Goal: Task Accomplishment & Management: Manage account settings

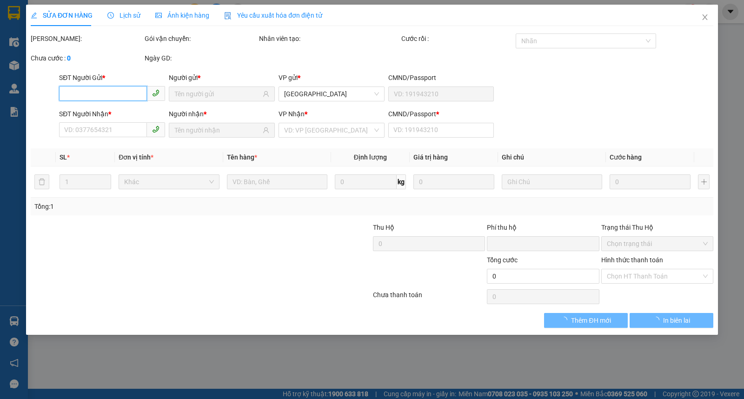
type input "0329238946"
type input "THẮM"
type input "0922994994"
type input "MẠNH"
type input "1"
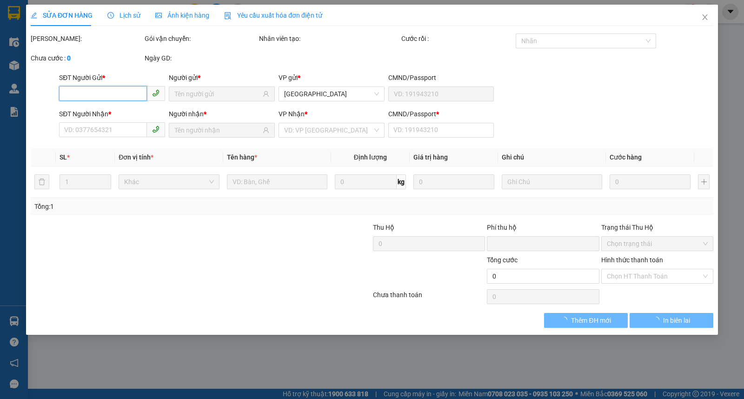
type input "0"
type input "30.000"
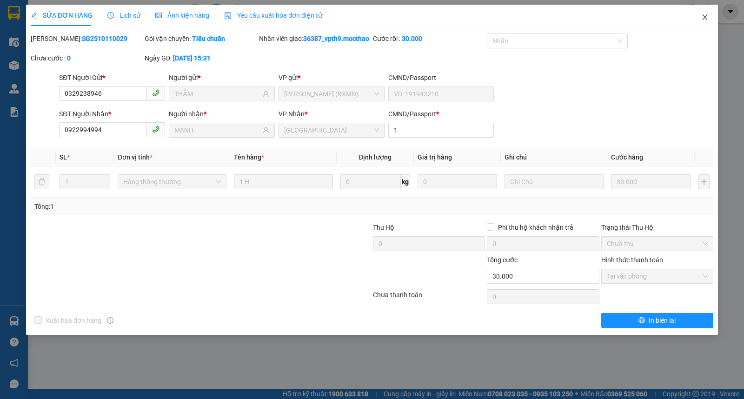
click at [705, 20] on icon "close" at bounding box center [704, 16] width 7 height 7
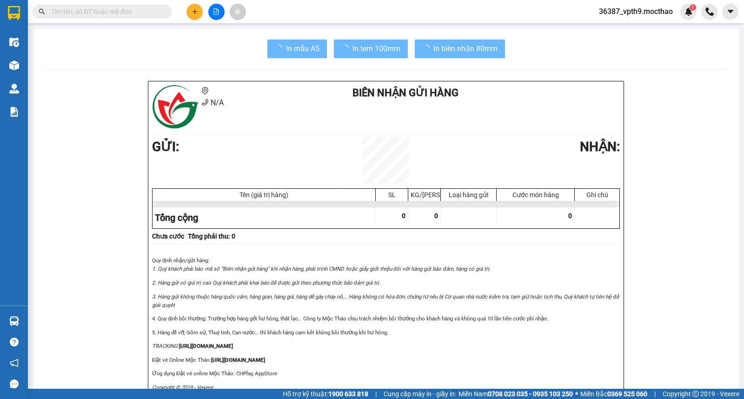
click at [118, 12] on input "text" at bounding box center [106, 12] width 110 height 10
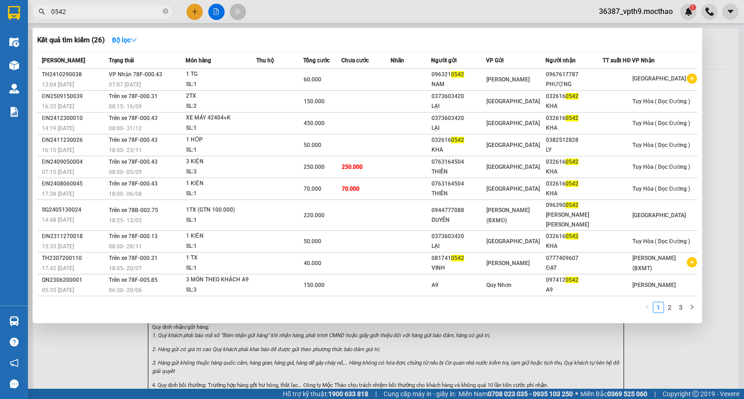
click at [103, 18] on span "0542" at bounding box center [103, 12] width 140 height 14
click at [102, 13] on input "0542" at bounding box center [106, 12] width 110 height 10
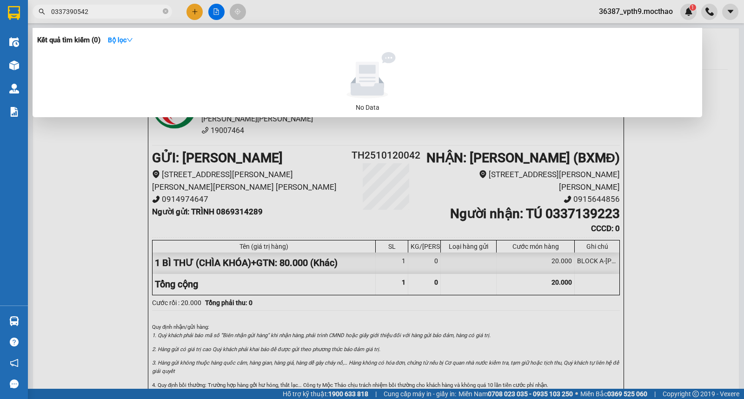
click at [102, 13] on input "0337390542" at bounding box center [106, 12] width 110 height 10
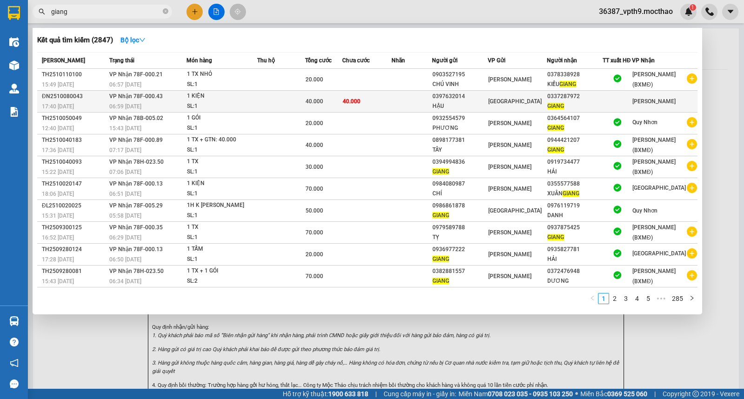
type input "giang"
click at [417, 100] on td at bounding box center [412, 102] width 40 height 22
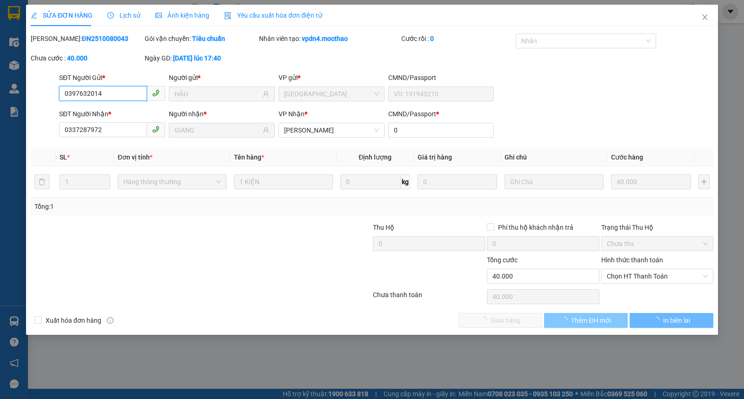
type input "0397632014"
type input "HẬU"
type input "0337287972"
type input "GIANG"
type input "0"
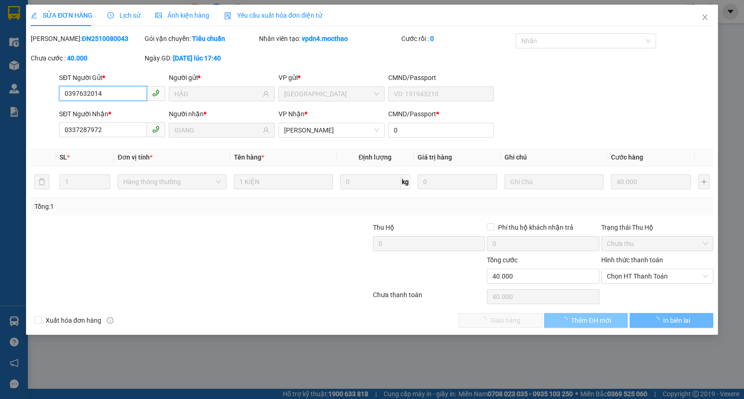
type input "0"
type input "40.000"
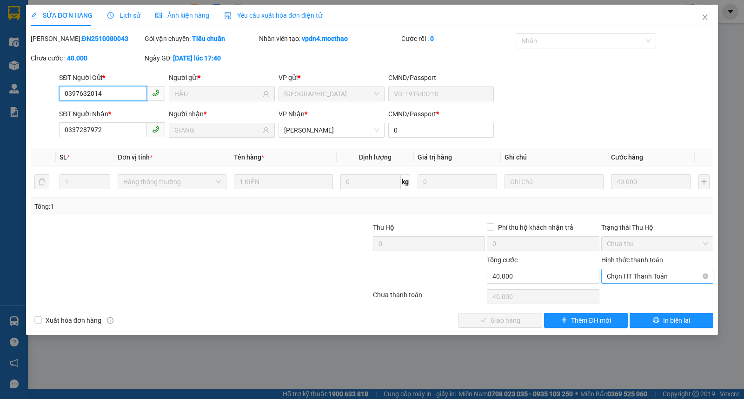
drag, startPoint x: 648, startPoint y: 280, endPoint x: 649, endPoint y: 253, distance: 27.0
click at [648, 278] on span "Chọn HT Thanh Toán" at bounding box center [657, 276] width 101 height 14
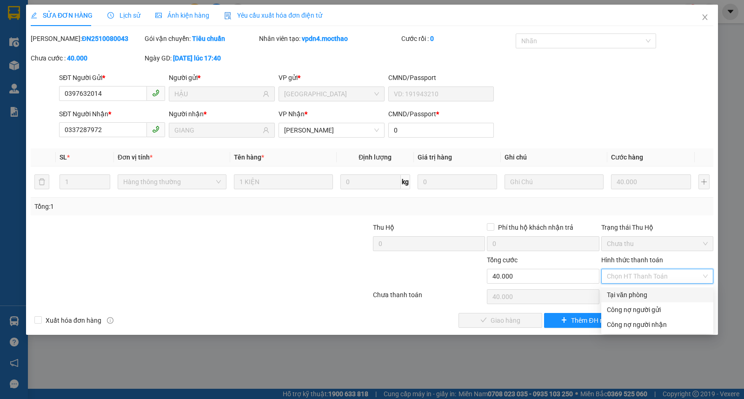
click at [626, 298] on div "Tại văn phòng" at bounding box center [657, 295] width 101 height 10
type input "0"
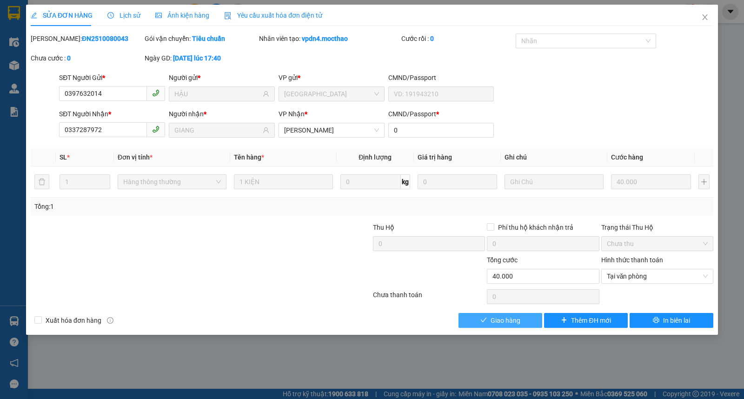
click at [489, 324] on button "Giao hàng" at bounding box center [501, 320] width 84 height 15
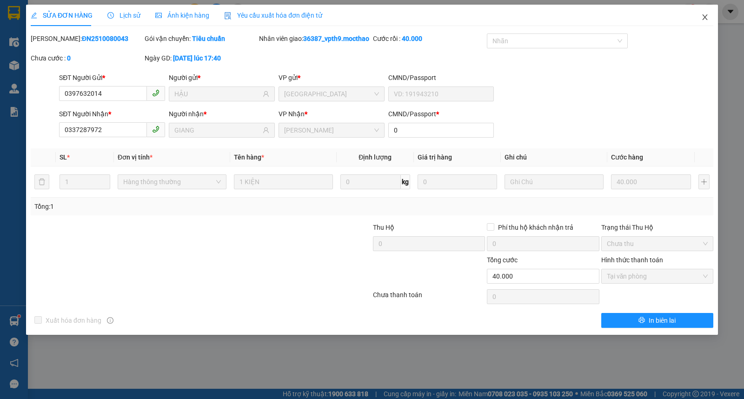
click at [704, 15] on icon "close" at bounding box center [704, 16] width 7 height 7
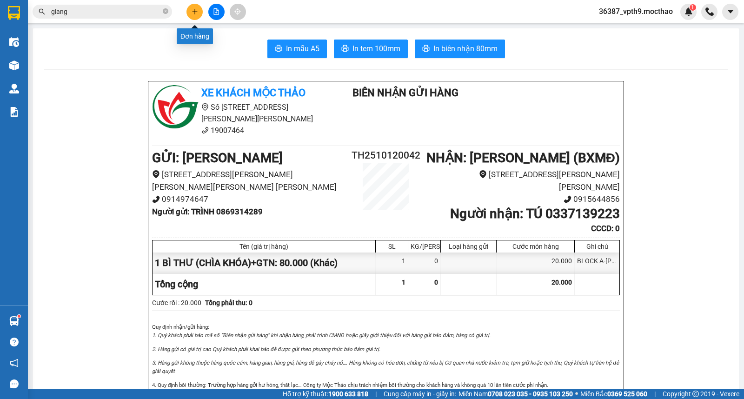
click at [198, 14] on icon "plus" at bounding box center [195, 11] width 7 height 7
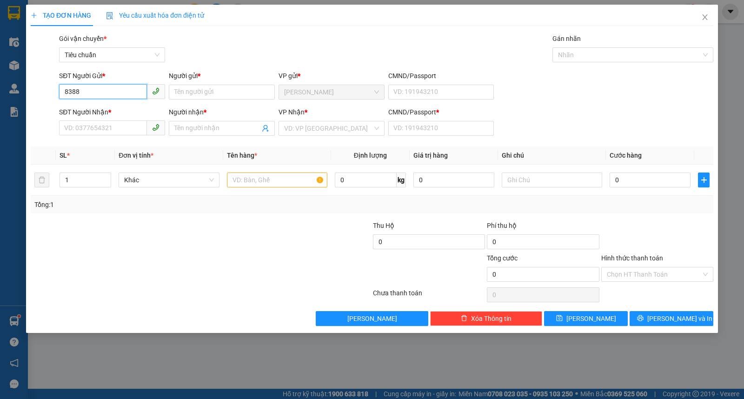
click at [110, 92] on input "8388" at bounding box center [103, 91] width 88 height 15
type input "0901358388"
click at [190, 95] on input "Người gửi *" at bounding box center [222, 92] width 106 height 15
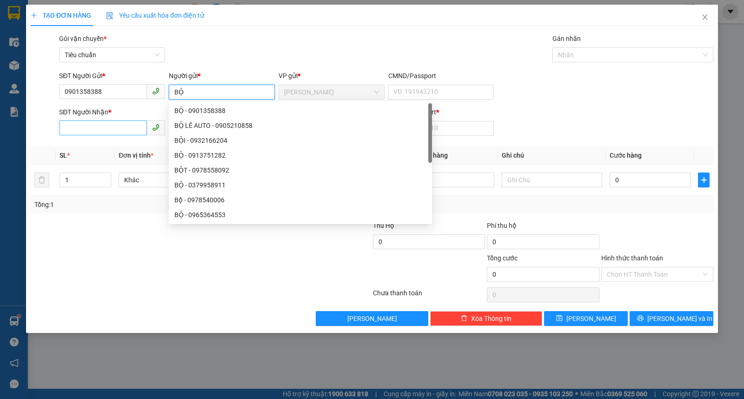
type input "BỘ"
click at [107, 128] on input "SĐT Người Nhận *" at bounding box center [103, 127] width 88 height 15
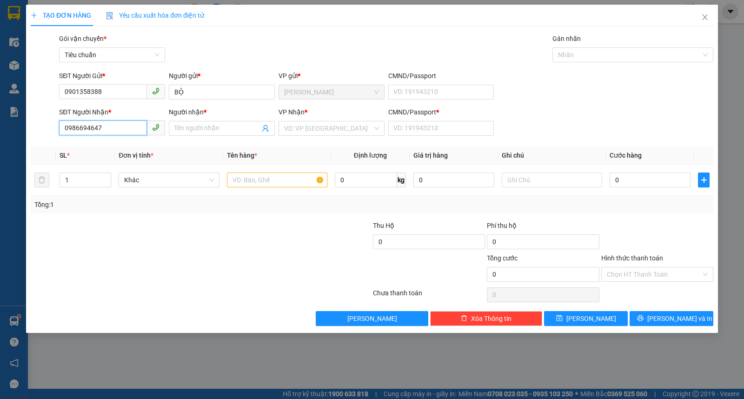
type input "0986694647"
click at [237, 132] on input "Người nhận *" at bounding box center [217, 128] width 86 height 10
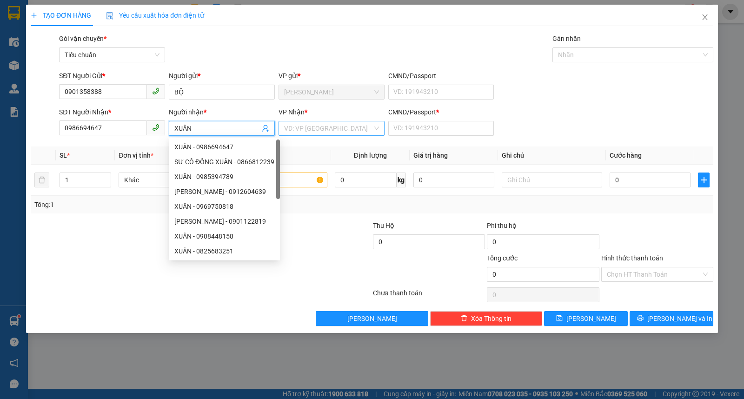
type input "XUÂN"
click at [297, 127] on input "search" at bounding box center [328, 128] width 88 height 14
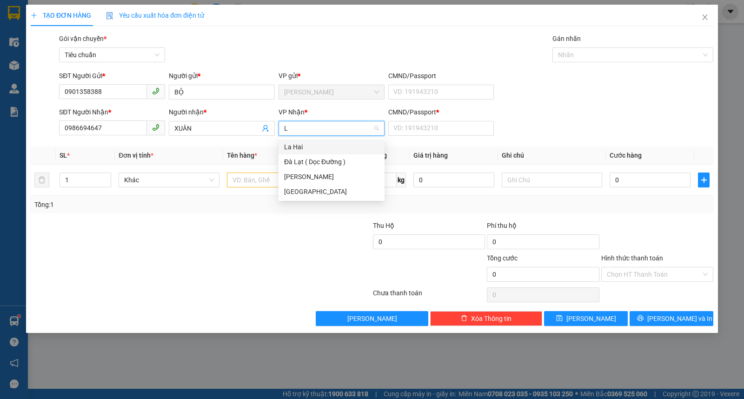
type input "LA"
click at [308, 147] on div "La Hai" at bounding box center [331, 147] width 95 height 10
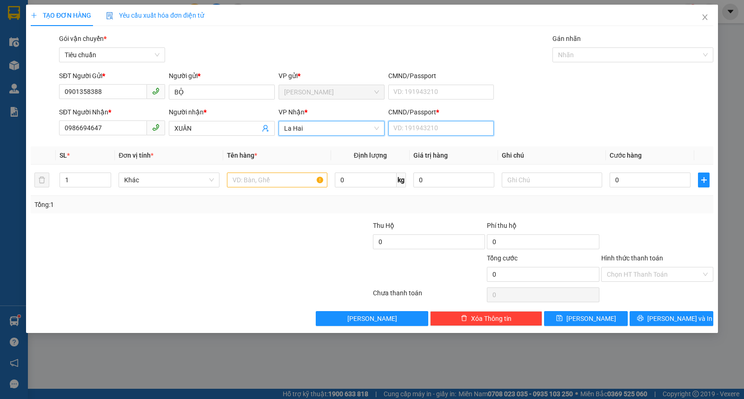
click at [399, 132] on input "CMND/Passport *" at bounding box center [441, 128] width 106 height 15
click at [412, 147] on div "0 | Không có địa chỉ" at bounding box center [441, 147] width 95 height 10
type input "0"
click at [266, 184] on input "text" at bounding box center [277, 180] width 100 height 15
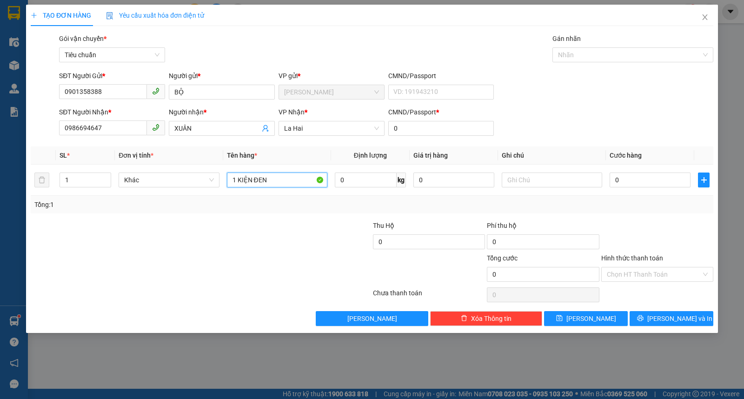
type input "1 KIỆN ĐEN"
type input "2"
type input "20"
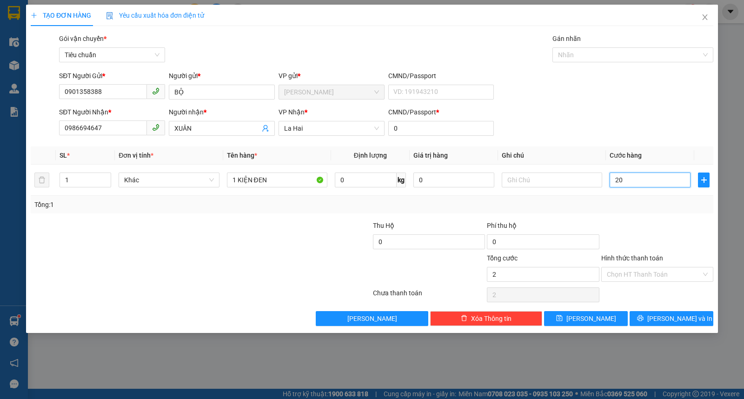
type input "20"
type input "20.000"
click at [633, 275] on input "Hình thức thanh toán" at bounding box center [654, 274] width 94 height 14
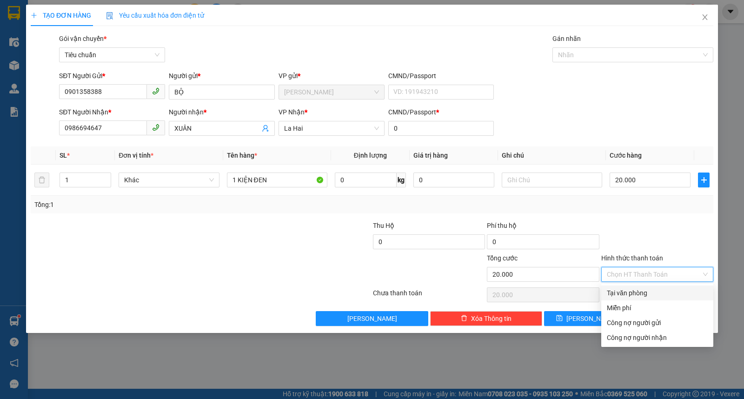
click at [631, 291] on div "Tại văn phòng" at bounding box center [657, 293] width 101 height 10
type input "0"
click at [619, 295] on div "Tại văn phòng" at bounding box center [657, 293] width 101 height 10
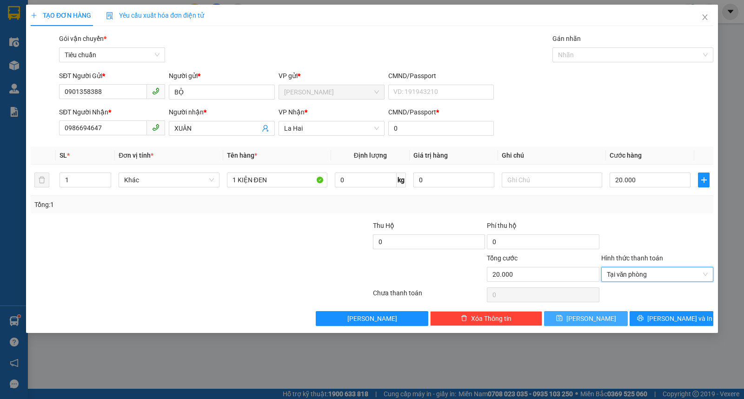
click at [603, 321] on button "[PERSON_NAME]" at bounding box center [586, 318] width 84 height 15
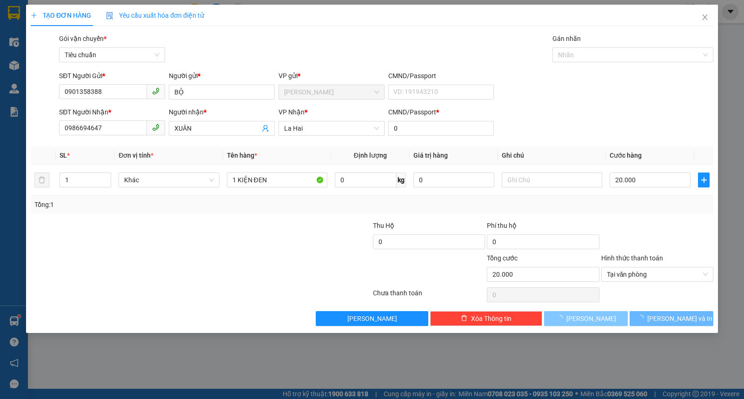
type input "0"
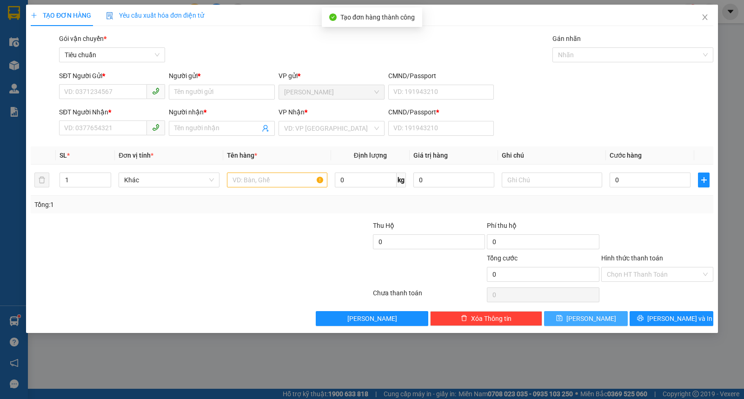
click at [155, 90] on icon "phone" at bounding box center [155, 90] width 7 height 7
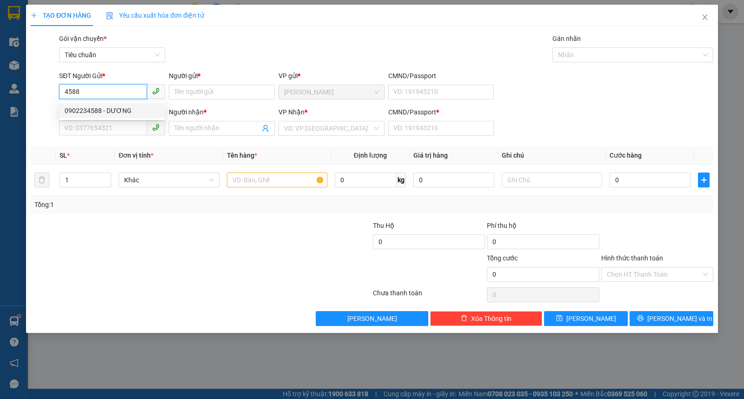
click at [118, 111] on div "0902234588 - DƯƠNG" at bounding box center [112, 111] width 95 height 10
type input "0902234588"
type input "DƯƠNG"
type input "0964846453"
type input "VIỆT BẢO"
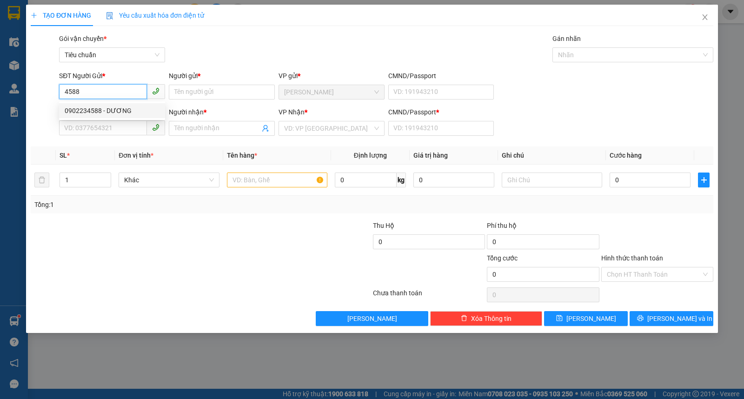
type input "0"
type input "40.000"
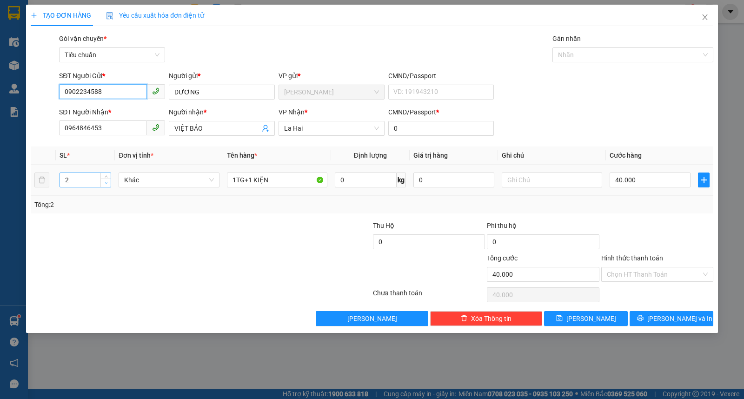
type input "0902234588"
type input "1"
click at [107, 184] on icon "down" at bounding box center [106, 182] width 3 height 3
click at [233, 180] on input "1TG+1 KIỆN" at bounding box center [277, 180] width 100 height 15
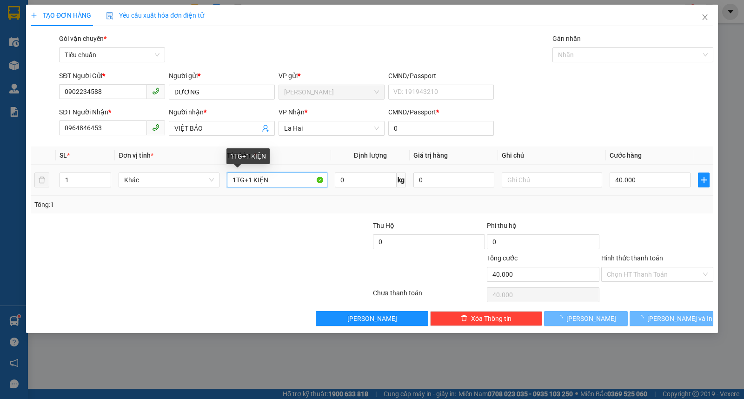
type input "0"
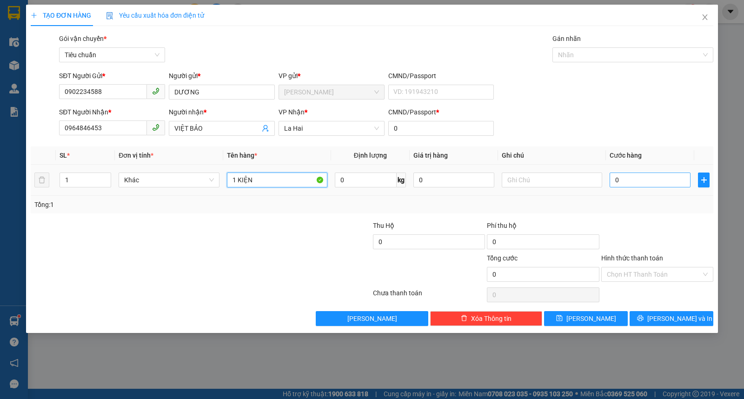
type input "1 KIỆN"
click at [661, 175] on input "0" at bounding box center [650, 180] width 81 height 15
type input "2"
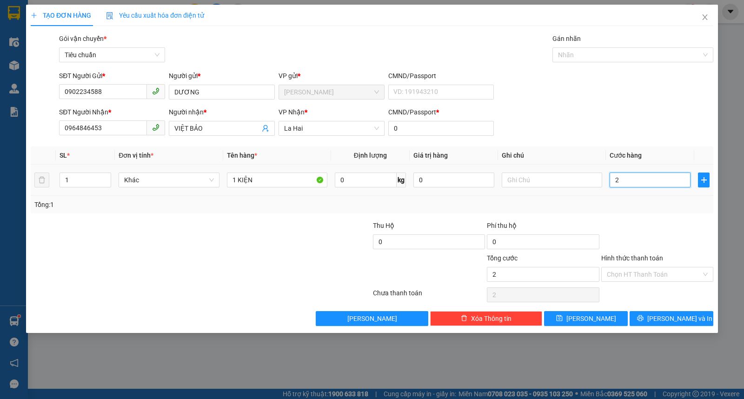
type input "20"
type input "20.000"
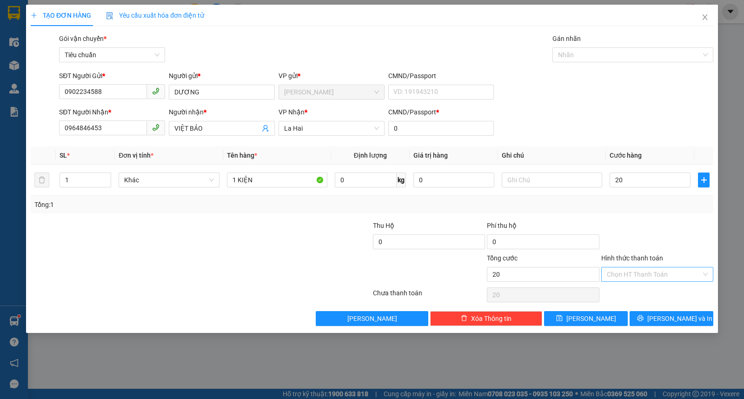
type input "20.000"
click at [652, 272] on input "Hình thức thanh toán" at bounding box center [654, 274] width 94 height 14
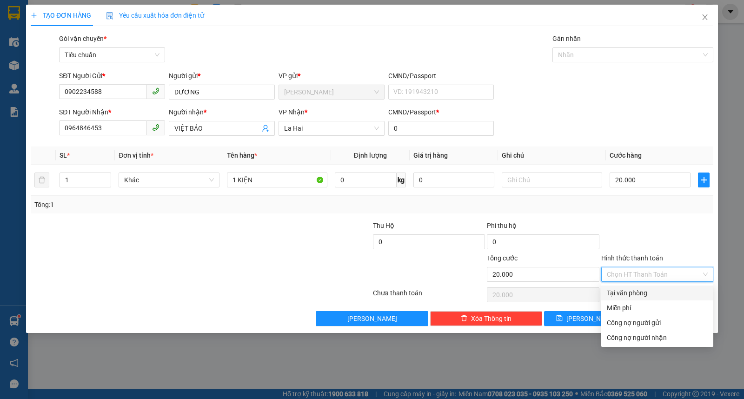
click at [639, 289] on div "Tại văn phòng" at bounding box center [657, 293] width 101 height 10
type input "0"
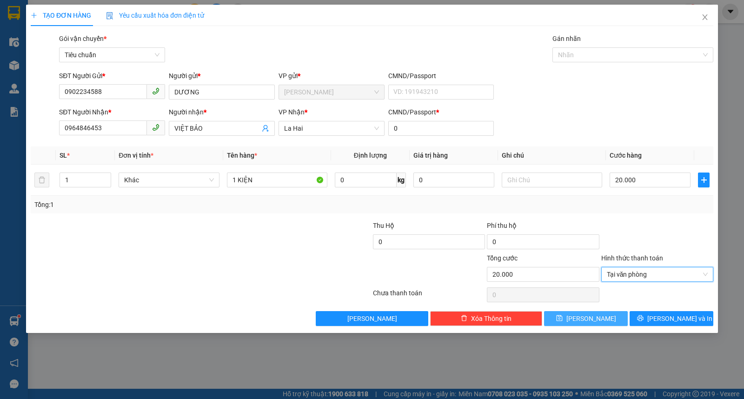
click at [574, 317] on button "[PERSON_NAME]" at bounding box center [586, 318] width 84 height 15
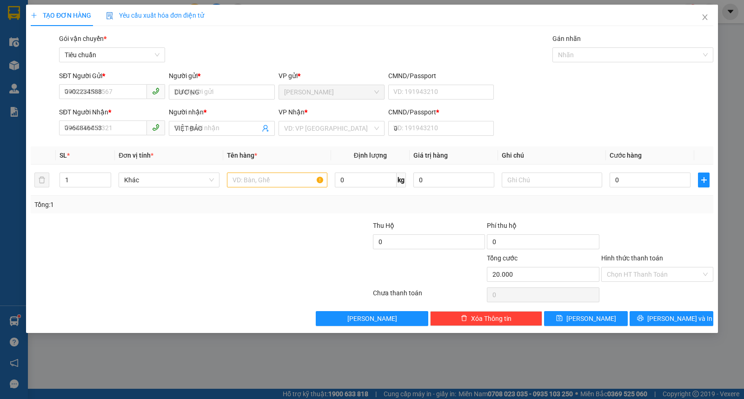
type input "0"
click at [80, 86] on input "SĐT Người Gửi *" at bounding box center [103, 91] width 88 height 15
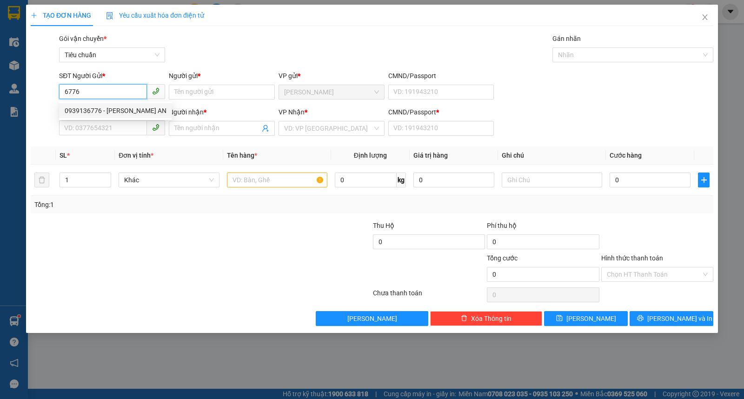
click at [80, 110] on div "0939136776 - TRƯỜNG AN" at bounding box center [116, 111] width 102 height 10
type input "0939136776"
type input "TRƯỜNG AN"
type input "0366470894"
type input "NK [GEOGRAPHIC_DATA] [GEOGRAPHIC_DATA]"
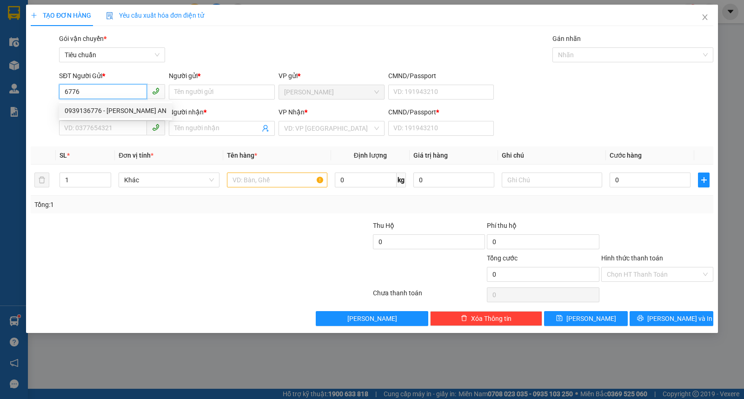
type input "0"
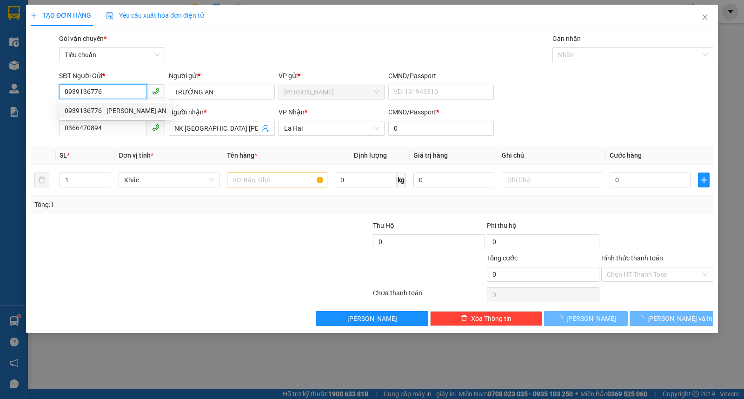
type input "20.000"
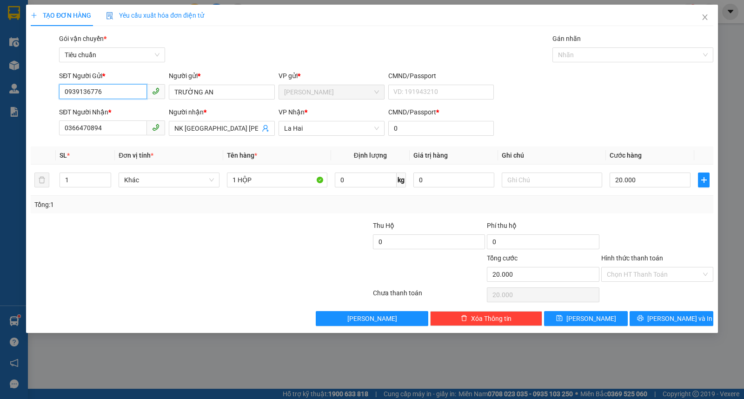
type input "0939136776"
click at [639, 270] on input "Hình thức thanh toán" at bounding box center [654, 274] width 94 height 14
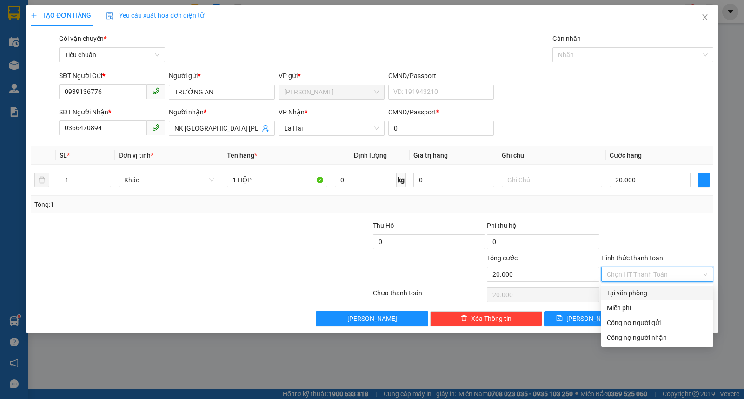
click at [633, 294] on div "Tại văn phòng" at bounding box center [657, 293] width 101 height 10
type input "0"
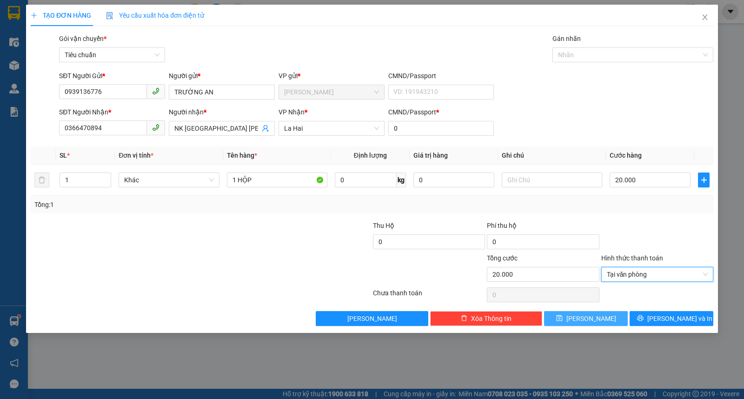
click at [589, 321] on span "[PERSON_NAME]" at bounding box center [591, 318] width 50 height 10
type input "0"
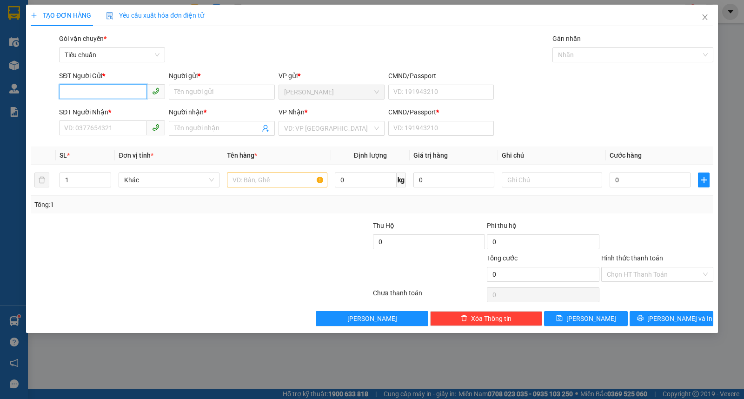
drag, startPoint x: 106, startPoint y: 84, endPoint x: 100, endPoint y: 87, distance: 5.8
click at [104, 85] on input "SĐT Người Gửi *" at bounding box center [103, 91] width 88 height 15
click at [99, 113] on div "0376564962 - THƯƠNG" at bounding box center [112, 111] width 95 height 10
type input "0376564962"
type input "THƯƠNG"
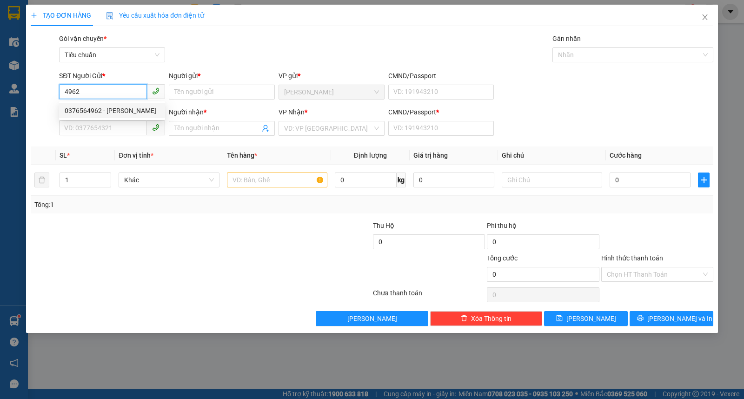
type input "0985252749"
type input "THU"
type input "0"
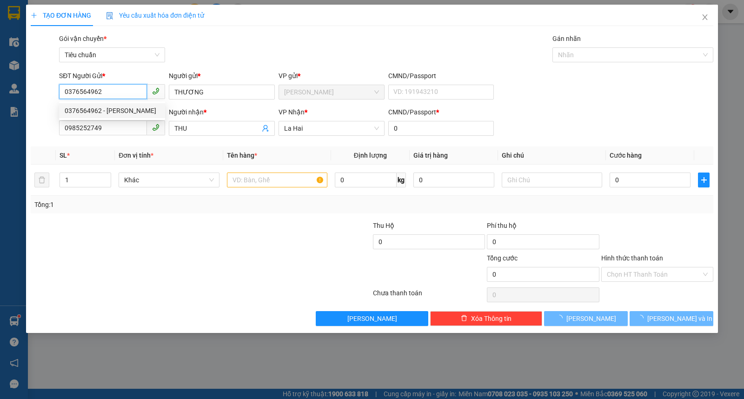
type input "20.000"
type input "0376564962"
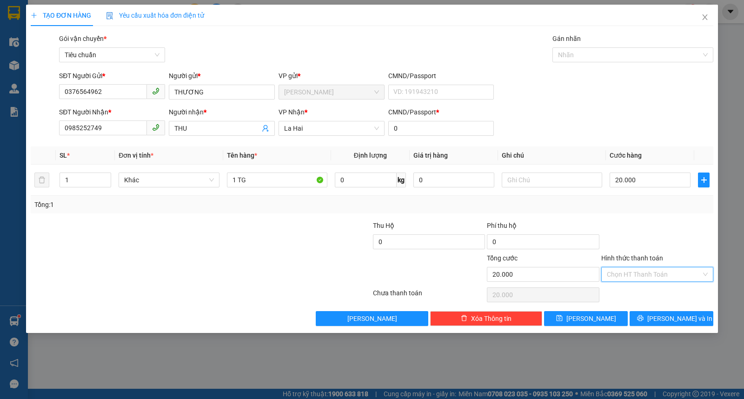
click at [623, 273] on input "Hình thức thanh toán" at bounding box center [654, 274] width 94 height 14
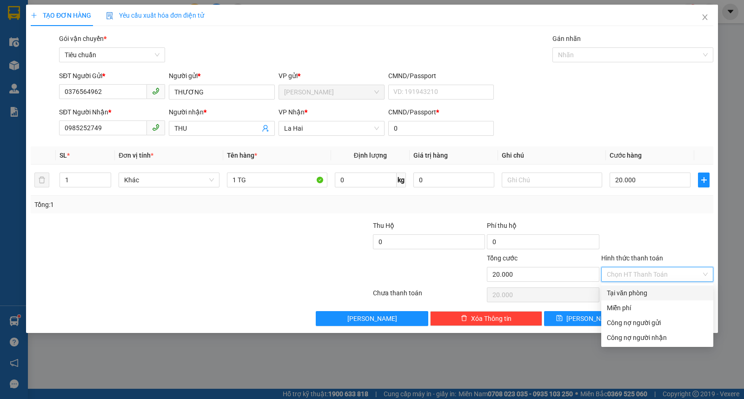
click at [609, 293] on div "Tại văn phòng" at bounding box center [657, 293] width 101 height 10
type input "0"
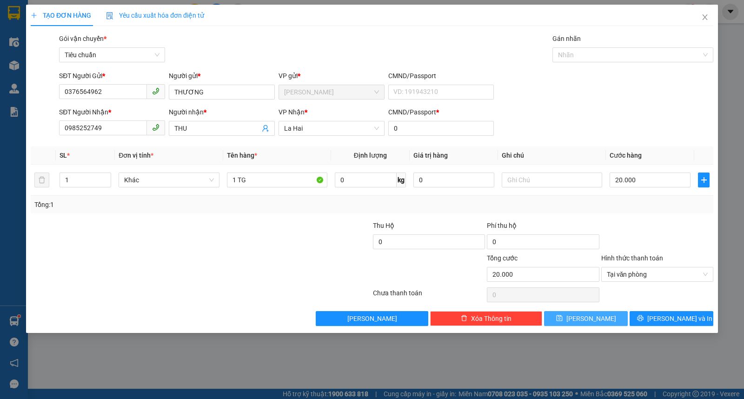
click at [570, 313] on button "[PERSON_NAME]" at bounding box center [586, 318] width 84 height 15
type input "0"
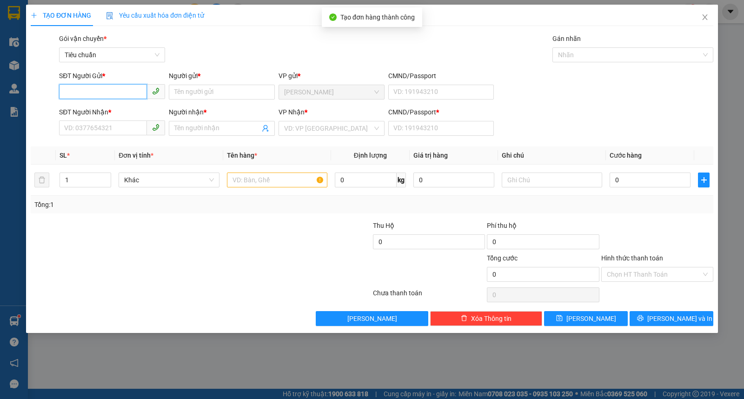
click at [105, 90] on input "SĐT Người Gửi *" at bounding box center [103, 91] width 88 height 15
click at [121, 106] on div "0934007432 - LABO HÀ PHAN" at bounding box center [112, 111] width 95 height 10
type input "0934007432"
type input "LABO HÀ PHAN"
type input "0366470894"
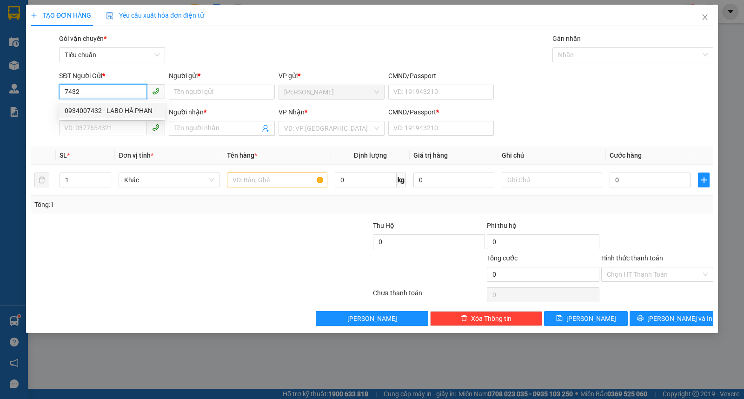
type input "NK [GEOGRAPHIC_DATA] [GEOGRAPHIC_DATA]"
type input "0"
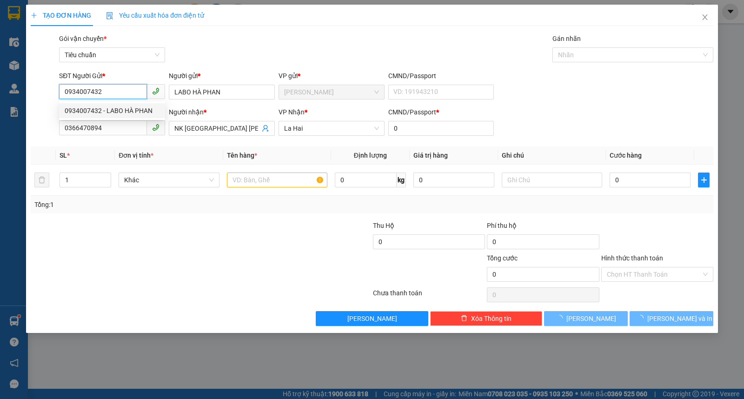
type input "20.000"
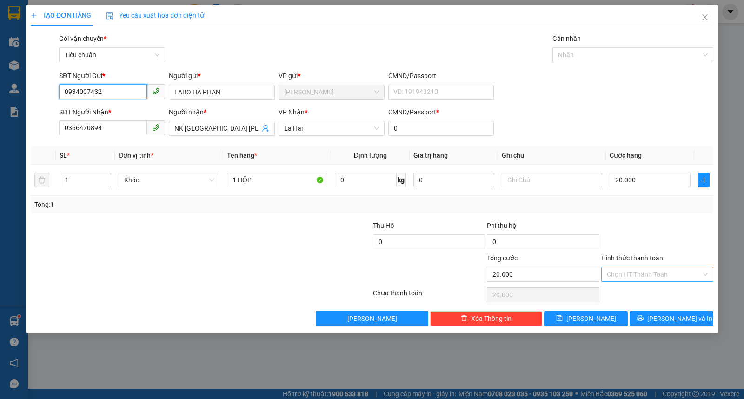
type input "0934007432"
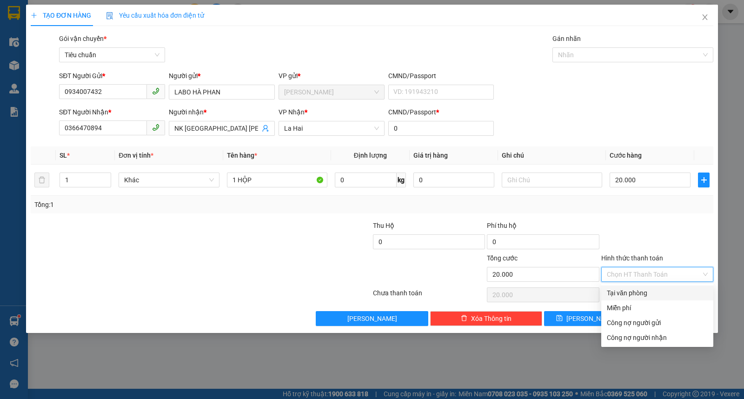
click at [642, 273] on input "Hình thức thanh toán" at bounding box center [654, 274] width 94 height 14
drag, startPoint x: 630, startPoint y: 295, endPoint x: 605, endPoint y: 303, distance: 26.0
click at [629, 295] on div "Tại văn phòng" at bounding box center [657, 293] width 101 height 10
type input "0"
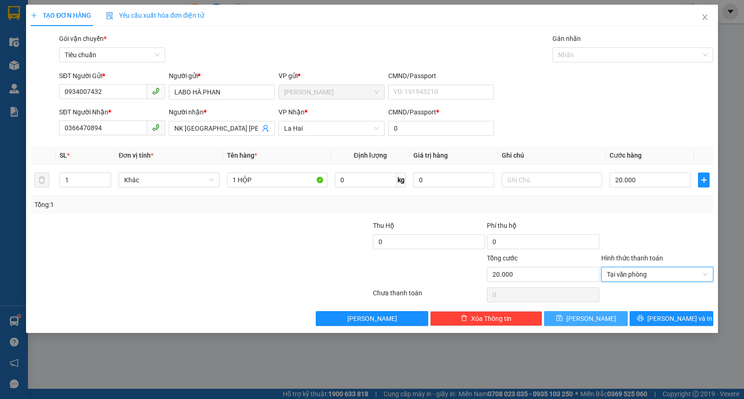
click at [589, 311] on button "[PERSON_NAME]" at bounding box center [586, 318] width 84 height 15
type input "0"
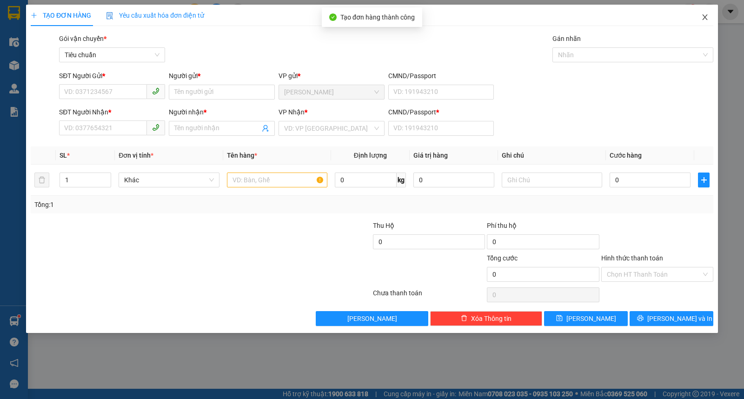
click at [699, 20] on span "Close" at bounding box center [705, 18] width 26 height 26
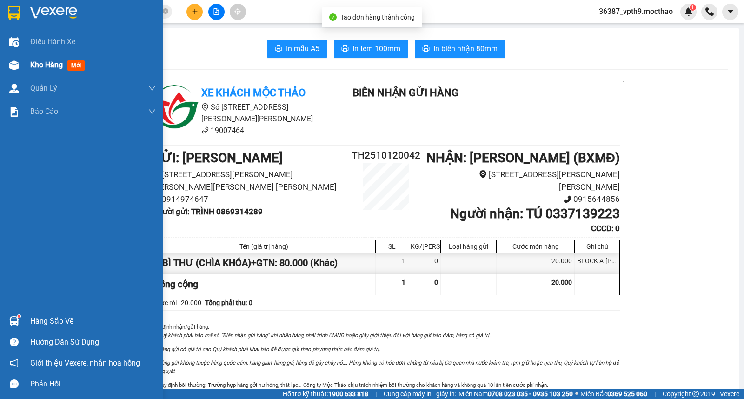
click at [42, 65] on span "Kho hàng" at bounding box center [46, 64] width 33 height 9
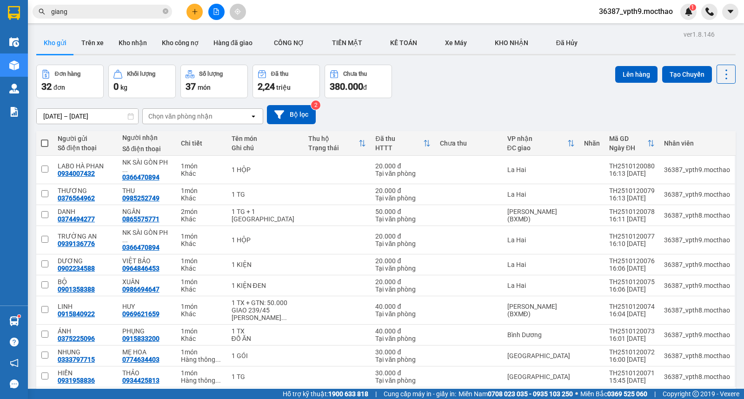
click at [200, 117] on div "Chọn văn phòng nhận" at bounding box center [180, 116] width 64 height 9
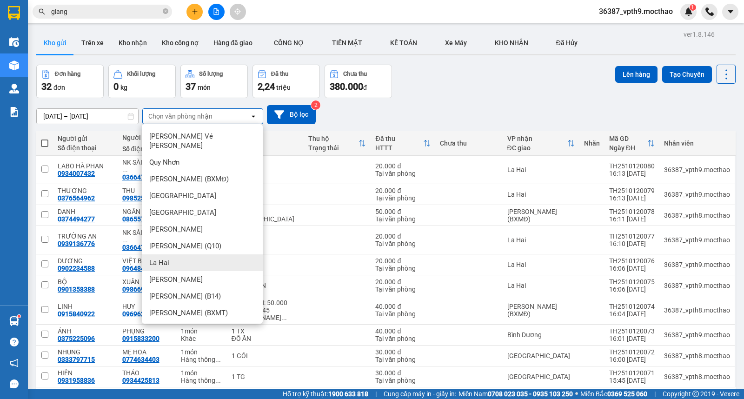
click at [173, 254] on div "La Hai" at bounding box center [202, 262] width 121 height 17
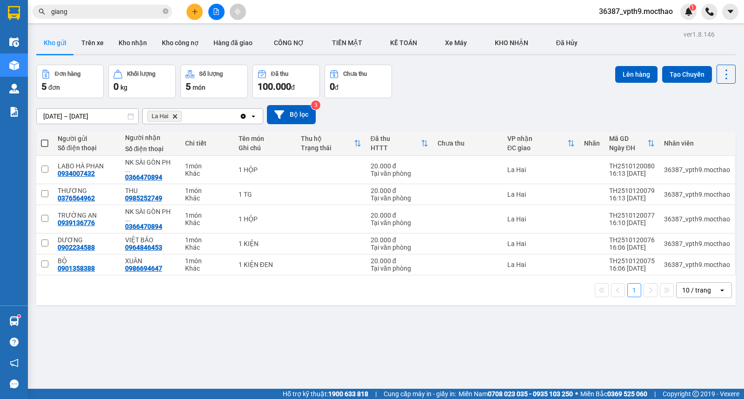
click at [42, 145] on span at bounding box center [44, 143] width 7 height 7
click at [45, 139] on input "checkbox" at bounding box center [45, 139] width 0 height 0
checkbox input "true"
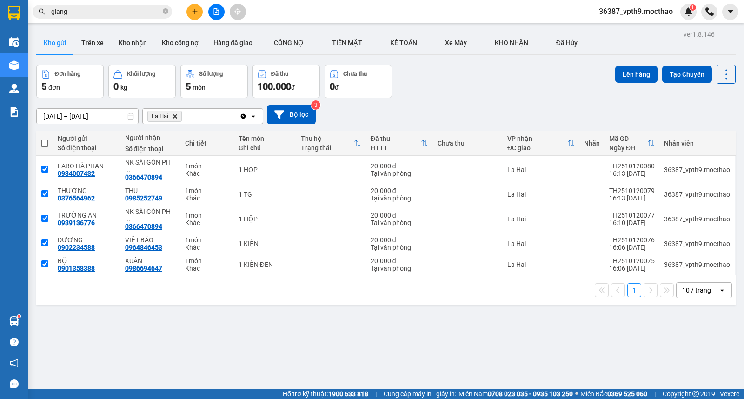
checkbox input "true"
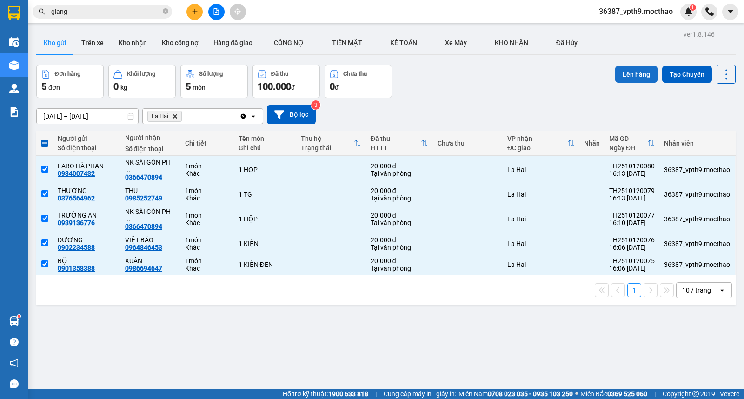
drag, startPoint x: 619, startPoint y: 75, endPoint x: 619, endPoint y: 71, distance: 4.7
click at [619, 72] on button "Lên hàng" at bounding box center [636, 74] width 42 height 17
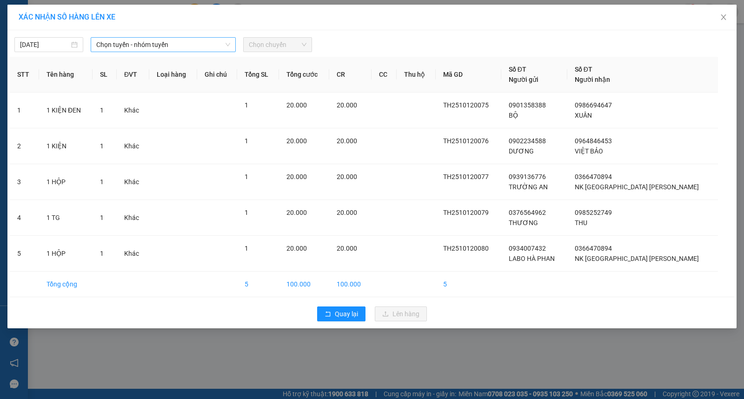
click at [177, 43] on span "Chọn tuyến - nhóm tuyến" at bounding box center [163, 45] width 134 height 14
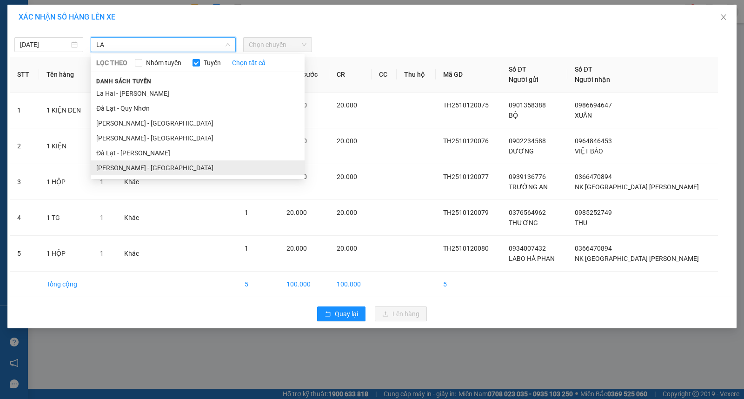
type input "LA"
click at [128, 171] on li "Tuy Hòa - La Hai" at bounding box center [198, 167] width 214 height 15
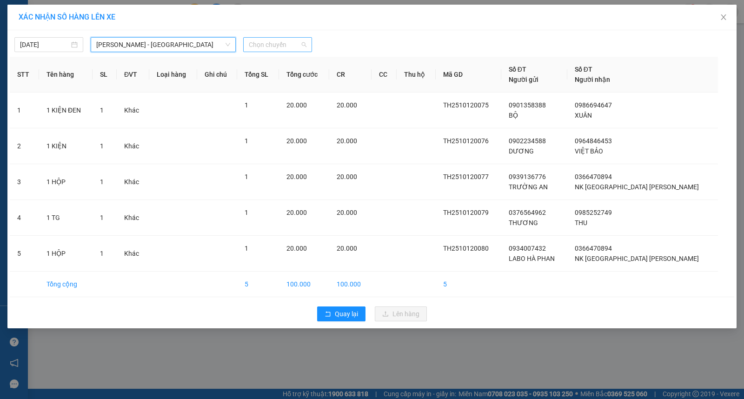
click at [270, 46] on span "Chọn chuyến" at bounding box center [278, 45] width 58 height 14
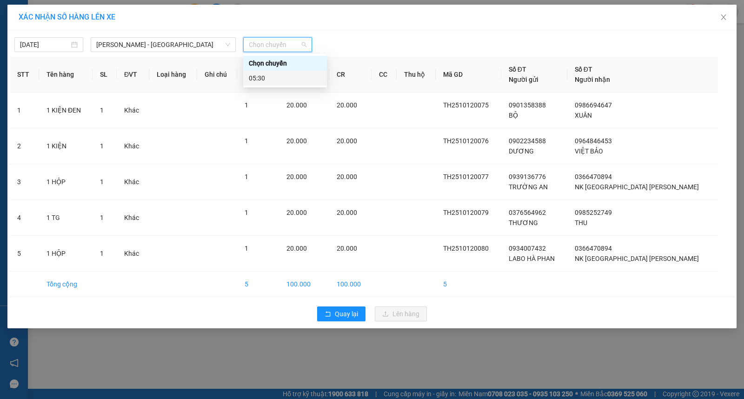
click at [259, 75] on div "05:30" at bounding box center [285, 78] width 73 height 10
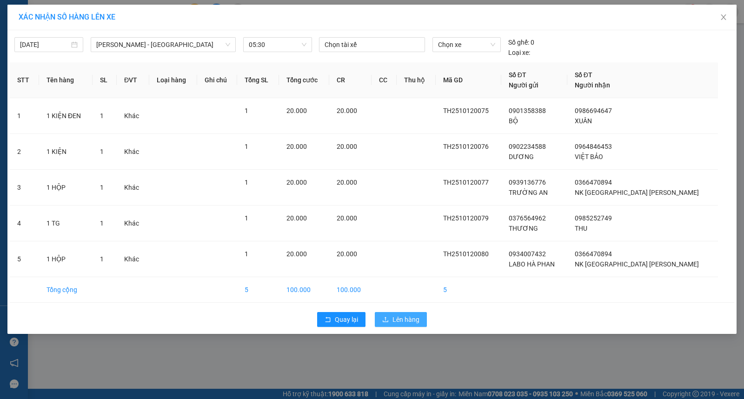
click at [393, 319] on span "Lên hàng" at bounding box center [406, 319] width 27 height 10
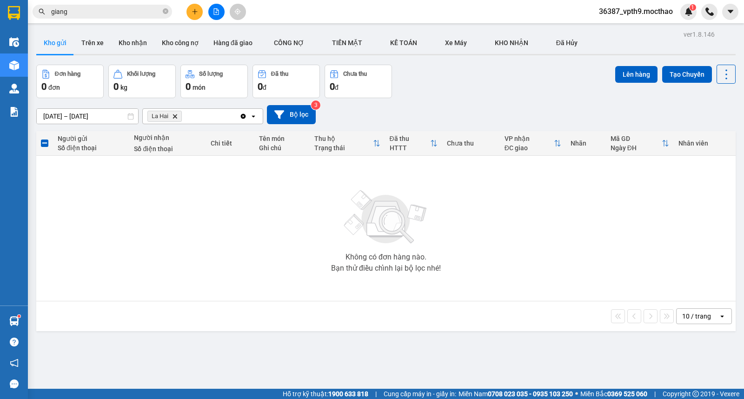
click at [244, 116] on icon "Clear all" at bounding box center [243, 116] width 7 height 7
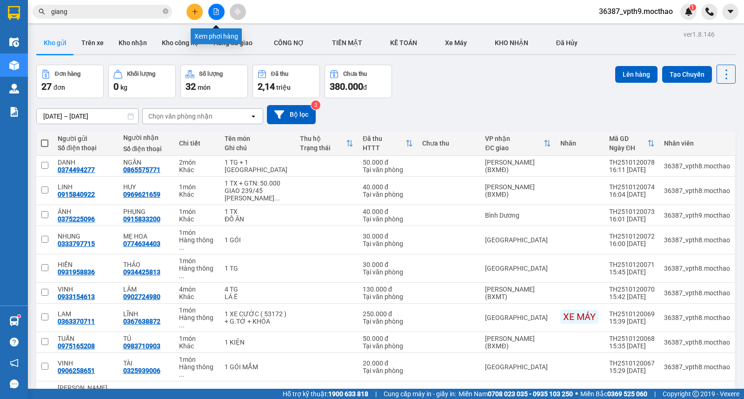
click at [220, 10] on button at bounding box center [216, 12] width 16 height 16
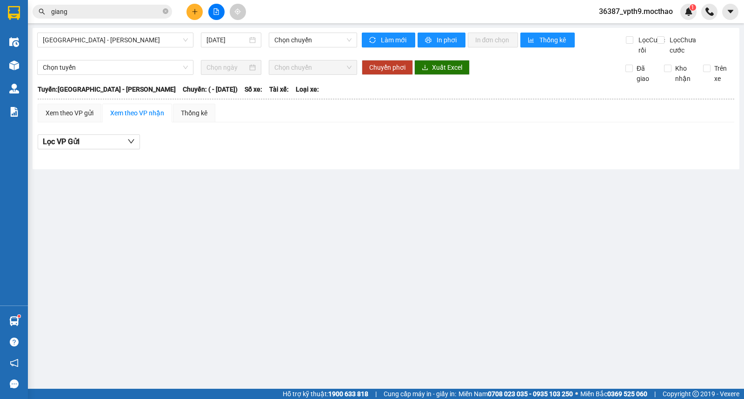
click at [140, 31] on div "Sài Gòn - Tuy Hòa 12/10/2025 Chọn chuyến Làm mới In phơi In đơn chọn Thống kê L…" at bounding box center [386, 98] width 707 height 141
click at [140, 36] on span "[GEOGRAPHIC_DATA] - [GEOGRAPHIC_DATA]" at bounding box center [115, 40] width 145 height 14
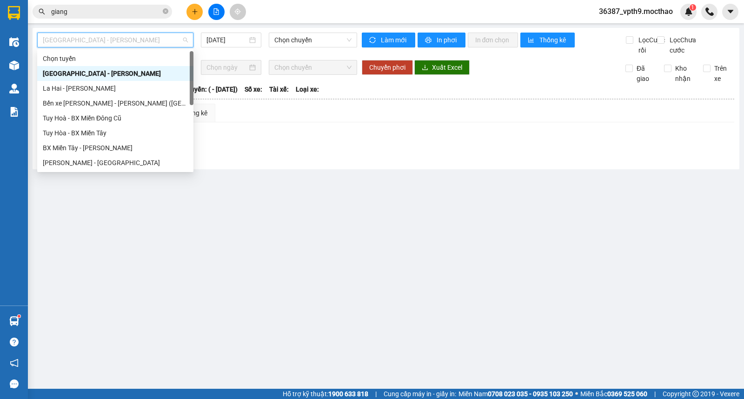
type input "M"
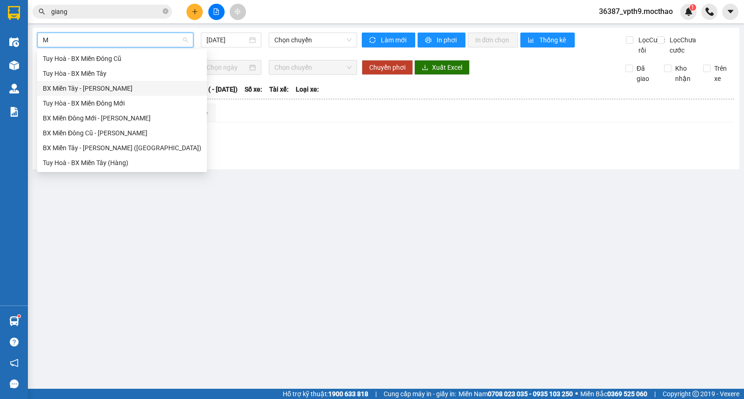
click at [107, 85] on div "BX Miền Tây - [GEOGRAPHIC_DATA]" at bounding box center [122, 88] width 159 height 10
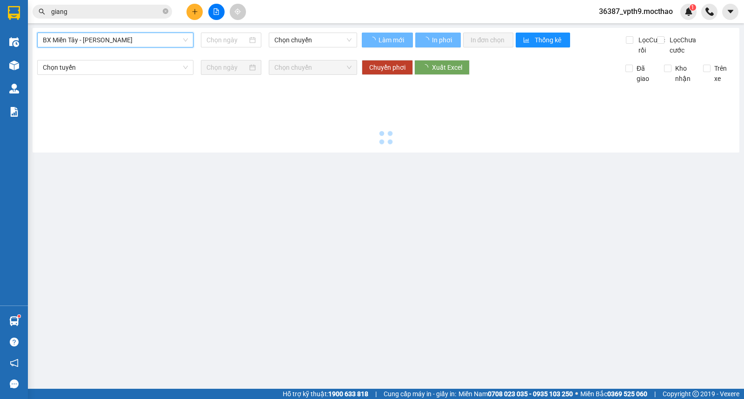
type input "[DATE]"
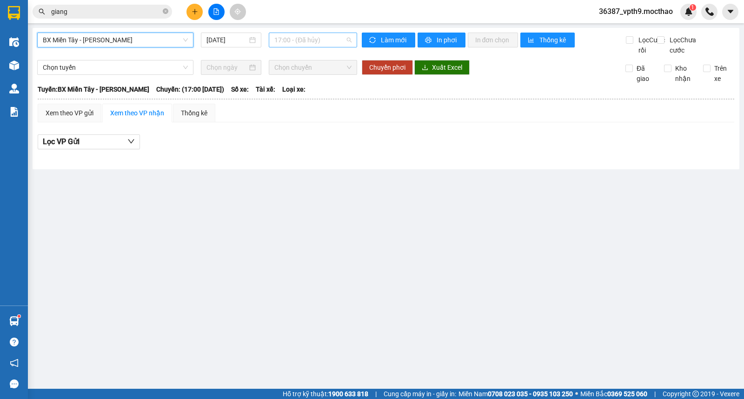
click at [331, 40] on span "17:00 - (Đã hủy)" at bounding box center [312, 40] width 77 height 14
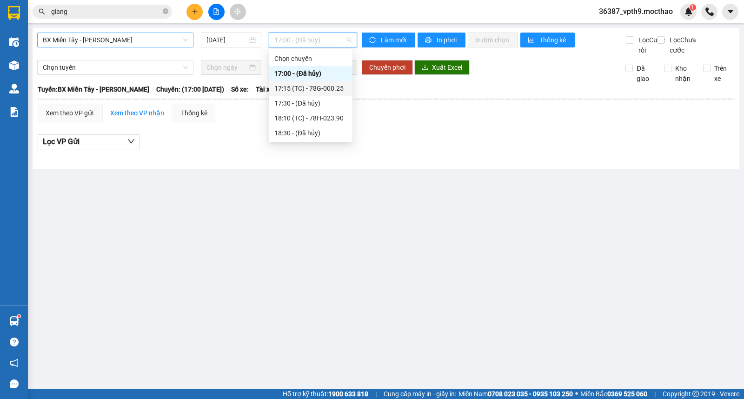
click at [333, 90] on div "17:15 (TC) - 78G-000.25" at bounding box center [310, 88] width 73 height 10
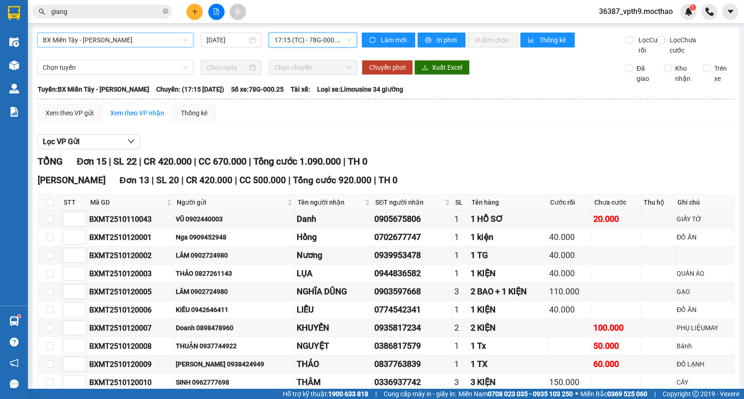
click at [319, 37] on span "17:15 (TC) - 78G-000.25" at bounding box center [312, 40] width 77 height 14
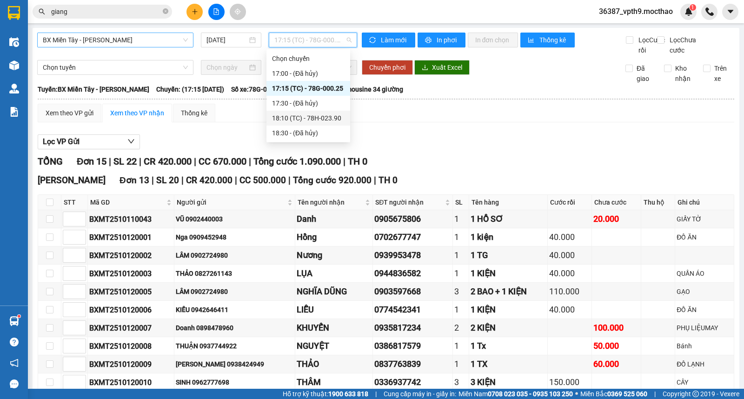
click at [320, 115] on div "18:10 (TC) - 78H-023.90" at bounding box center [308, 118] width 73 height 10
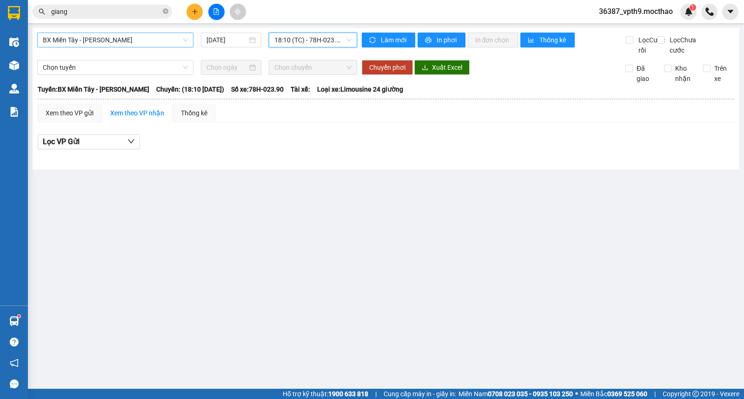
click at [148, 41] on span "BX Miền Tây - [GEOGRAPHIC_DATA]" at bounding box center [115, 40] width 145 height 14
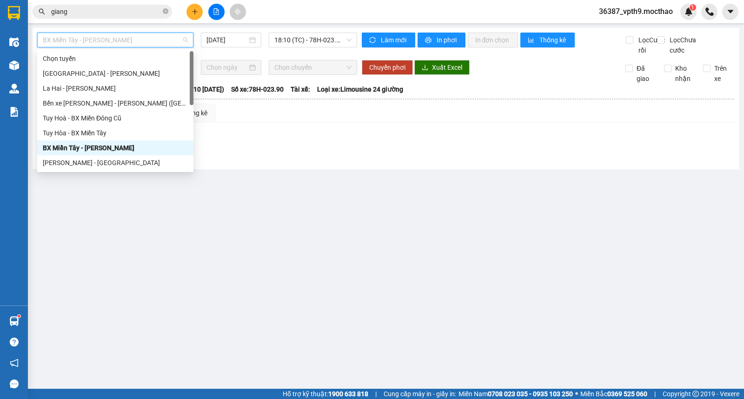
type input "M"
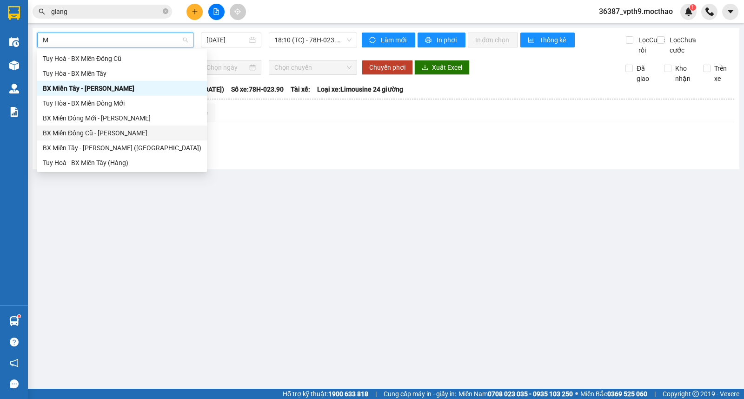
click at [95, 137] on div "BX Miền Đông Cũ - [GEOGRAPHIC_DATA]" at bounding box center [122, 133] width 159 height 10
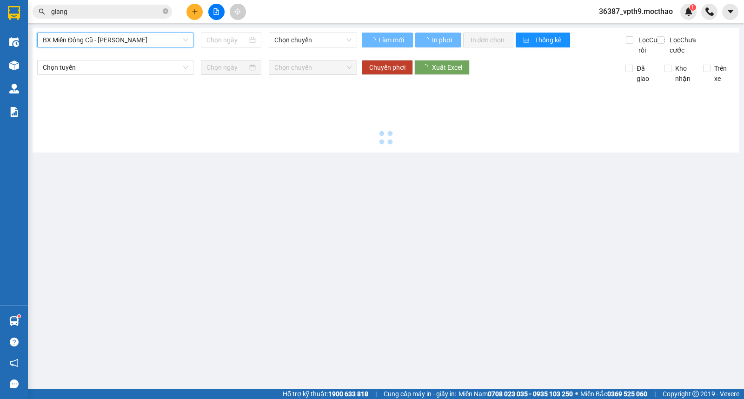
type input "[DATE]"
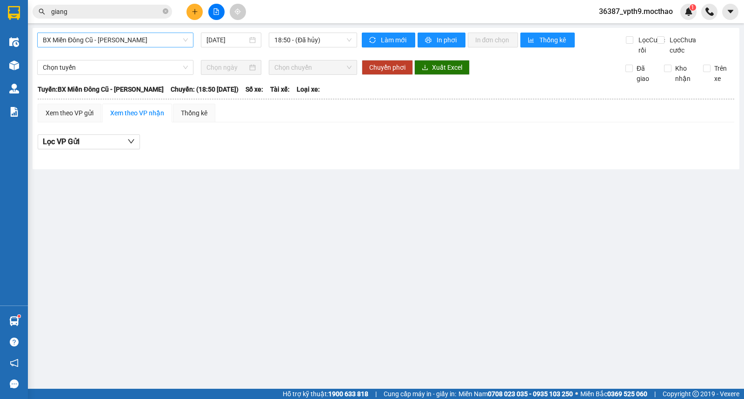
click at [323, 28] on div "BX Miền Đông Cũ - Tuy Hoà 12/10/2025 18:50 - (Đã hủy) Làm mới In phơi In đơn ch…" at bounding box center [386, 98] width 707 height 141
click at [317, 42] on span "18:50 - (Đã hủy)" at bounding box center [312, 40] width 77 height 14
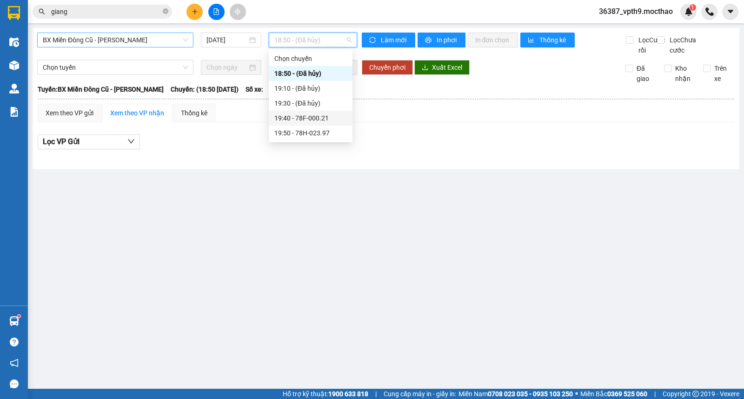
click at [318, 123] on div "19:40 - 78F-000.21" at bounding box center [311, 118] width 84 height 15
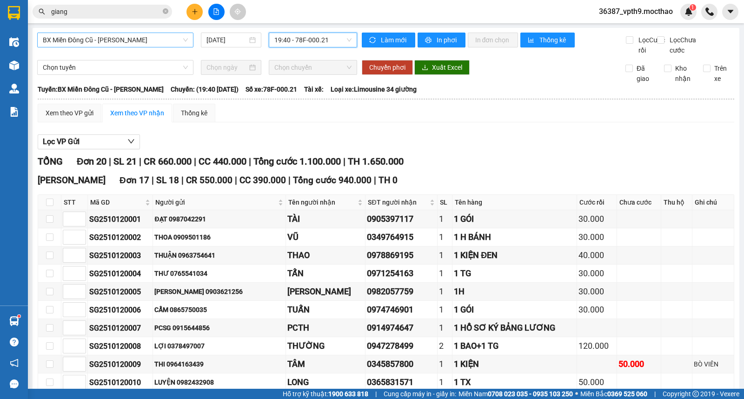
click at [352, 40] on div "19:40 - 78F-000.21" at bounding box center [313, 40] width 88 height 15
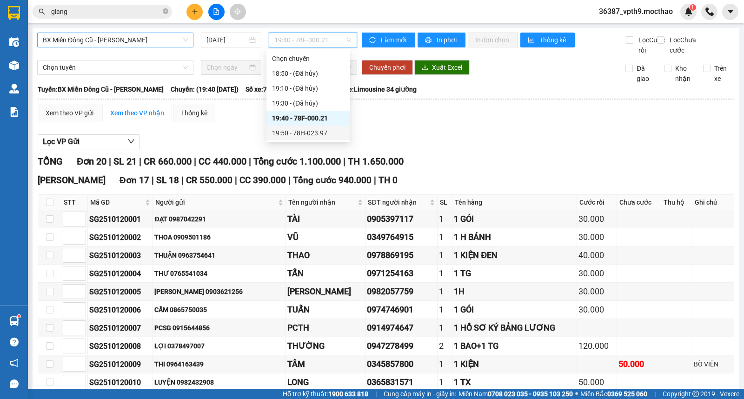
click at [324, 136] on div "19:50 - 78H-023.97" at bounding box center [308, 133] width 73 height 10
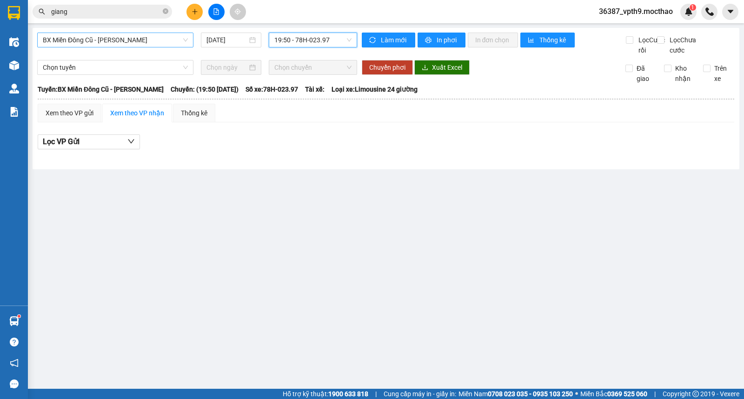
click at [343, 41] on span "19:50 - 78H-023.97" at bounding box center [312, 40] width 77 height 14
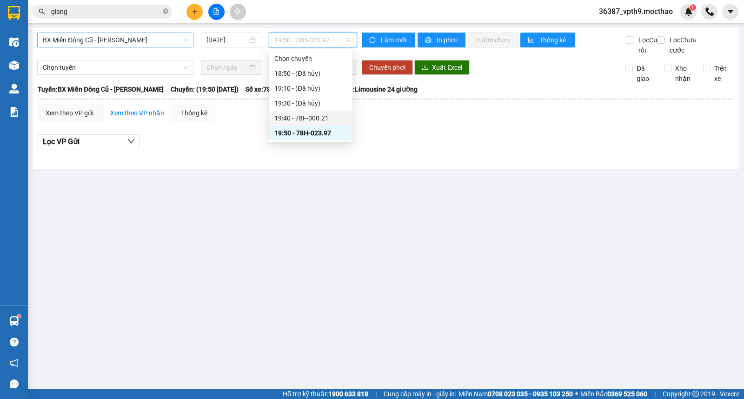
click at [302, 122] on div "19:40 - 78F-000.21" at bounding box center [310, 118] width 73 height 10
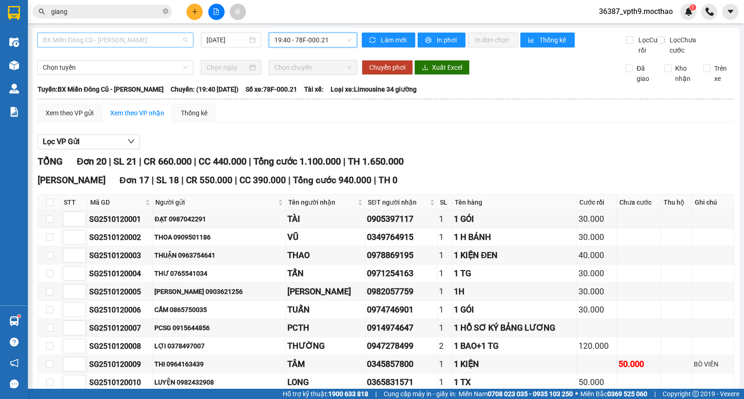
click at [68, 45] on span "BX Miền Đông Cũ - [GEOGRAPHIC_DATA]" at bounding box center [115, 40] width 145 height 14
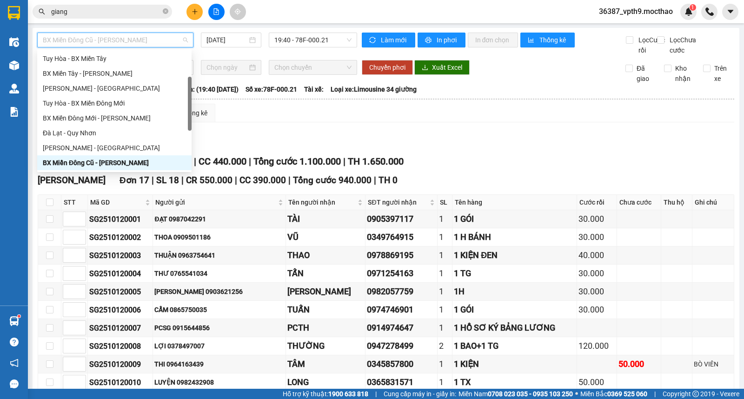
type input "D"
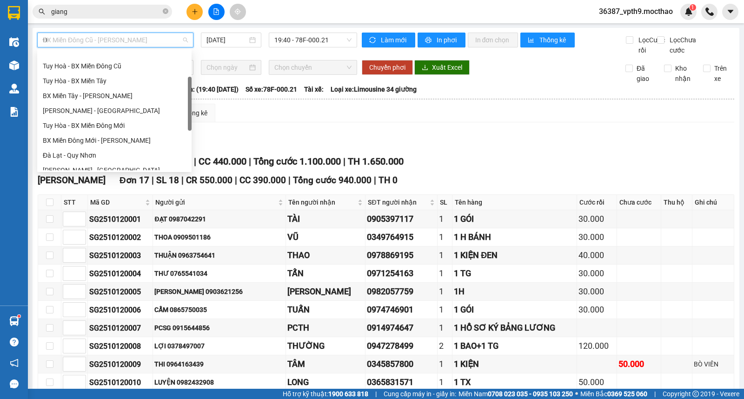
type input "ĐA"
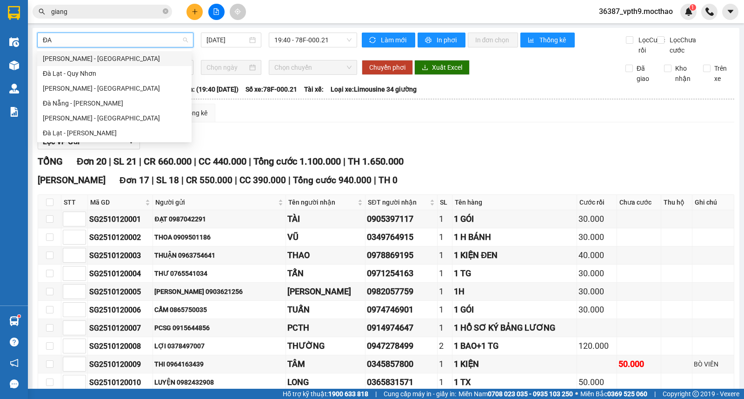
scroll to position [0, 0]
click at [75, 101] on div "Đà Nẵng - [GEOGRAPHIC_DATA]" at bounding box center [114, 103] width 143 height 10
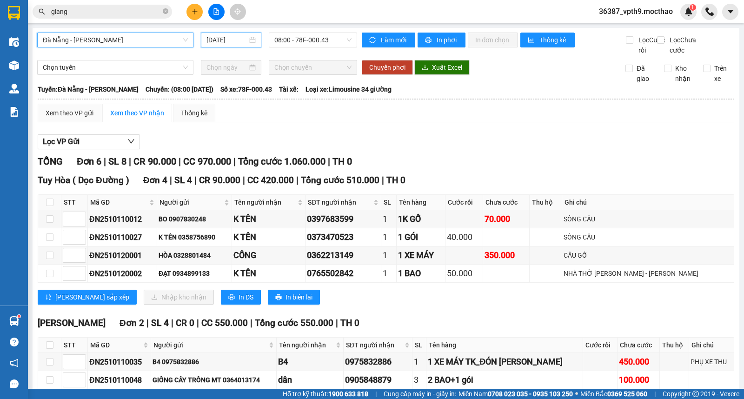
click at [228, 41] on input "[DATE]" at bounding box center [226, 40] width 41 height 10
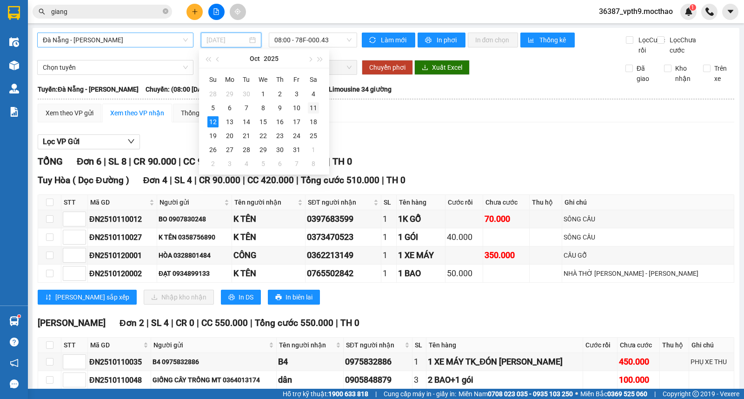
click at [313, 106] on div "11" at bounding box center [313, 107] width 11 height 11
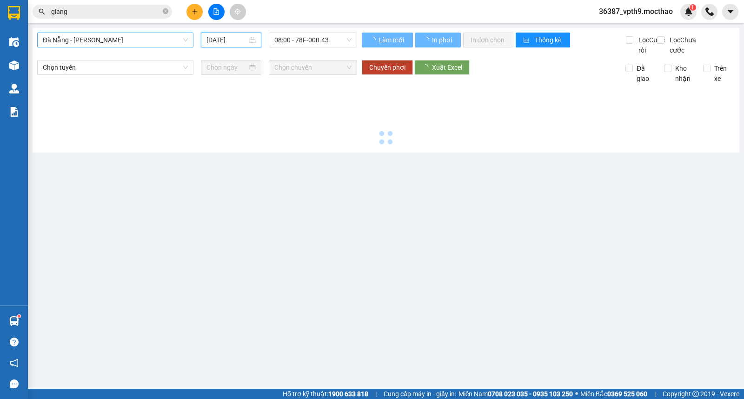
type input "11/10/2025"
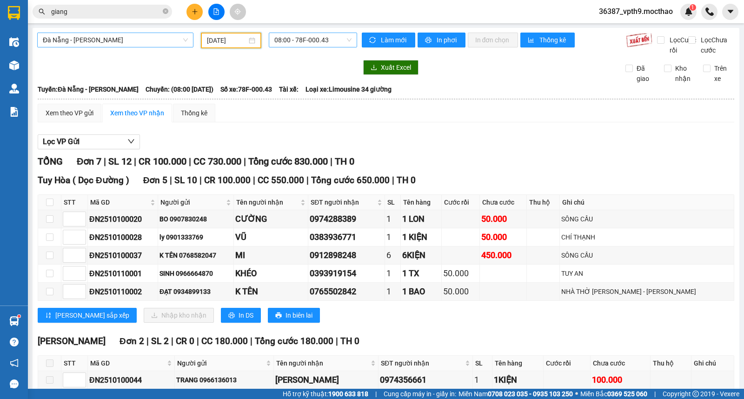
click at [310, 39] on span "08:00 - 78F-000.43" at bounding box center [312, 40] width 77 height 14
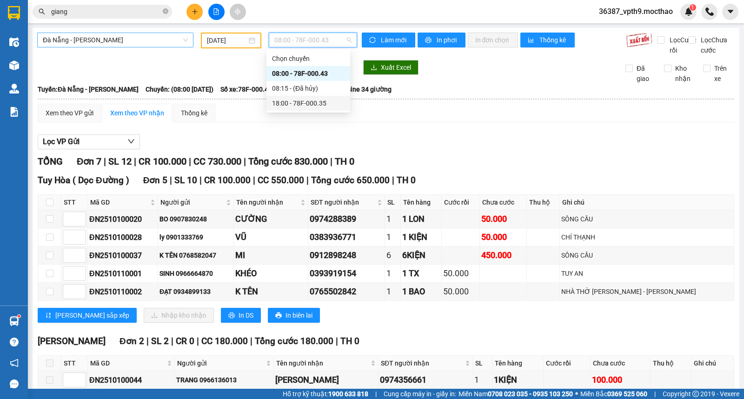
click at [308, 101] on div "18:00 - 78F-000.35" at bounding box center [308, 103] width 73 height 10
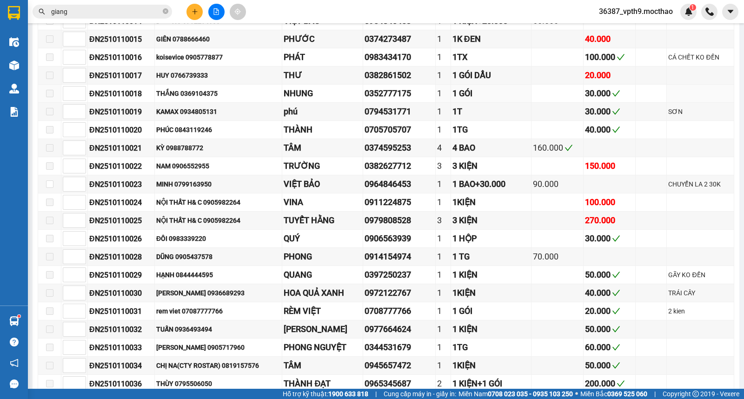
scroll to position [465, 0]
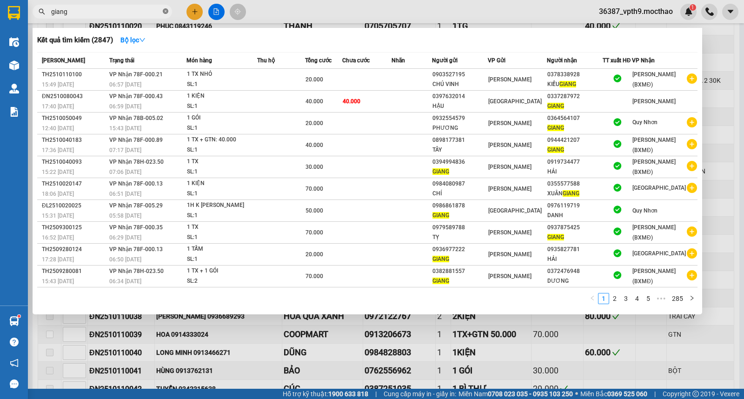
click at [166, 10] on icon "close-circle" at bounding box center [166, 11] width 6 height 6
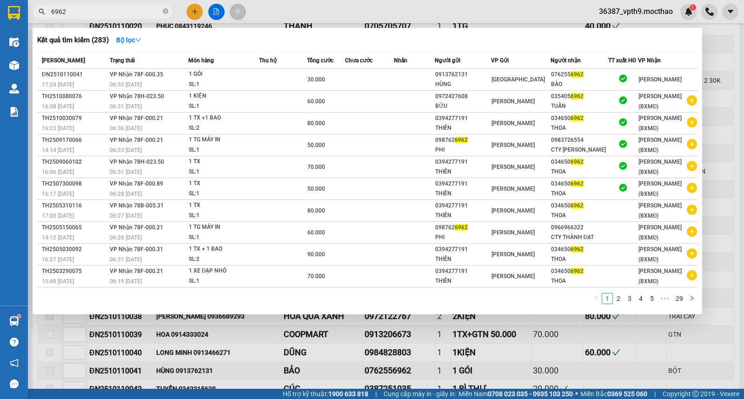
type input "6962"
click at [595, 80] on div "BẢO" at bounding box center [579, 85] width 57 height 10
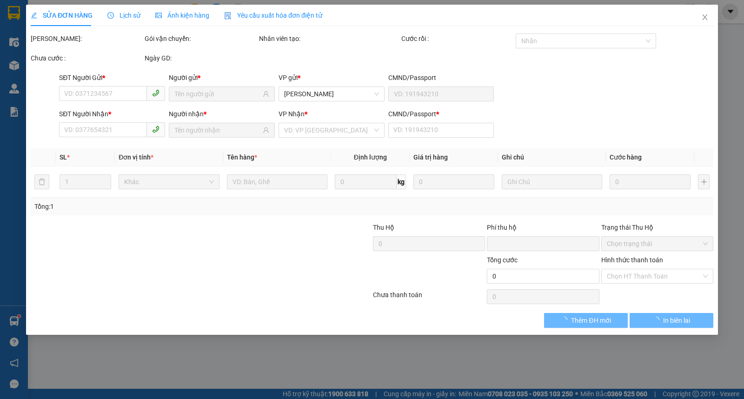
type input "0913762131"
type input "HÙNG"
type input "0762556962"
type input "BẢO"
type input "0"
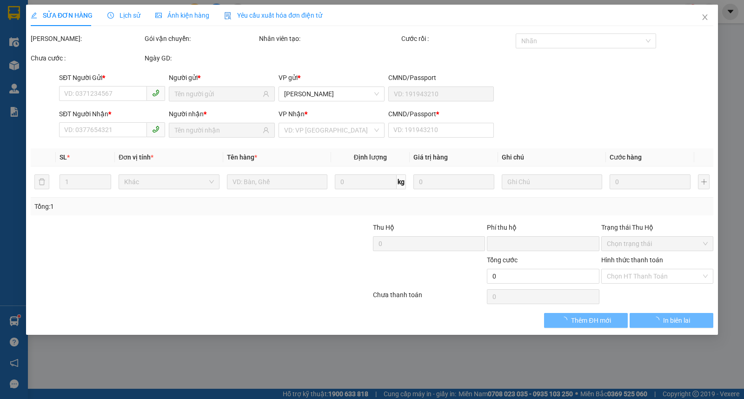
type input "0"
type input "30.000"
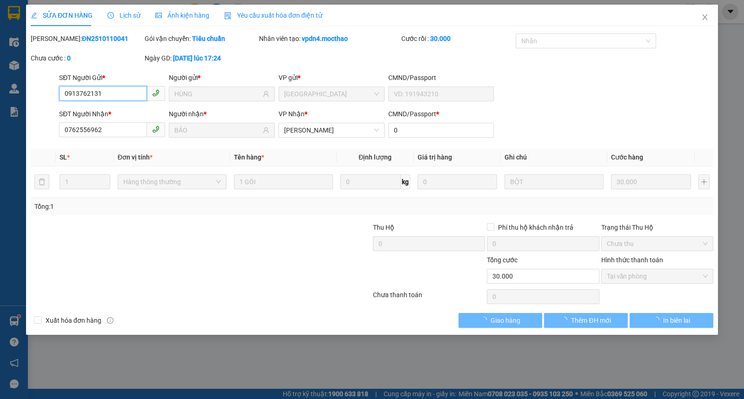
checkbox input "true"
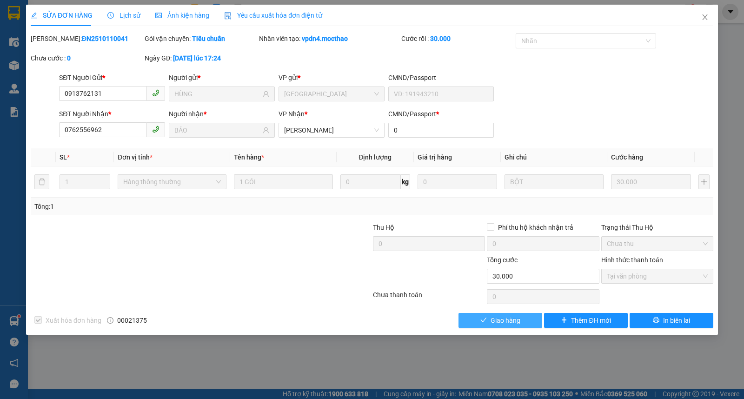
click at [510, 324] on span "Giao hàng" at bounding box center [506, 320] width 30 height 10
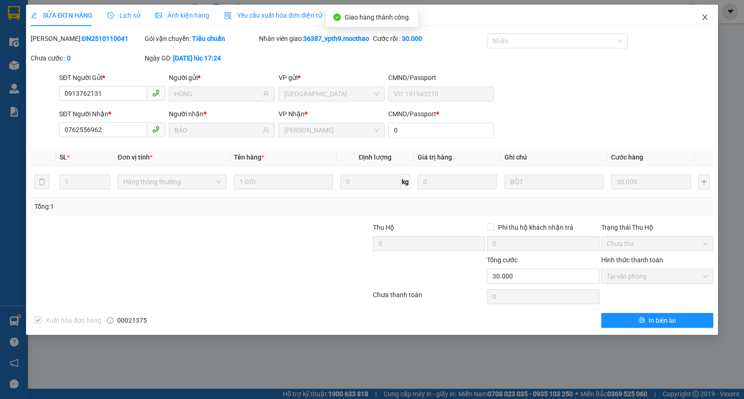
click at [700, 15] on span "Close" at bounding box center [705, 18] width 26 height 26
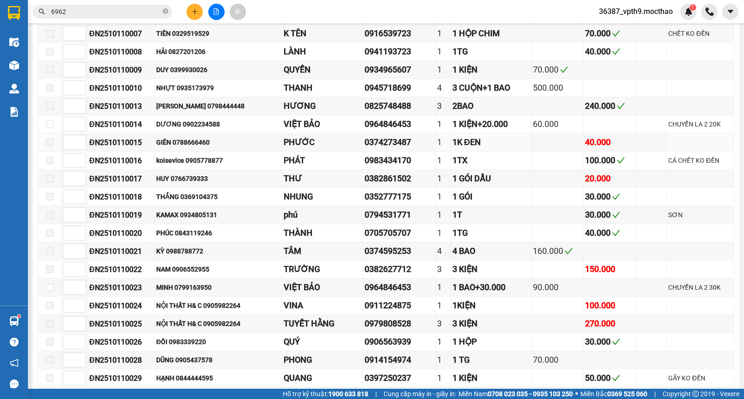
scroll to position [465, 0]
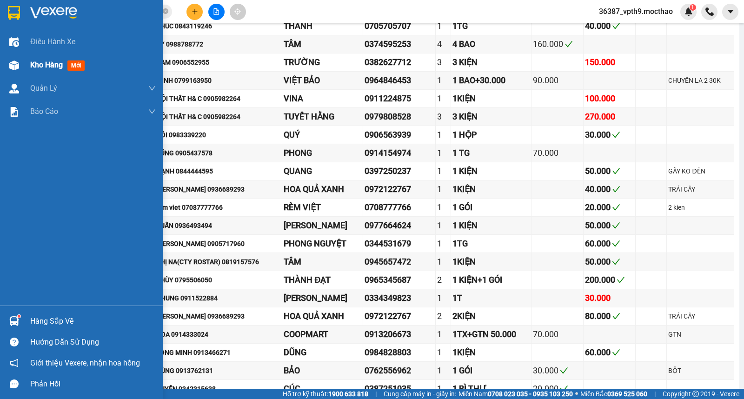
click at [42, 66] on span "Kho hàng" at bounding box center [46, 64] width 33 height 9
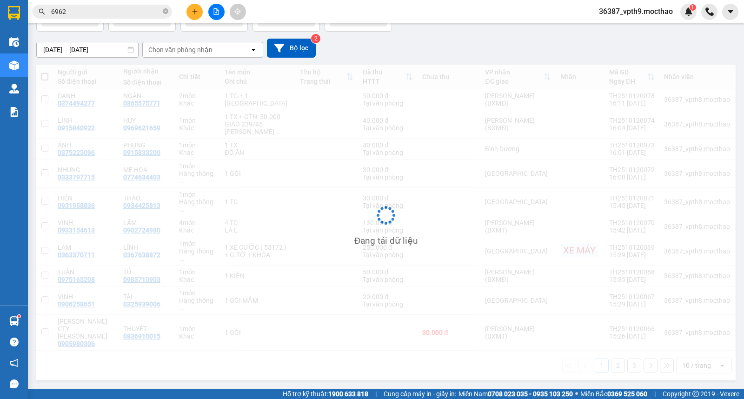
scroll to position [43, 0]
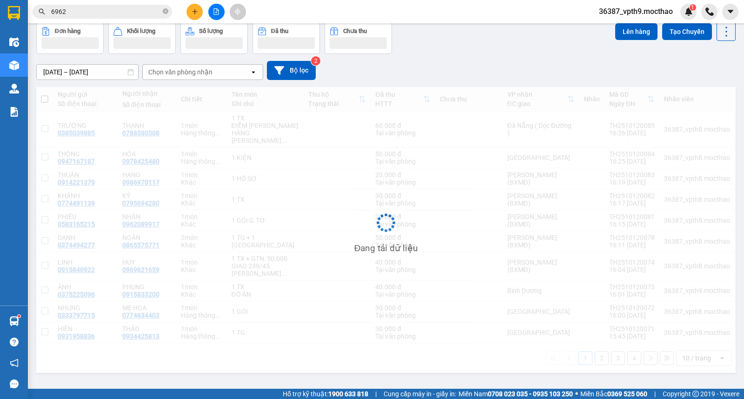
click at [206, 73] on div "Chọn văn phòng nhận" at bounding box center [180, 71] width 64 height 9
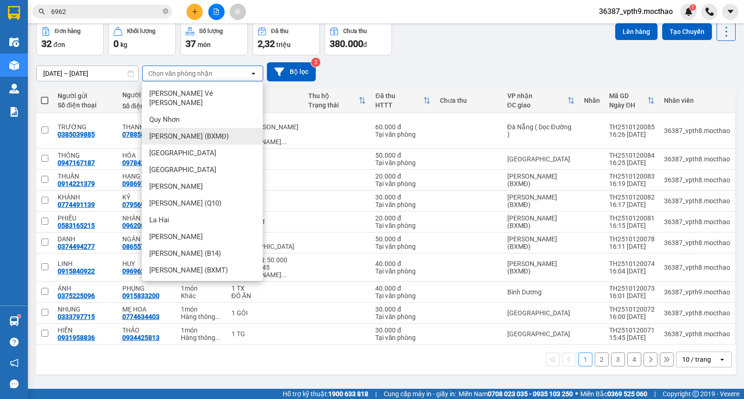
click at [207, 132] on span "[PERSON_NAME] (BXMĐ)" at bounding box center [189, 136] width 80 height 9
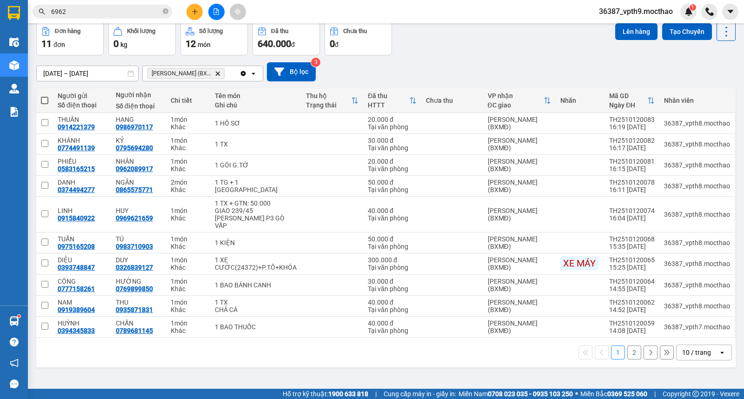
click at [245, 73] on icon "Clear all" at bounding box center [243, 73] width 5 height 5
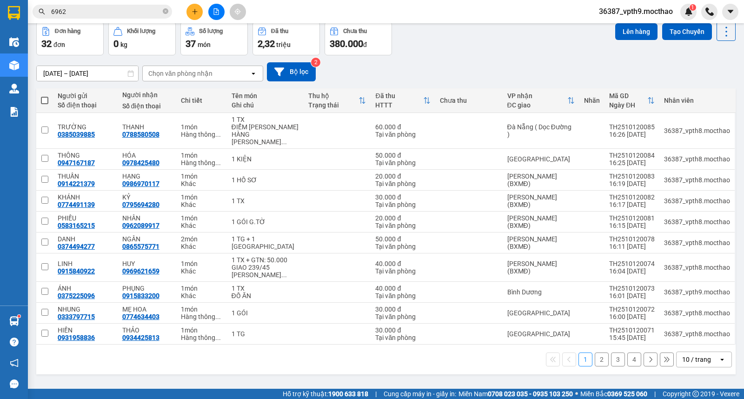
click at [245, 73] on div "Chọn văn phòng nhận" at bounding box center [196, 73] width 107 height 15
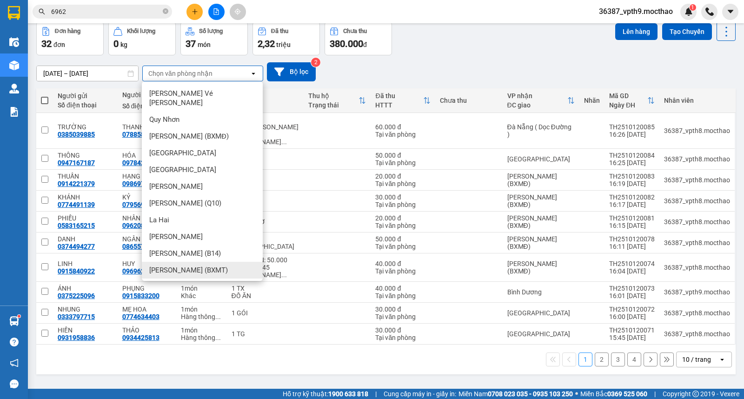
click at [204, 266] on span "[PERSON_NAME] (BXMT)" at bounding box center [188, 270] width 79 height 9
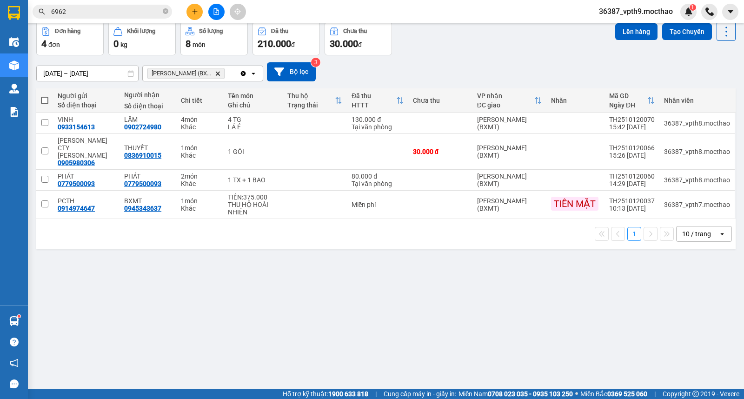
click at [244, 72] on icon "Clear all" at bounding box center [243, 73] width 5 height 5
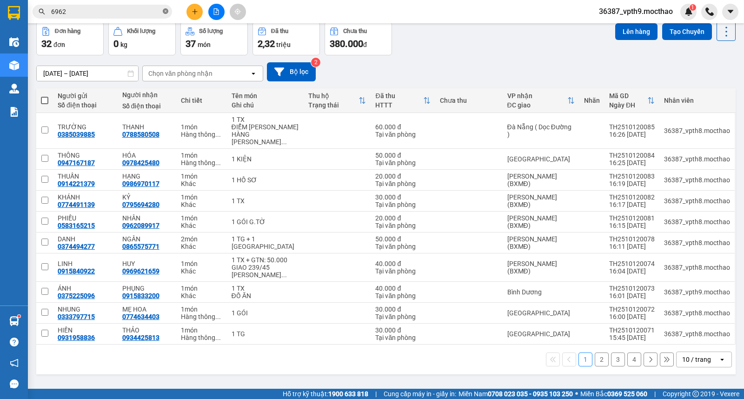
click at [165, 7] on span at bounding box center [166, 11] width 6 height 9
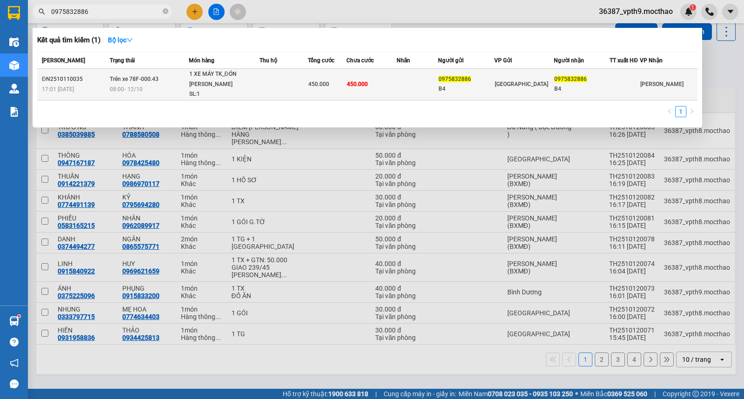
type input "0975832886"
click at [463, 80] on span "0975832886" at bounding box center [455, 79] width 33 height 7
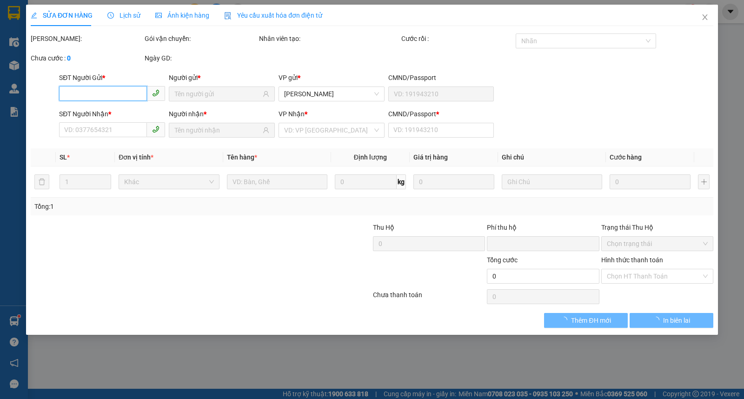
type input "0975832886"
type input "B4"
type input "0975832886"
type input "B4"
type input "0"
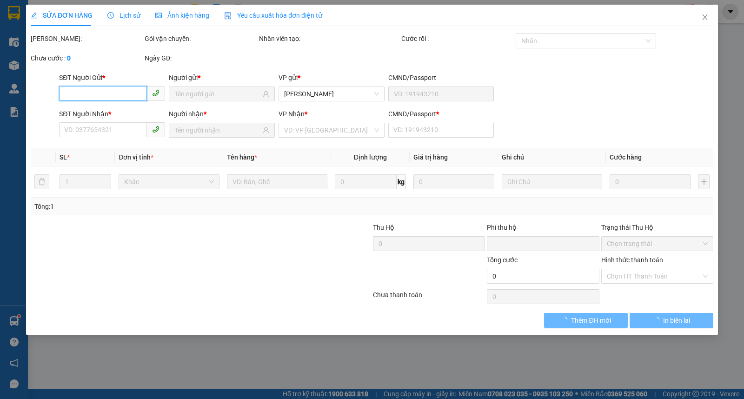
type input "0"
type input "450.000"
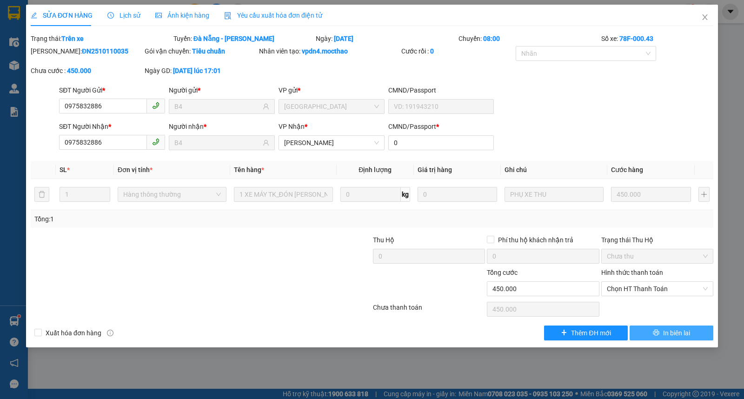
click at [658, 331] on icon "printer" at bounding box center [656, 332] width 7 height 7
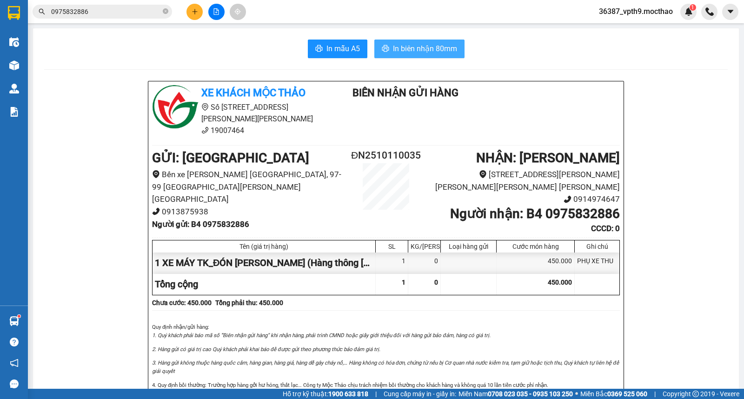
click at [440, 50] on span "In biên nhận 80mm" at bounding box center [425, 49] width 64 height 12
click at [220, 18] on button at bounding box center [216, 12] width 16 height 16
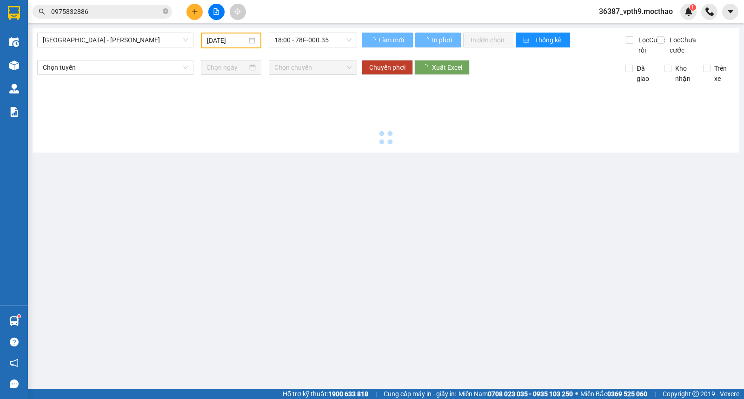
type input "[DATE]"
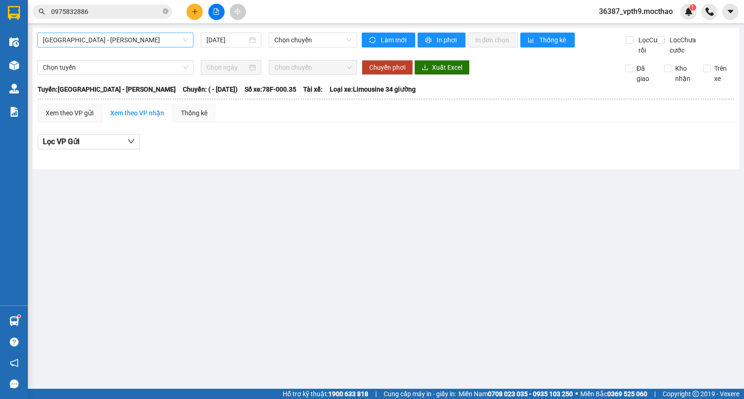
click at [118, 38] on span "[GEOGRAPHIC_DATA] - [GEOGRAPHIC_DATA]" at bounding box center [115, 40] width 145 height 14
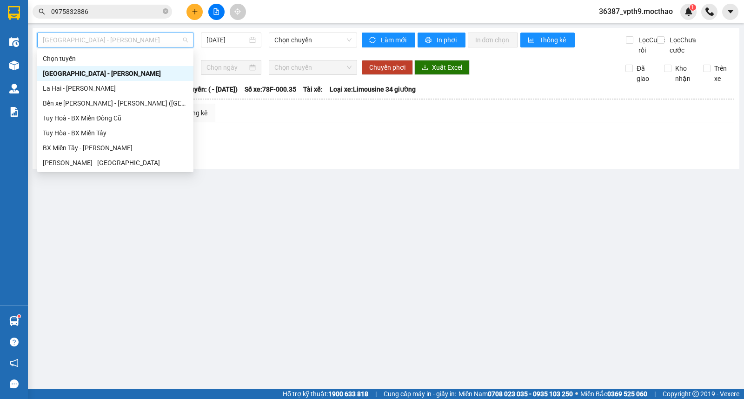
type input "D"
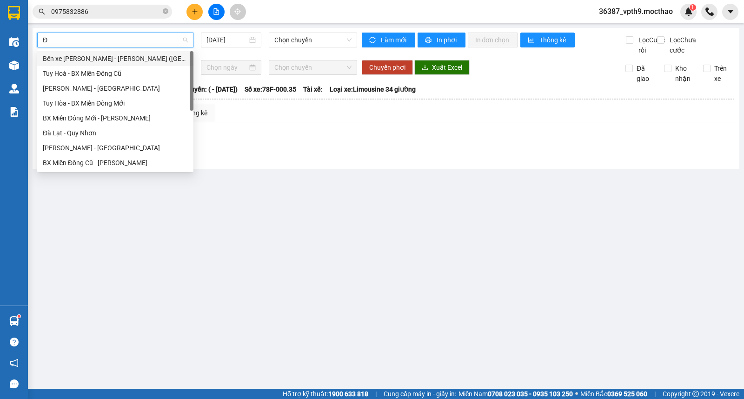
type input "ĐA"
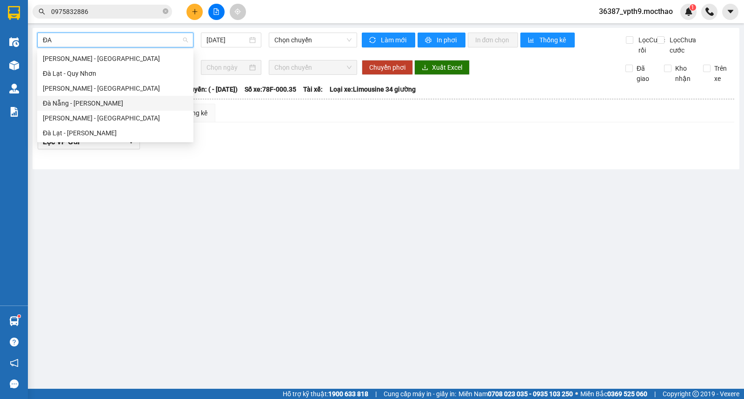
click at [78, 101] on div "Đà Nẵng - [GEOGRAPHIC_DATA]" at bounding box center [115, 103] width 145 height 10
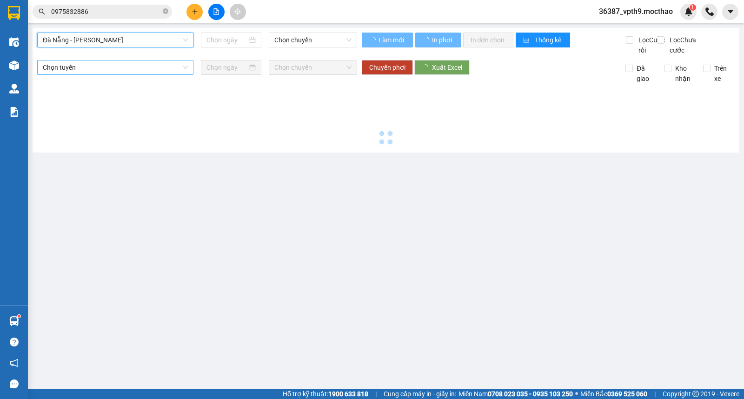
type input "[DATE]"
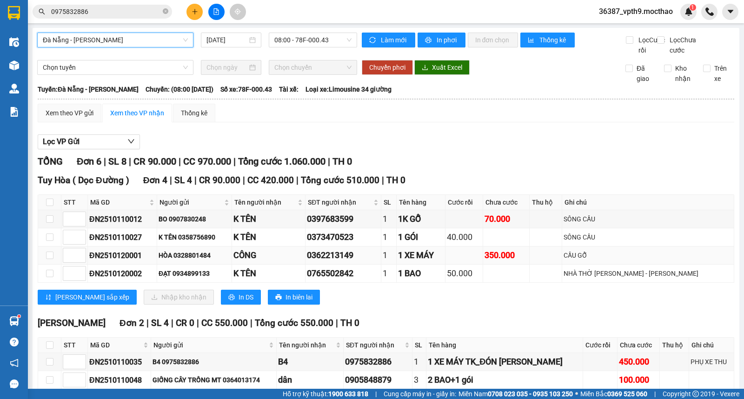
scroll to position [52, 0]
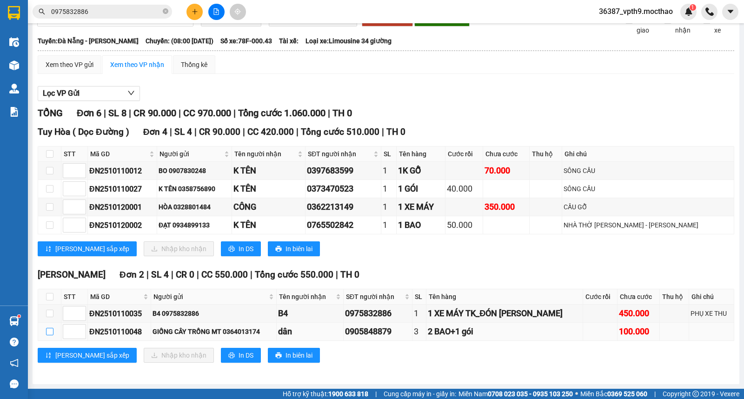
click at [52, 335] on input "checkbox" at bounding box center [49, 331] width 7 height 7
checkbox input "true"
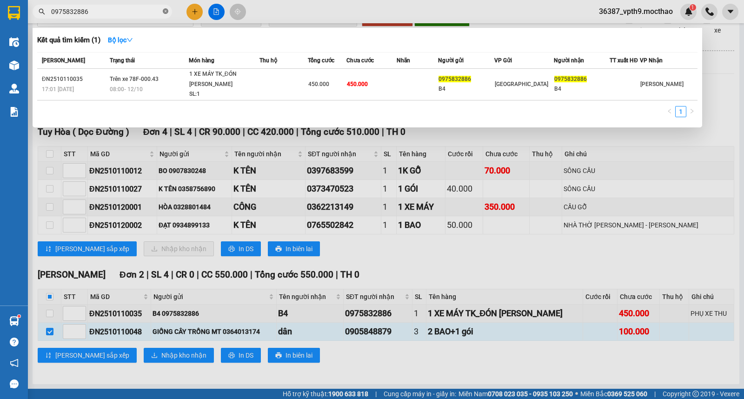
click at [167, 10] on icon "close-circle" at bounding box center [166, 11] width 6 height 6
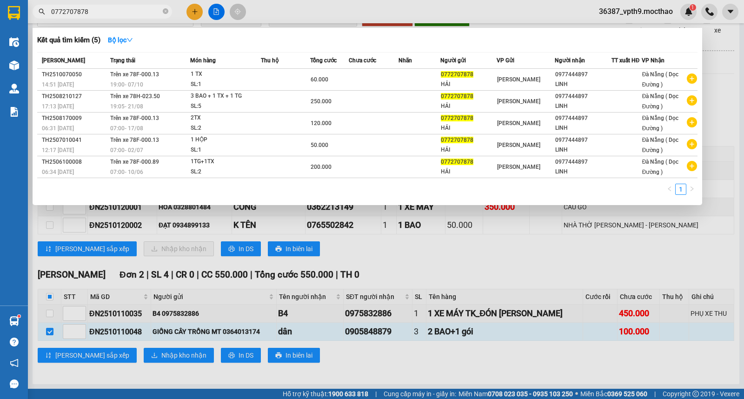
type input "0772707878"
click at [134, 365] on div at bounding box center [372, 199] width 744 height 399
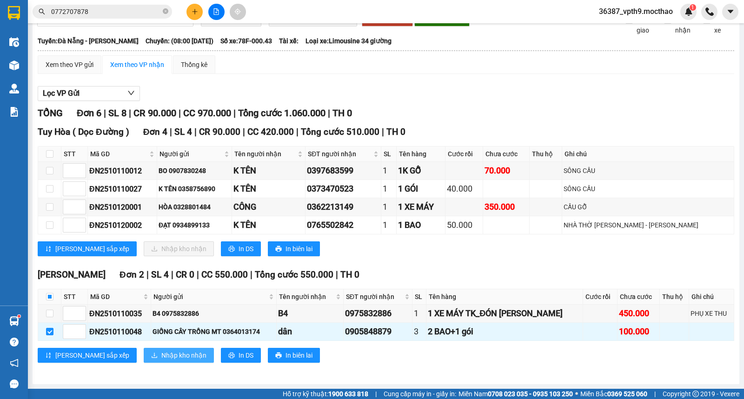
click at [161, 360] on span "Nhập kho nhận" at bounding box center [183, 355] width 45 height 10
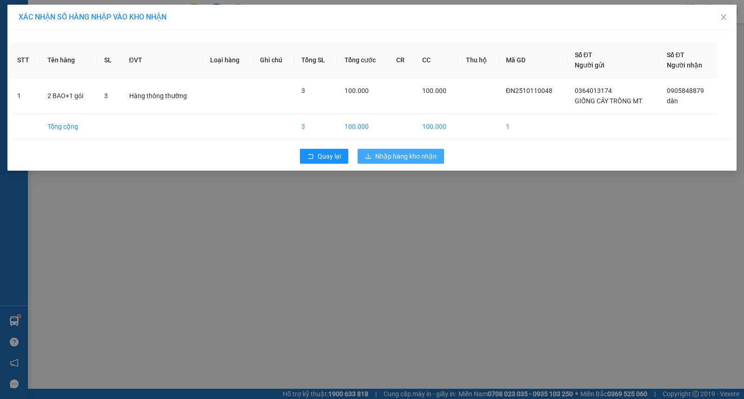
click at [408, 154] on span "Nhập hàng kho nhận" at bounding box center [405, 156] width 61 height 10
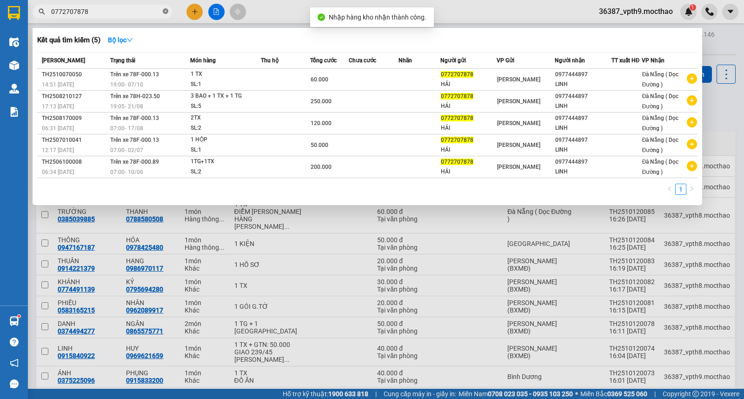
click at [166, 8] on icon "close-circle" at bounding box center [166, 11] width 6 height 6
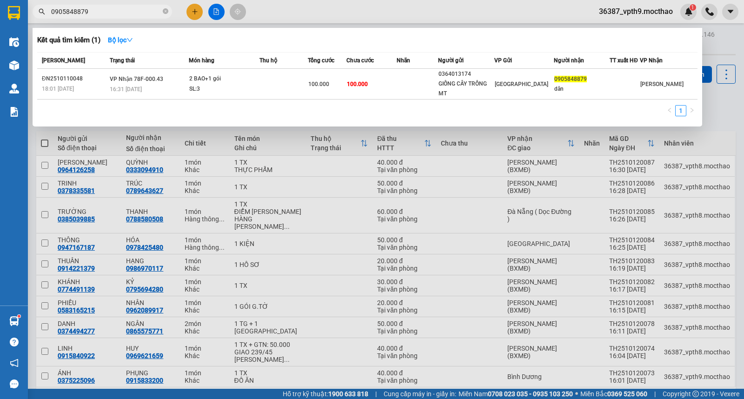
type input "0905848879"
click at [437, 180] on div at bounding box center [372, 199] width 744 height 399
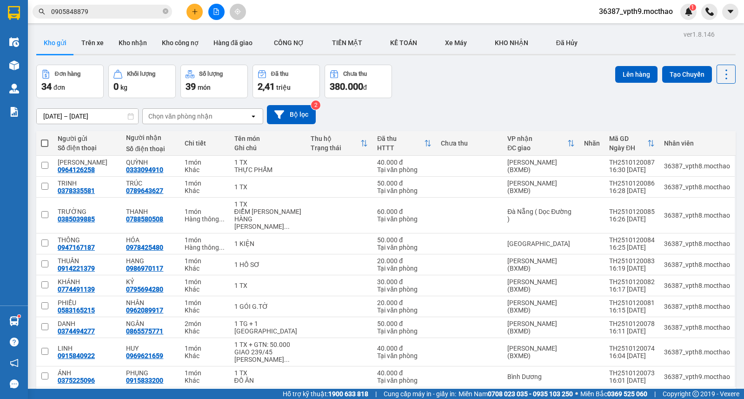
click at [631, 120] on div "10/10/2025 – 12/10/2025 Press the down arrow key to interact with the calendar …" at bounding box center [385, 114] width 699 height 19
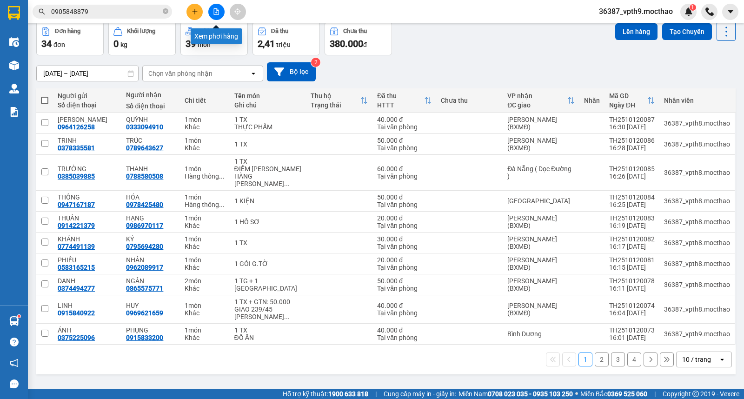
click at [214, 9] on icon "file-add" at bounding box center [216, 11] width 7 height 7
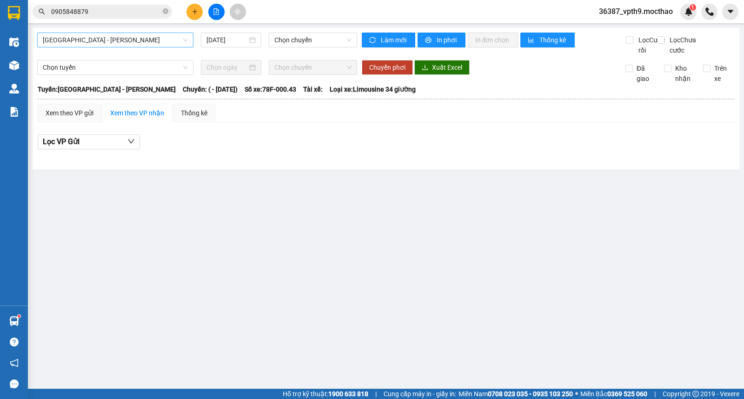
click at [105, 42] on span "[GEOGRAPHIC_DATA] - [GEOGRAPHIC_DATA]" at bounding box center [115, 40] width 145 height 14
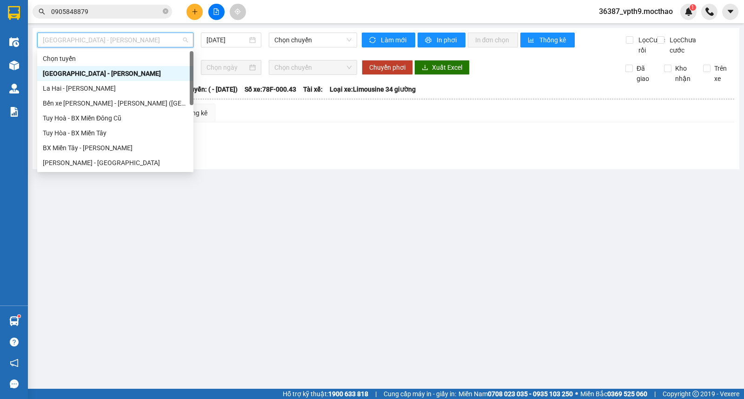
type input "Q"
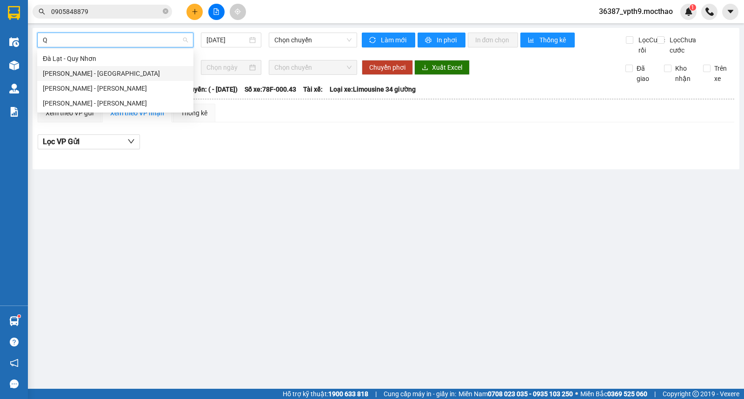
click at [77, 76] on div "Quy Nhơn - [GEOGRAPHIC_DATA]" at bounding box center [115, 73] width 145 height 10
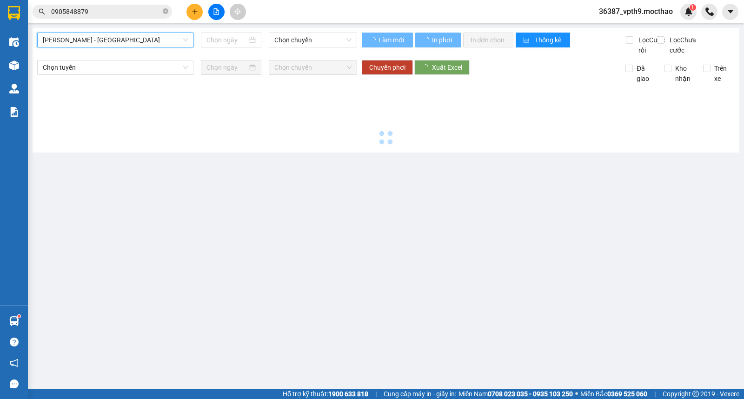
type input "[DATE]"
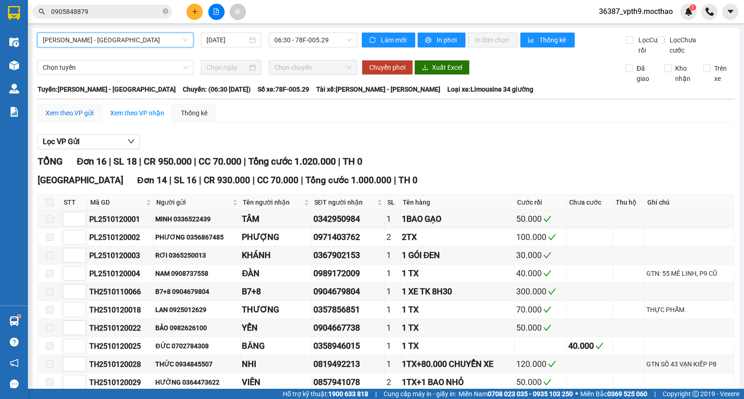
click at [80, 118] on div "Xem theo VP gửi" at bounding box center [70, 113] width 48 height 10
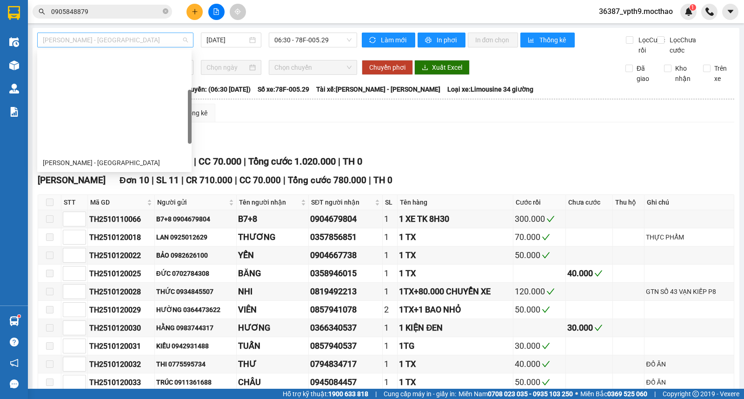
click at [117, 38] on span "Quy Nhơn - [GEOGRAPHIC_DATA]" at bounding box center [115, 40] width 145 height 14
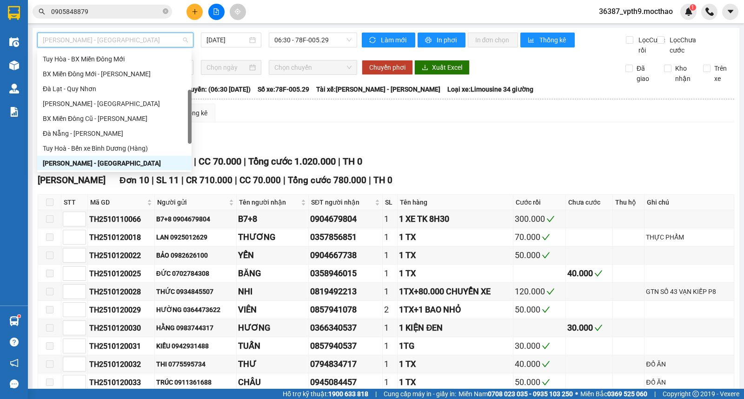
type input "D"
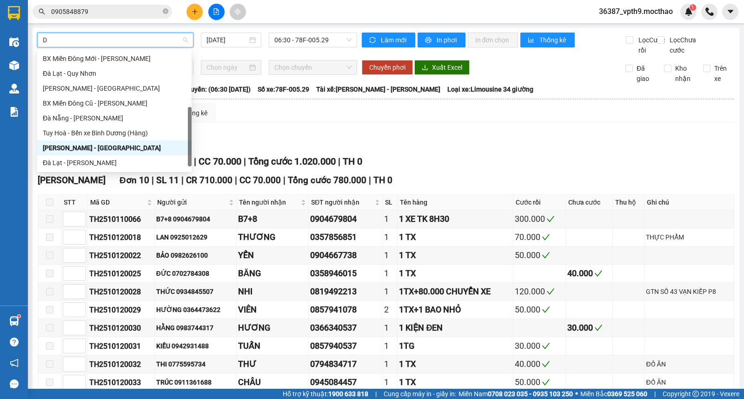
scroll to position [56, 0]
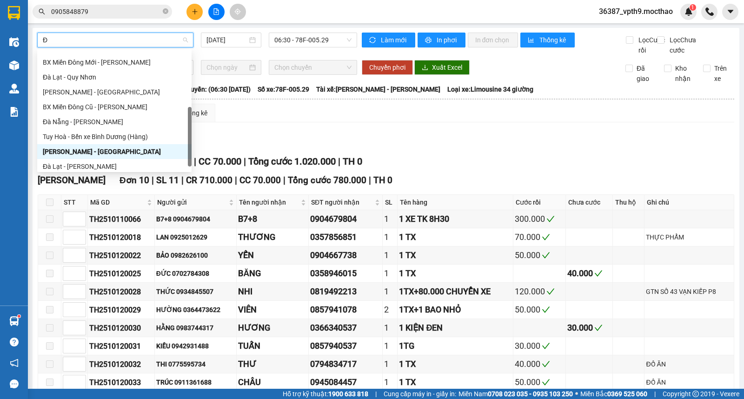
type input "ĐA"
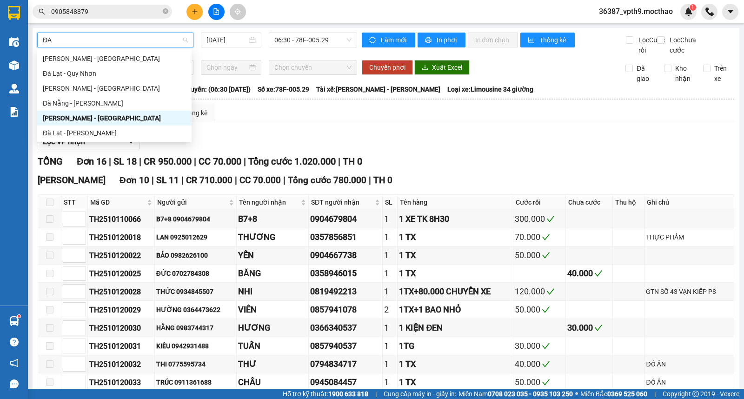
scroll to position [0, 0]
click at [84, 56] on div "Tuy Hòa - [GEOGRAPHIC_DATA]" at bounding box center [114, 58] width 143 height 10
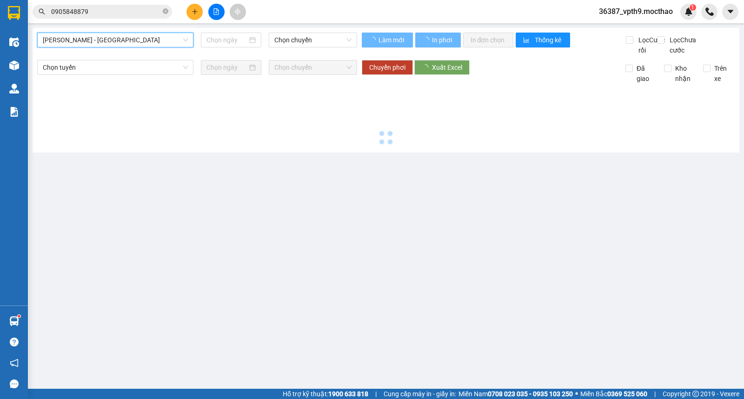
type input "[DATE]"
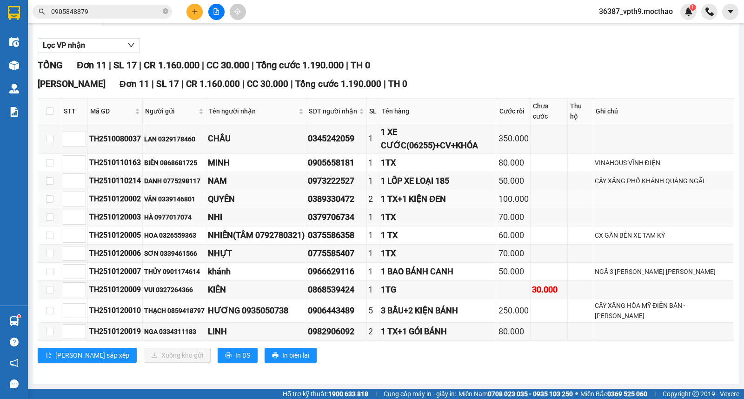
scroll to position [4, 0]
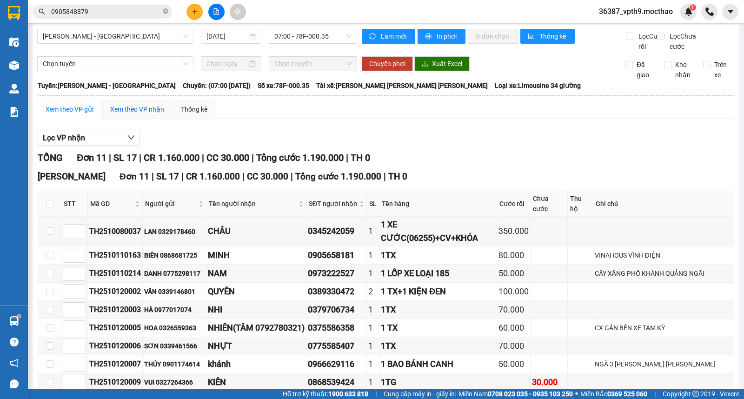
click at [133, 113] on div "Xem theo VP nhận" at bounding box center [137, 109] width 54 height 10
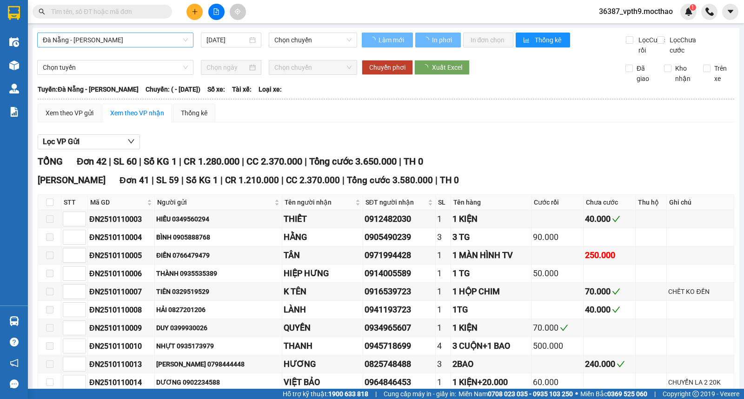
type input "[DATE]"
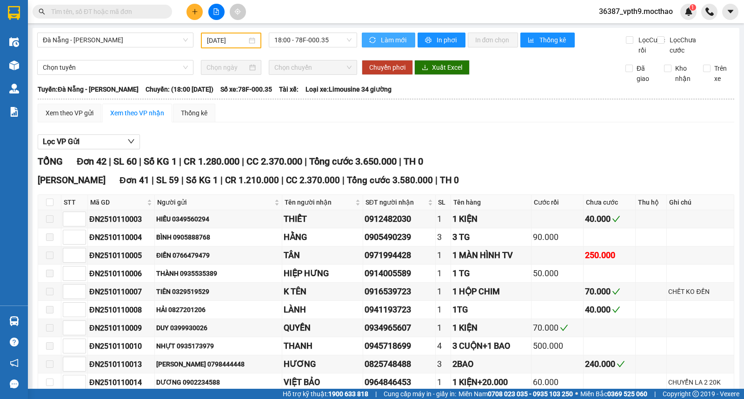
click at [375, 40] on button "Làm mới" at bounding box center [388, 40] width 53 height 15
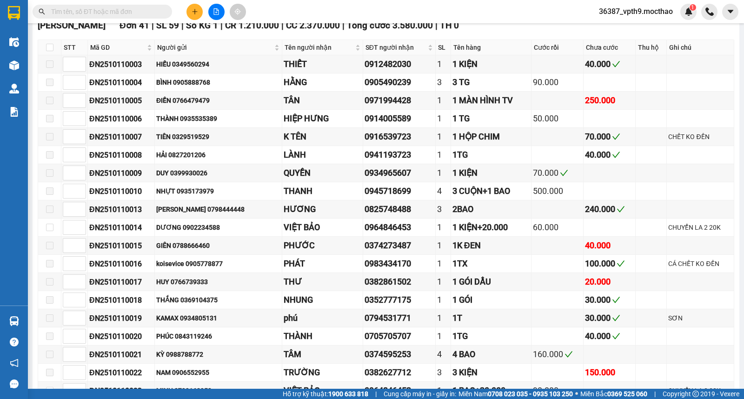
scroll to position [310, 0]
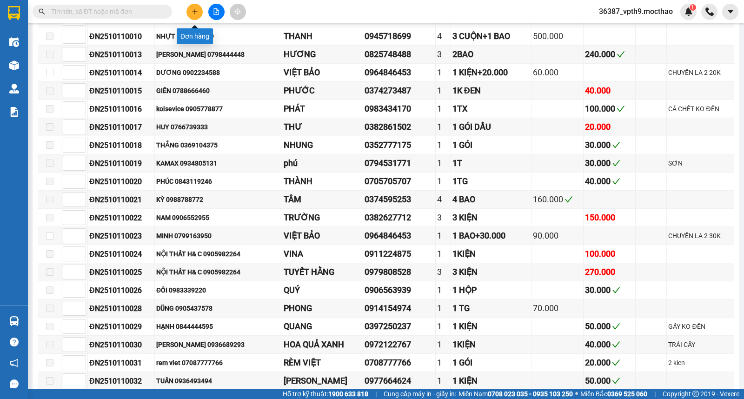
click at [198, 12] on icon "plus" at bounding box center [195, 11] width 7 height 7
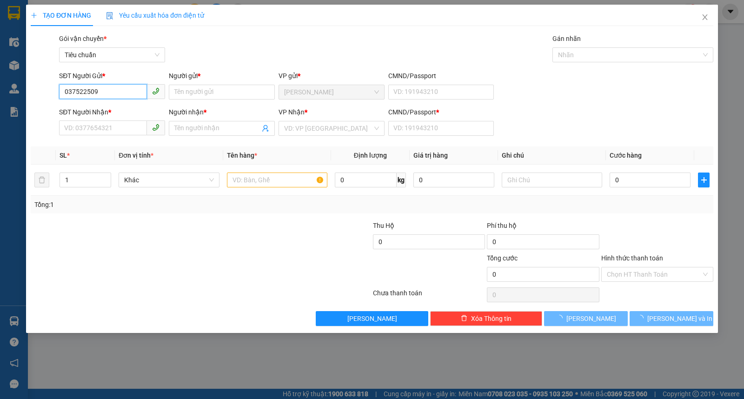
type input "0375225096"
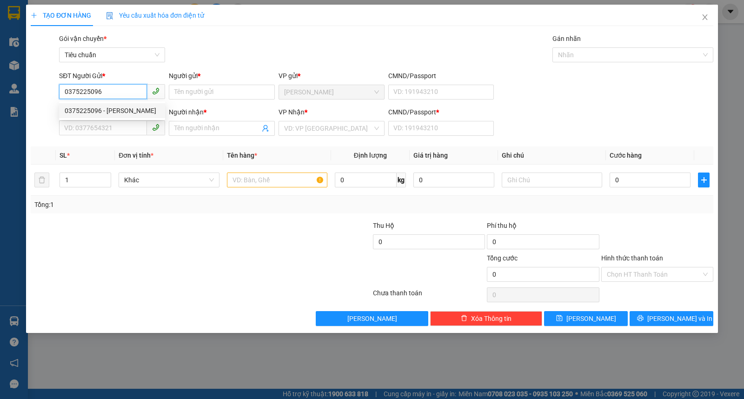
click at [94, 110] on div "0375225096 - ÁNH" at bounding box center [112, 111] width 95 height 10
type input "ÁNH"
type input "0915833200"
type input "PHỤNG"
type input "0"
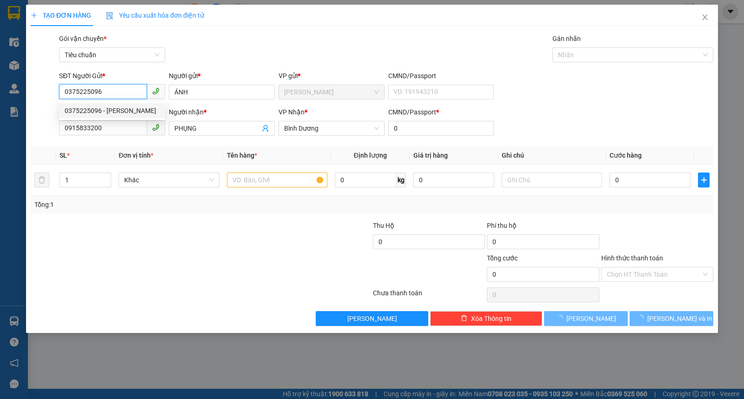
type input "40.000"
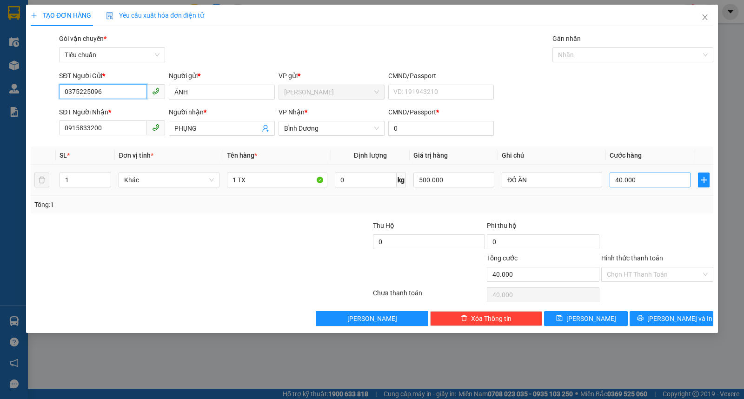
type input "0375225096"
click at [654, 182] on input "40.000" at bounding box center [650, 180] width 81 height 15
click at [621, 274] on input "Hình thức thanh toán" at bounding box center [654, 274] width 94 height 14
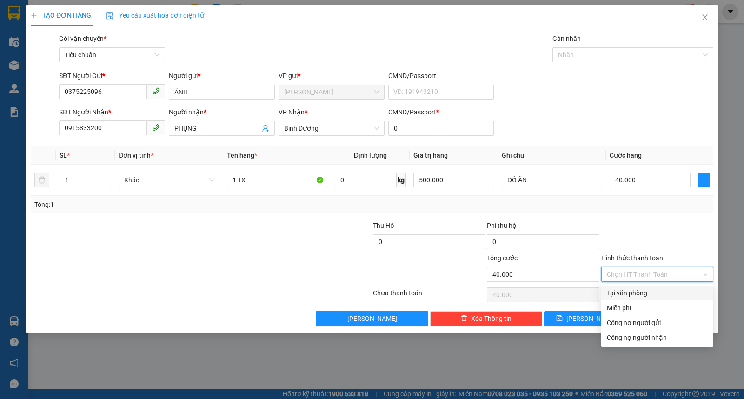
click at [630, 298] on div "Tại văn phòng" at bounding box center [657, 293] width 101 height 10
type input "0"
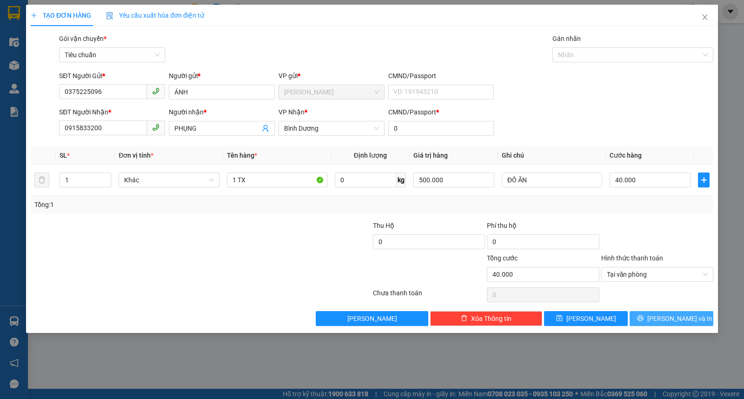
click at [682, 323] on span "[PERSON_NAME] và In" at bounding box center [679, 318] width 65 height 10
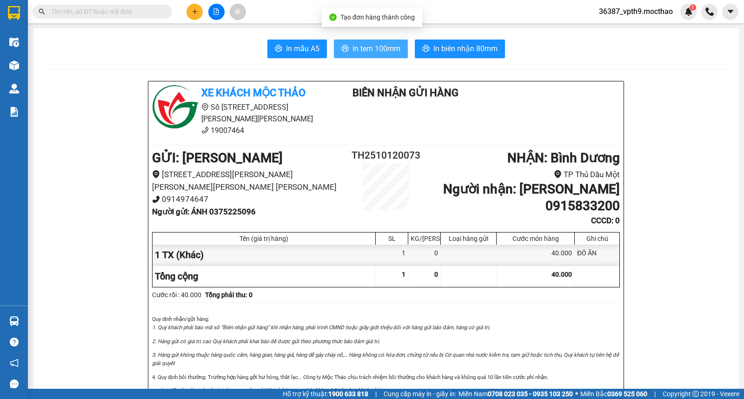
click at [353, 51] on span "In tem 100mm" at bounding box center [377, 49] width 48 height 12
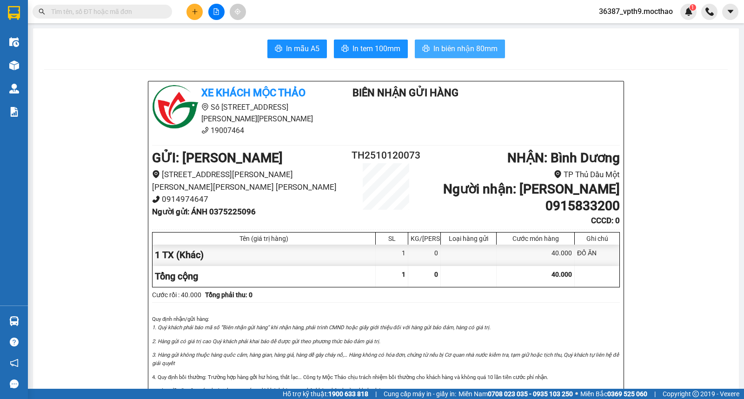
click at [475, 48] on span "In biên nhận 80mm" at bounding box center [465, 49] width 64 height 12
click at [219, 6] on button at bounding box center [216, 12] width 16 height 16
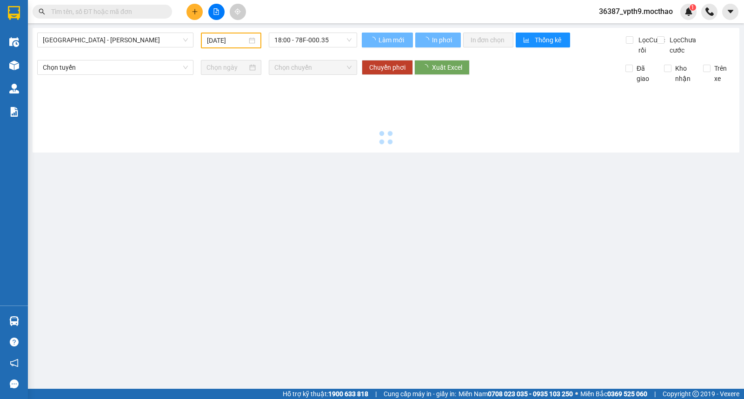
type input "[DATE]"
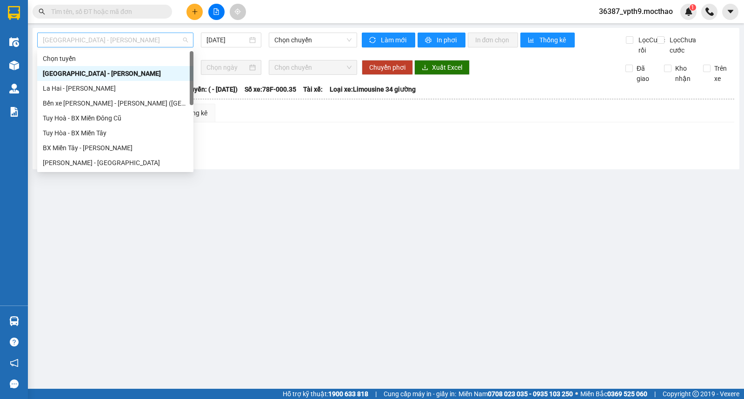
click at [143, 35] on span "[GEOGRAPHIC_DATA] - [GEOGRAPHIC_DATA]" at bounding box center [115, 40] width 145 height 14
type input "D"
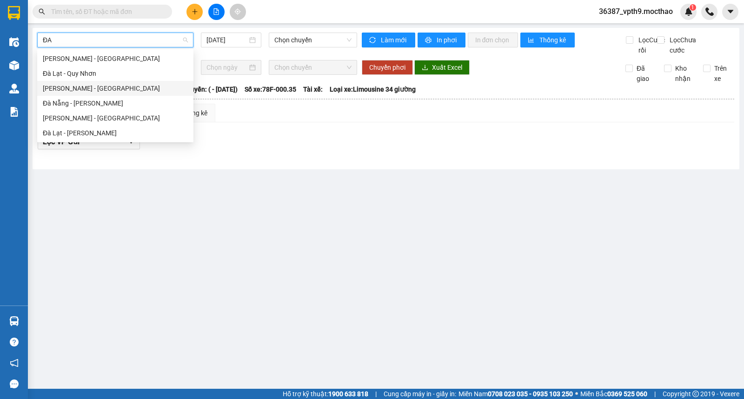
type input "Đ"
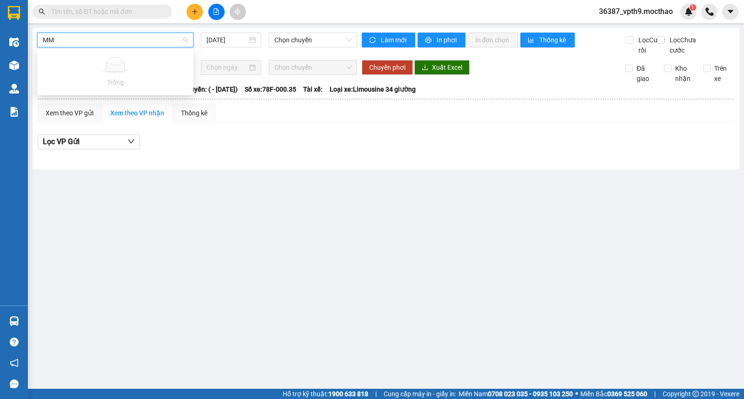
type input "M"
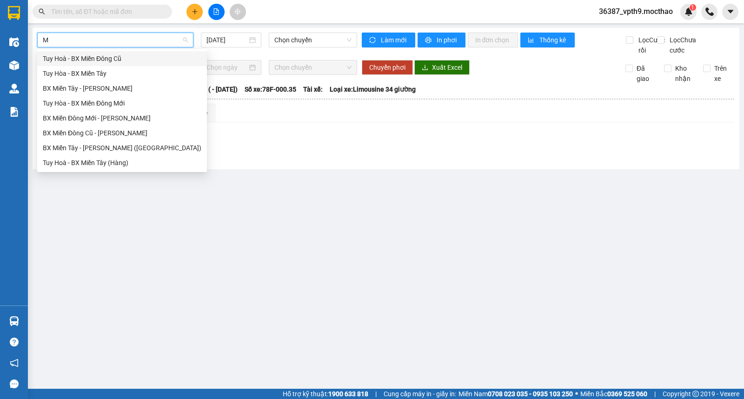
click at [93, 86] on div "BX Miền Tây - [GEOGRAPHIC_DATA]" at bounding box center [122, 88] width 159 height 10
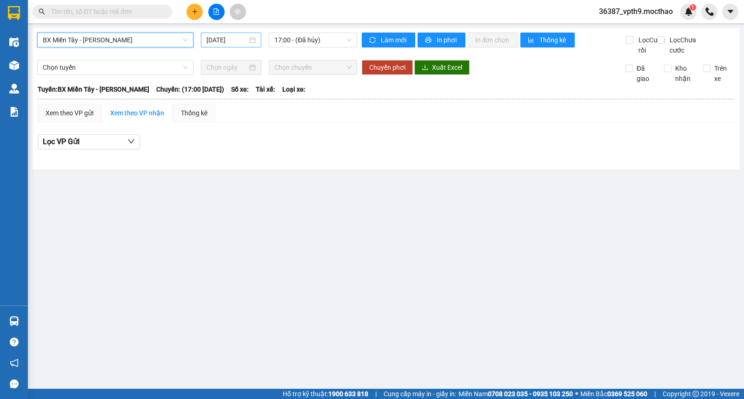
click at [244, 38] on input "[DATE]" at bounding box center [226, 40] width 41 height 10
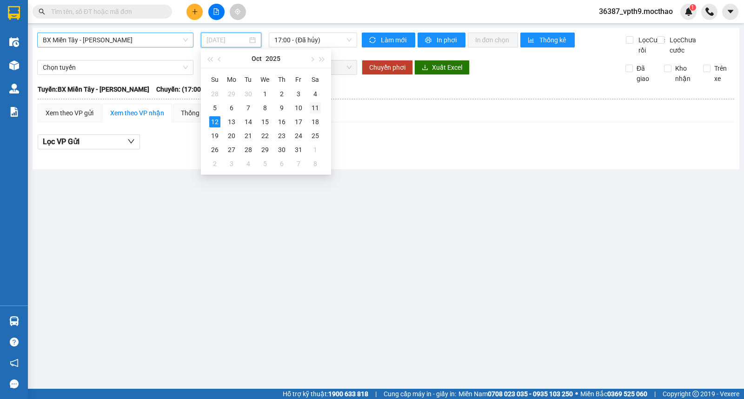
click at [317, 107] on div "11" at bounding box center [315, 107] width 11 height 11
type input "11/10/2025"
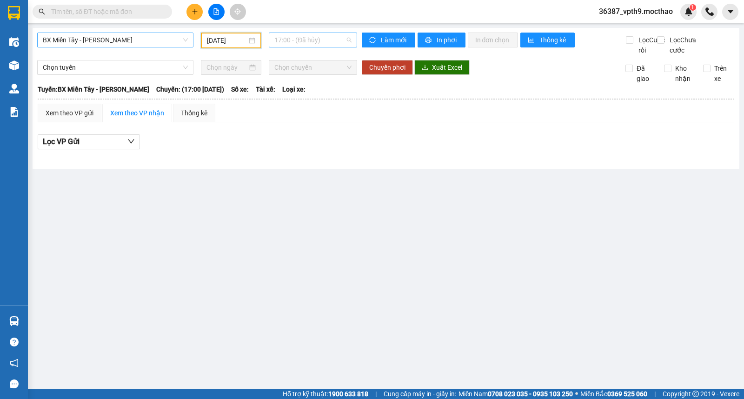
click at [315, 35] on span "17:00 - (Đã hủy)" at bounding box center [312, 40] width 77 height 14
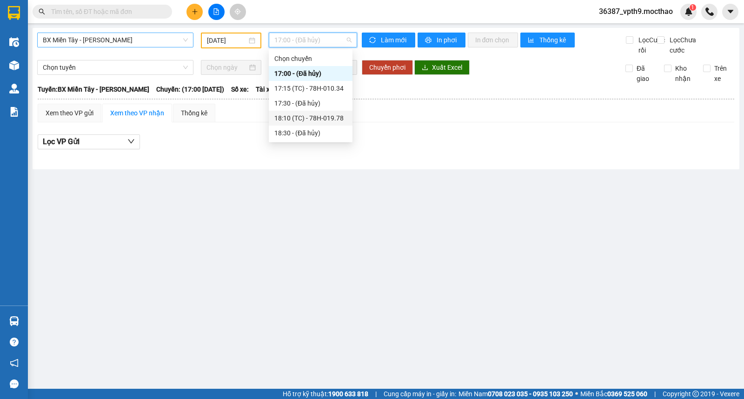
click at [322, 115] on div "18:10 (TC) - 78H-019.78" at bounding box center [310, 118] width 73 height 10
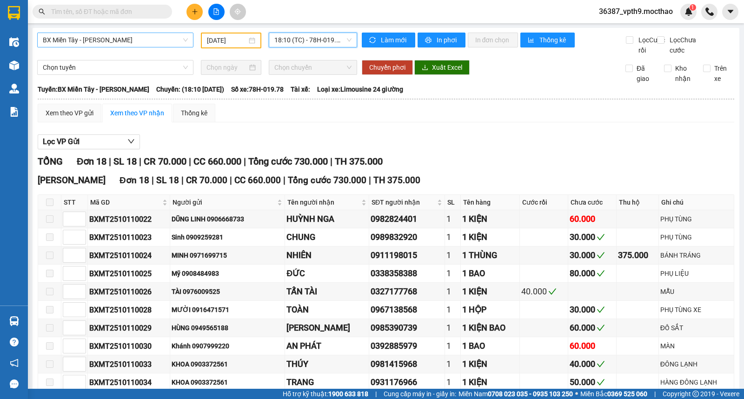
click at [335, 40] on span "18:10 (TC) - 78H-019.78" at bounding box center [312, 40] width 77 height 14
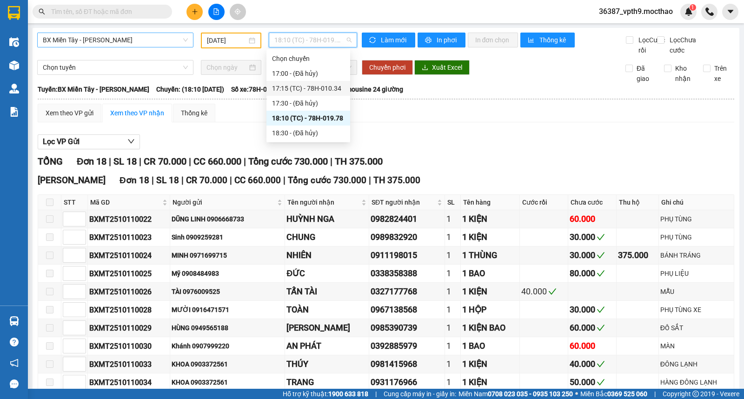
click at [331, 84] on div "17:15 (TC) - 78H-010.34" at bounding box center [308, 88] width 73 height 10
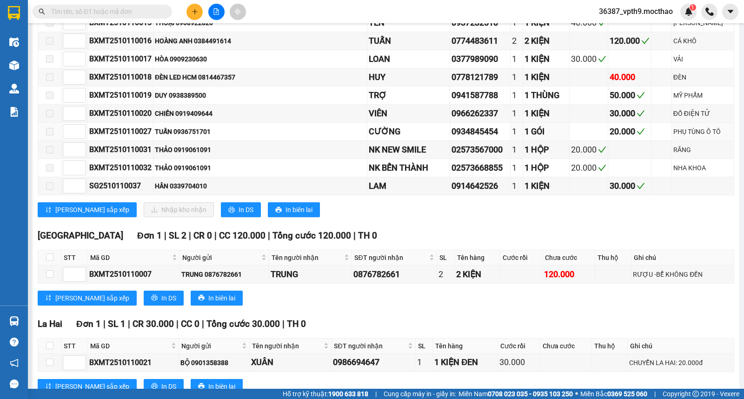
scroll to position [515, 0]
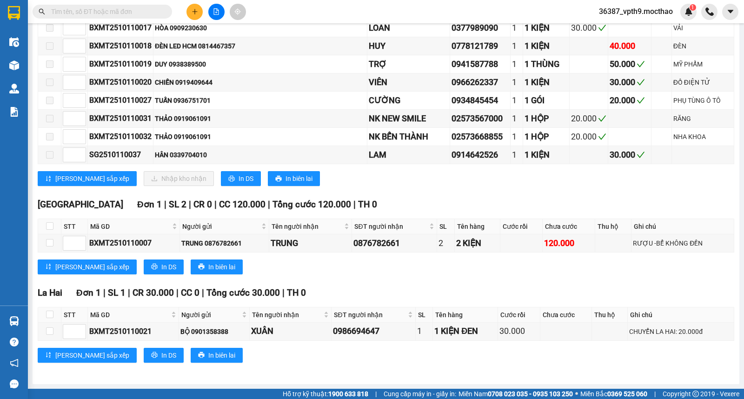
click at [138, 7] on input "text" at bounding box center [106, 12] width 110 height 10
type input "1"
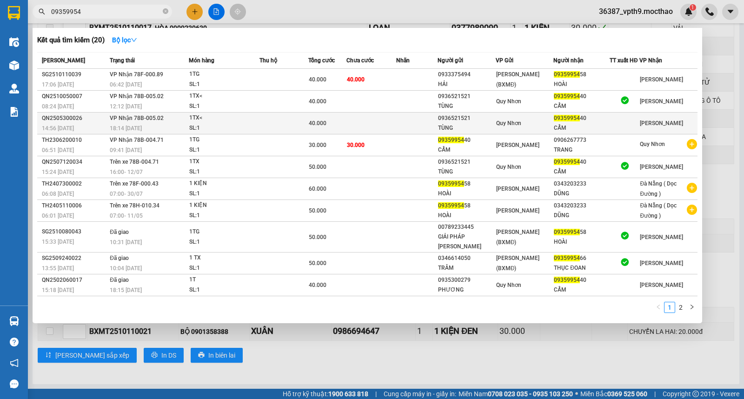
type input "09359954"
click at [363, 125] on td at bounding box center [371, 124] width 50 height 22
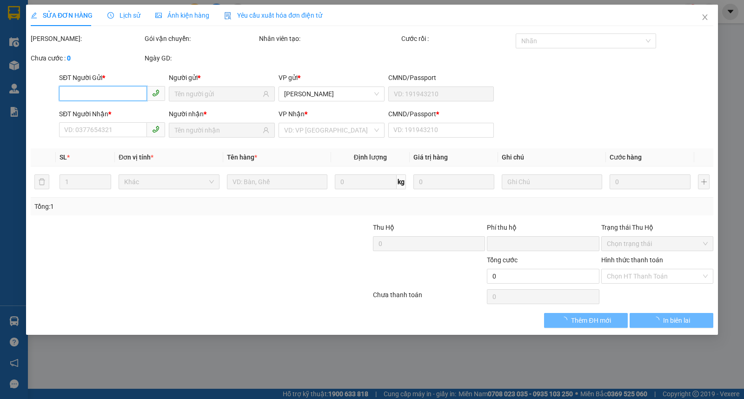
type input "0936521521"
type input "TÙNG"
type input "0935995440"
type input "CẨM"
type input "a"
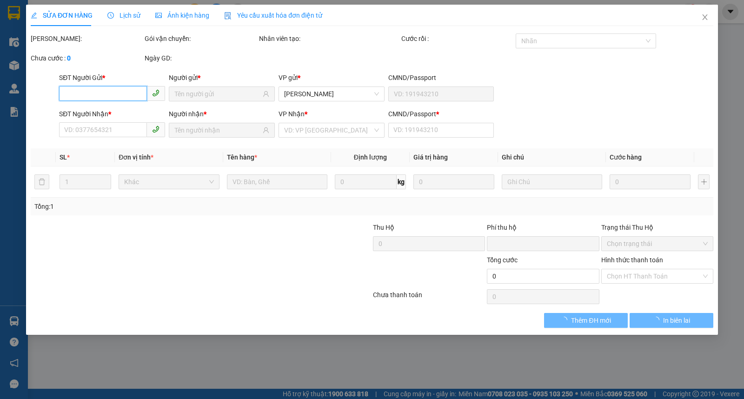
type input "0"
type input "40.000"
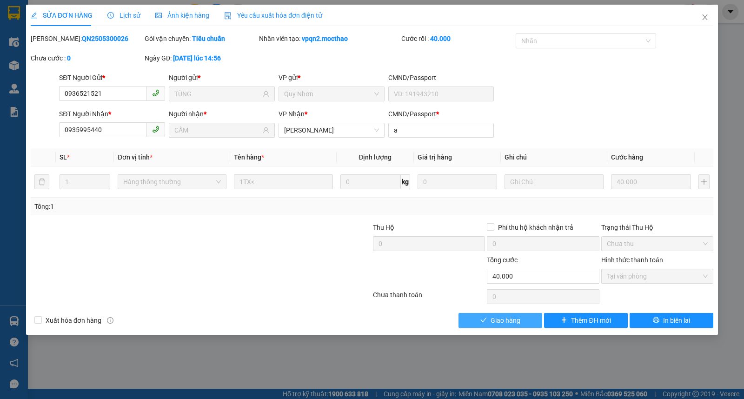
click at [525, 321] on button "Giao hàng" at bounding box center [501, 320] width 84 height 15
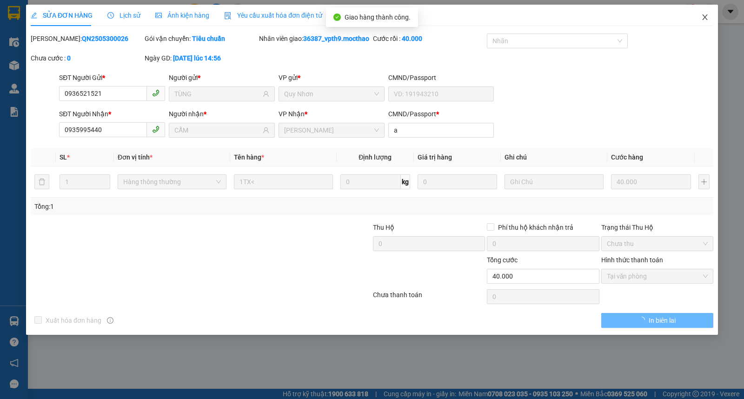
click at [712, 17] on span "Close" at bounding box center [705, 18] width 26 height 26
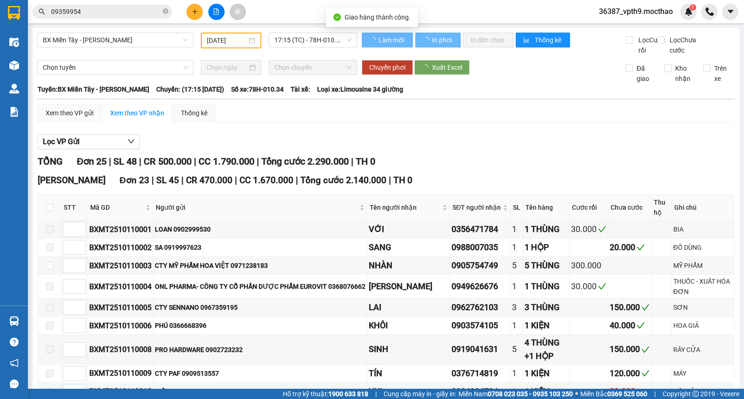
click at [133, 12] on input "09359954" at bounding box center [106, 12] width 110 height 10
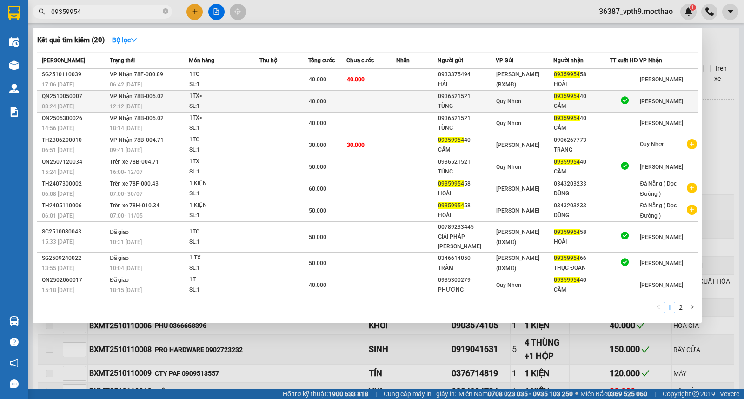
click at [167, 92] on td "VP Nhận 78B-005.02 12:12 - 05/10" at bounding box center [147, 102] width 81 height 22
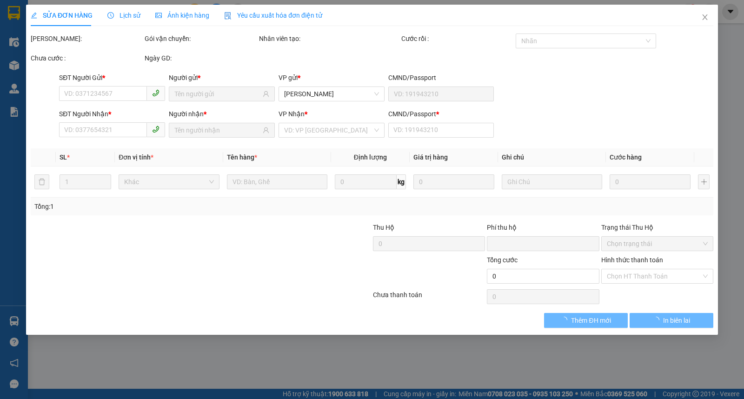
type input "0936521521"
type input "TÙNG"
type input "0935995440"
type input "CẨM"
type input "a"
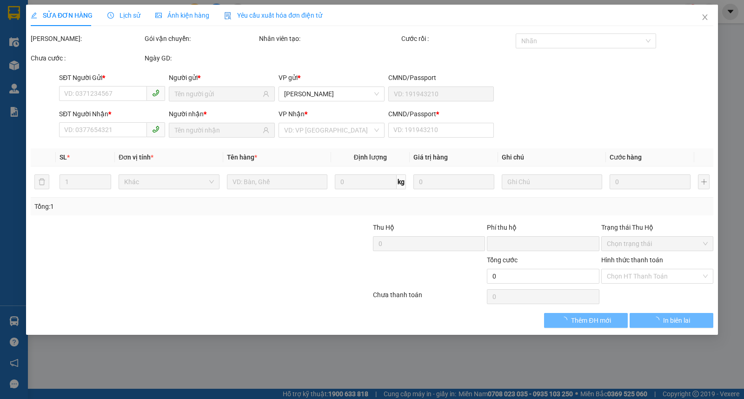
type input "0"
type input "40.000"
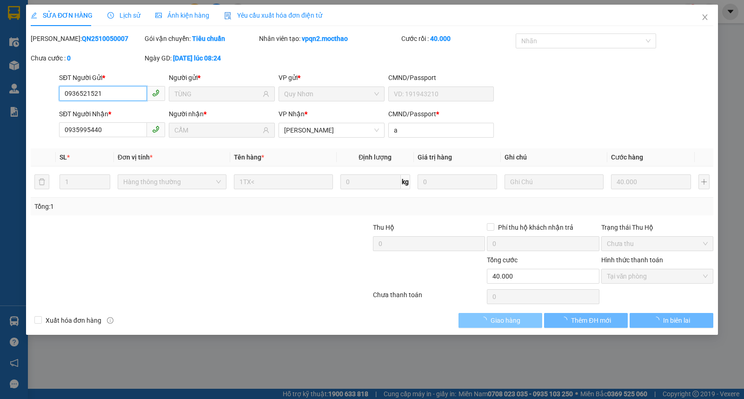
checkbox input "true"
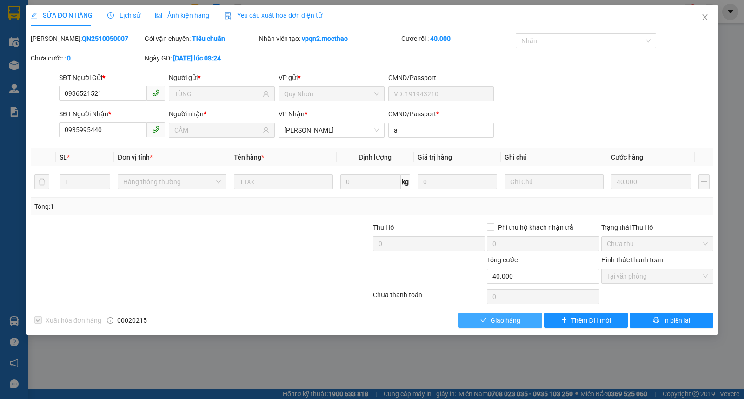
click at [495, 319] on span "Giao hàng" at bounding box center [506, 320] width 30 height 10
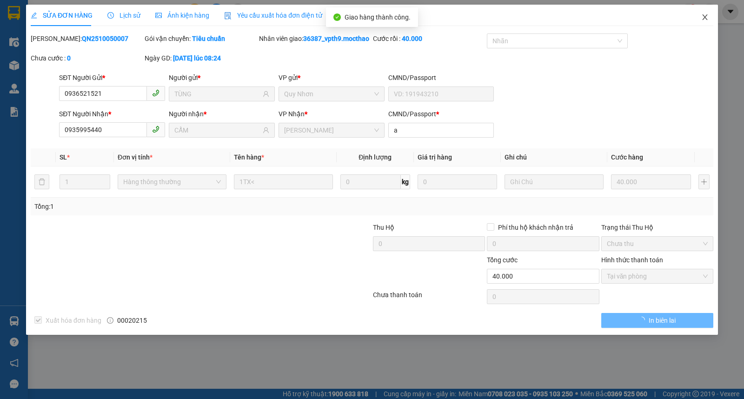
click at [706, 13] on span "Close" at bounding box center [705, 18] width 26 height 26
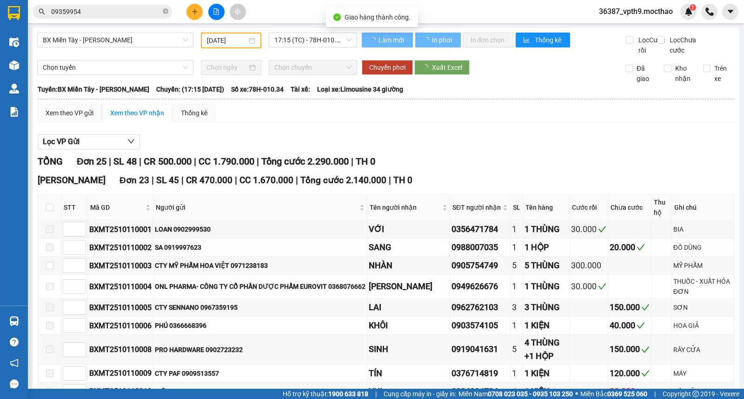
click at [127, 11] on input "09359954" at bounding box center [106, 12] width 110 height 10
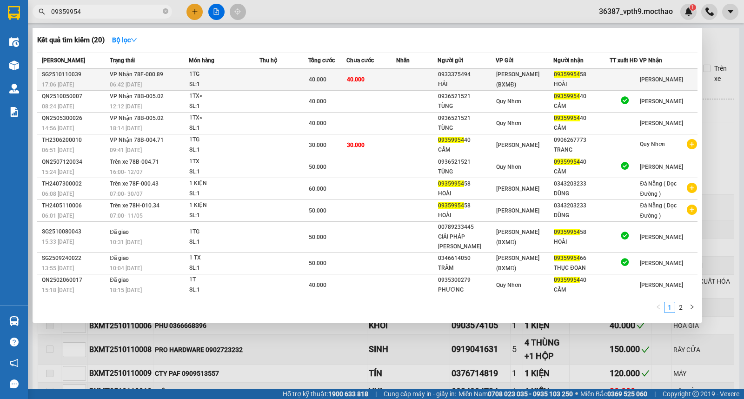
click at [507, 75] on span "[PERSON_NAME] (BXMĐ)" at bounding box center [517, 79] width 43 height 17
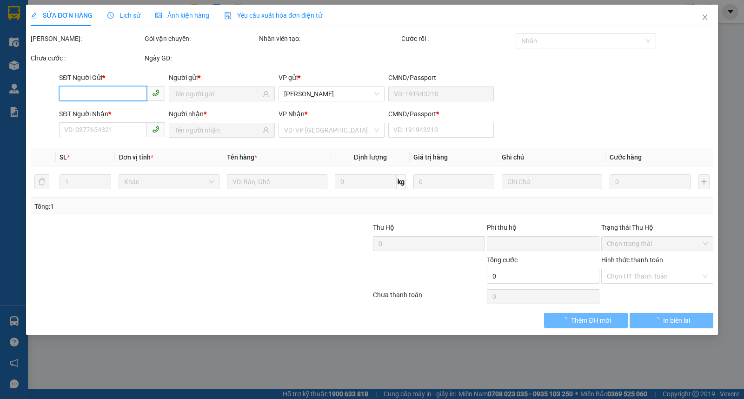
type input "0933375494"
type input "HẢI"
type input "0935995458"
type input "HOÀI"
type input "1"
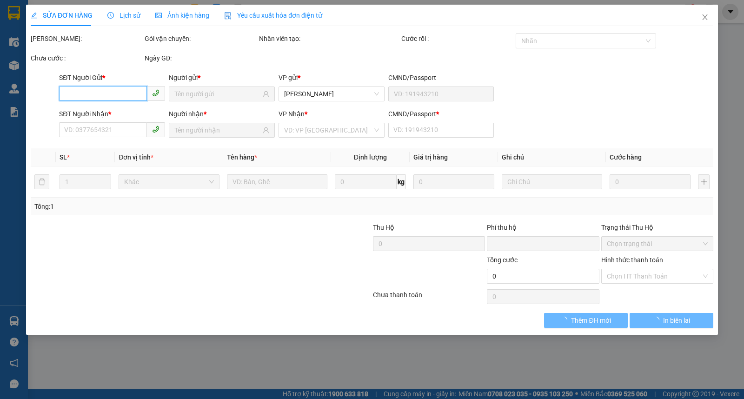
type input "0"
type input "40.000"
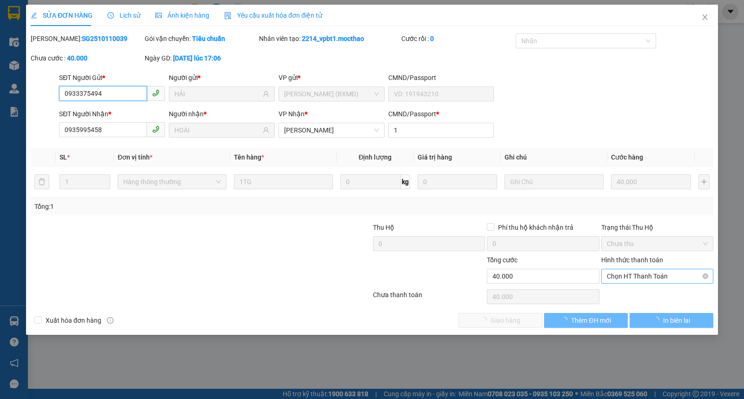
click at [628, 280] on span "Chọn HT Thanh Toán" at bounding box center [657, 276] width 101 height 14
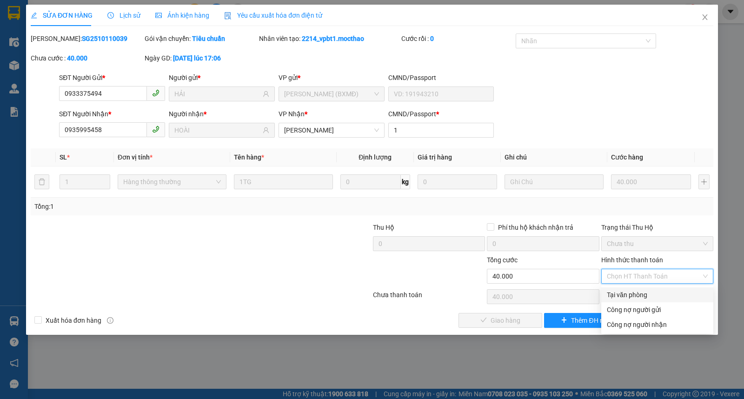
click at [631, 298] on div "Tại văn phòng" at bounding box center [657, 295] width 101 height 10
type input "0"
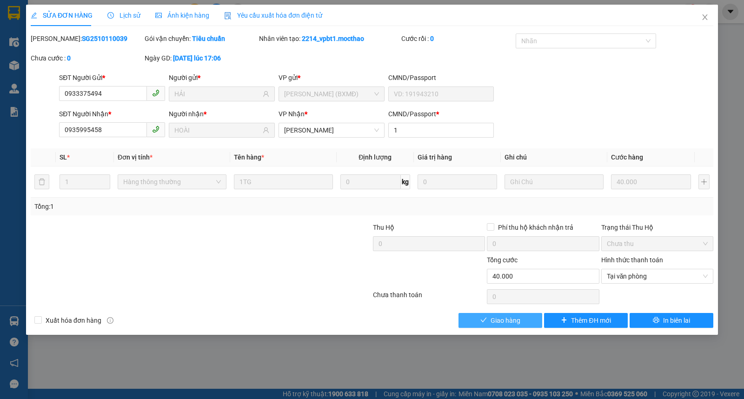
click at [509, 321] on span "Giao hàng" at bounding box center [506, 320] width 30 height 10
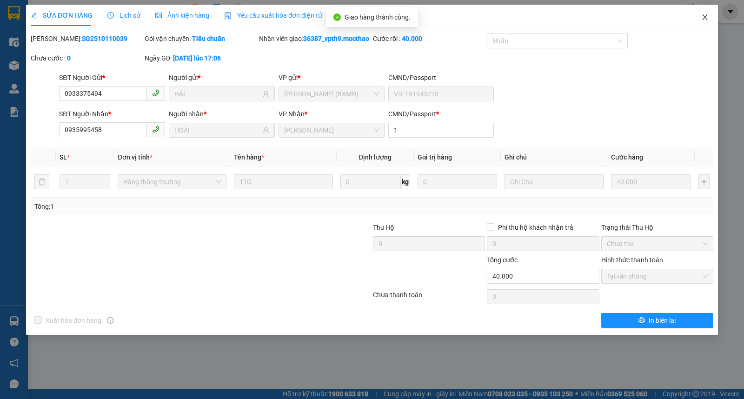
click at [713, 19] on span "Close" at bounding box center [705, 18] width 26 height 26
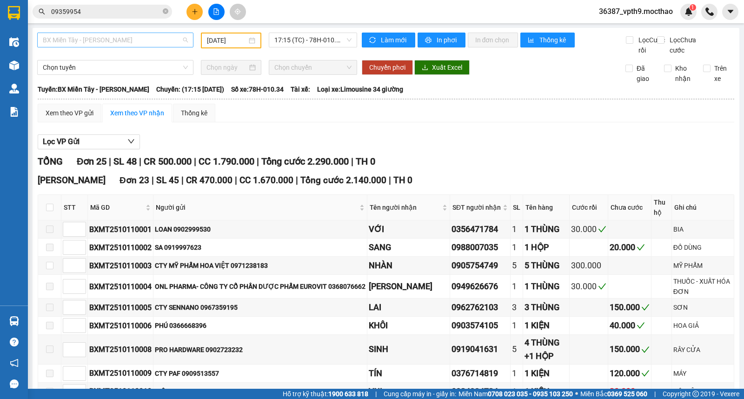
click at [146, 36] on span "BX Miền Tây - [GEOGRAPHIC_DATA]" at bounding box center [115, 40] width 145 height 14
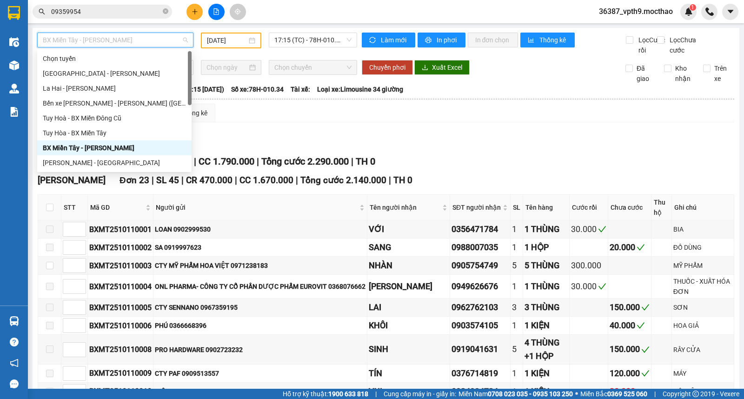
type input "m"
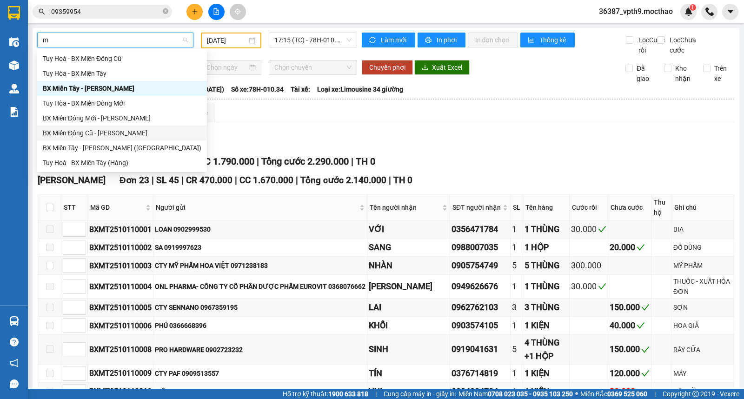
drag, startPoint x: 101, startPoint y: 133, endPoint x: 197, endPoint y: 60, distance: 121.0
click at [103, 133] on div "BX Miền Đông Cũ - [GEOGRAPHIC_DATA]" at bounding box center [122, 133] width 159 height 10
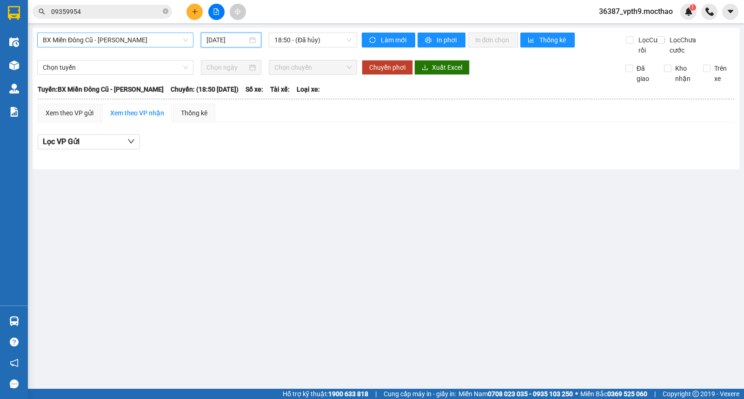
click at [239, 38] on input "[DATE]" at bounding box center [226, 40] width 41 height 10
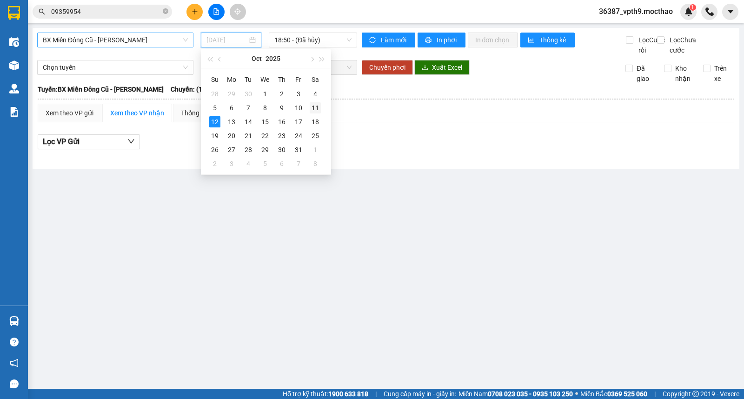
click at [312, 105] on div "11" at bounding box center [315, 107] width 11 height 11
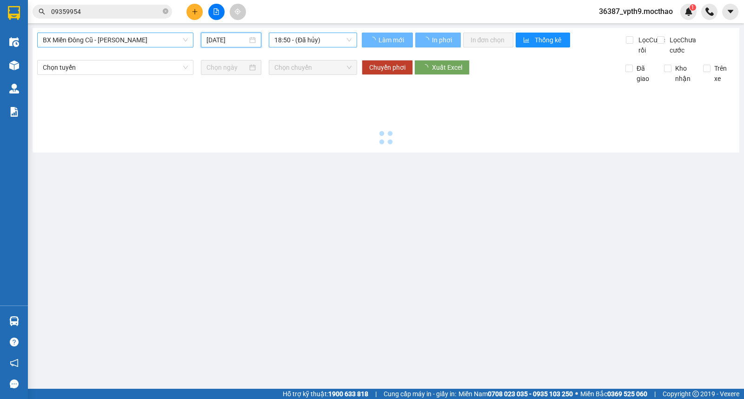
type input "11/10/2025"
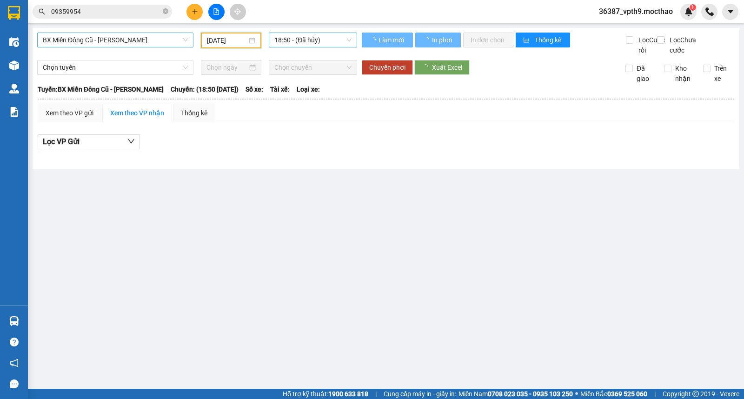
click at [331, 34] on span "18:50 - (Đã hủy)" at bounding box center [312, 40] width 77 height 14
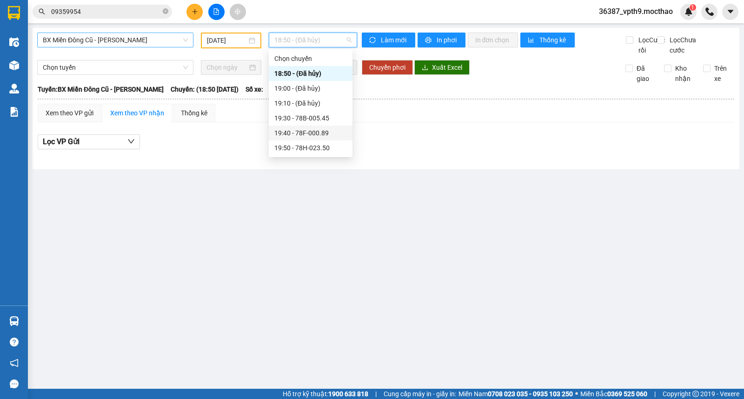
click at [323, 132] on div "19:40 - 78F-000.89" at bounding box center [310, 133] width 73 height 10
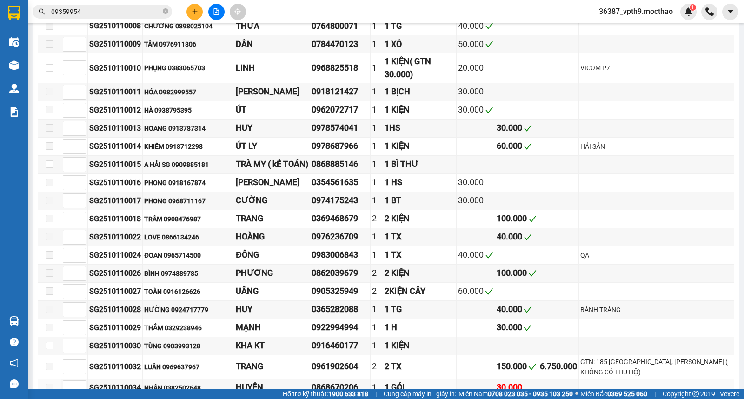
scroll to position [475, 0]
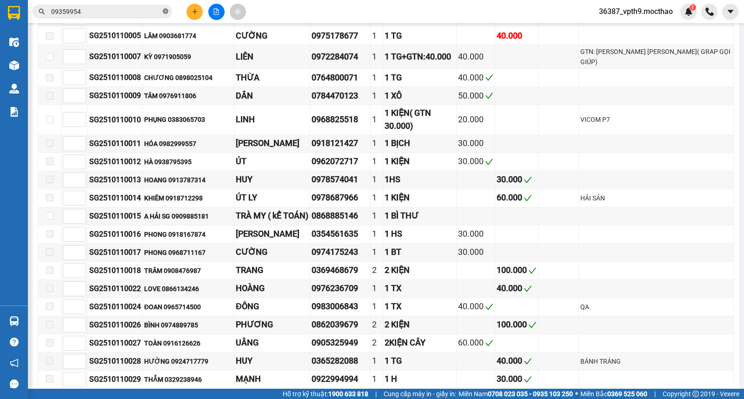
click at [166, 11] on icon "close-circle" at bounding box center [166, 11] width 6 height 6
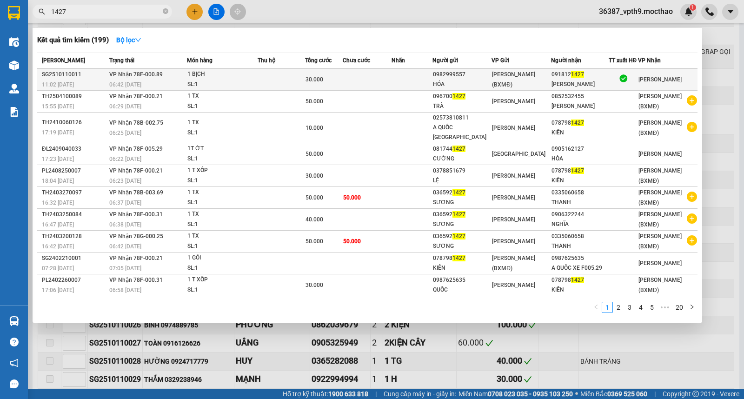
type input "1427"
click at [605, 81] on div "[PERSON_NAME]" at bounding box center [580, 85] width 57 height 10
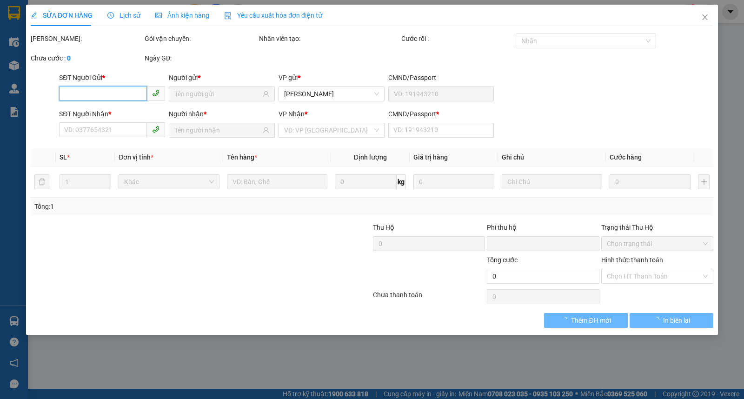
type input "0982999557"
type input "HÓA"
type input "0918121427"
type input "[PERSON_NAME]"
type input "1"
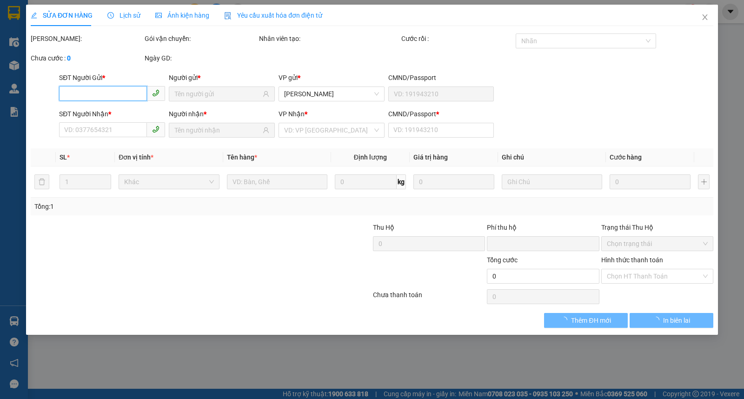
type input "0"
type input "30.000"
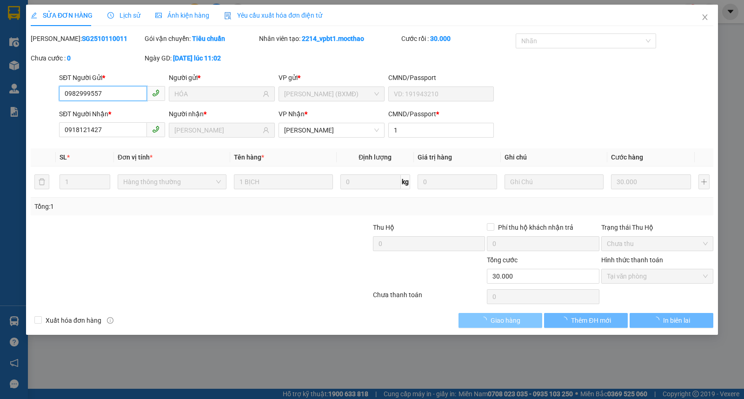
checkbox input "true"
click at [521, 325] on button "Giao hàng" at bounding box center [501, 320] width 84 height 15
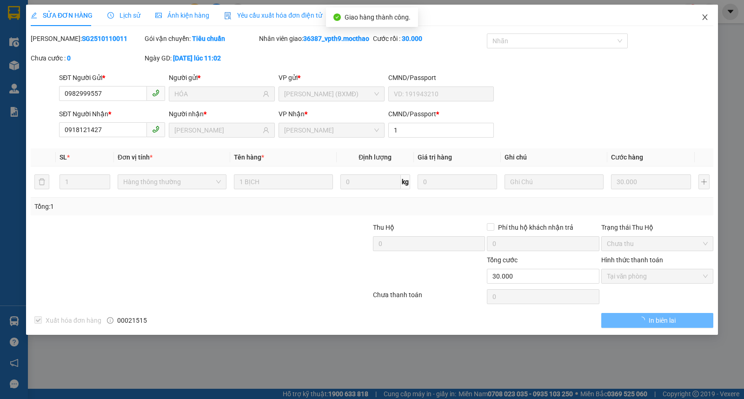
click at [705, 13] on span "Close" at bounding box center [705, 18] width 26 height 26
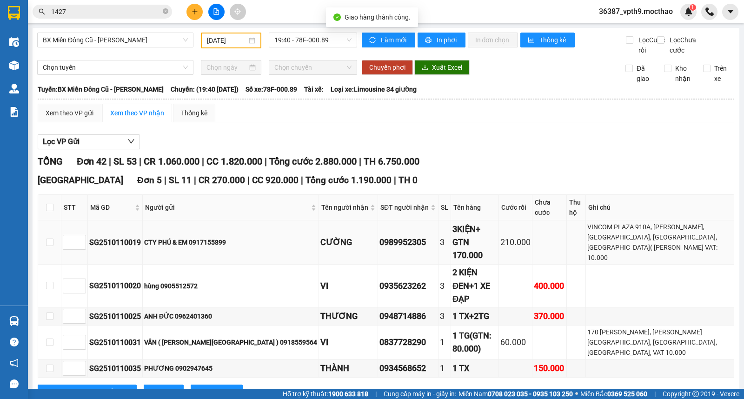
scroll to position [310, 0]
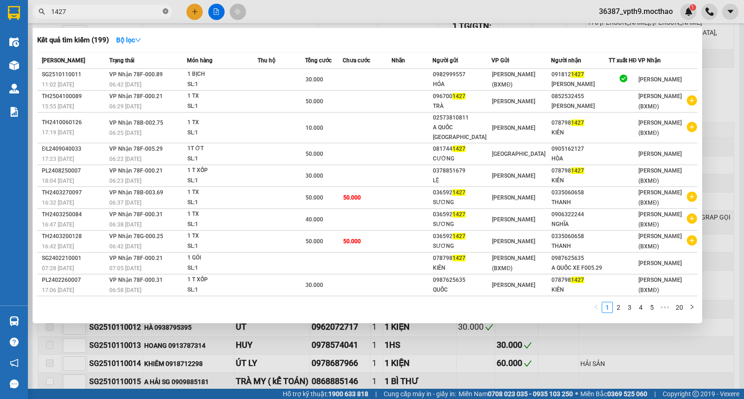
click at [167, 10] on icon "close-circle" at bounding box center [166, 11] width 6 height 6
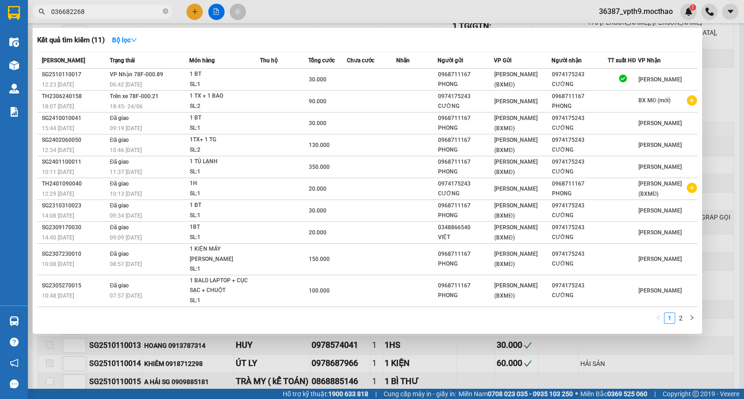
type input "0366822680"
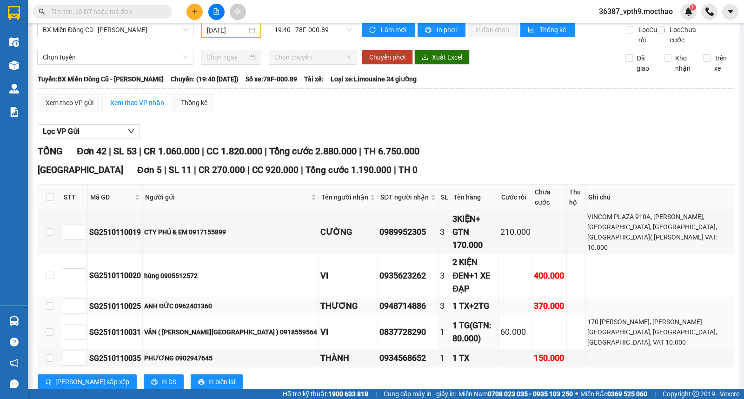
scroll to position [0, 0]
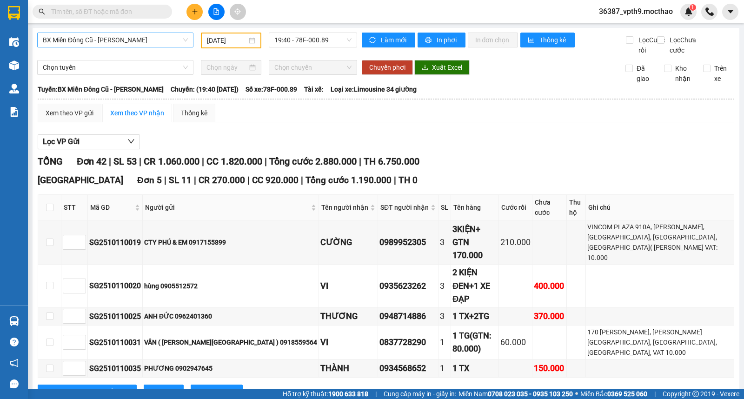
click at [82, 37] on span "BX Miền Đông Cũ - [GEOGRAPHIC_DATA]" at bounding box center [115, 40] width 145 height 14
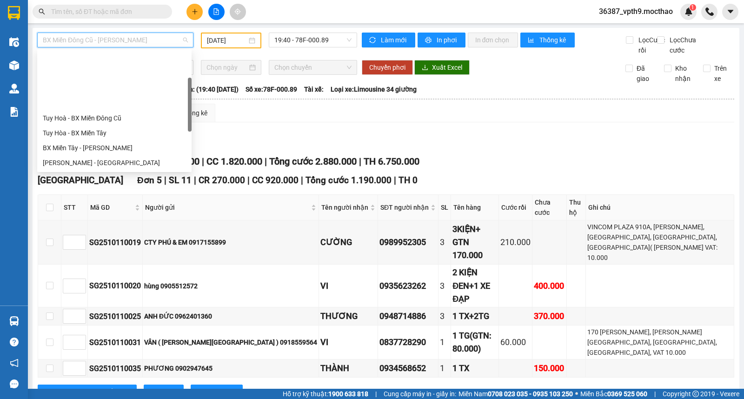
scroll to position [74, 0]
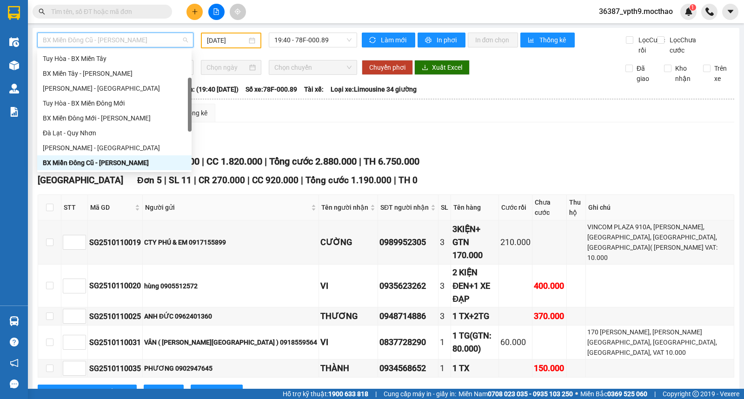
type input "Q"
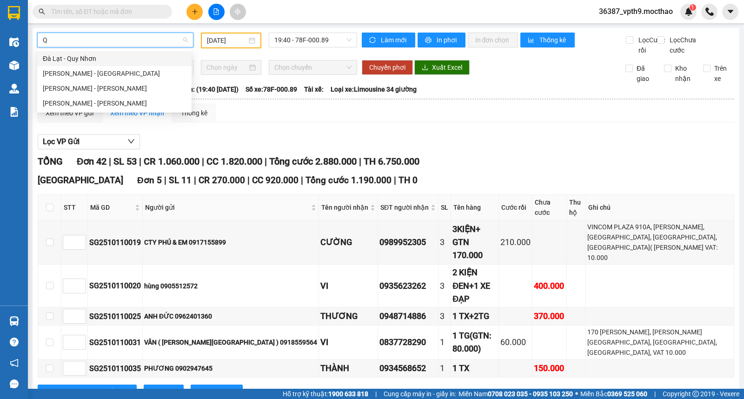
scroll to position [0, 0]
click at [86, 58] on div "Đà Lạt - Quy Nhơn" at bounding box center [114, 58] width 143 height 10
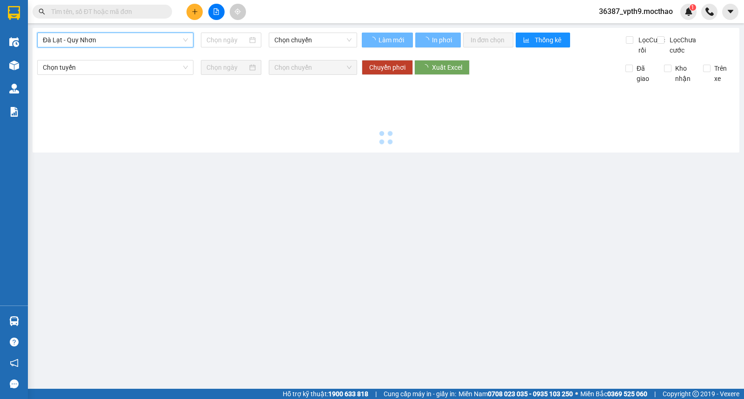
type input "[DATE]"
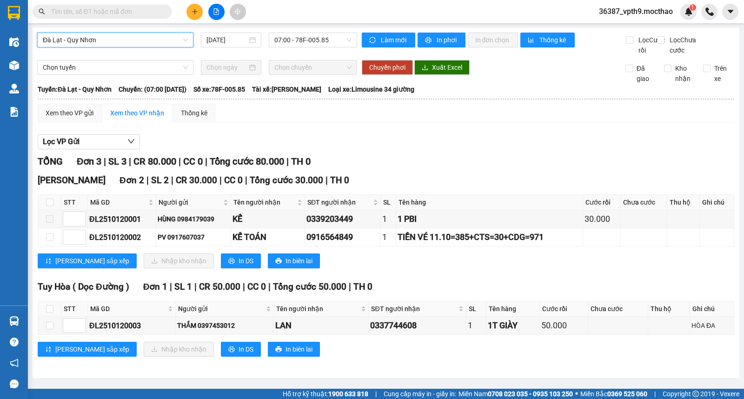
click at [91, 5] on span at bounding box center [103, 12] width 140 height 14
click at [90, 9] on input "text" at bounding box center [106, 12] width 110 height 10
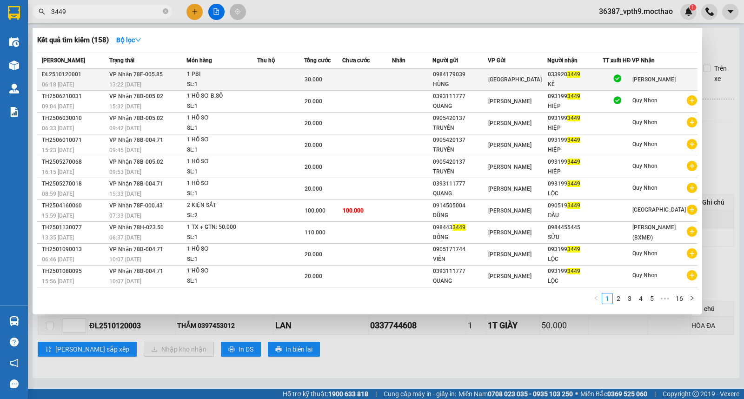
type input "3449"
click at [482, 80] on div "HÙNG" at bounding box center [460, 85] width 54 height 10
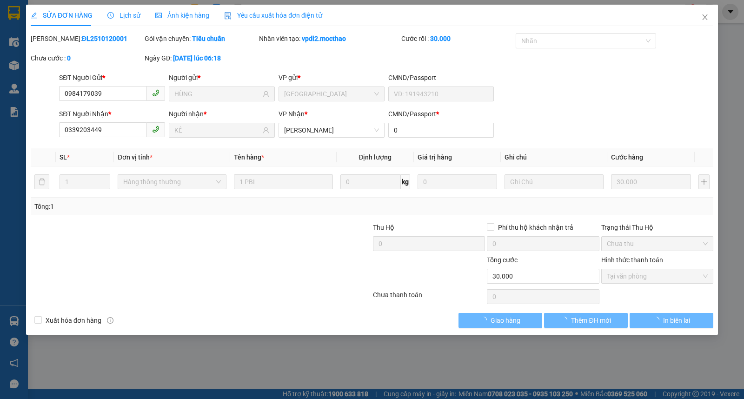
type input "0984179039"
type input "HÙNG"
type input "0339203449"
type input "KẾ"
type input "0"
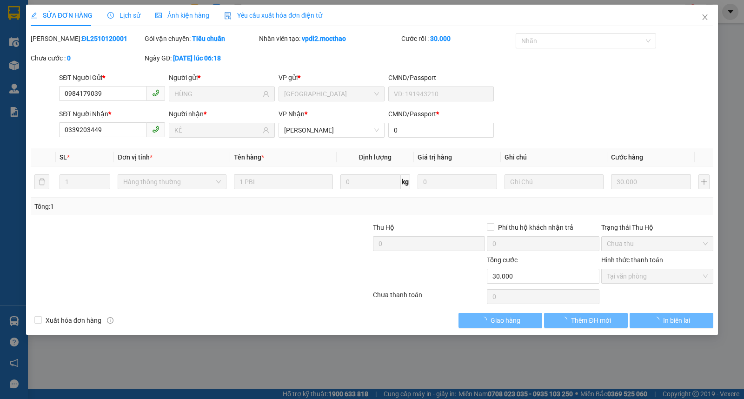
type input "0"
type input "30.000"
checkbox input "true"
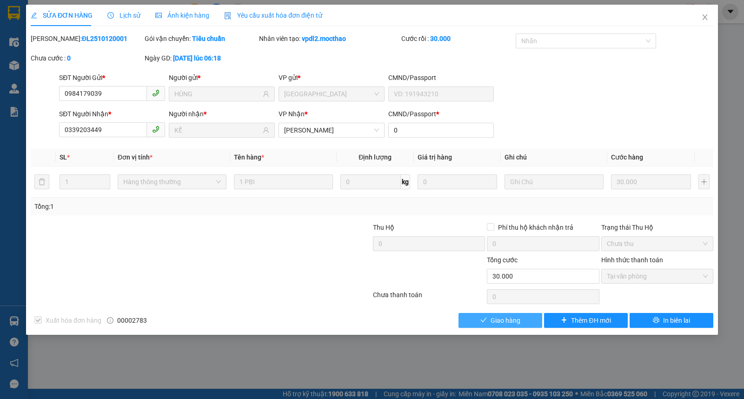
click at [514, 322] on span "Giao hàng" at bounding box center [506, 320] width 30 height 10
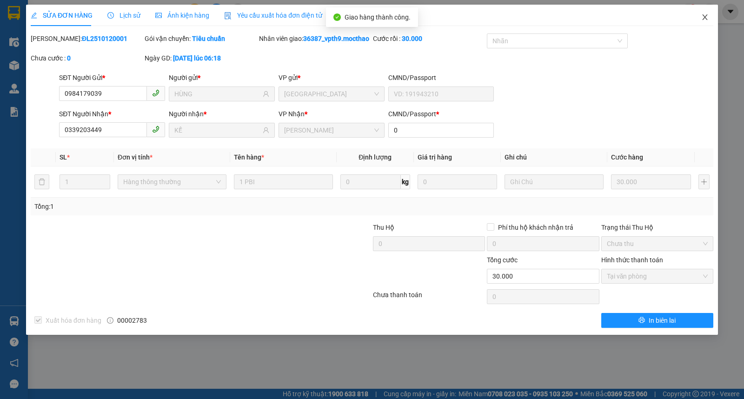
click at [701, 10] on span "Close" at bounding box center [705, 18] width 26 height 26
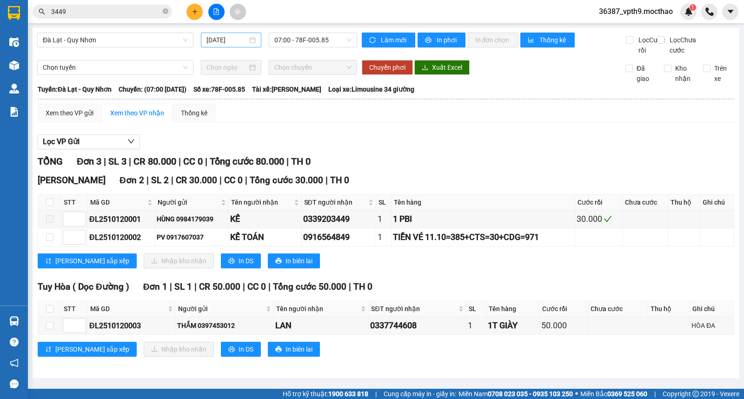
click at [221, 44] on input "[DATE]" at bounding box center [226, 40] width 41 height 10
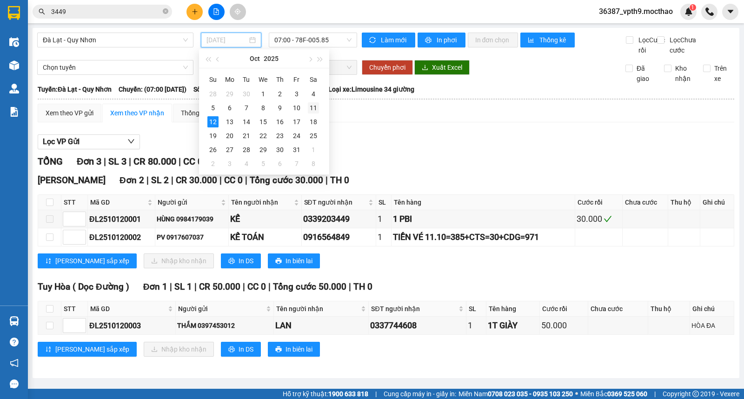
click at [317, 106] on div "11" at bounding box center [313, 107] width 11 height 11
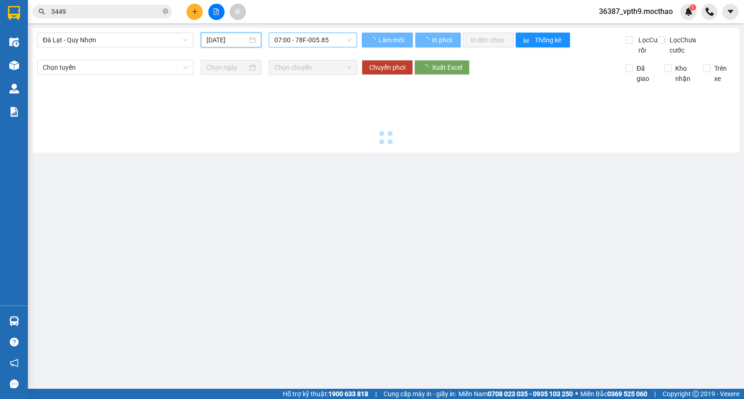
type input "11/10/2025"
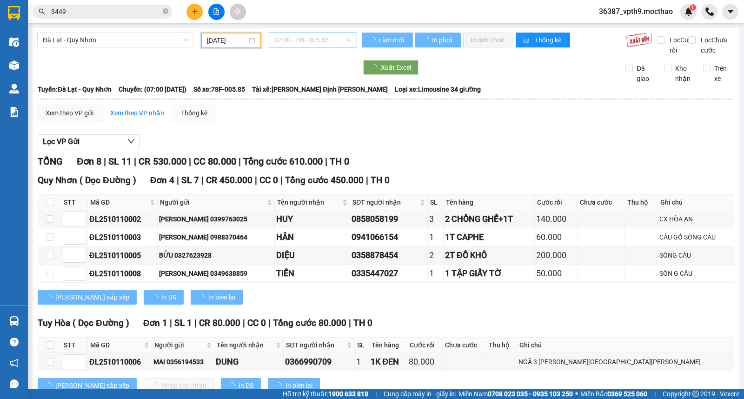
click at [317, 38] on span "07:00 - 78F-005.85" at bounding box center [312, 40] width 77 height 14
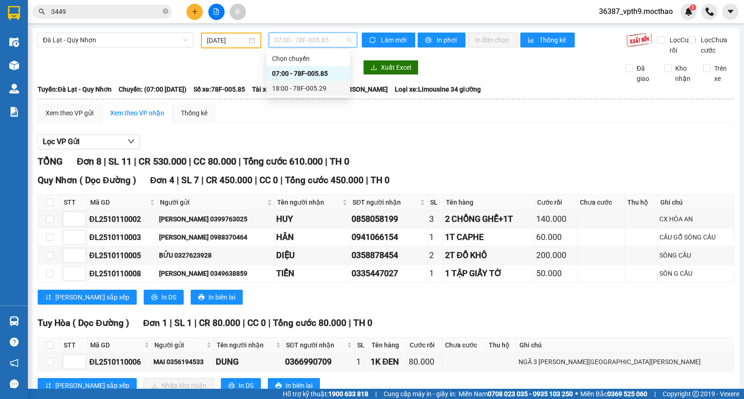
click at [312, 93] on div "18:00 - 78F-005.29" at bounding box center [308, 88] width 73 height 10
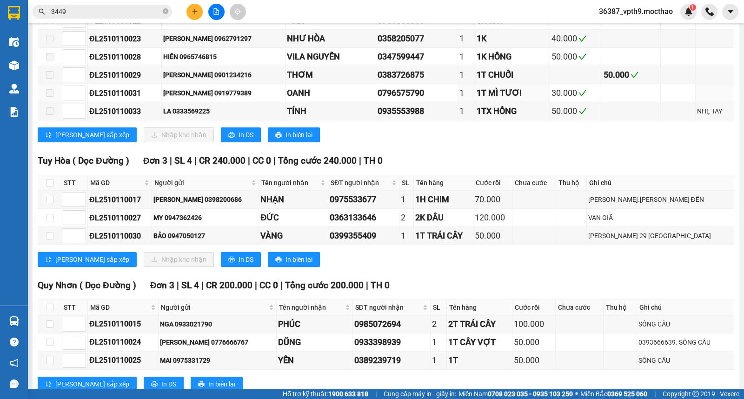
scroll to position [170, 0]
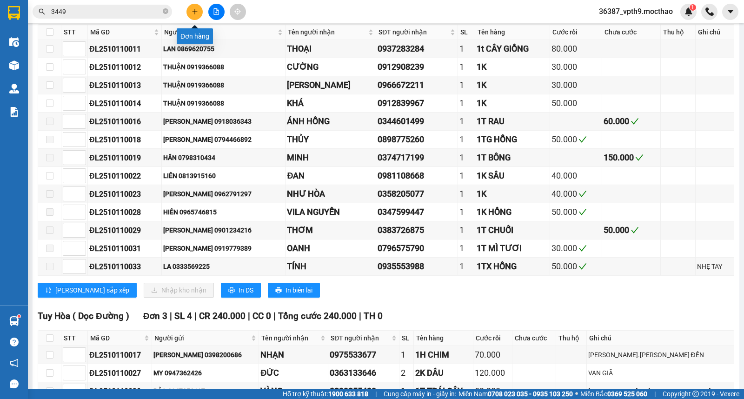
click at [193, 7] on button at bounding box center [195, 12] width 16 height 16
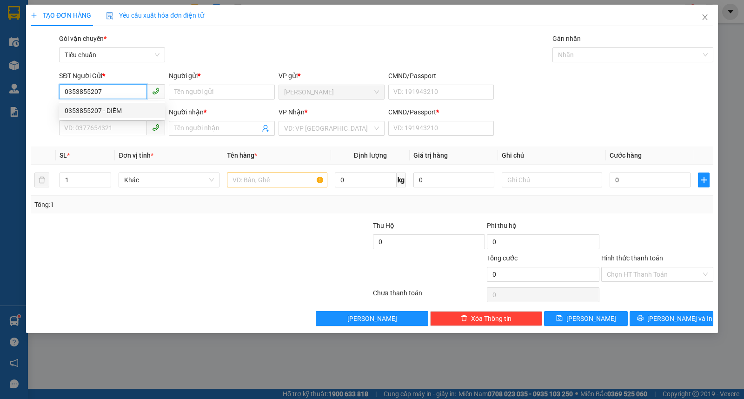
type input "0353855207"
click at [106, 101] on div "0353855207 0353855207 - DIỄM" at bounding box center [112, 110] width 106 height 19
click at [113, 91] on input "0353855207" at bounding box center [103, 91] width 88 height 15
click at [103, 113] on div "0353855207 - DIỄM" at bounding box center [112, 111] width 95 height 10
type input "DIỄM"
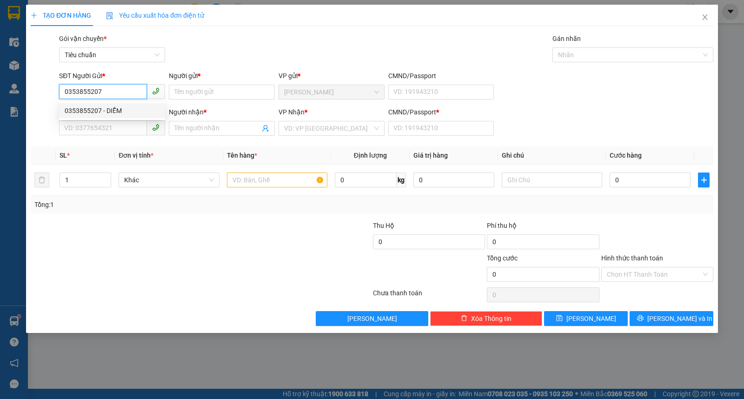
type input "0867498598"
type input "KHANG"
type input "1"
type input "40.000"
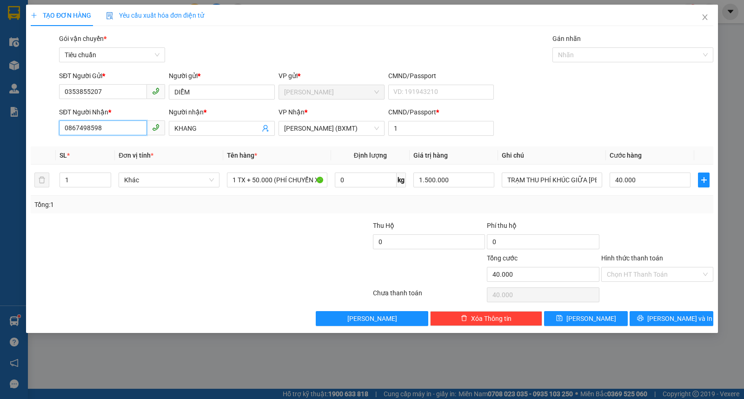
click at [108, 129] on input "0867498598" at bounding box center [103, 127] width 88 height 15
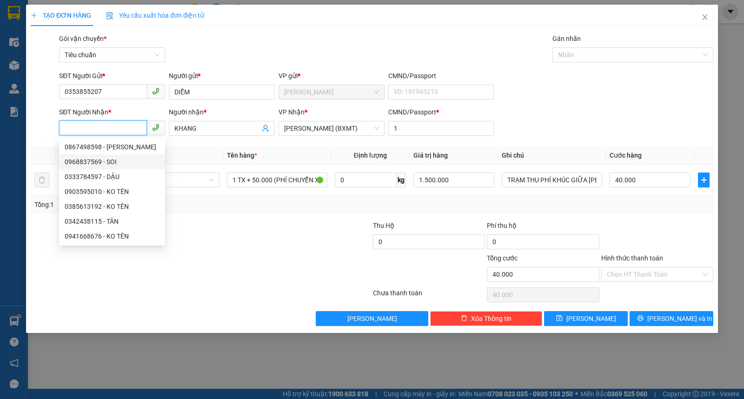
click at [98, 162] on div "0968837569 - SOI" at bounding box center [112, 162] width 95 height 10
type input "0968837569"
type input "SOI"
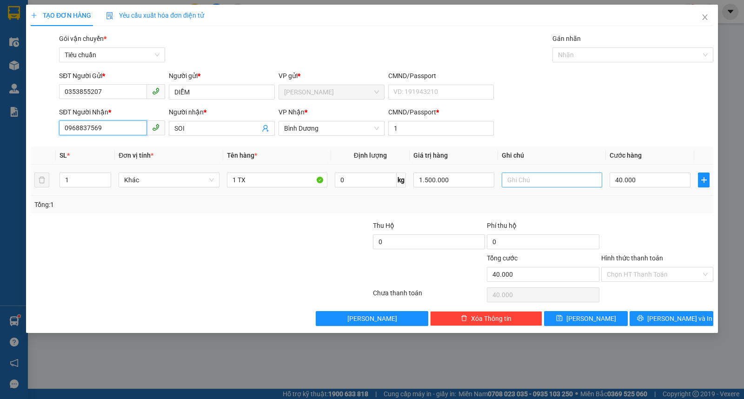
type input "0968837569"
click at [550, 177] on input "text" at bounding box center [552, 180] width 100 height 15
type input "D"
type input "ĐỒ ĂN"
click at [664, 186] on input "40.000" at bounding box center [650, 180] width 81 height 15
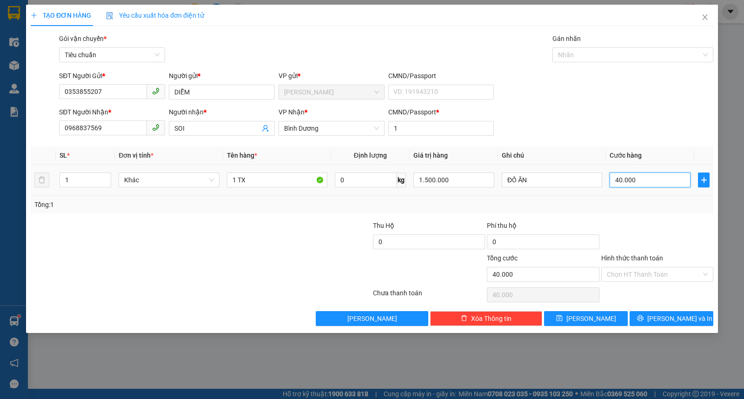
type input "5"
type input "50"
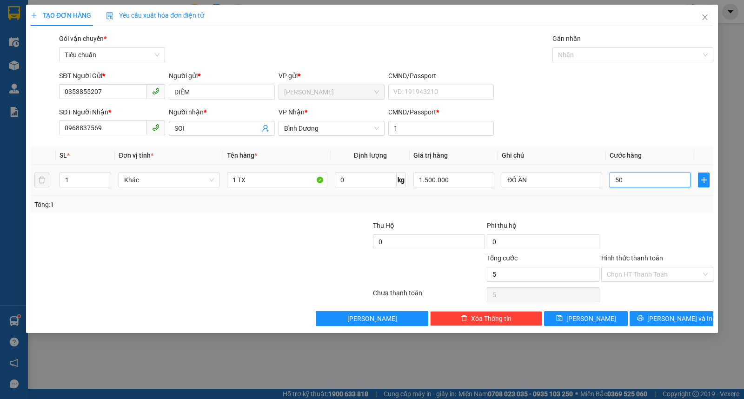
type input "50"
type input "50.000"
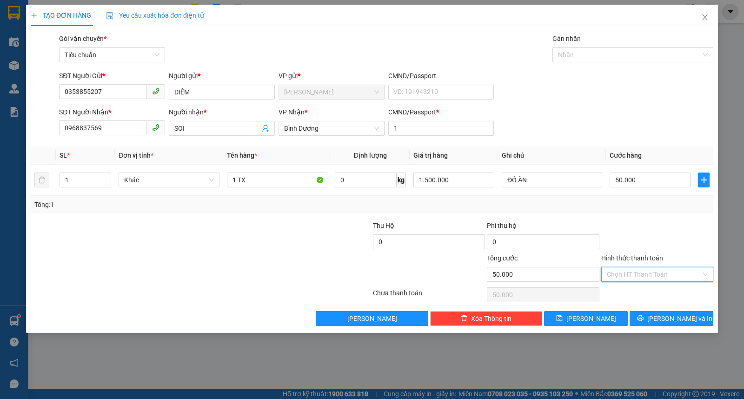
click at [631, 271] on input "Hình thức thanh toán" at bounding box center [654, 274] width 94 height 14
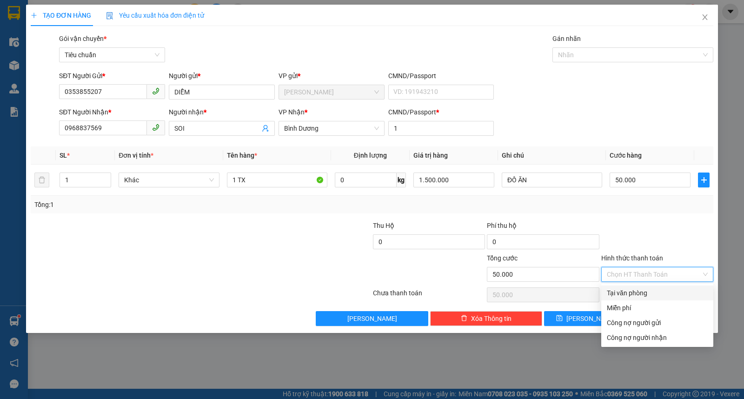
click at [619, 291] on div "Tại văn phòng" at bounding box center [657, 293] width 101 height 10
type input "0"
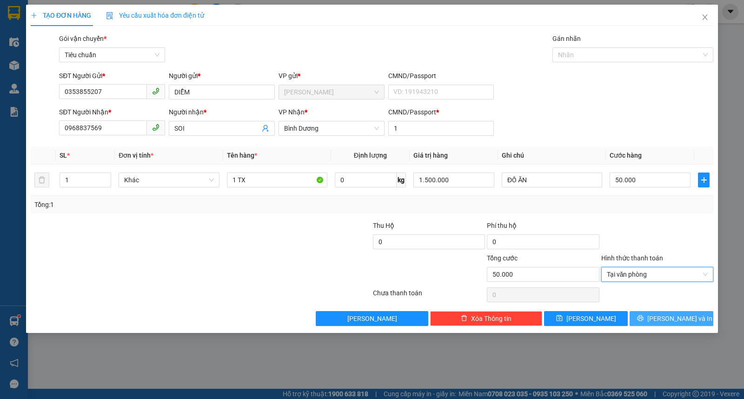
click at [681, 321] on span "[PERSON_NAME] và In" at bounding box center [679, 318] width 65 height 10
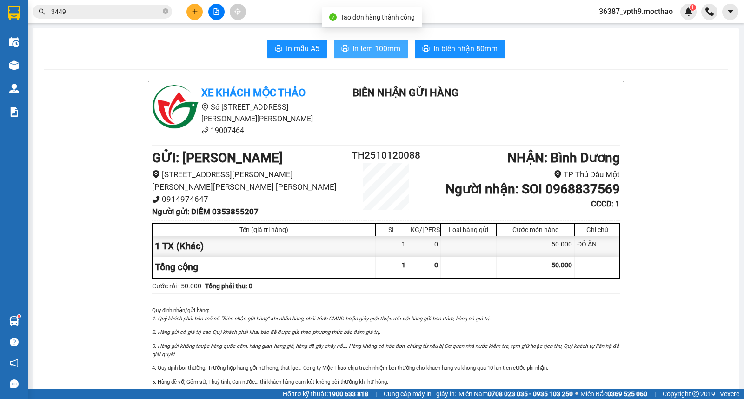
click at [393, 47] on span "In tem 100mm" at bounding box center [377, 49] width 48 height 12
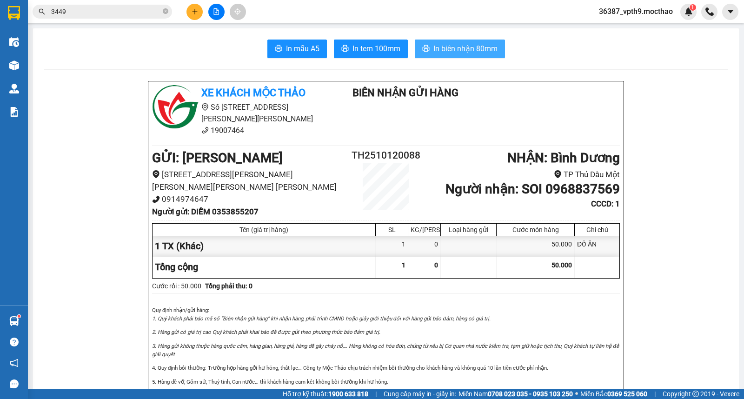
click at [429, 41] on button "In biên nhận 80mm" at bounding box center [460, 49] width 90 height 19
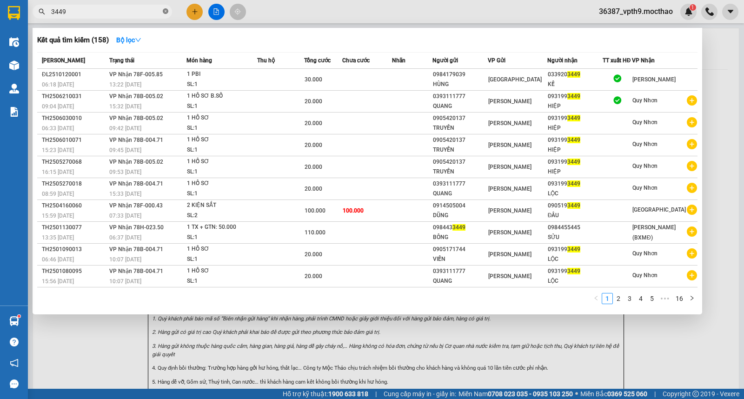
click at [167, 10] on icon "close-circle" at bounding box center [166, 11] width 6 height 6
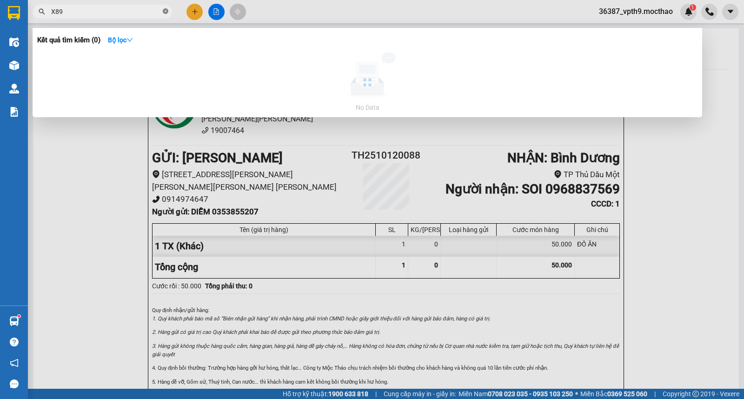
type input "89"
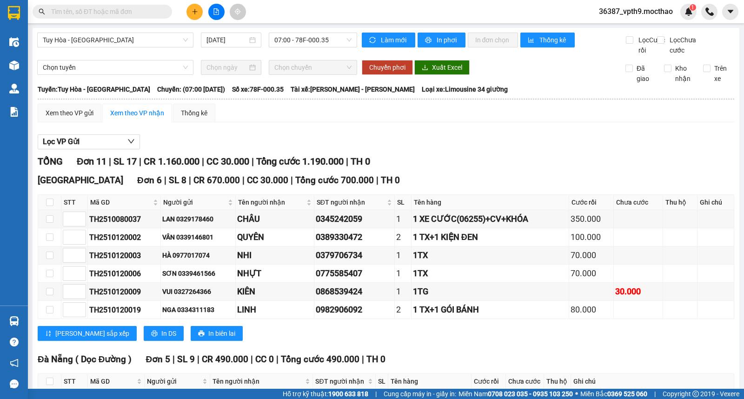
click at [132, 9] on input "text" at bounding box center [106, 12] width 110 height 10
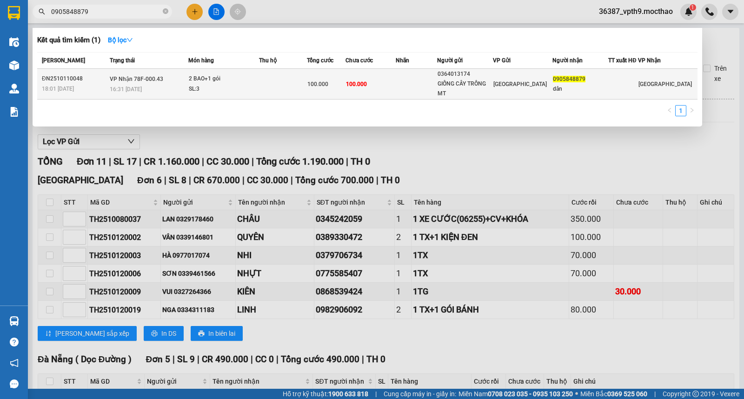
type input "0905848879"
click at [513, 84] on span "[GEOGRAPHIC_DATA]" at bounding box center [519, 84] width 53 height 7
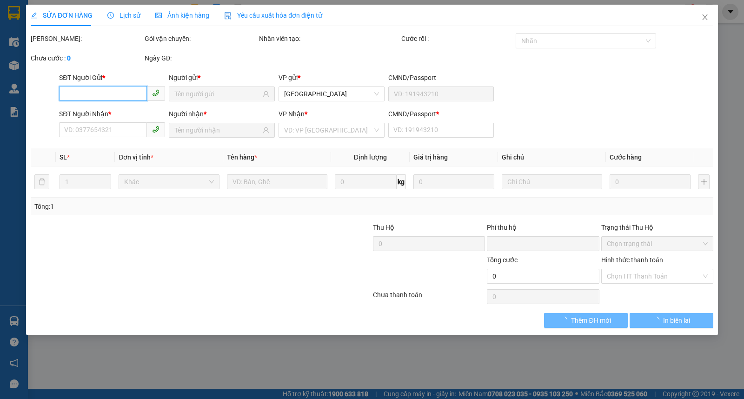
type input "0364013174"
type input "GIỐNG CÂY TRỒNG MT"
type input "0905848879"
type input "dân"
type input "0"
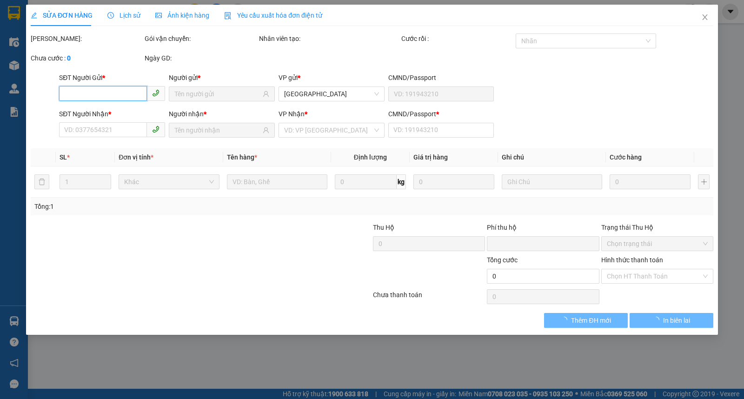
type input "0"
type input "100.000"
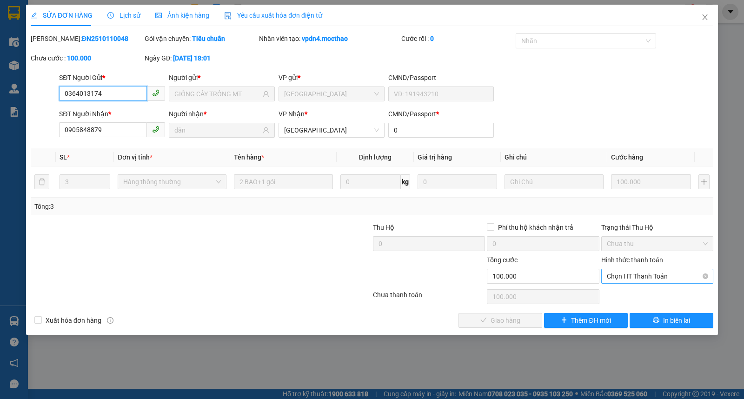
click at [646, 273] on span "Chọn HT Thanh Toán" at bounding box center [657, 276] width 101 height 14
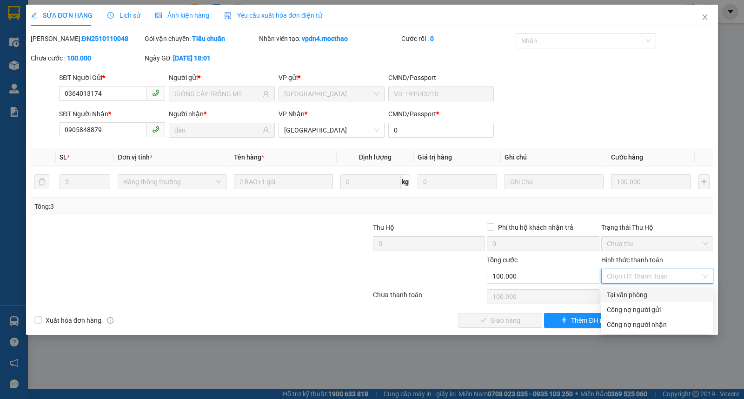
drag, startPoint x: 629, startPoint y: 293, endPoint x: 509, endPoint y: 323, distance: 123.5
click at [623, 296] on div "Tại văn phòng" at bounding box center [657, 295] width 101 height 10
type input "0"
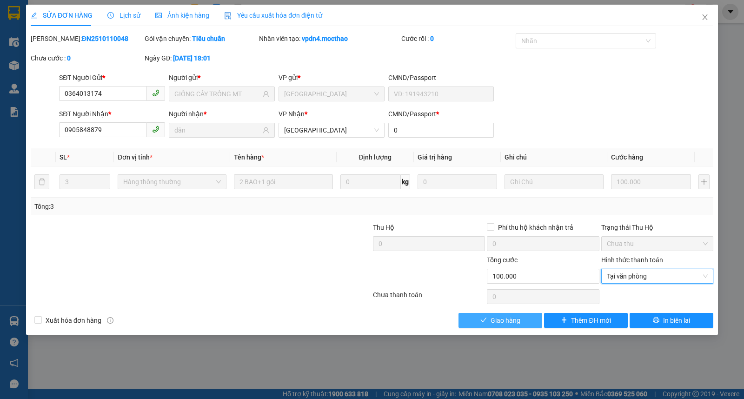
click at [507, 323] on span "Giao hàng" at bounding box center [506, 320] width 30 height 10
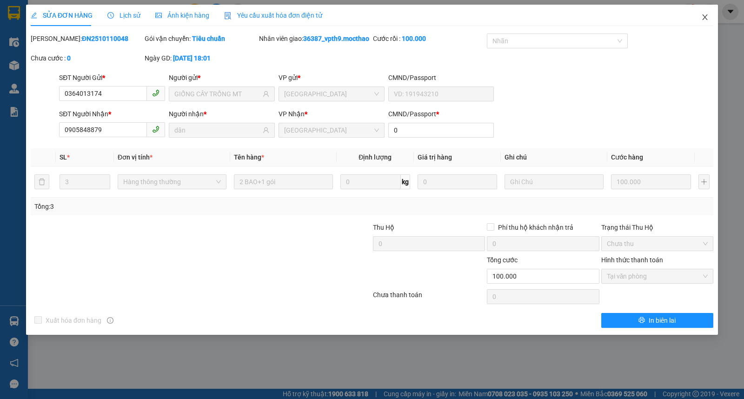
click at [704, 17] on icon "close" at bounding box center [704, 16] width 7 height 7
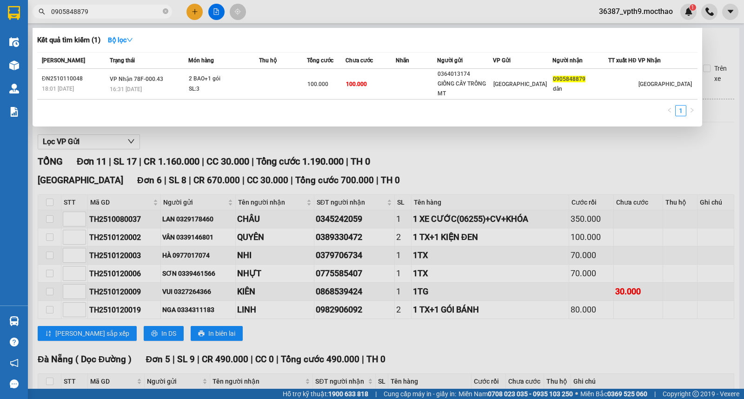
click at [146, 11] on input "0905848879" at bounding box center [106, 12] width 110 height 10
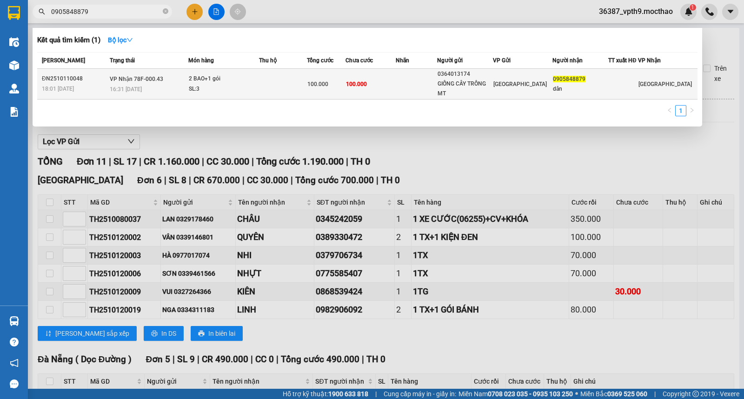
click at [560, 80] on span "0905848879" at bounding box center [569, 79] width 33 height 7
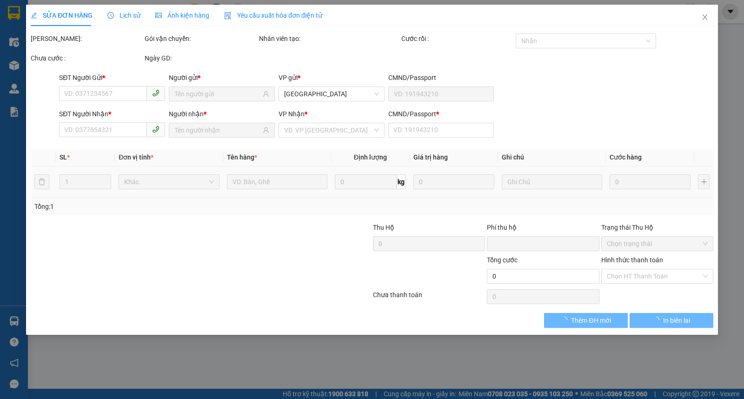
type input "0364013174"
type input "GIỐNG CÂY TRỒNG MT"
type input "0905848879"
type input "dân"
type input "0"
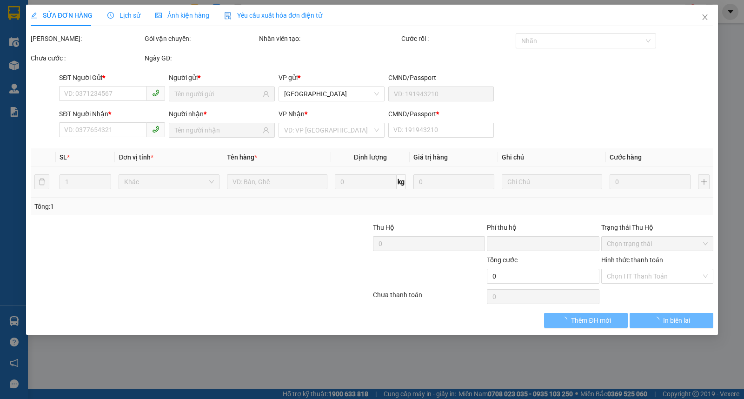
type input "0"
type input "100.000"
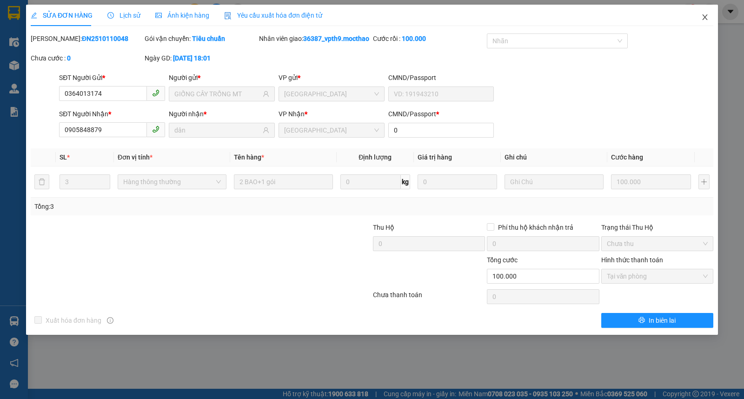
click at [707, 23] on span "Close" at bounding box center [705, 18] width 26 height 26
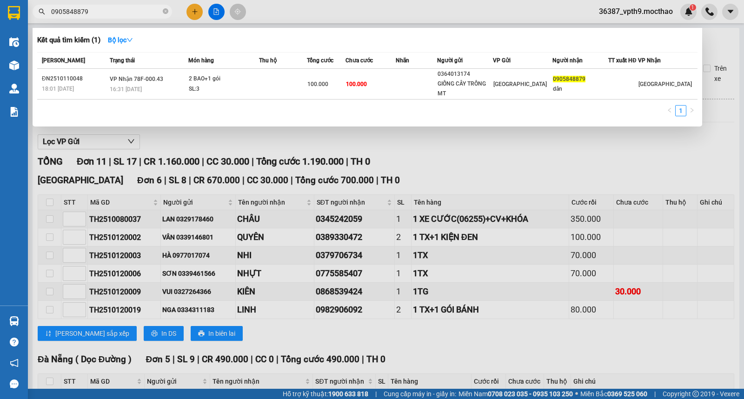
click at [167, 10] on icon "close-circle" at bounding box center [166, 11] width 6 height 6
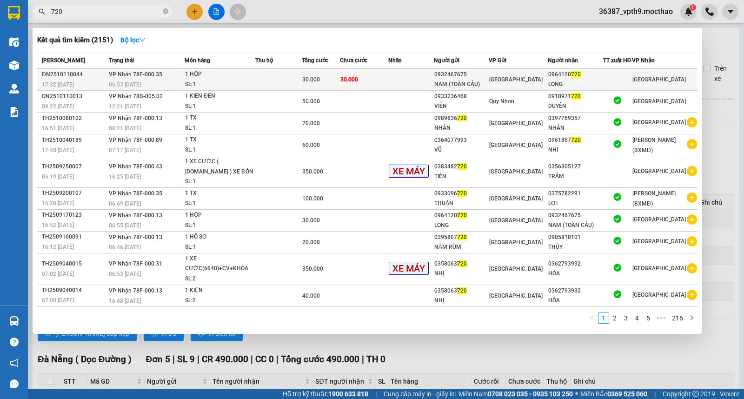
type input "720"
click at [544, 82] on div "[GEOGRAPHIC_DATA]" at bounding box center [518, 79] width 58 height 10
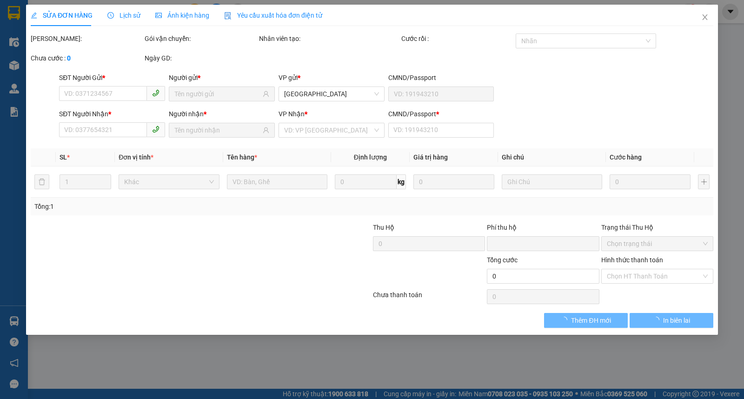
type input "0932467675"
type input "NAM (TOÀN CẦU)"
type input "0964120720"
type input "LONG"
type input "0"
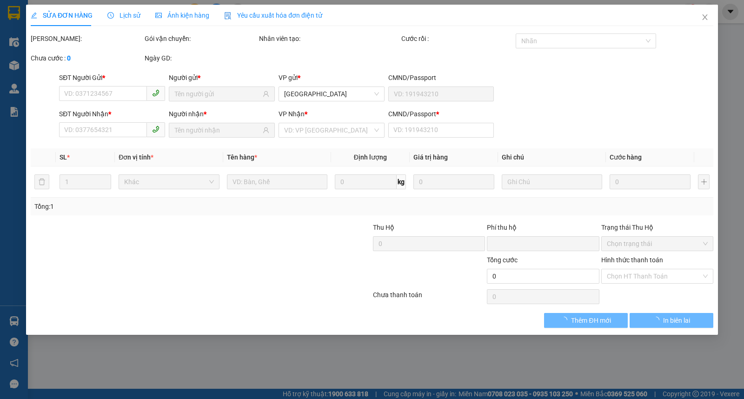
type input "0"
type input "30.000"
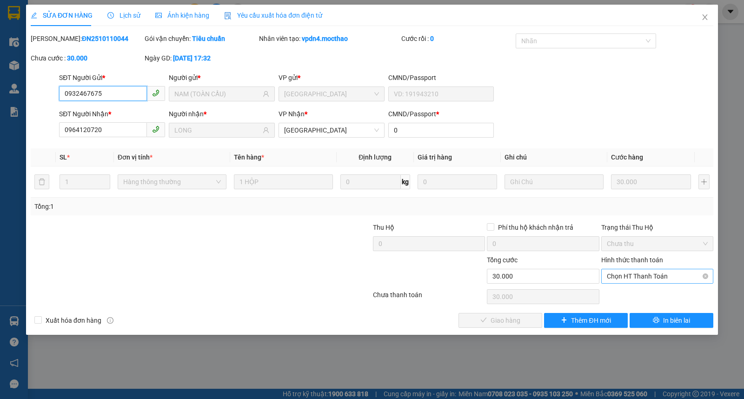
click at [645, 274] on span "Chọn HT Thanh Toán" at bounding box center [657, 276] width 101 height 14
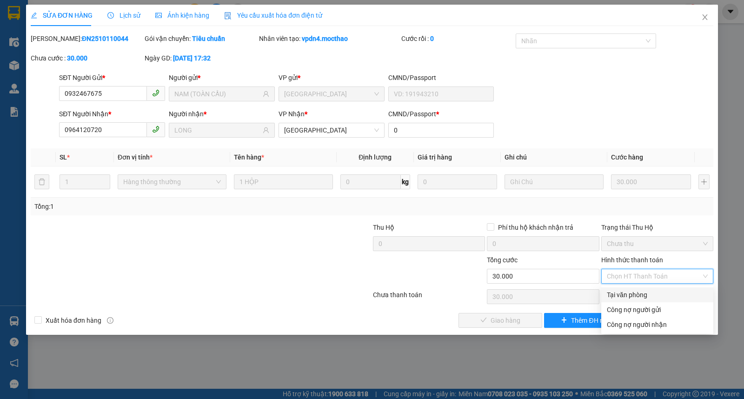
click at [629, 293] on div "Tại văn phòng" at bounding box center [657, 295] width 101 height 10
type input "0"
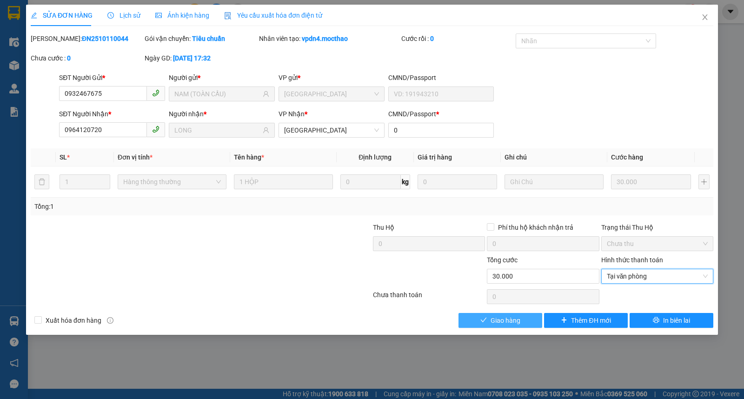
click at [506, 322] on span "Giao hàng" at bounding box center [506, 320] width 30 height 10
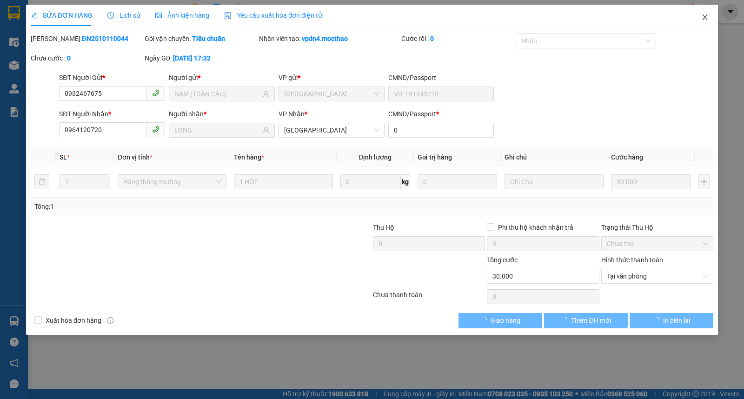
click at [707, 20] on icon "close" at bounding box center [704, 17] width 5 height 6
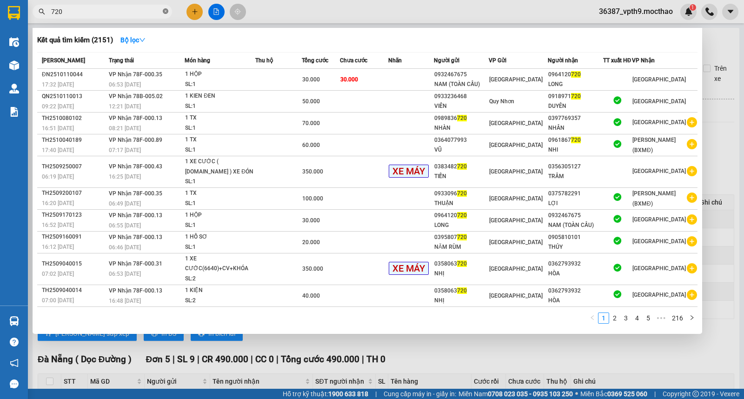
click at [163, 10] on icon "close-circle" at bounding box center [166, 11] width 6 height 6
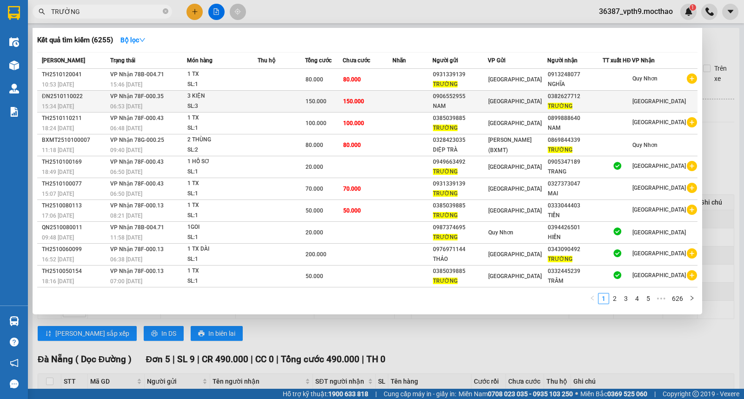
type input "TRƯỜNG"
click at [315, 103] on span "150.000" at bounding box center [316, 101] width 21 height 7
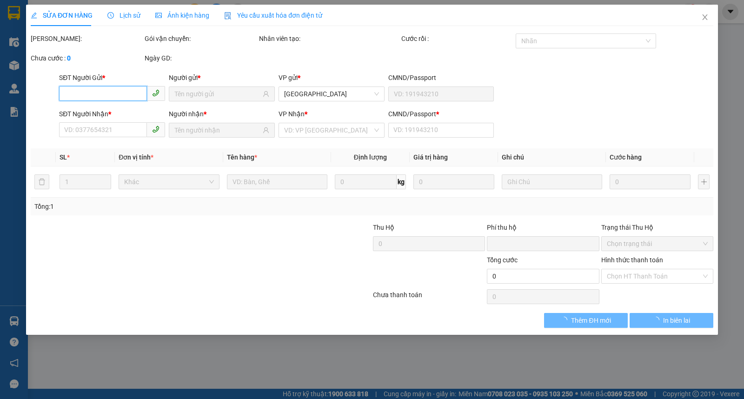
type input "0906552955"
type input "NAM"
type input "0382627712"
type input "TRƯỜNG"
type input "0"
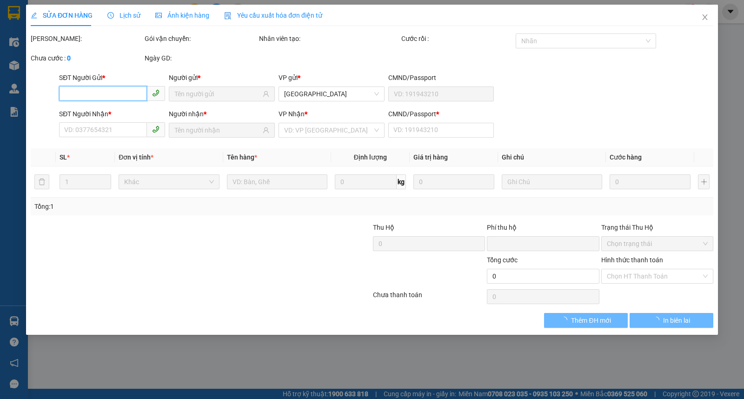
type input "0"
type input "150.000"
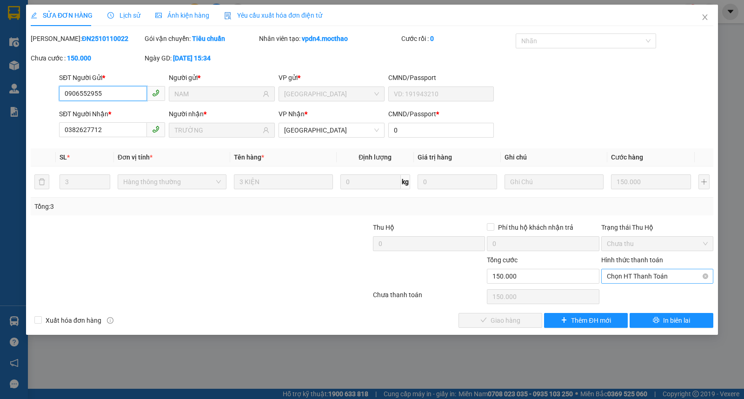
click at [631, 275] on span "Chọn HT Thanh Toán" at bounding box center [657, 276] width 101 height 14
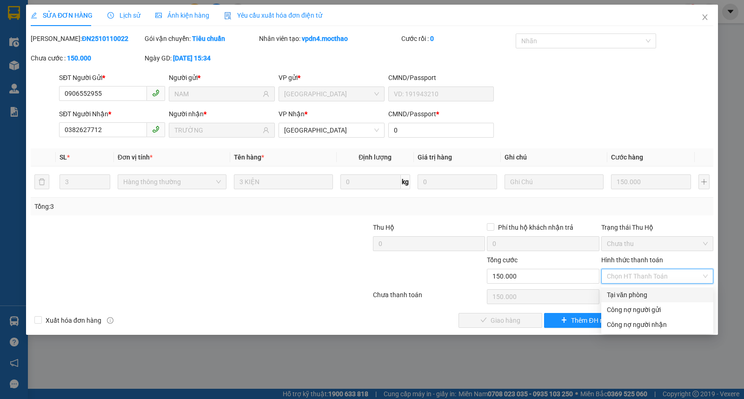
click at [626, 293] on div "Tại văn phòng" at bounding box center [657, 295] width 101 height 10
type input "0"
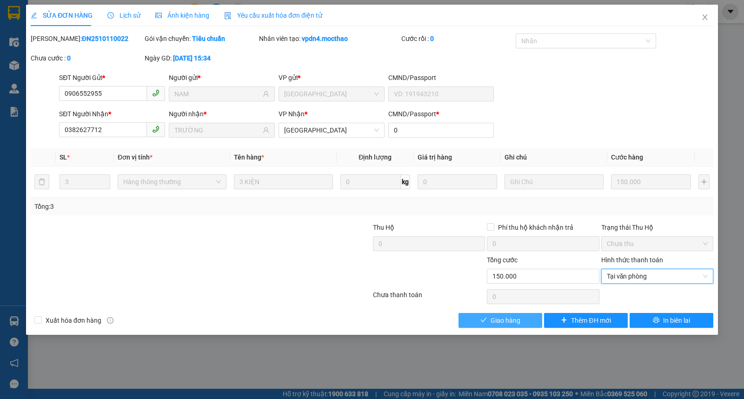
click at [506, 321] on span "Giao hàng" at bounding box center [506, 320] width 30 height 10
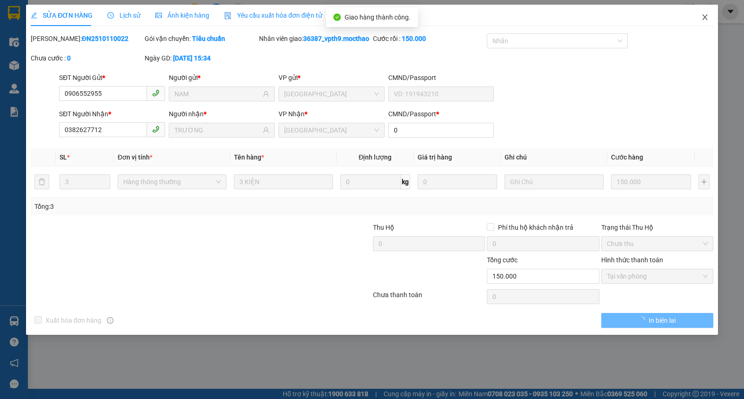
click at [707, 16] on icon "close" at bounding box center [704, 16] width 7 height 7
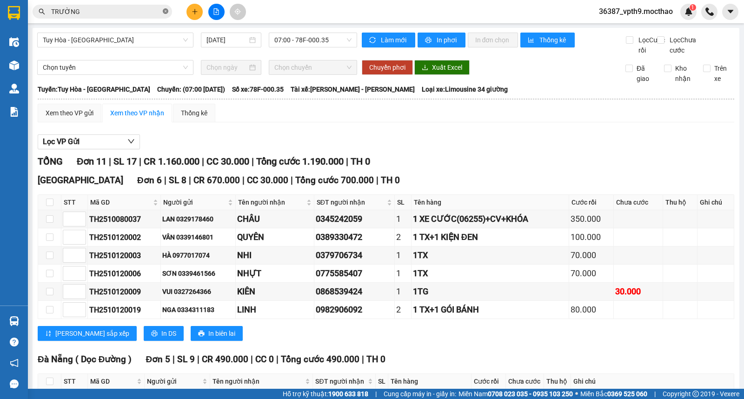
click at [167, 13] on icon "close-circle" at bounding box center [166, 11] width 6 height 6
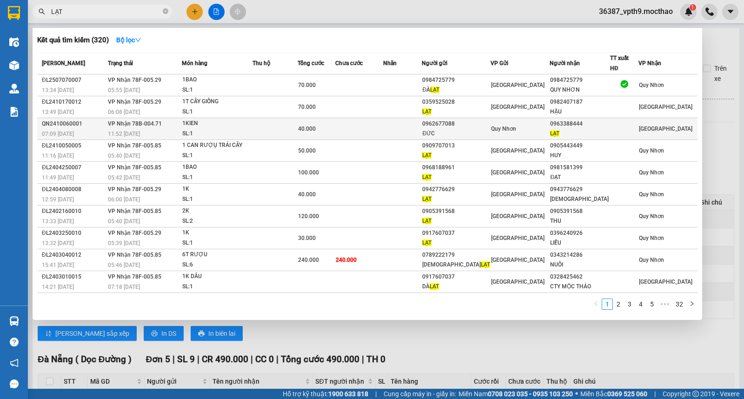
type input "LẠT"
click at [193, 119] on div "1KIEN" at bounding box center [217, 124] width 70 height 10
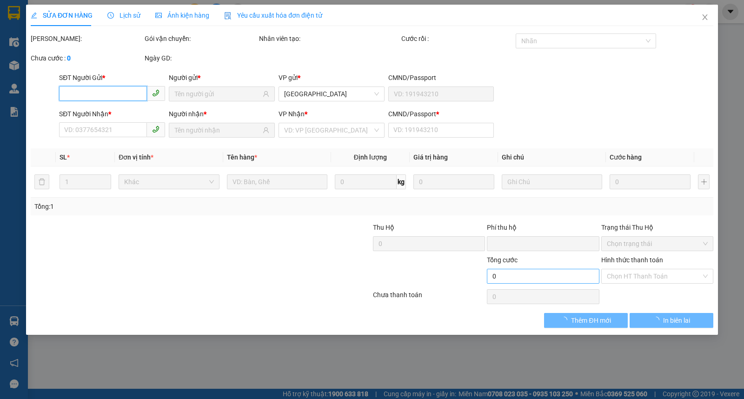
type input "0962677088"
type input "ĐỨC"
type input "0963388444"
type input "LẠT"
type input "A"
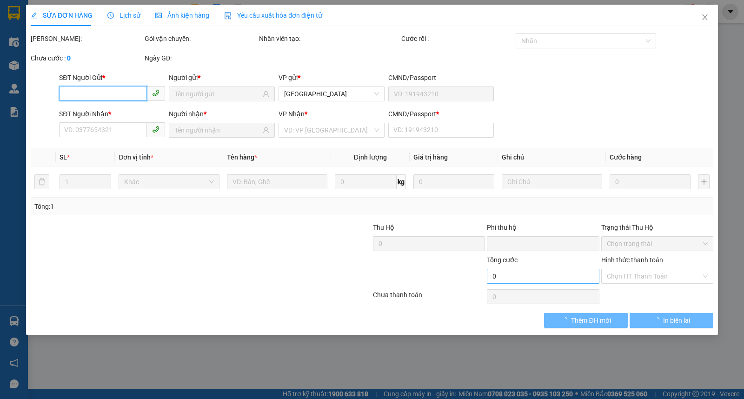
type input "0"
type input "40.000"
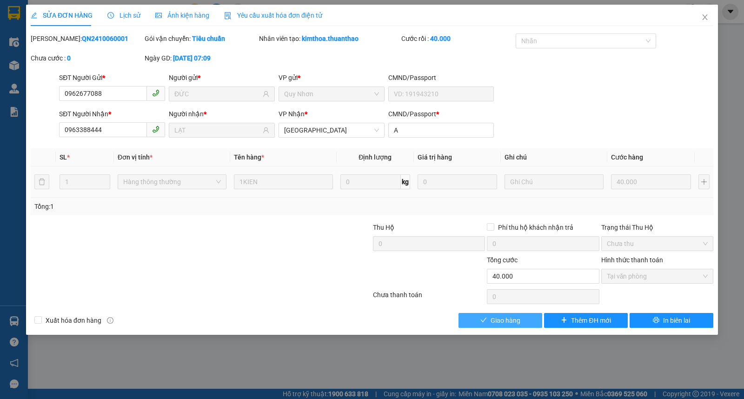
click at [519, 320] on span "Giao hàng" at bounding box center [506, 320] width 30 height 10
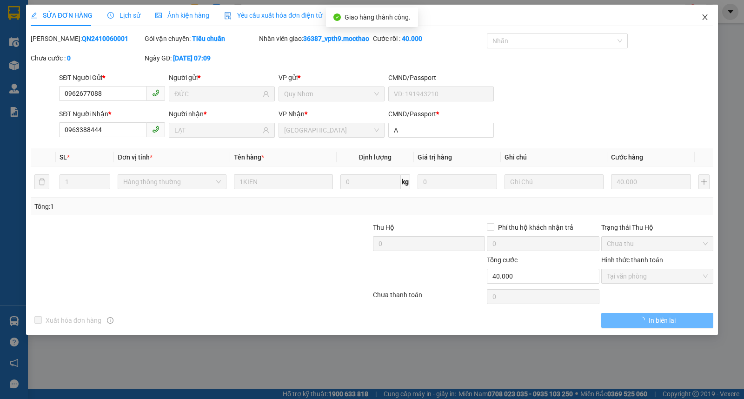
drag, startPoint x: 703, startPoint y: 17, endPoint x: 350, endPoint y: 0, distance: 353.9
click at [698, 17] on span "Close" at bounding box center [705, 18] width 26 height 26
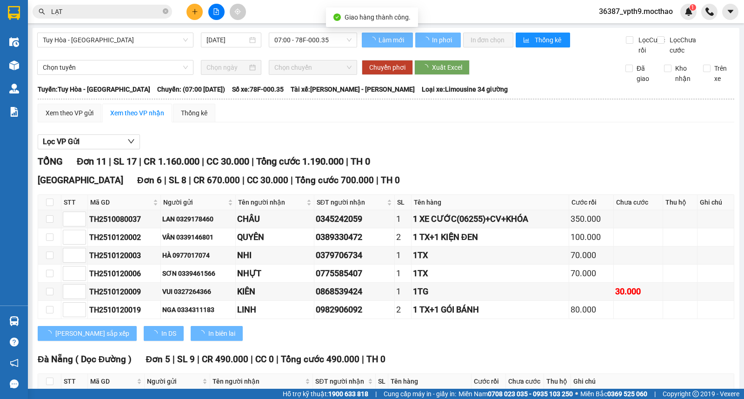
click at [138, 10] on input "LẠT" at bounding box center [106, 12] width 110 height 10
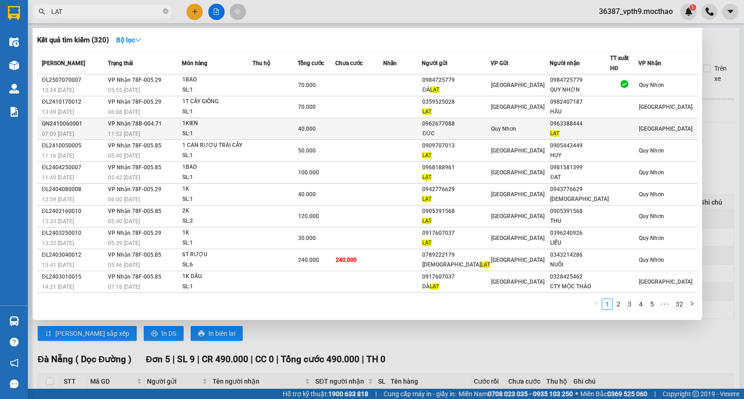
click at [610, 129] on div "LẠT" at bounding box center [580, 134] width 60 height 10
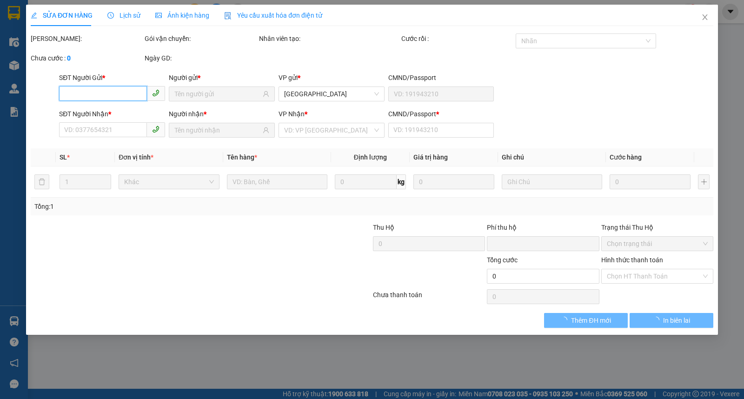
type input "0962677088"
type input "ĐỨC"
type input "0963388444"
type input "LẠT"
type input "A"
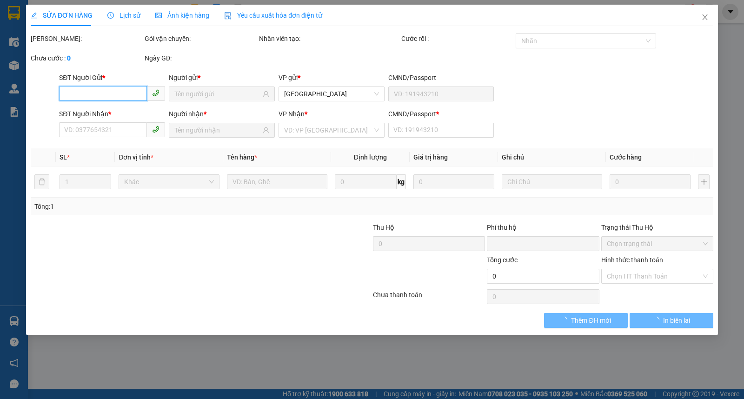
type input "0"
type input "40.000"
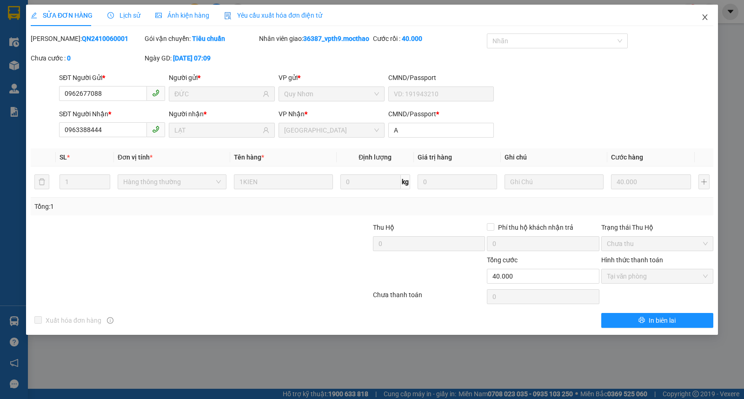
click at [705, 13] on span "Close" at bounding box center [705, 18] width 26 height 26
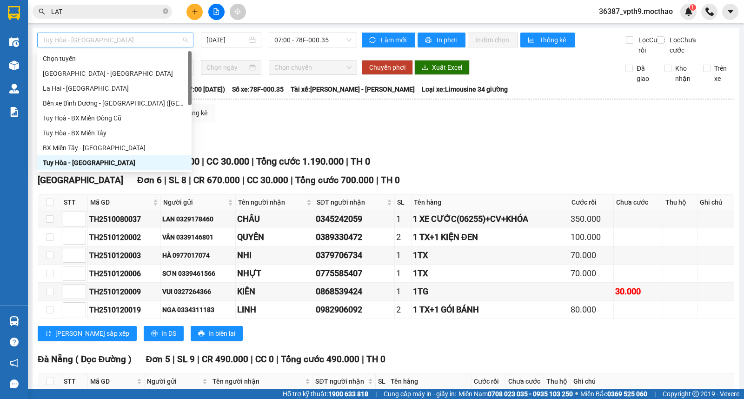
click at [122, 43] on span "Tuy Hòa - [GEOGRAPHIC_DATA]" at bounding box center [115, 40] width 145 height 14
type input "D"
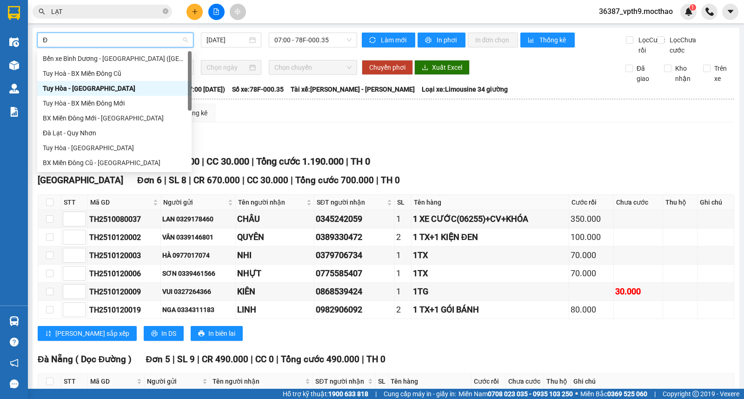
type input "ĐA"
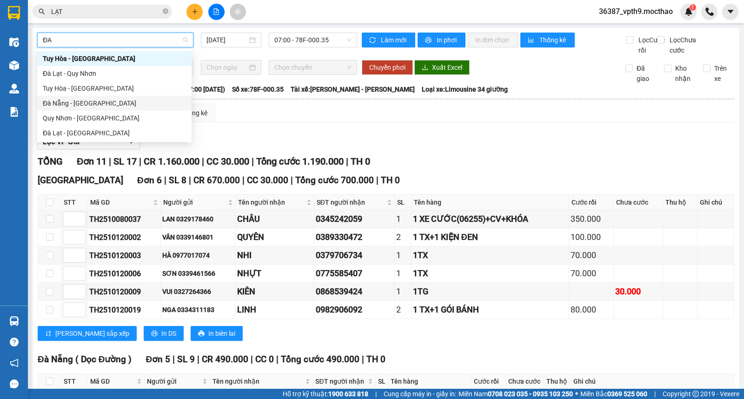
click at [77, 103] on div "Đà Nẵng - [GEOGRAPHIC_DATA]" at bounding box center [114, 103] width 143 height 10
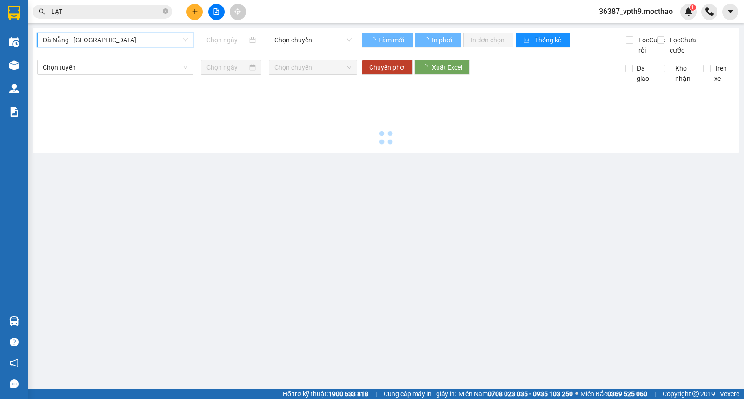
type input "[DATE]"
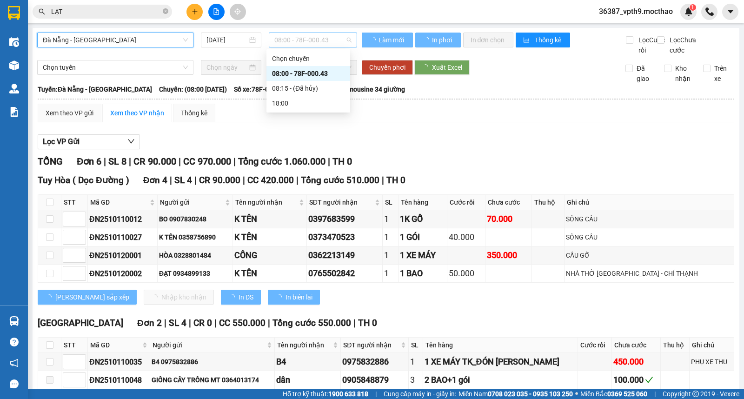
click at [325, 35] on span "08:00 - 78F-000.43" at bounding box center [312, 40] width 77 height 14
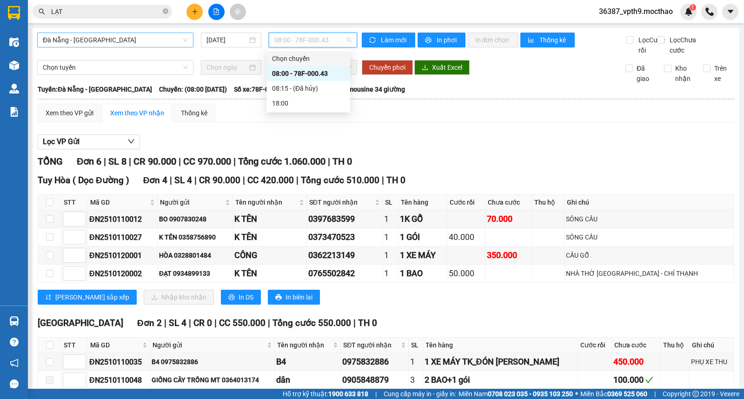
click at [375, 137] on div "Xem theo VP gửi Xem theo VP nhận Thống kê Lọc VP Gửi TỔNG Đơn 6 | SL 8 | CR 90…" at bounding box center [386, 263] width 697 height 319
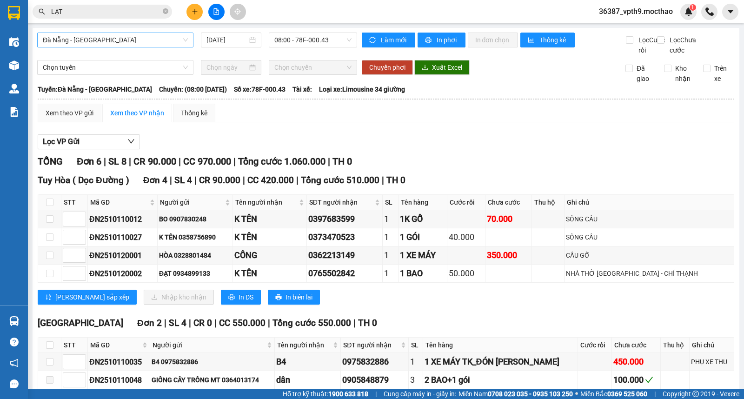
click at [142, 45] on span "Đà Nẵng - [GEOGRAPHIC_DATA]" at bounding box center [115, 40] width 145 height 14
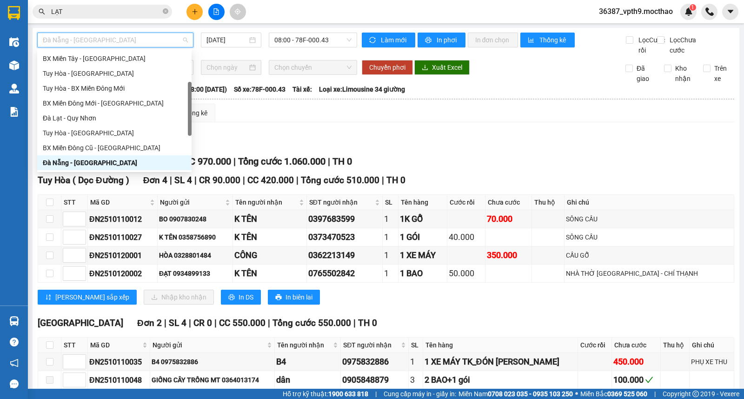
type input "M"
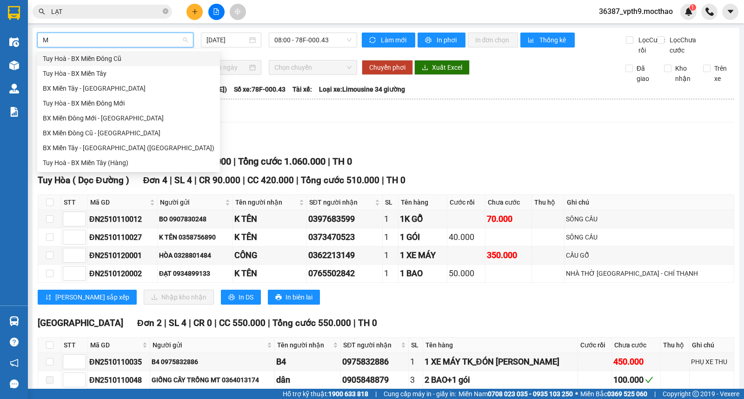
scroll to position [0, 0]
click at [75, 85] on div "BX Miền Tây - [GEOGRAPHIC_DATA]" at bounding box center [129, 88] width 172 height 10
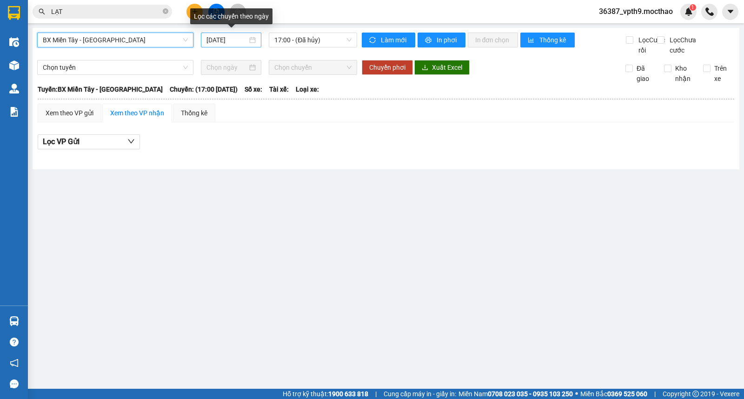
click at [234, 41] on input "[DATE]" at bounding box center [226, 40] width 41 height 10
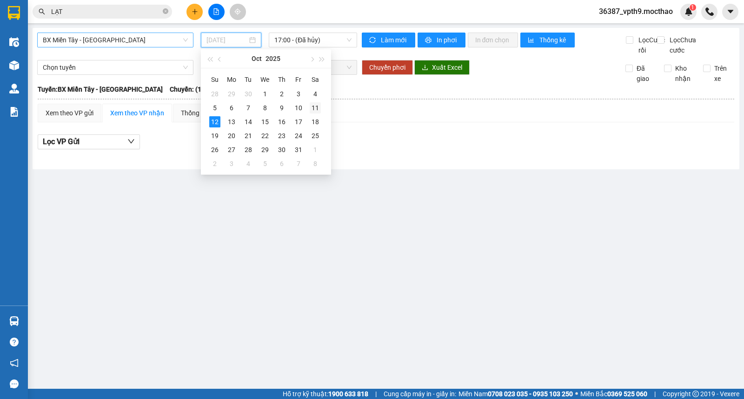
click at [317, 109] on div "11" at bounding box center [315, 107] width 11 height 11
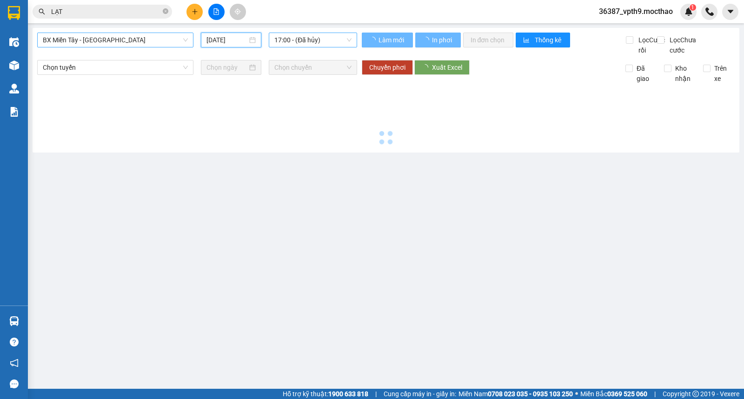
type input "11/10/2025"
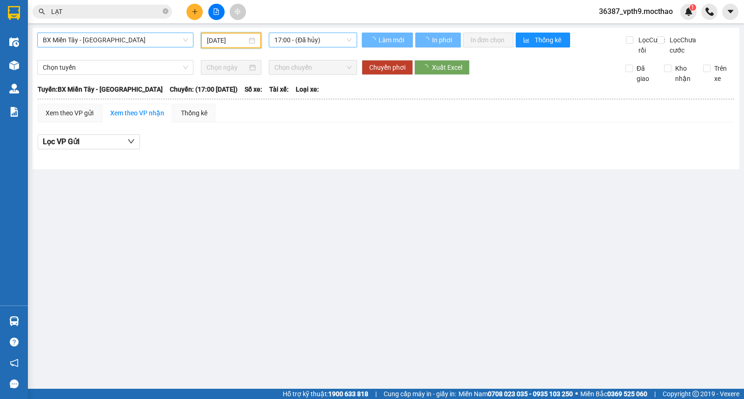
click at [340, 35] on span "17:00 - (Đã hủy)" at bounding box center [312, 40] width 77 height 14
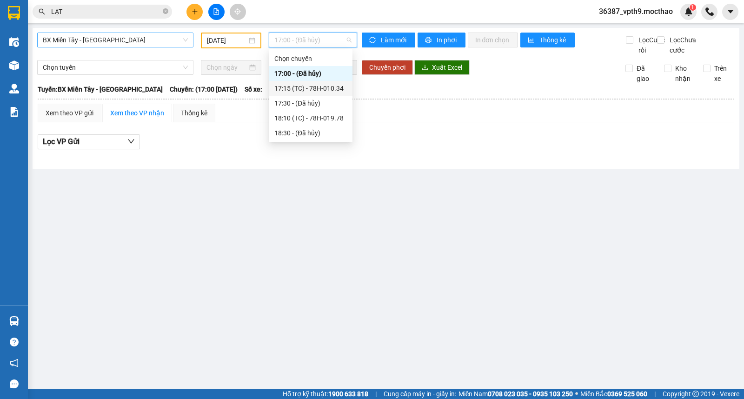
click at [310, 91] on div "17:15 (TC) - 78H-010.34" at bounding box center [310, 88] width 73 height 10
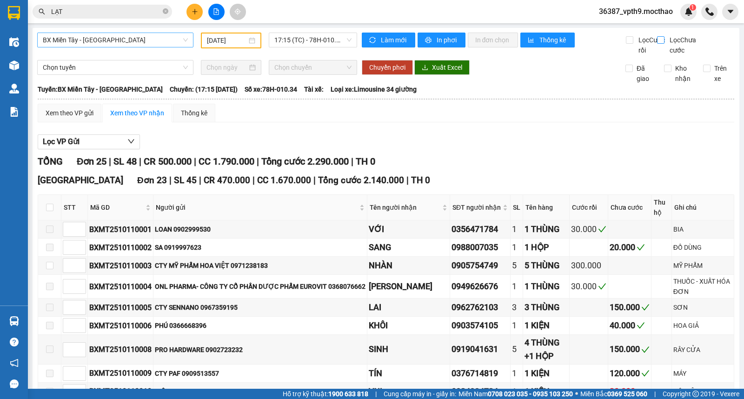
click at [659, 43] on input "Lọc Chưa cước" at bounding box center [661, 39] width 9 height 7
checkbox input "true"
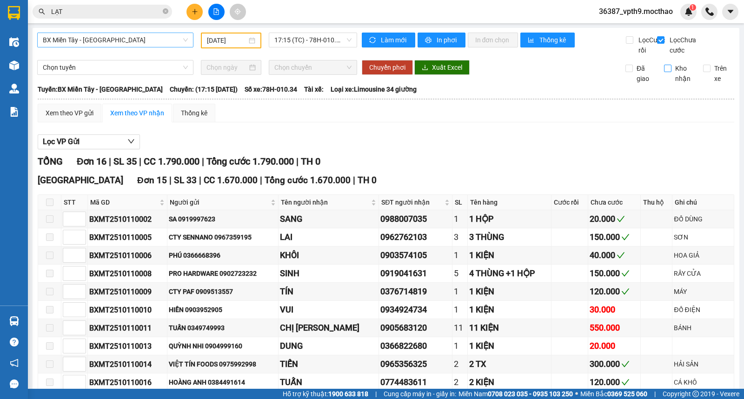
click at [673, 81] on span "Kho nhận" at bounding box center [684, 73] width 24 height 20
click at [672, 72] on input "Kho nhận" at bounding box center [667, 68] width 7 height 7
checkbox input "true"
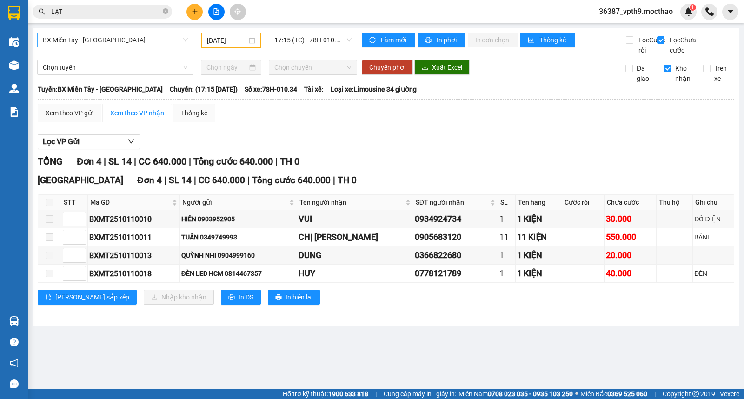
click at [342, 35] on span "17:15 (TC) - 78H-010.34" at bounding box center [312, 40] width 77 height 14
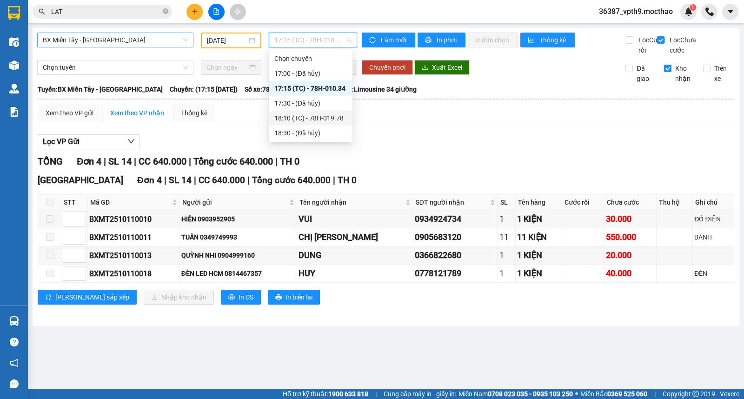
click at [327, 118] on div "18:10 (TC) - 78H-019.78" at bounding box center [310, 118] width 73 height 10
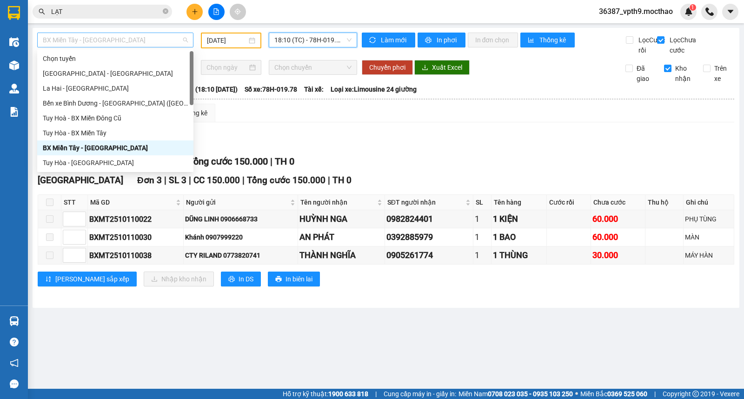
click at [169, 43] on span "BX Miền Tây - [GEOGRAPHIC_DATA]" at bounding box center [115, 40] width 145 height 14
type input "M"
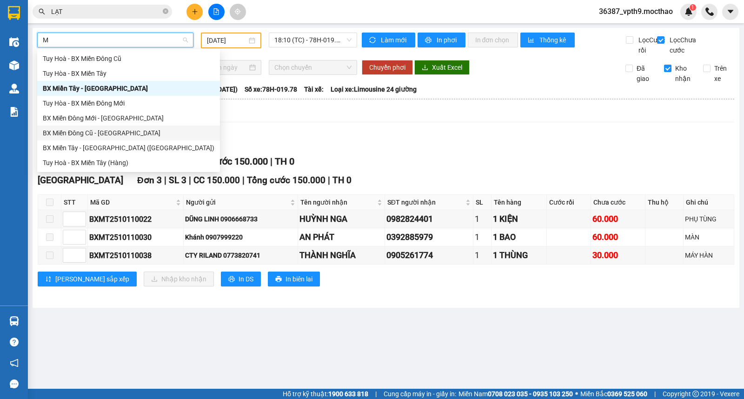
click at [97, 135] on div "BX Miền Đông Cũ - [GEOGRAPHIC_DATA]" at bounding box center [129, 133] width 172 height 10
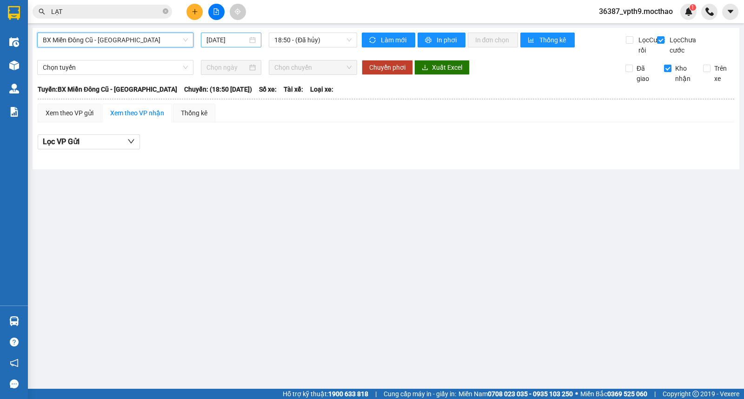
click at [236, 41] on input "[DATE]" at bounding box center [226, 40] width 41 height 10
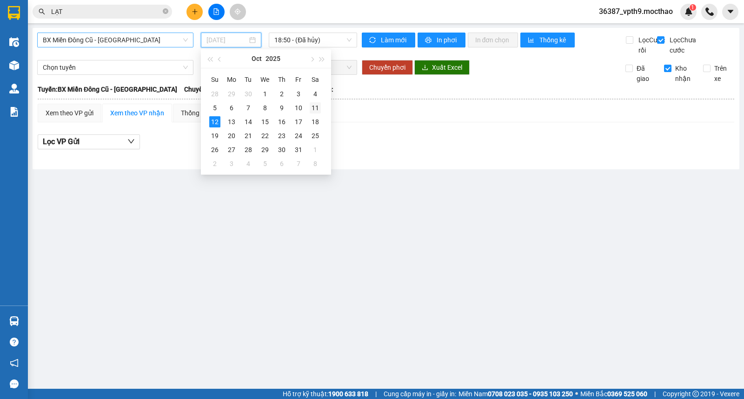
click at [320, 104] on div "11" at bounding box center [315, 107] width 11 height 11
type input "11/10/2025"
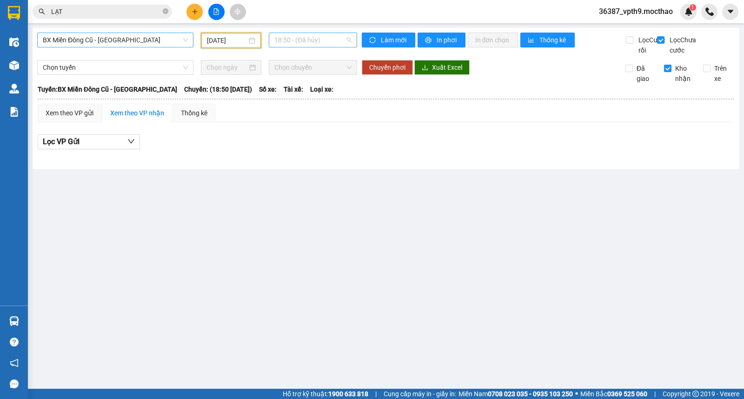
click at [335, 37] on span "18:50 - (Đã hủy)" at bounding box center [312, 40] width 77 height 14
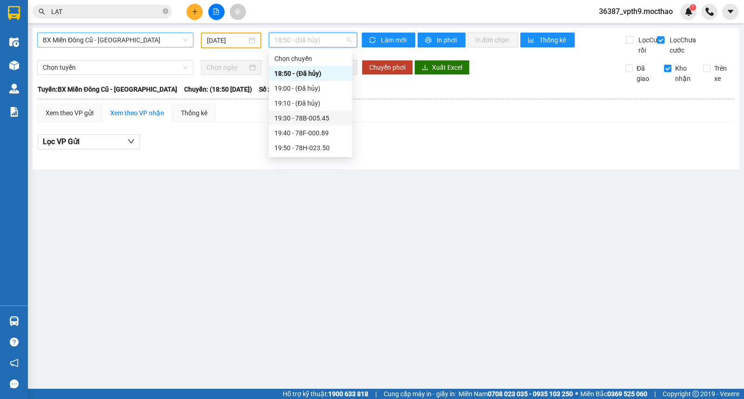
click at [318, 120] on div "19:30 - 78B-005.45" at bounding box center [310, 118] width 73 height 10
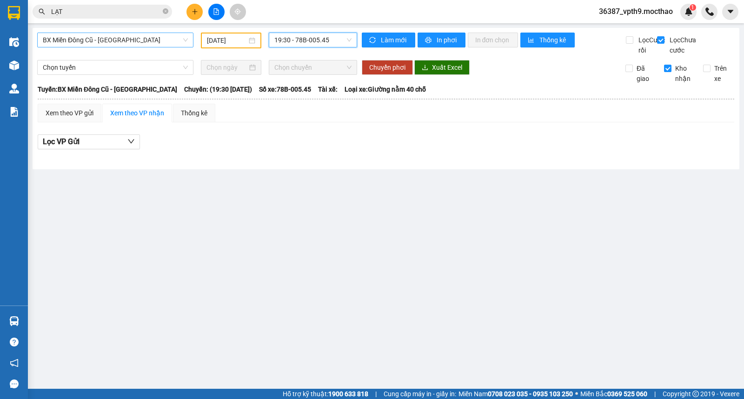
click at [343, 41] on span "19:30 - 78B-005.45" at bounding box center [312, 40] width 77 height 14
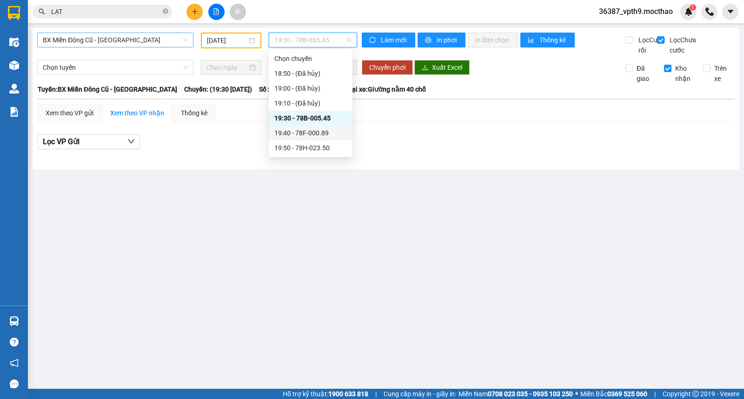
click at [309, 132] on div "19:40 - 78F-000.89" at bounding box center [310, 133] width 73 height 10
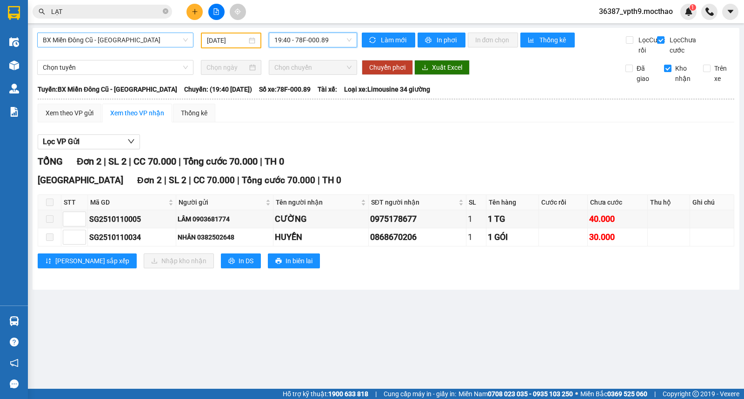
click at [118, 43] on span "BX Miền Đông Cũ - [GEOGRAPHIC_DATA]" at bounding box center [115, 40] width 145 height 14
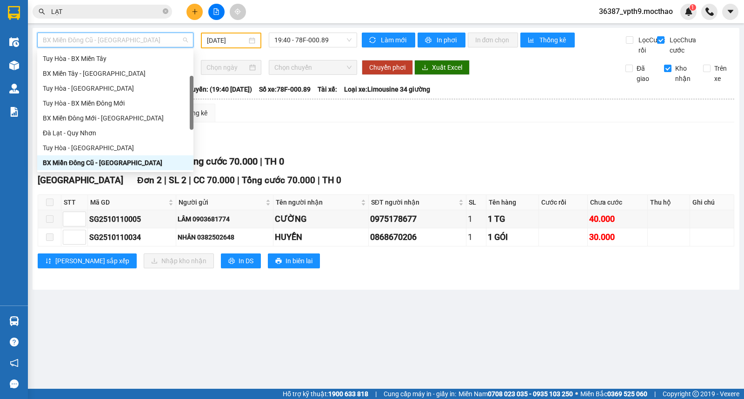
type input "D"
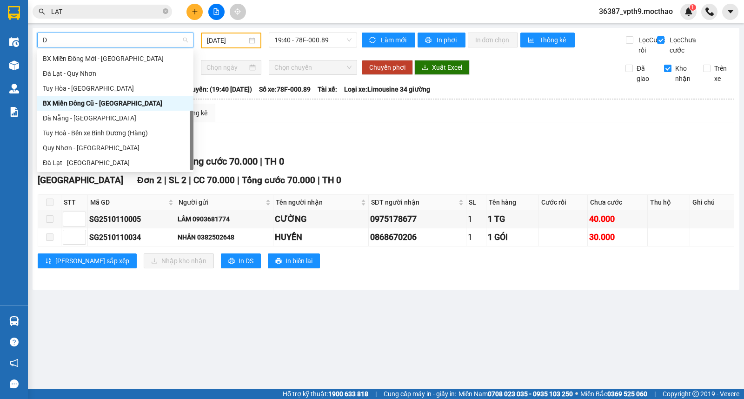
scroll to position [59, 0]
type input "ĐA"
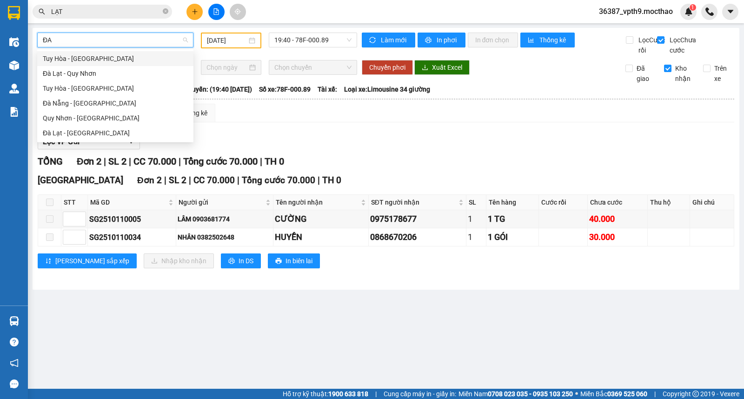
scroll to position [0, 0]
click at [82, 106] on div "Đà Nẵng - [GEOGRAPHIC_DATA]" at bounding box center [115, 103] width 145 height 10
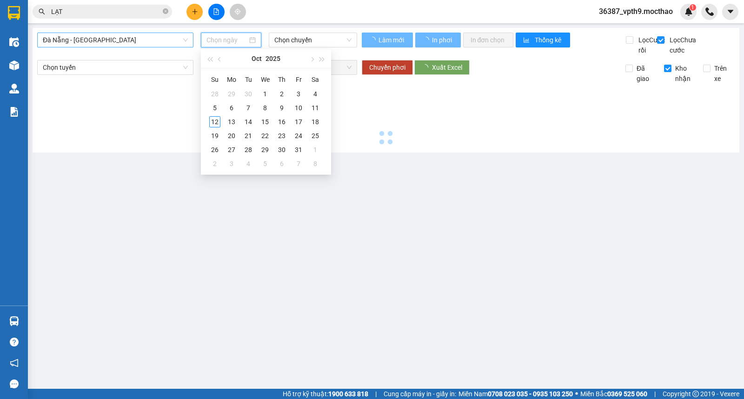
click at [231, 42] on input at bounding box center [226, 40] width 41 height 10
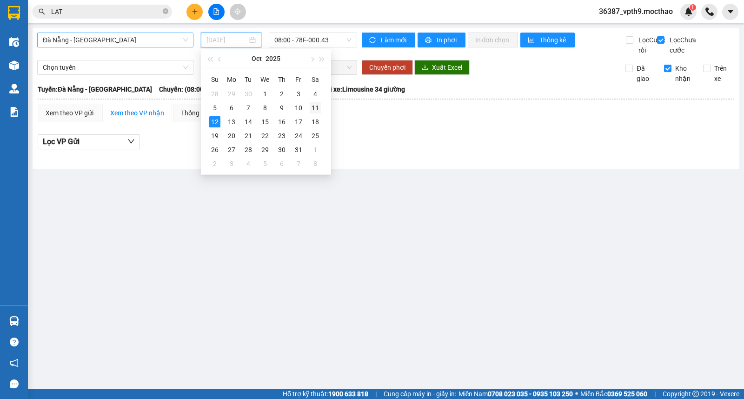
click at [314, 106] on div "11" at bounding box center [315, 107] width 11 height 11
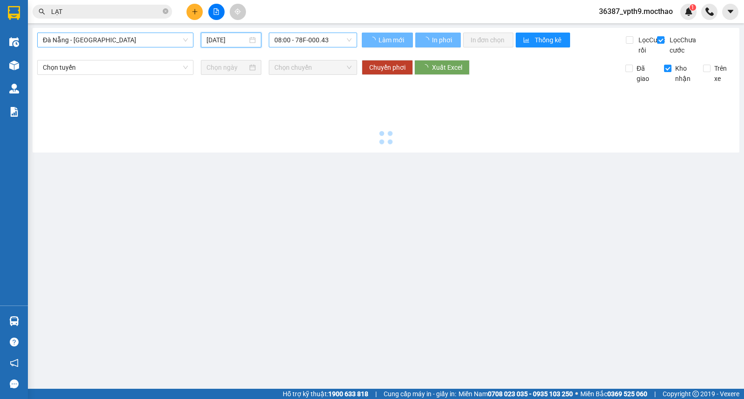
type input "11/10/2025"
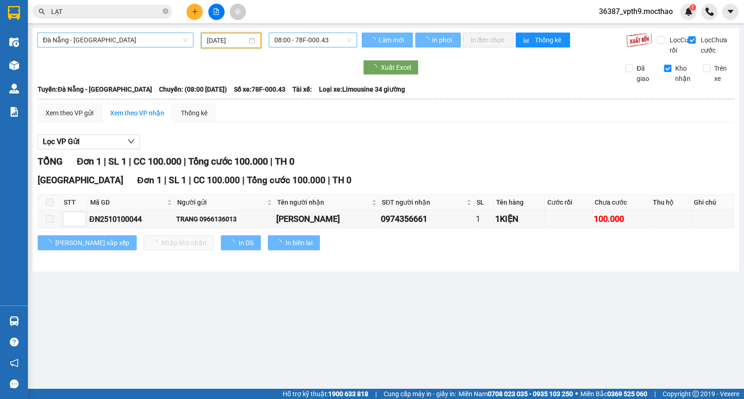
click at [327, 39] on span "08:00 - 78F-000.43" at bounding box center [312, 40] width 77 height 14
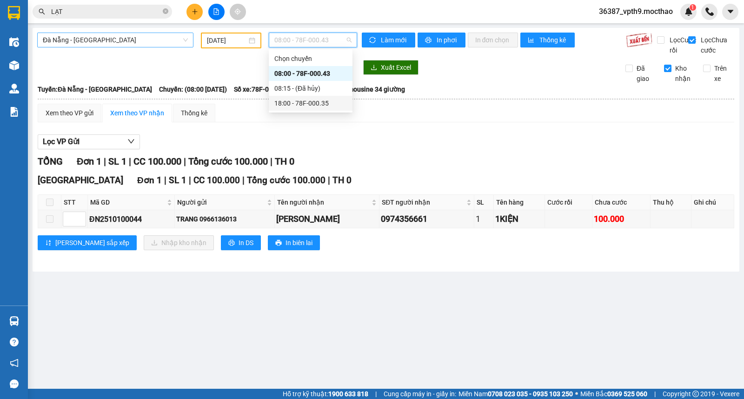
click at [312, 101] on div "18:00 - 78F-000.35" at bounding box center [310, 103] width 73 height 10
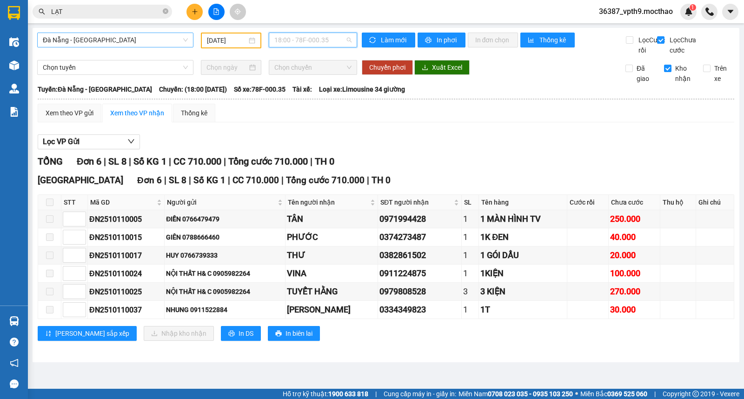
click at [343, 38] on span "18:00 - 78F-000.35" at bounding box center [312, 40] width 77 height 14
click at [327, 77] on div "08:00 - 78F-000.43" at bounding box center [310, 73] width 73 height 10
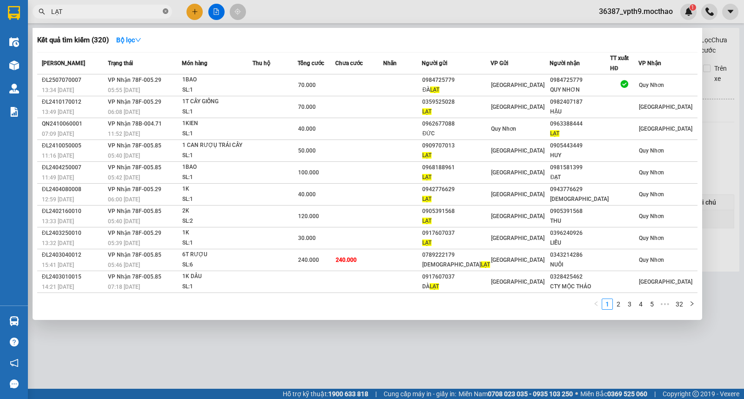
click at [165, 10] on icon "close-circle" at bounding box center [166, 11] width 6 height 6
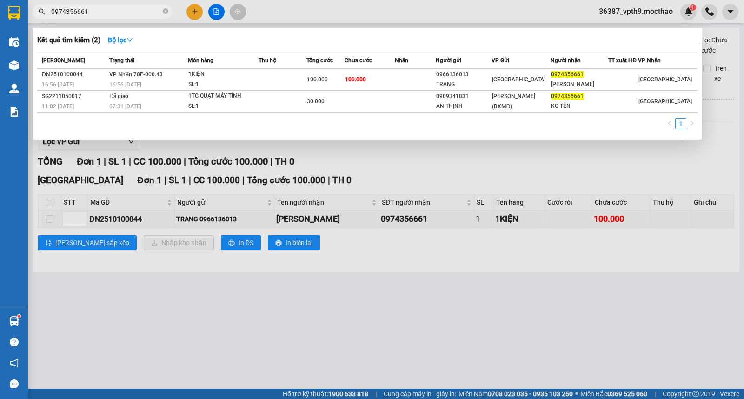
type input "0974356661"
click at [435, 175] on div at bounding box center [372, 199] width 744 height 399
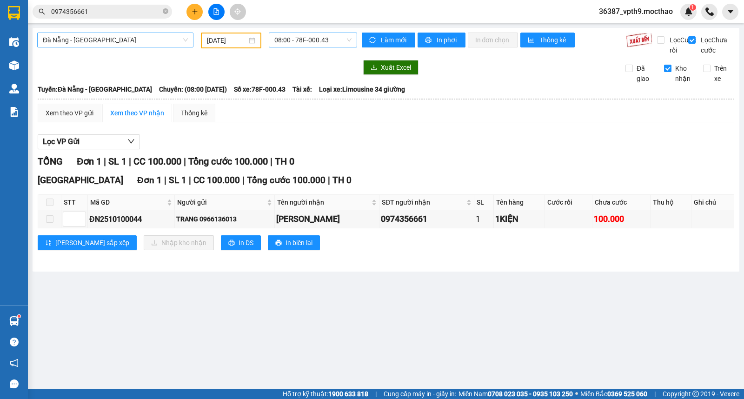
click at [313, 41] on span "08:00 - 78F-000.43" at bounding box center [312, 40] width 77 height 14
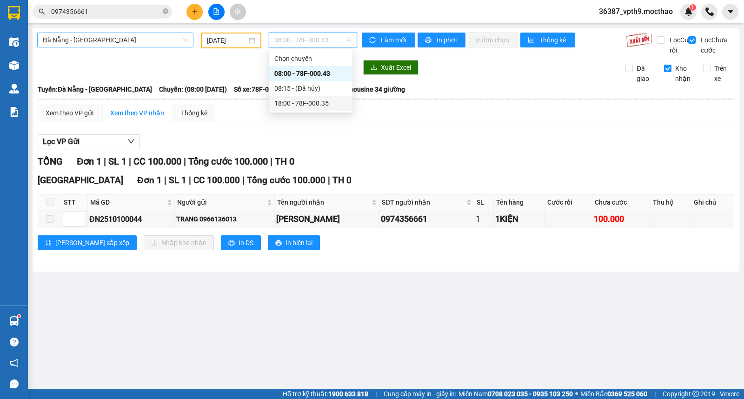
click at [321, 107] on div "18:00 - 78F-000.35" at bounding box center [310, 103] width 73 height 10
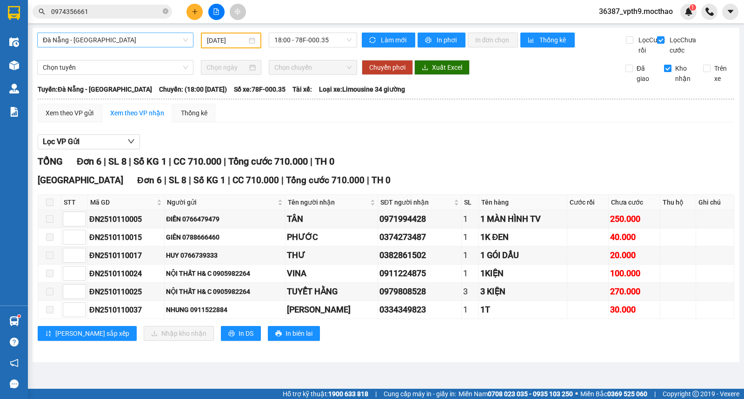
click at [676, 81] on span "Kho nhận" at bounding box center [684, 73] width 24 height 20
click at [672, 72] on input "Kho nhận" at bounding box center [667, 68] width 7 height 7
checkbox input "false"
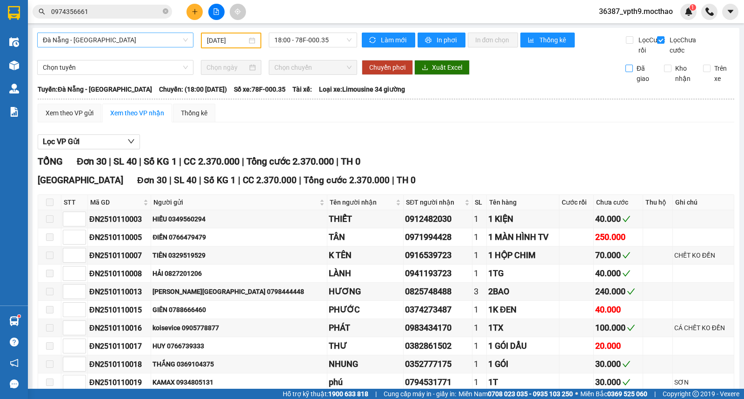
click at [636, 84] on span "Đã giao" at bounding box center [645, 73] width 24 height 20
click at [633, 72] on input "Đã giao" at bounding box center [629, 68] width 7 height 7
checkbox input "true"
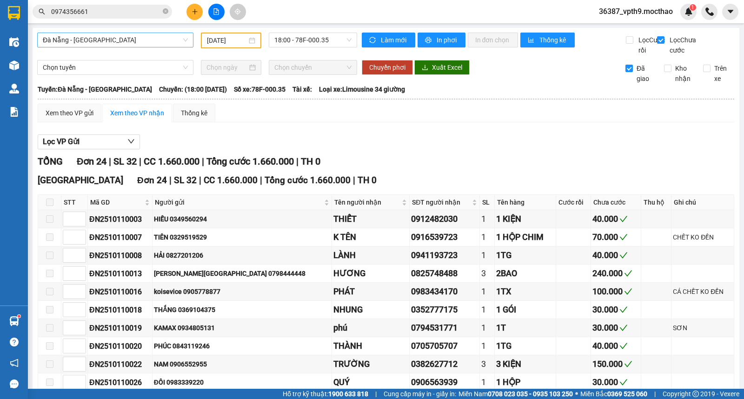
click at [173, 44] on span "Đà Nẵng - [GEOGRAPHIC_DATA]" at bounding box center [115, 40] width 145 height 14
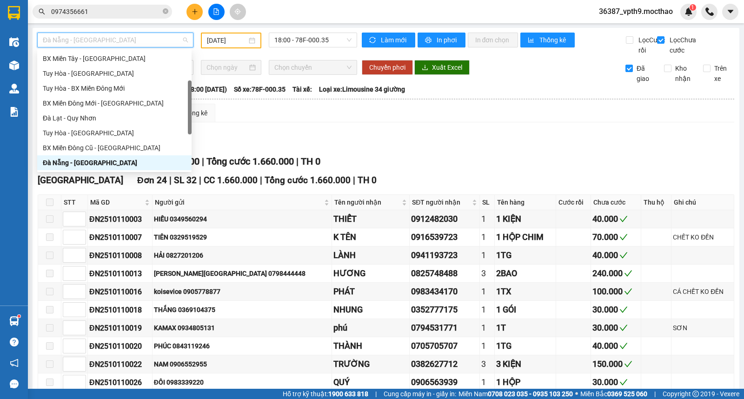
type input "M"
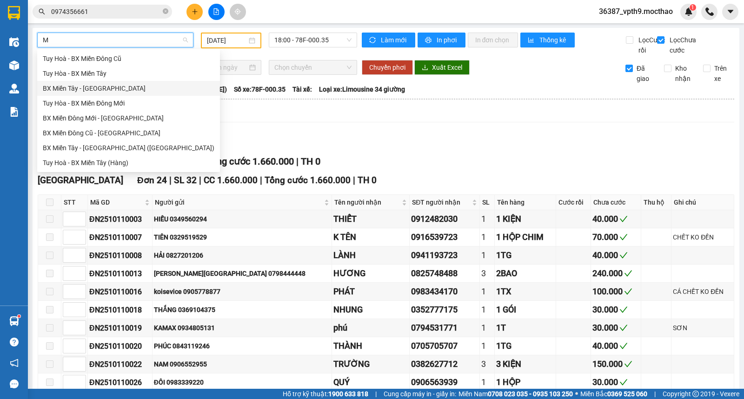
click at [85, 84] on div "BX Miền Tây - [GEOGRAPHIC_DATA]" at bounding box center [129, 88] width 172 height 10
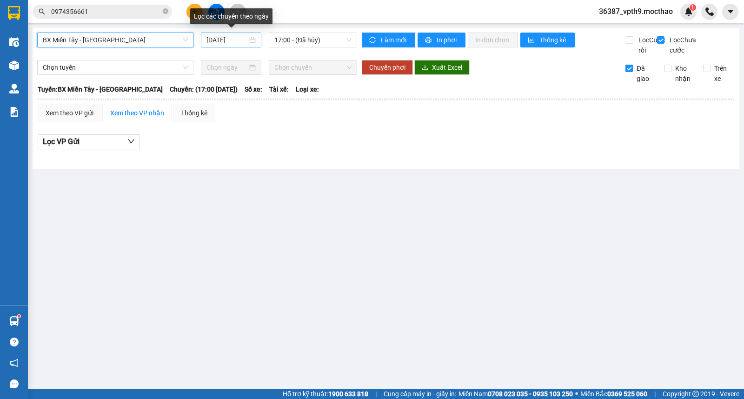
click at [234, 41] on input "[DATE]" at bounding box center [226, 40] width 41 height 10
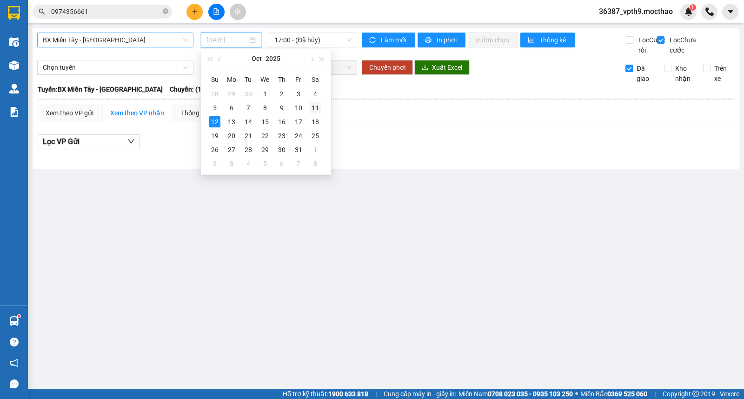
click at [315, 109] on div "11" at bounding box center [315, 107] width 11 height 11
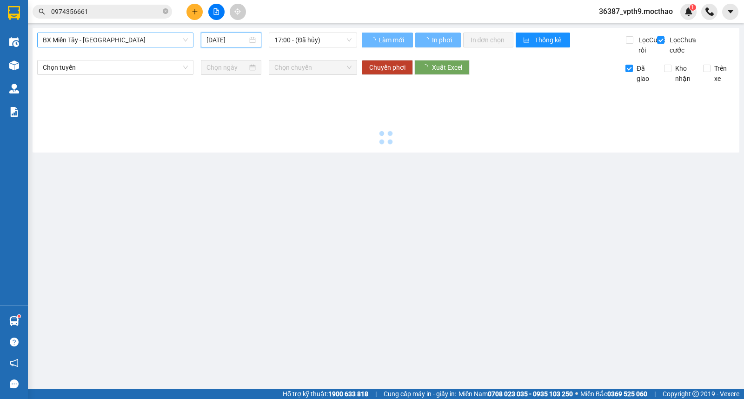
type input "11/10/2025"
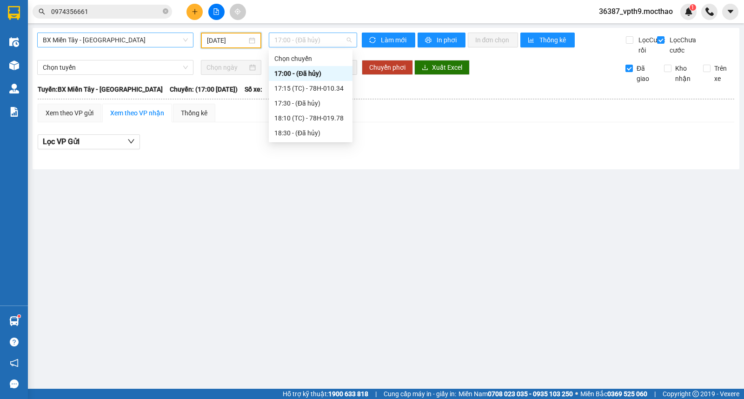
click at [326, 43] on span "17:00 - (Đã hủy)" at bounding box center [312, 40] width 77 height 14
click at [325, 93] on div "17:15 (TC) - 78H-010.34" at bounding box center [310, 88] width 73 height 10
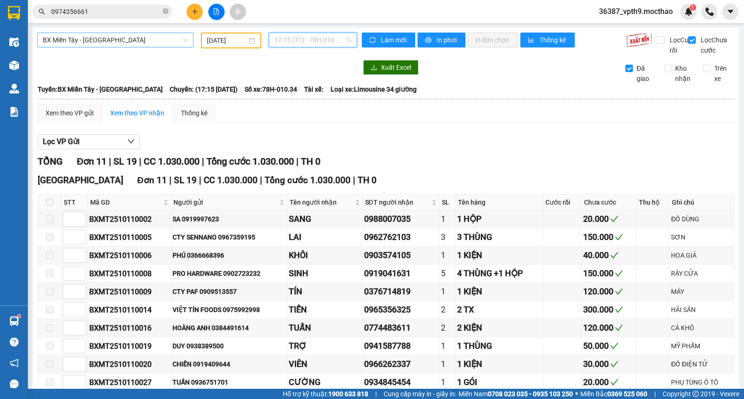
click at [330, 40] on span "17:15 (TC) - 78H-010.34" at bounding box center [312, 40] width 77 height 14
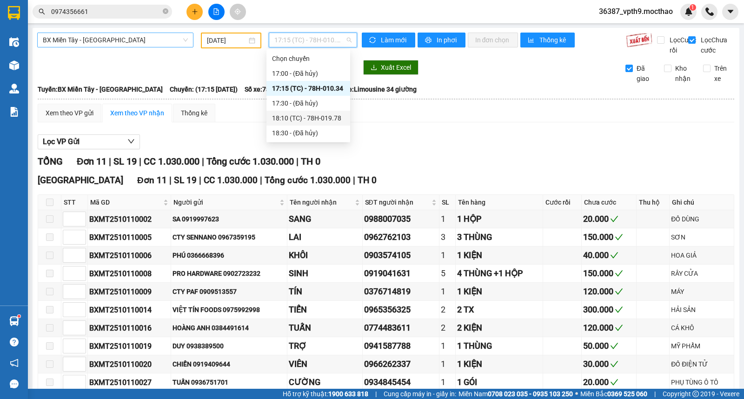
click at [334, 119] on div "18:10 (TC) - 78H-019.78" at bounding box center [308, 118] width 73 height 10
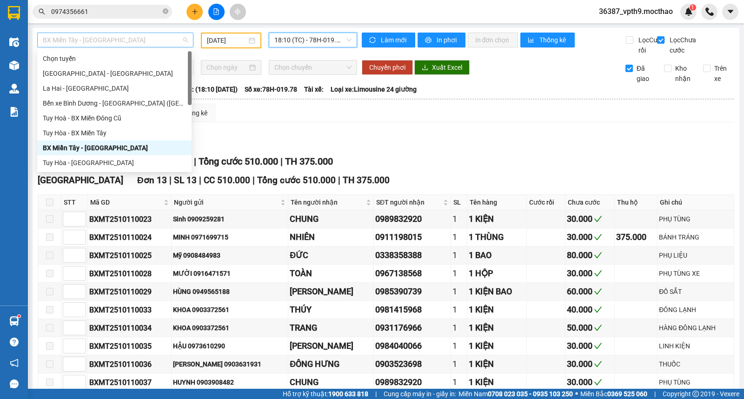
click at [155, 43] on span "BX Miền Tây - [GEOGRAPHIC_DATA]" at bounding box center [115, 40] width 145 height 14
type input "M"
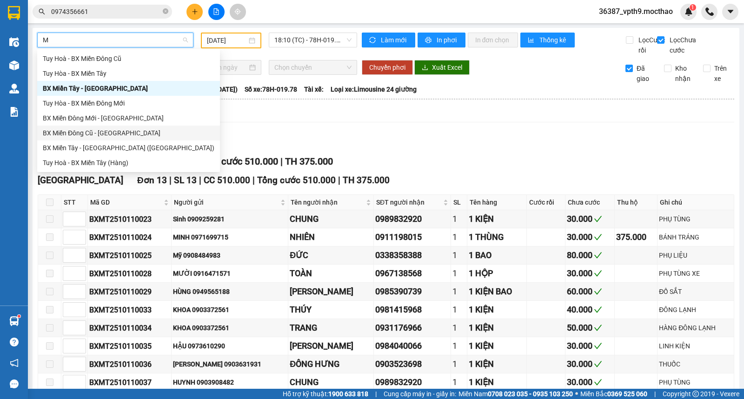
click at [105, 133] on div "BX Miền Đông Cũ - [GEOGRAPHIC_DATA]" at bounding box center [129, 133] width 172 height 10
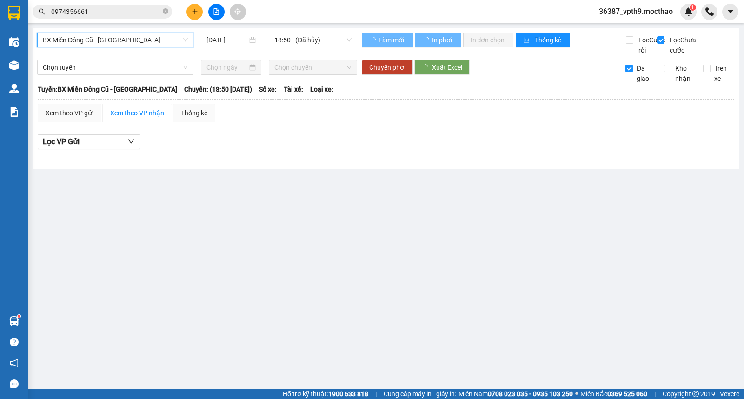
click at [226, 42] on input "[DATE]" at bounding box center [226, 40] width 41 height 10
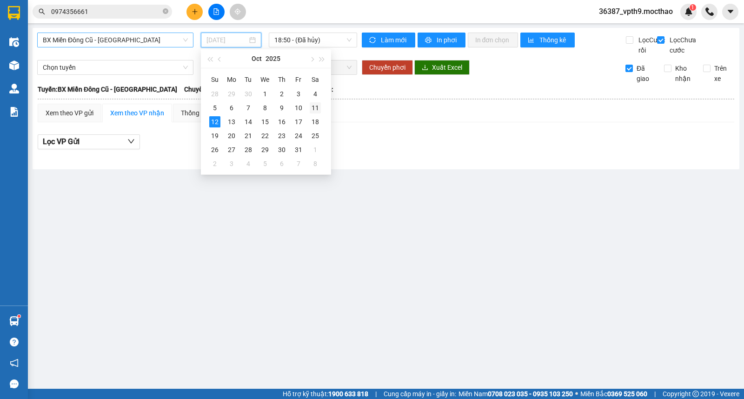
click at [318, 106] on div "11" at bounding box center [315, 107] width 11 height 11
type input "11/10/2025"
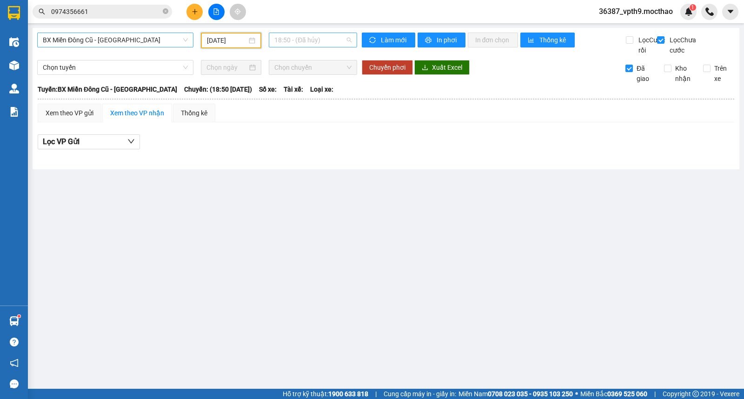
click at [337, 40] on span "18:50 - (Đã hủy)" at bounding box center [312, 40] width 77 height 14
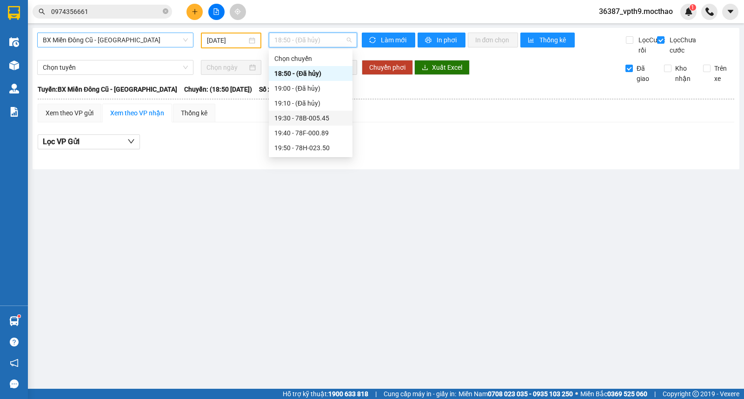
click at [315, 115] on div "19:30 - 78B-005.45" at bounding box center [310, 118] width 73 height 10
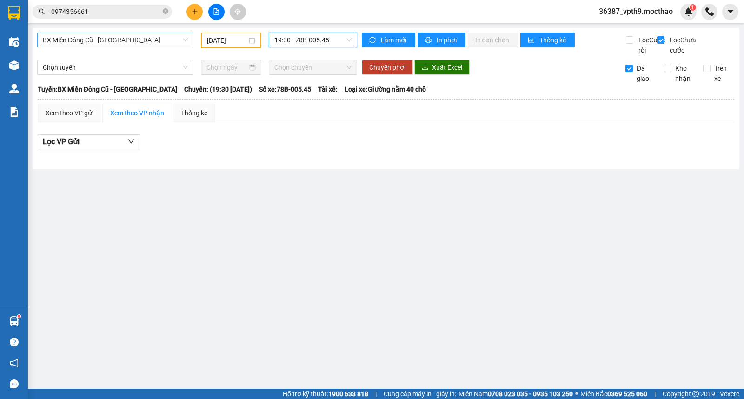
click at [325, 33] on span "19:30 - 78B-005.45" at bounding box center [312, 40] width 77 height 14
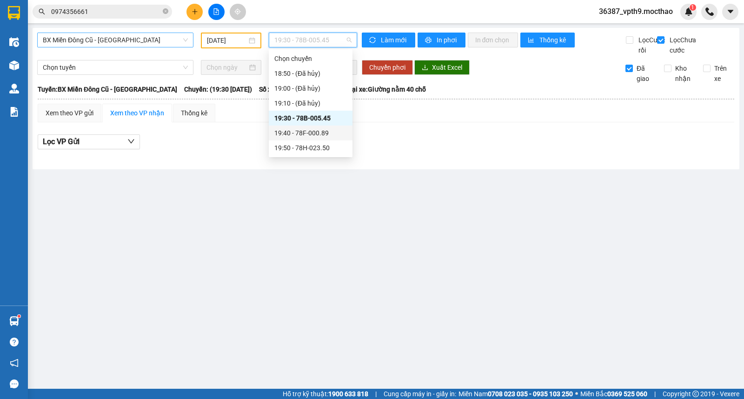
click at [315, 136] on div "19:40 - 78F-000.89" at bounding box center [310, 133] width 73 height 10
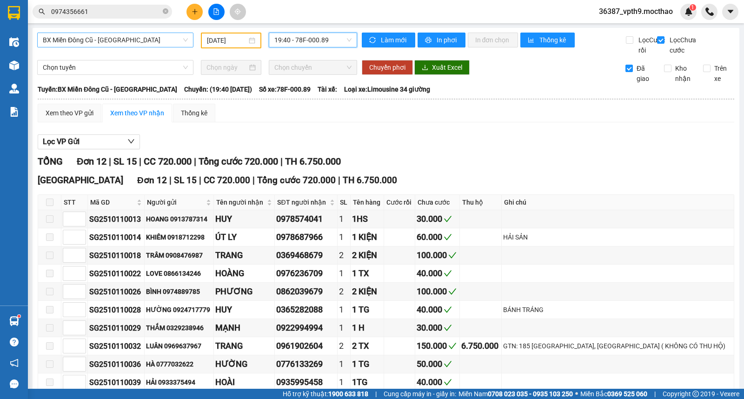
click at [335, 38] on span "19:40 - 78F-000.89" at bounding box center [312, 40] width 77 height 14
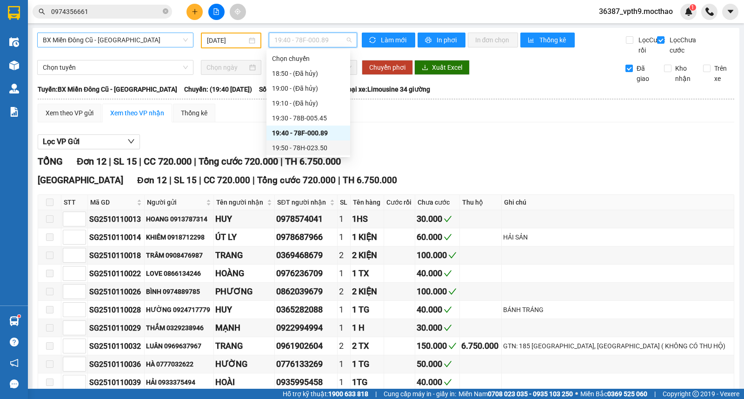
click at [312, 145] on div "19:50 - 78H-023.50" at bounding box center [308, 148] width 73 height 10
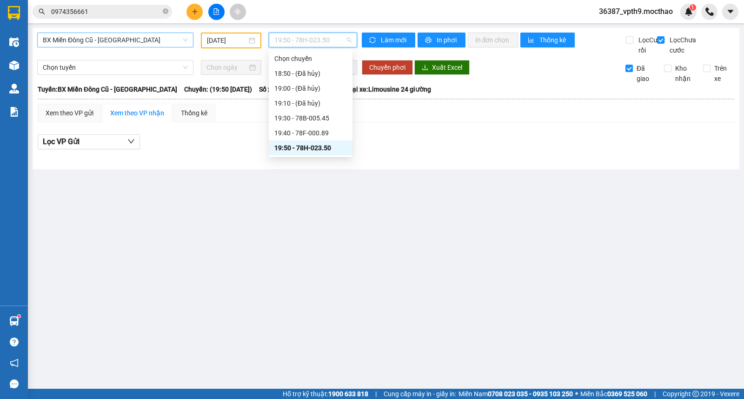
click at [321, 39] on span "19:50 - 78H-023.50" at bounding box center [312, 40] width 77 height 14
click at [324, 133] on div "19:40 - 78F-000.89" at bounding box center [310, 133] width 73 height 10
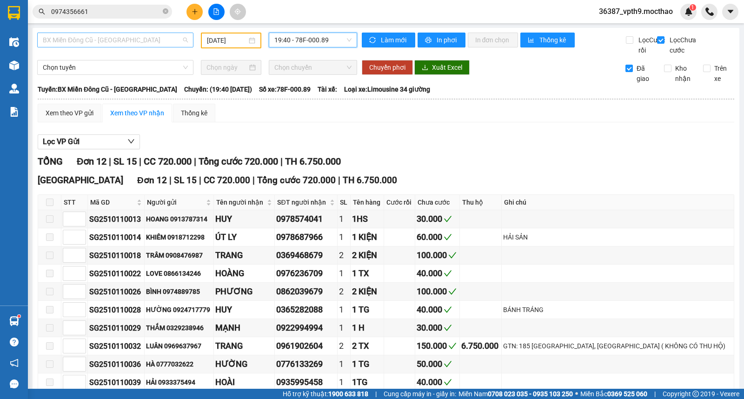
scroll to position [74, 0]
click at [145, 44] on span "BX Miền Đông Cũ - [GEOGRAPHIC_DATA]" at bounding box center [115, 40] width 145 height 14
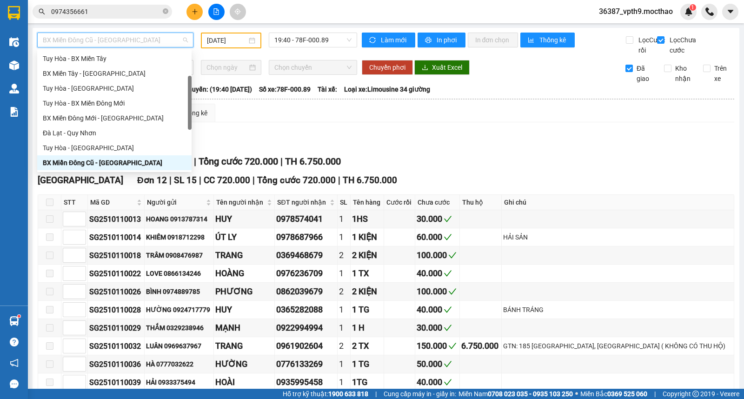
type input "M"
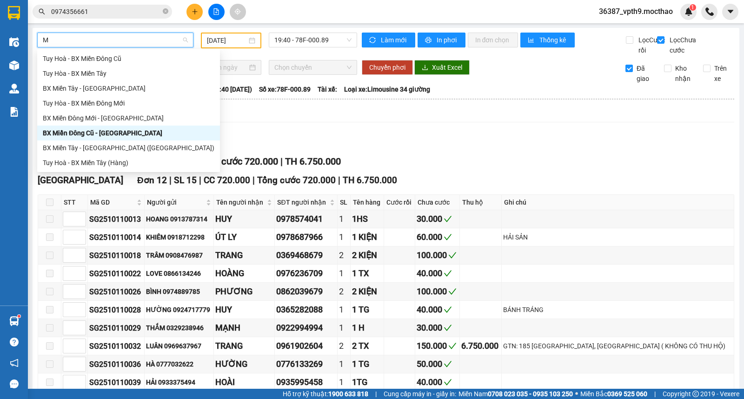
scroll to position [0, 0]
click at [96, 84] on div "BX Miền Tây - [GEOGRAPHIC_DATA]" at bounding box center [129, 88] width 172 height 10
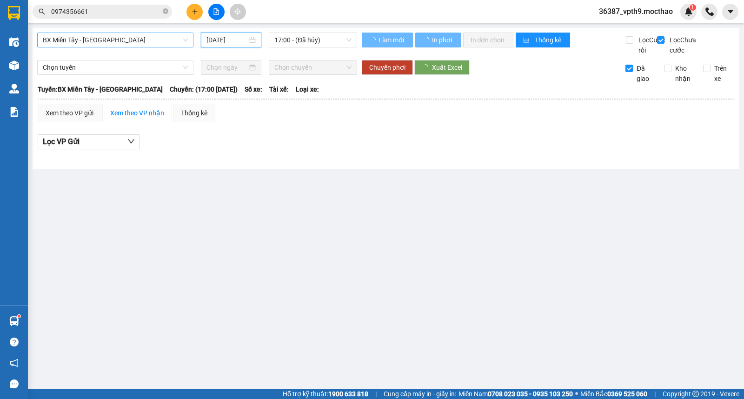
click at [228, 39] on input "[DATE]" at bounding box center [226, 40] width 41 height 10
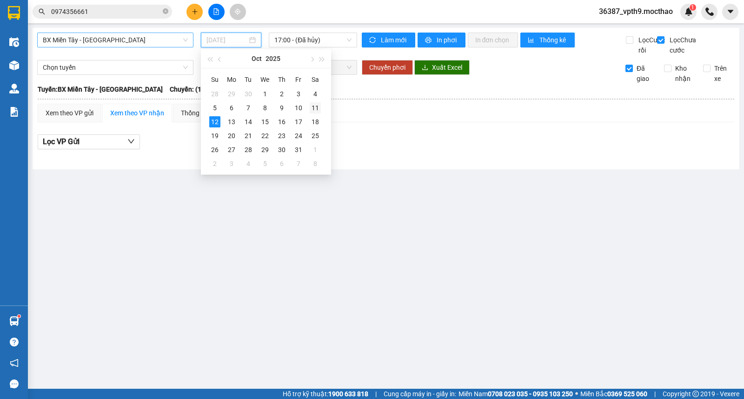
click at [319, 106] on div "11" at bounding box center [315, 107] width 11 height 11
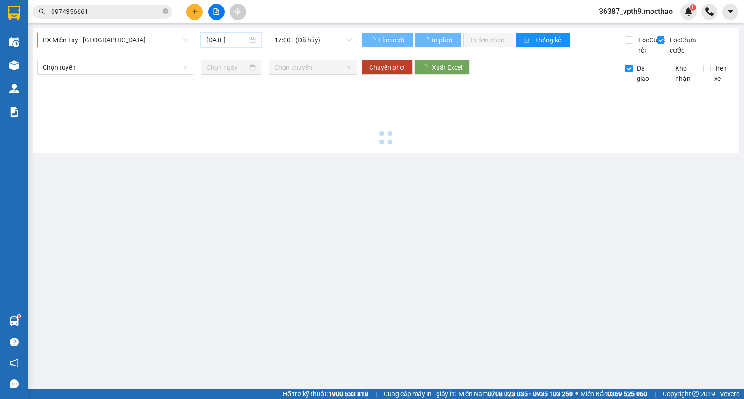
type input "11/10/2025"
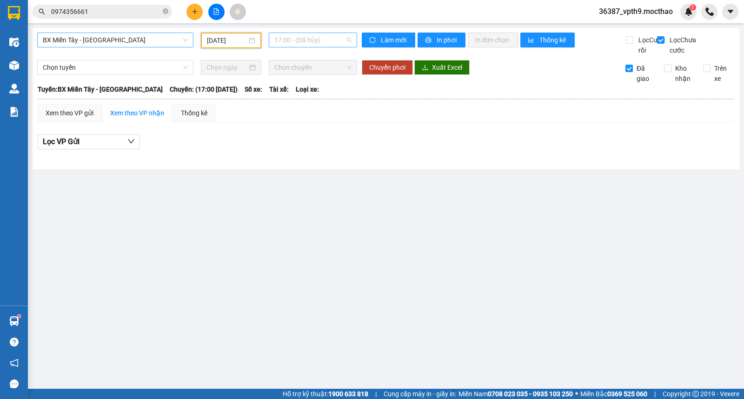
click at [332, 41] on span "17:00 - (Đã hủy)" at bounding box center [312, 40] width 77 height 14
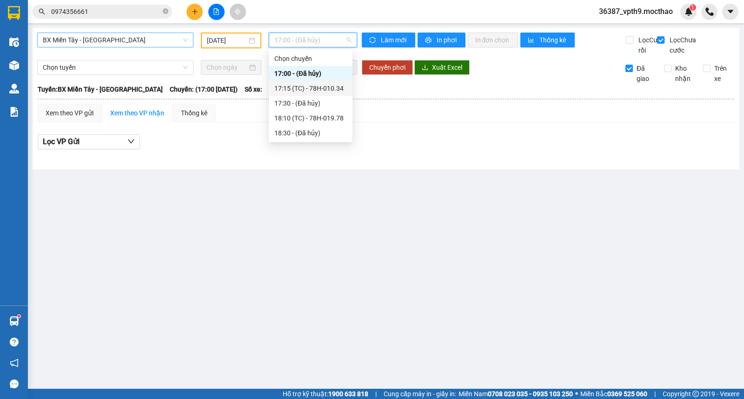
click at [327, 91] on div "17:15 (TC) - 78H-010.34" at bounding box center [310, 88] width 73 height 10
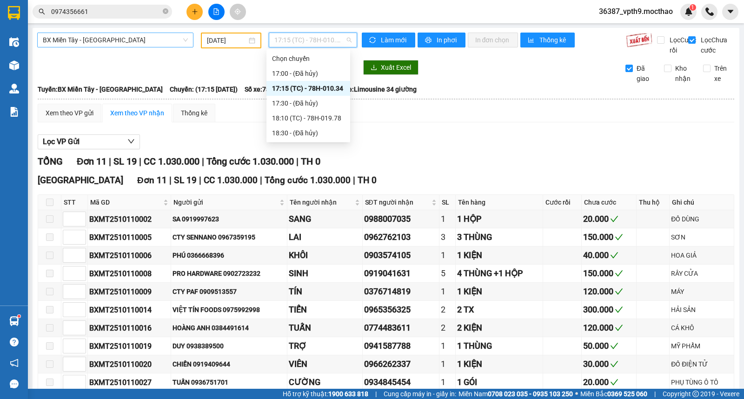
click at [322, 43] on span "17:15 (TC) - 78H-010.34" at bounding box center [312, 40] width 77 height 14
click at [314, 119] on div "18:10 (TC) - 78H-019.78" at bounding box center [308, 118] width 73 height 10
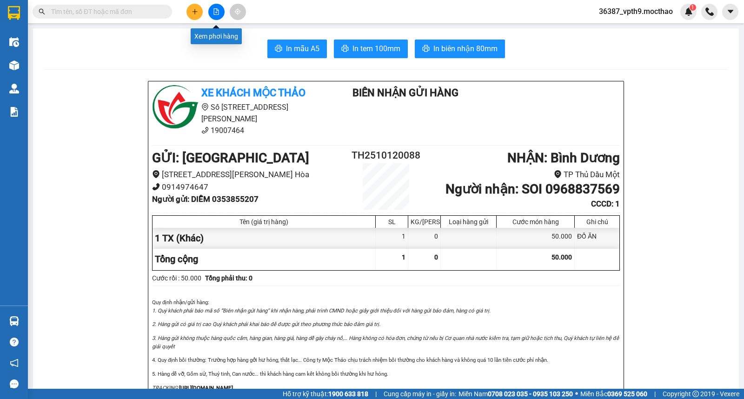
click at [221, 10] on button at bounding box center [216, 12] width 16 height 16
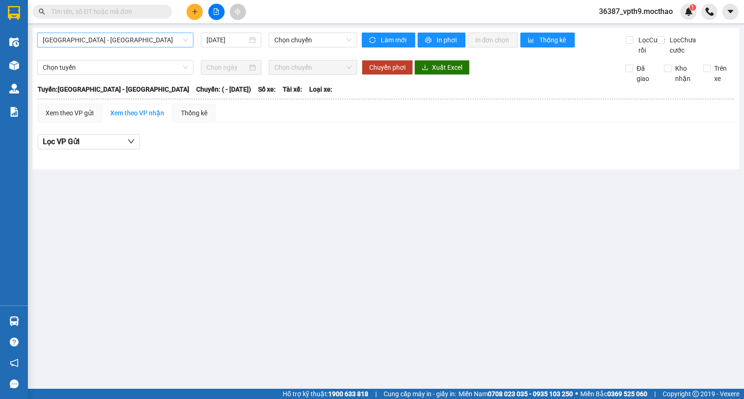
click at [110, 45] on span "[GEOGRAPHIC_DATA] - [GEOGRAPHIC_DATA]" at bounding box center [115, 40] width 145 height 14
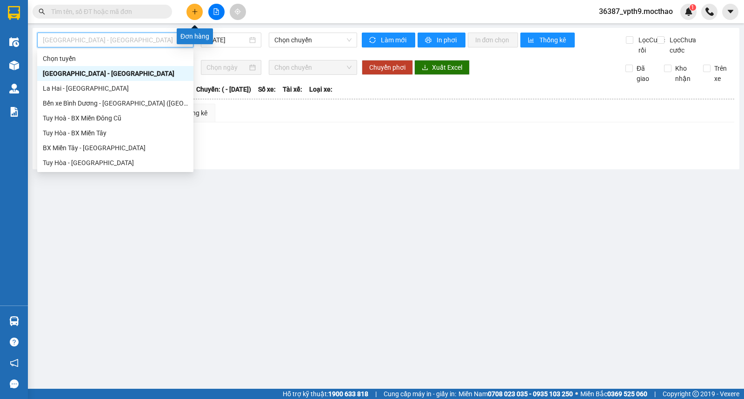
click at [197, 10] on icon "plus" at bounding box center [195, 11] width 7 height 7
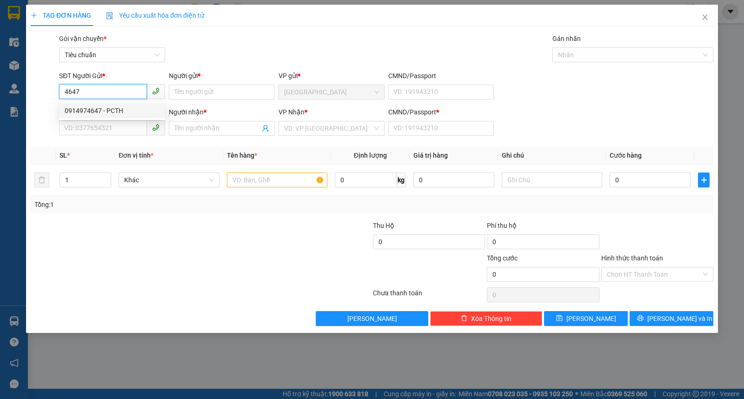
click at [113, 106] on div "0914974647 - PCTH" at bounding box center [112, 111] width 95 height 10
type input "0914974647"
type input "PCTH"
type input "0919479147"
type input "PCQN"
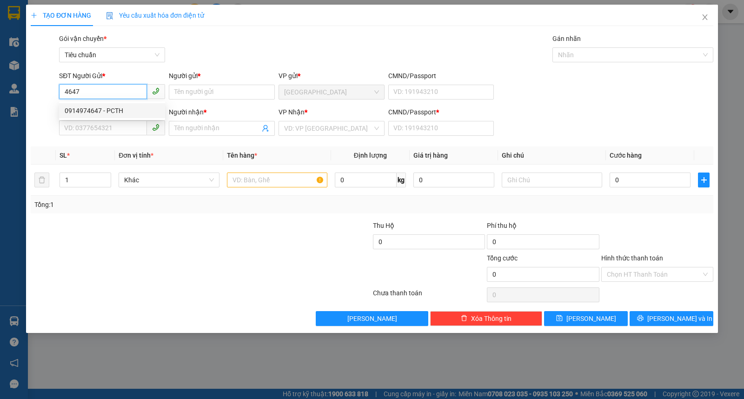
type input "1"
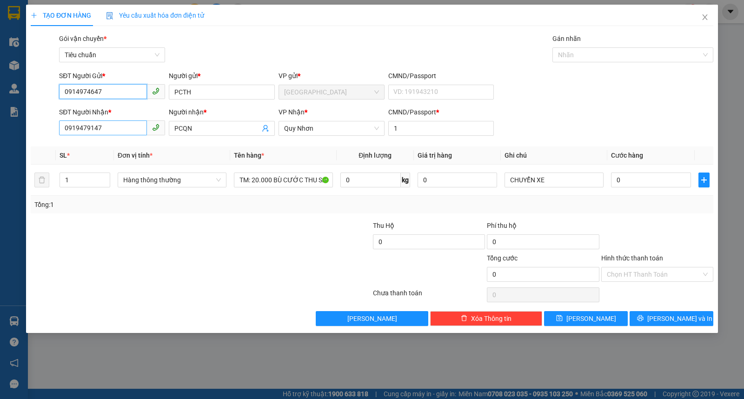
type input "0914974647"
click at [122, 129] on input "0919479147" at bounding box center [103, 127] width 88 height 15
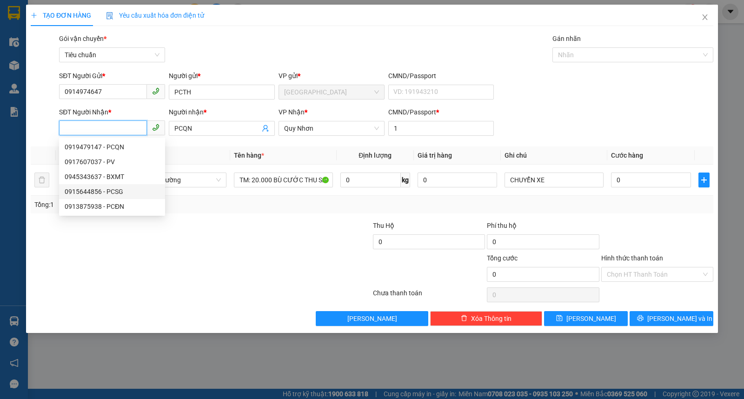
click at [108, 193] on div "0915644856 - PCSG" at bounding box center [112, 192] width 95 height 10
type input "0915644856"
type input "PCSG"
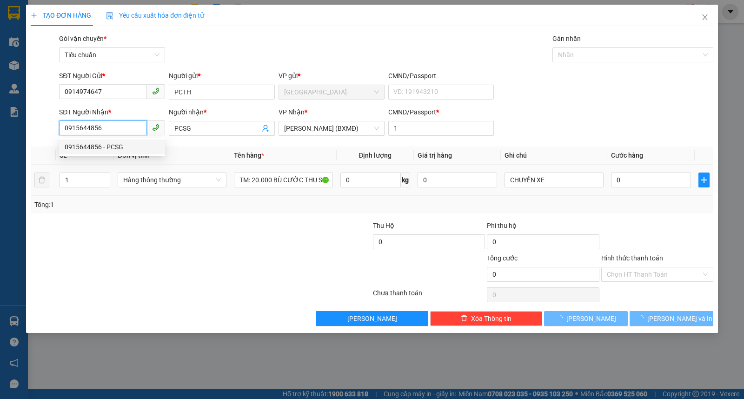
type input "350.000"
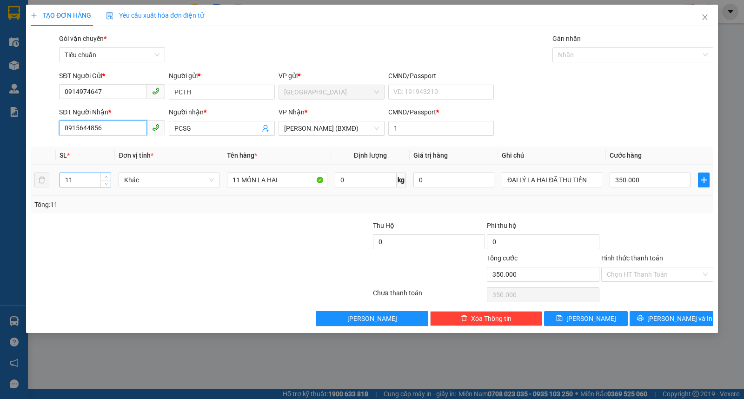
type input "0915644856"
drag, startPoint x: 95, startPoint y: 180, endPoint x: 54, endPoint y: 180, distance: 41.4
click at [54, 180] on tr "11 Khác 11 MÓN LA HAI 0 kg 0 ĐẠI LÝ LA HAI ĐÃ THU TIỀN 350.000" at bounding box center [372, 180] width 683 height 31
type input "10"
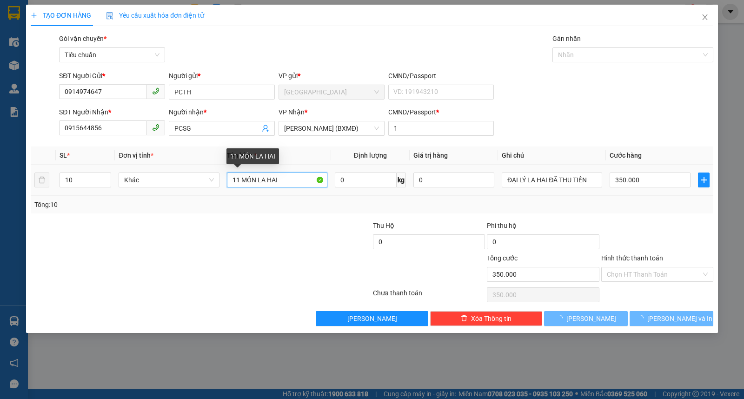
click at [241, 177] on input "11 MÓN LA HAI" at bounding box center [277, 180] width 100 height 15
type input "0"
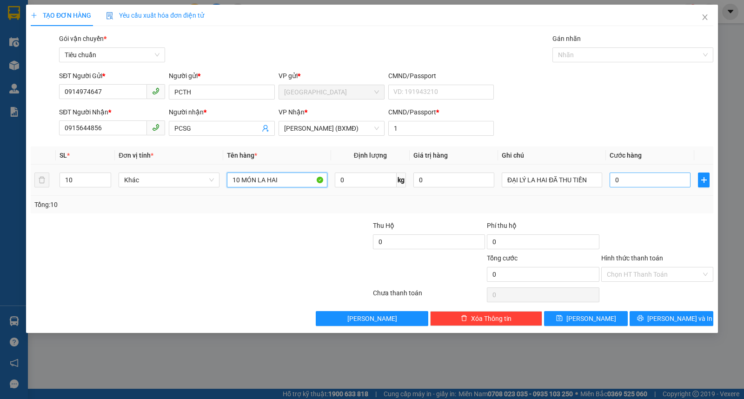
type input "10 MÓN LA HAI"
click at [647, 184] on input "0" at bounding box center [650, 180] width 81 height 15
type input "2"
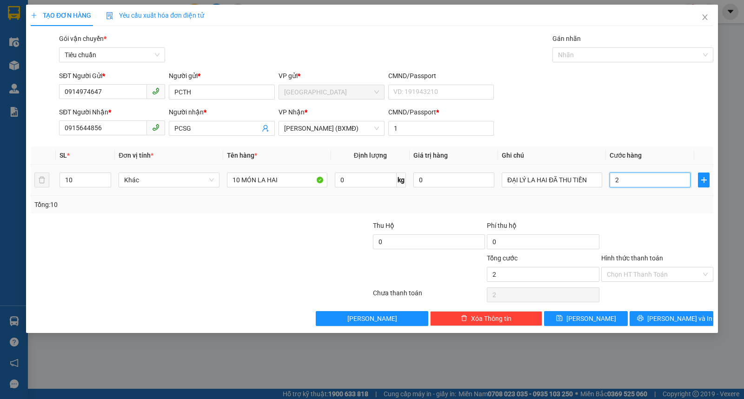
type input "25"
type input "250"
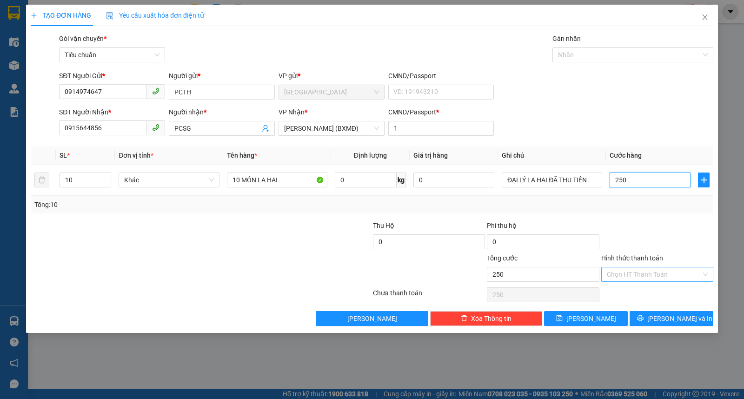
type input "250"
type input "250.000"
click at [657, 280] on input "Hình thức thanh toán" at bounding box center [654, 274] width 94 height 14
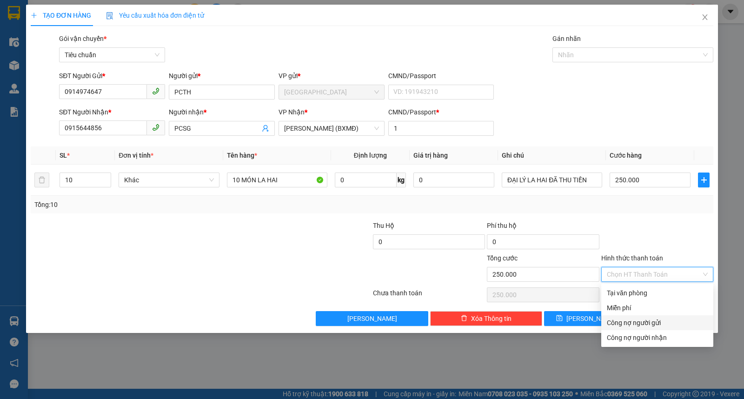
click at [647, 324] on div "Công nợ người gửi" at bounding box center [657, 323] width 101 height 10
type input "0"
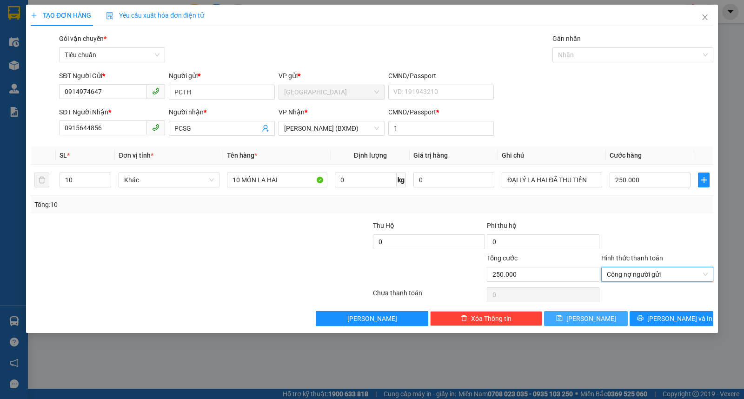
click at [610, 321] on button "[PERSON_NAME]" at bounding box center [586, 318] width 84 height 15
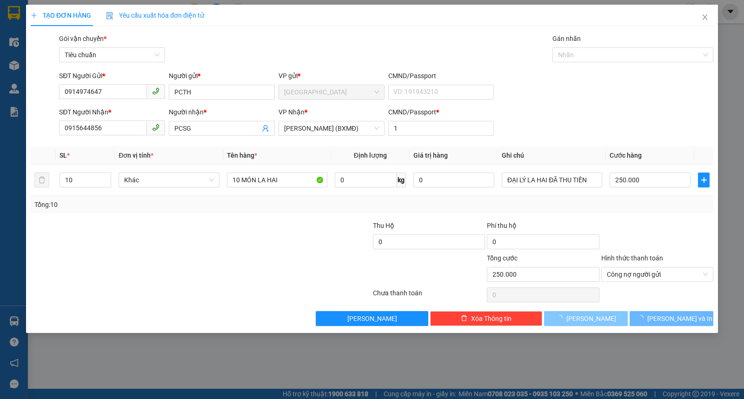
type input "0"
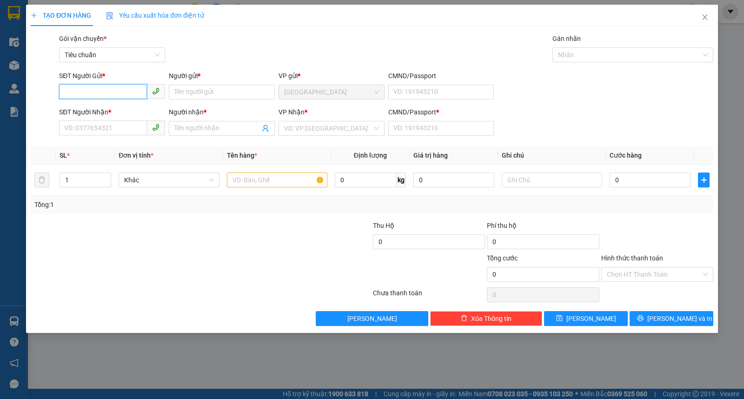
click at [130, 92] on input "SĐT Người Gửi *" at bounding box center [103, 91] width 88 height 15
click at [96, 112] on div "0914974647 - PCTH" at bounding box center [112, 111] width 95 height 10
type input "0914974647"
type input "PCTH"
type input "0915644856"
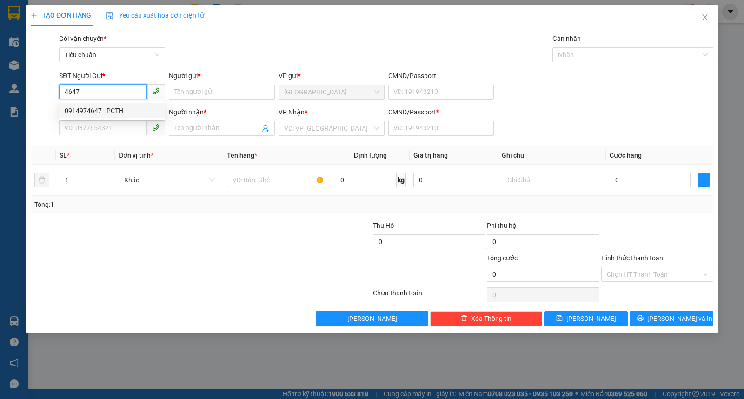
type input "PCSG"
type input "1"
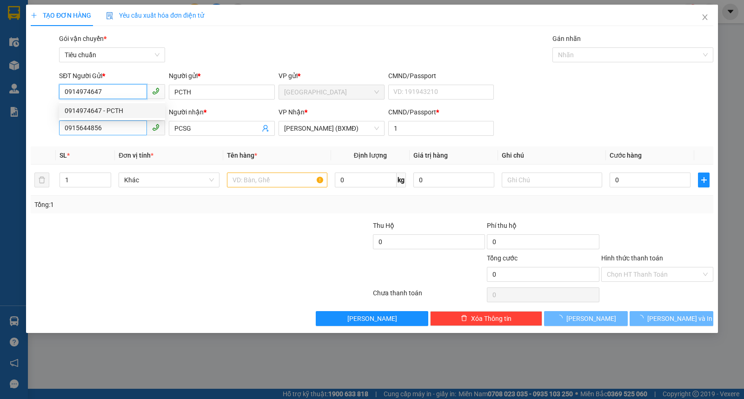
type input "250.000"
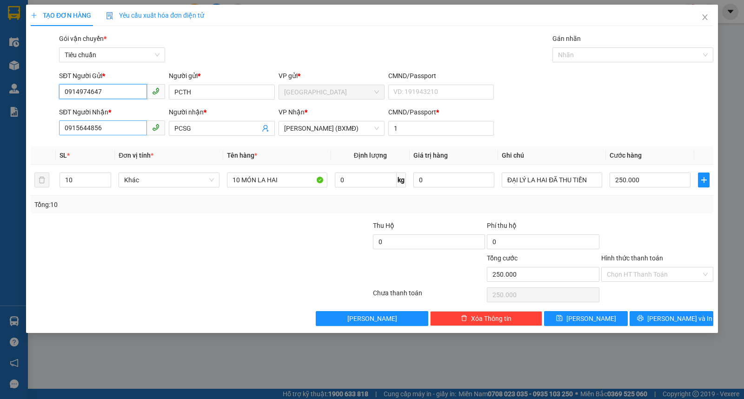
type input "0914974647"
click at [113, 126] on input "0915644856" at bounding box center [103, 127] width 88 height 15
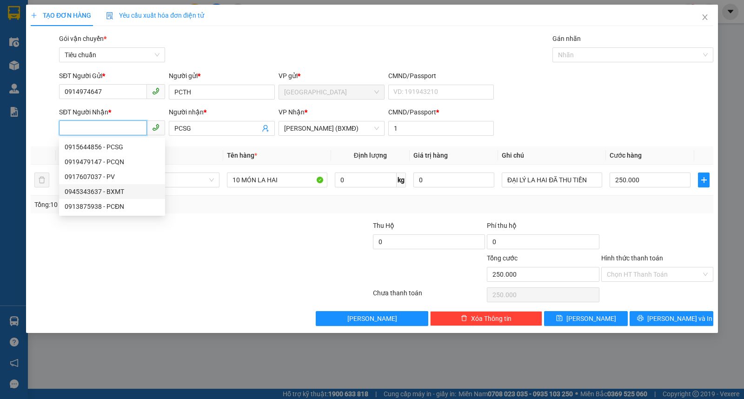
click at [117, 191] on div "0945343637 - BXMT" at bounding box center [112, 192] width 95 height 10
type input "0945343637"
type input "BXMT"
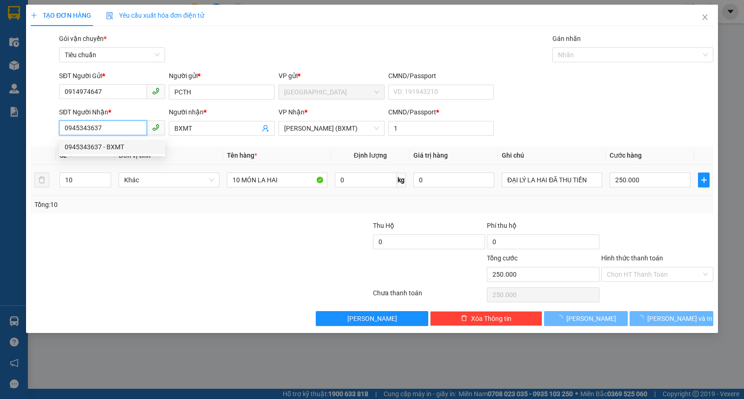
type input "0"
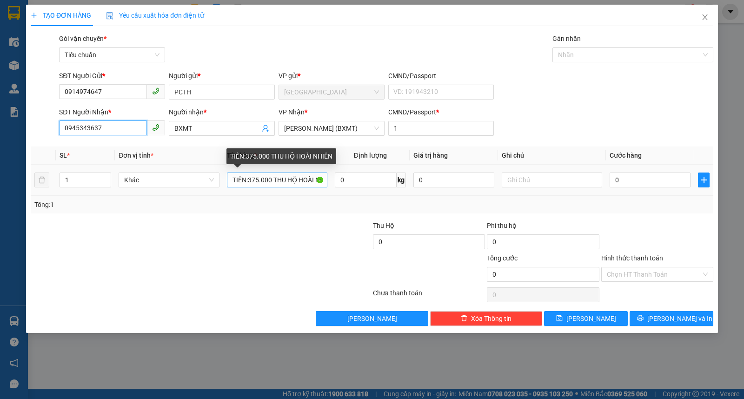
type input "0945343637"
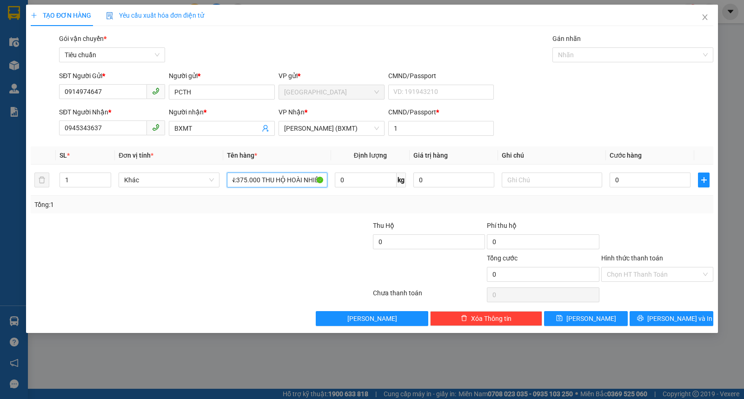
drag, startPoint x: 232, startPoint y: 179, endPoint x: 501, endPoint y: 203, distance: 270.8
click at [501, 203] on div "SL * Đơn vị tính * Tên hàng * Định lượng Giá trị hàng Ghi chú Cước hàng 1 Khác …" at bounding box center [372, 180] width 683 height 67
type input "1 MÓN LA HAI (TÊN THOA)"
type input "D"
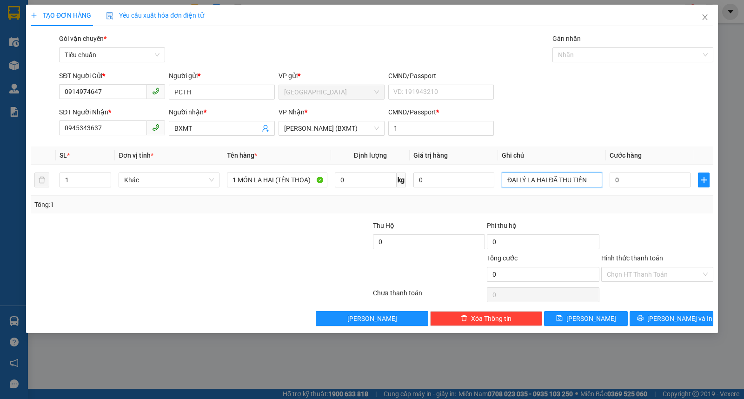
type input "ĐẠI LÝ LA HAI ĐÃ THU TIỀN"
type input "4"
type input "40"
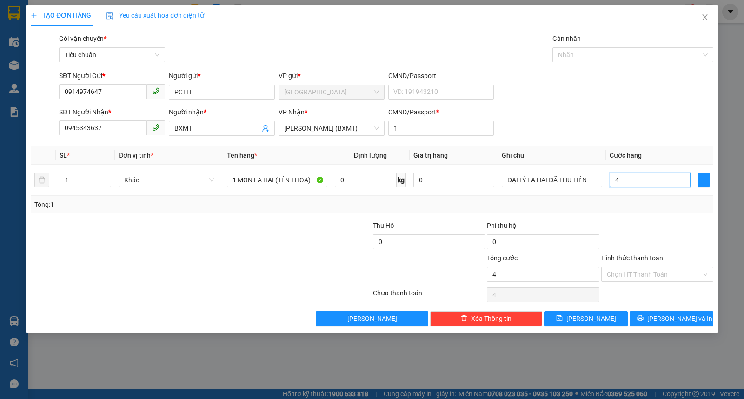
type input "40"
type input "40.000"
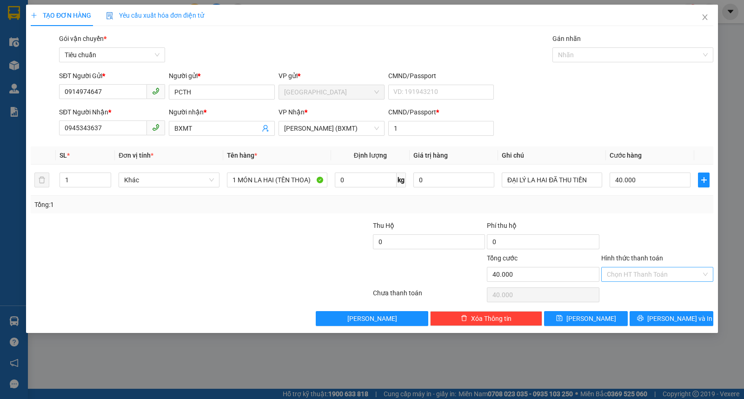
click at [620, 272] on input "Hình thức thanh toán" at bounding box center [654, 274] width 94 height 14
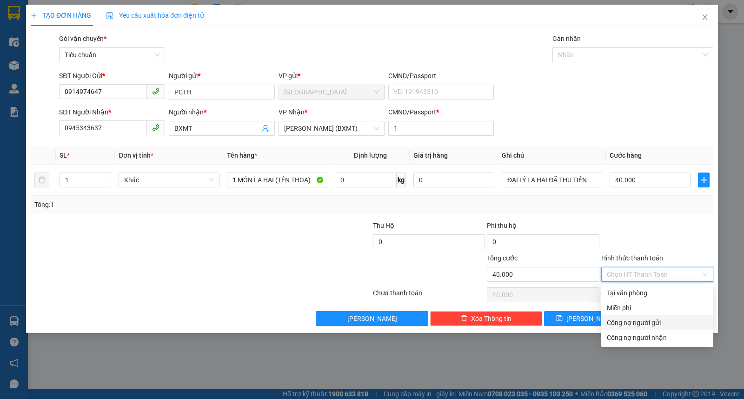
click at [627, 323] on div "Công nợ người gửi" at bounding box center [657, 323] width 101 height 10
type input "0"
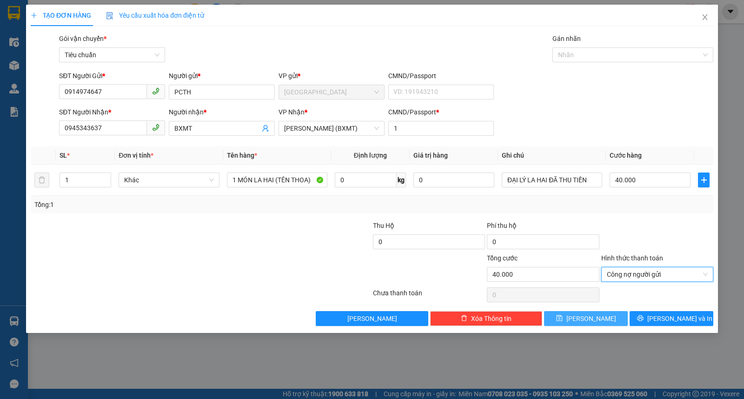
click at [608, 317] on button "[PERSON_NAME]" at bounding box center [586, 318] width 84 height 15
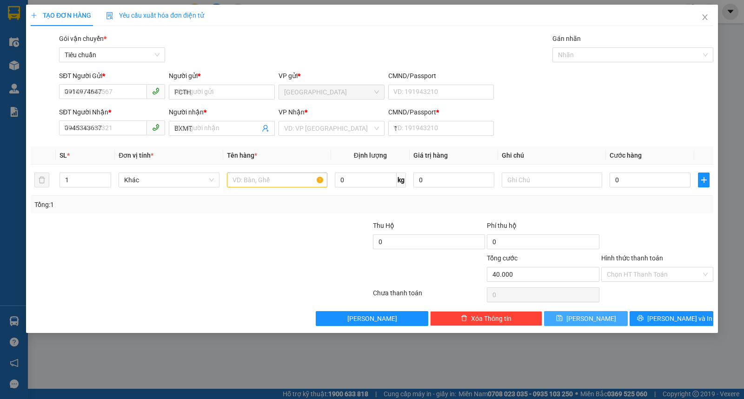
type input "0"
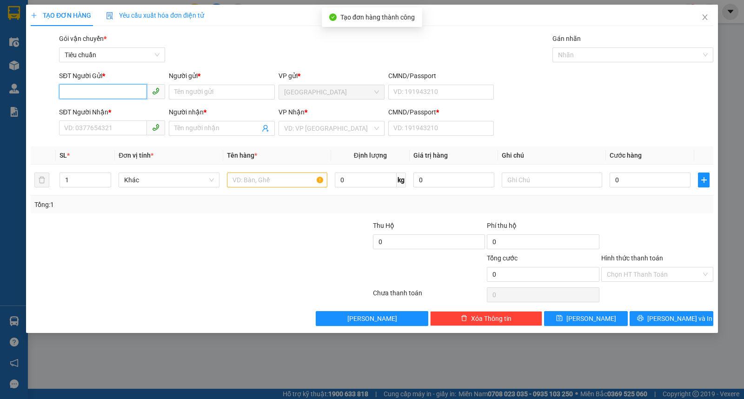
click at [106, 93] on input "SĐT Người Gửi *" at bounding box center [103, 91] width 88 height 15
click at [105, 112] on div "0914974647 - PCTH" at bounding box center [112, 111] width 95 height 10
type input "0914974647"
type input "PCTH"
type input "0945343637"
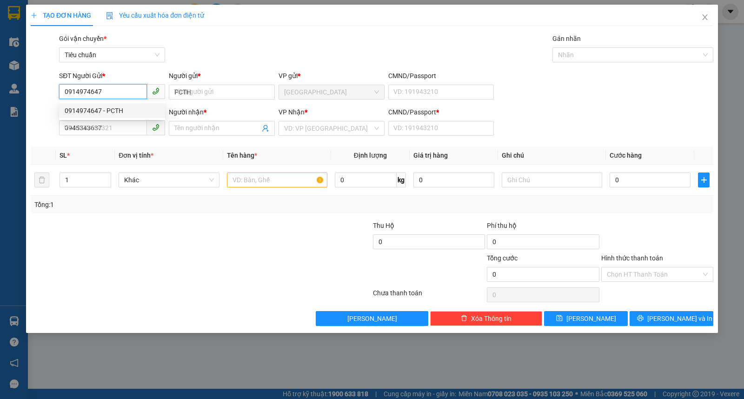
type input "BXMT"
type input "1"
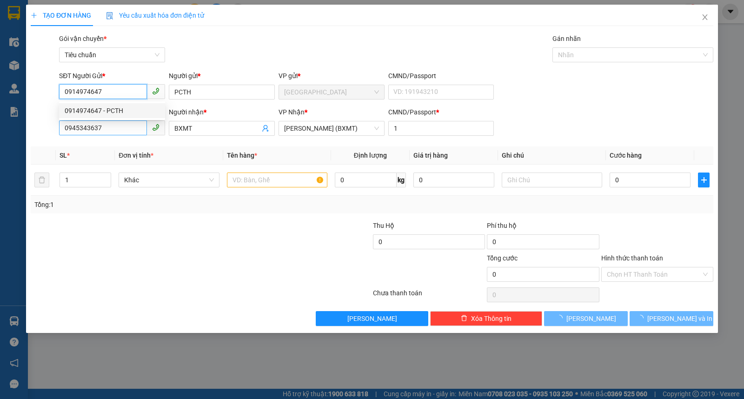
type input "40.000"
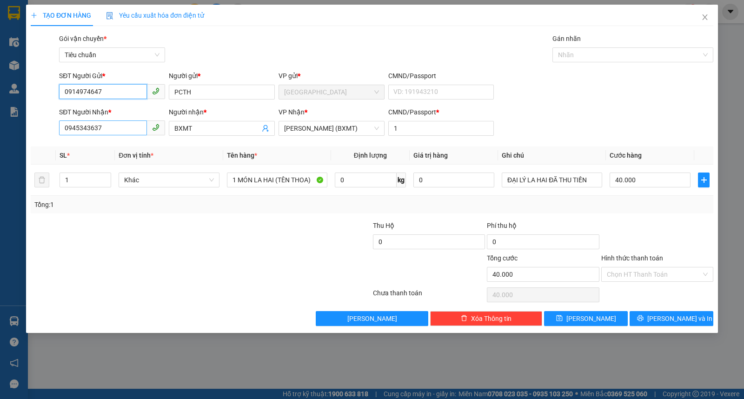
type input "0914974647"
click at [119, 126] on input "0945343637" at bounding box center [103, 127] width 88 height 15
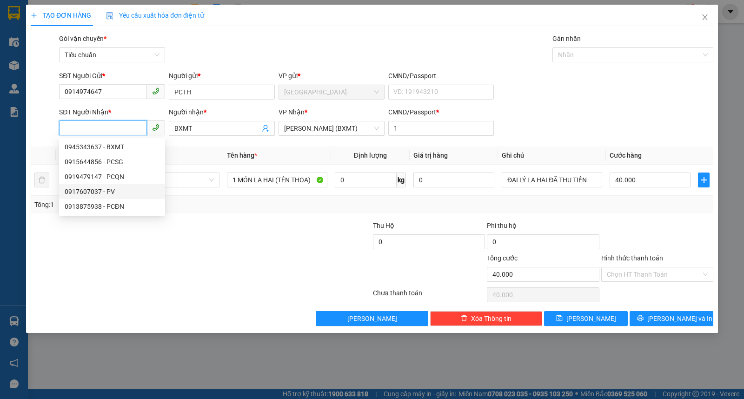
click at [91, 193] on div "0917607037 - PV" at bounding box center [112, 192] width 95 height 10
type input "0917607037"
type input "PV"
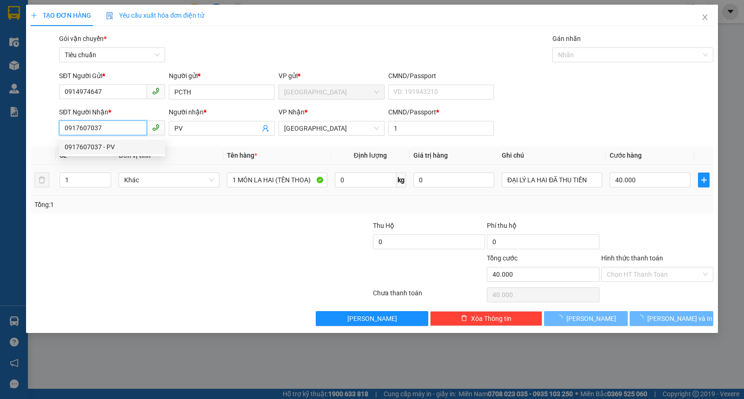
type input "30.000"
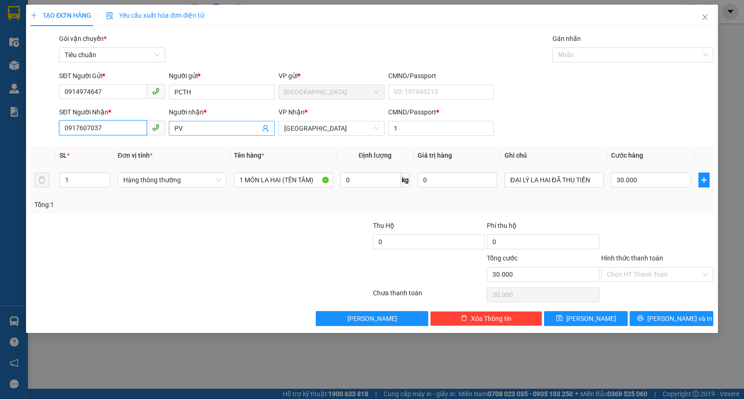
type input "0917607037"
click at [205, 127] on input "PV" at bounding box center [217, 128] width 86 height 10
type input "PVĐL"
type input "2"
click at [104, 177] on icon "up" at bounding box center [105, 177] width 3 height 3
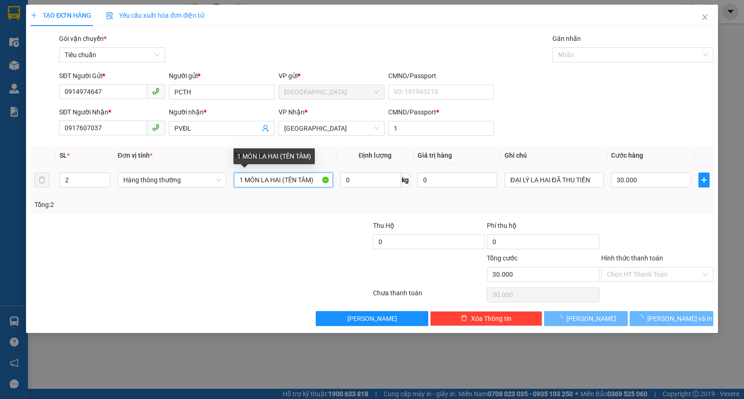
click at [234, 181] on input "1 MÓN LA HAI (TÊN TÂM)" at bounding box center [283, 180] width 99 height 15
type input "MÓN LA HAI (TÊN TÂM)"
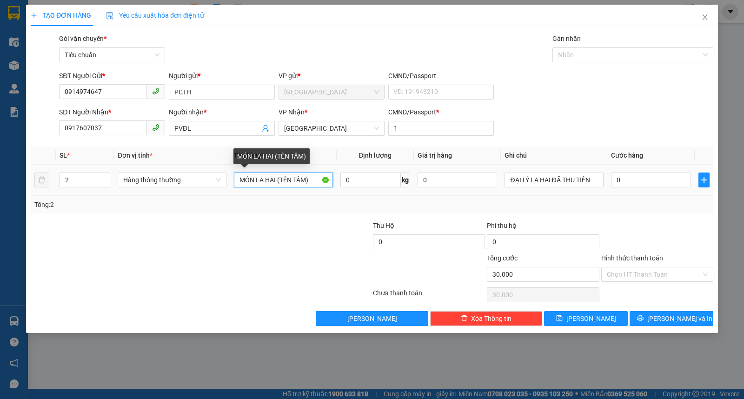
type input "0"
type input "2 MÓN LA HAI (TÊN DŨNG+THÚY)"
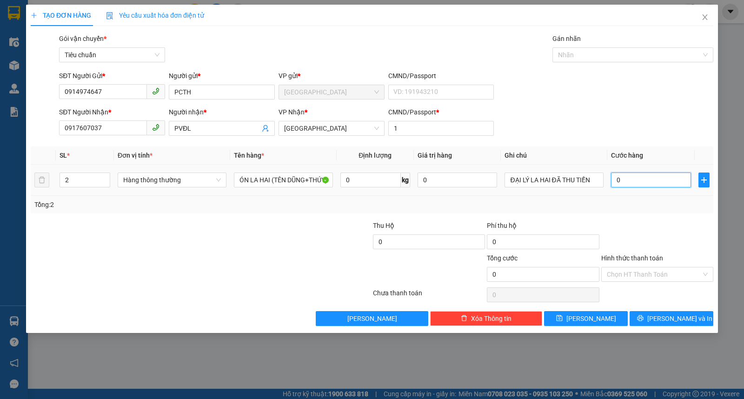
scroll to position [0, 0]
click at [626, 177] on input "0" at bounding box center [651, 180] width 80 height 15
type input "5"
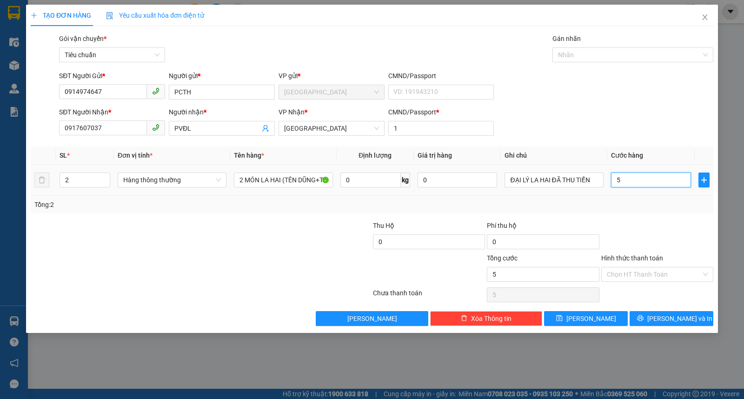
type input "50"
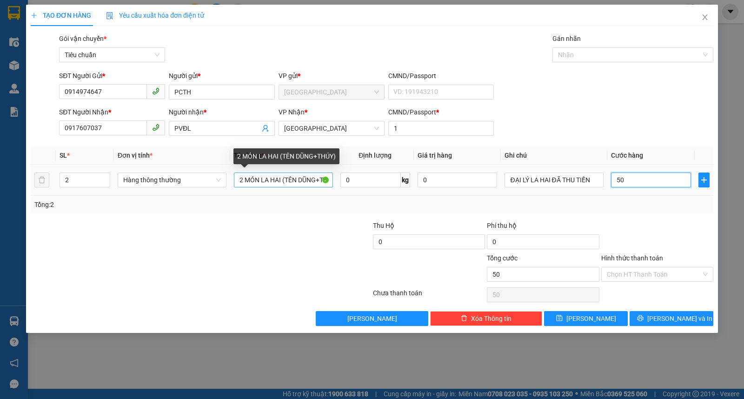
type input "50"
type input "50.000"
click at [320, 180] on input "2 MÓN LA HAI (TÊN DŨNG+THÚY)" at bounding box center [283, 180] width 99 height 15
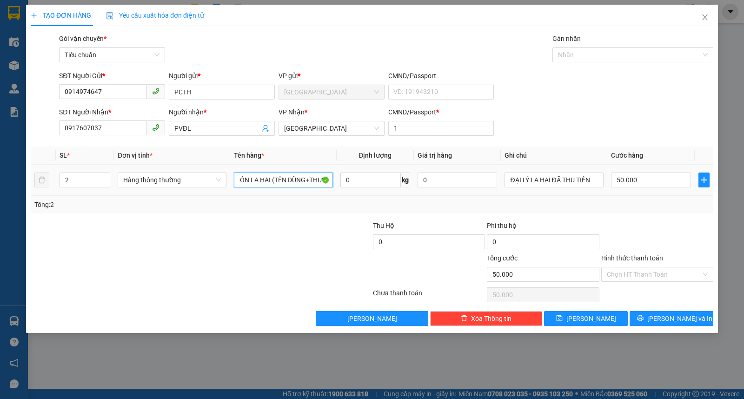
scroll to position [0, 12]
type input "2 MÓN LA HAI (TÊN DŨNG+THUY)"
click at [625, 267] on input "Hình thức thanh toán" at bounding box center [654, 274] width 94 height 14
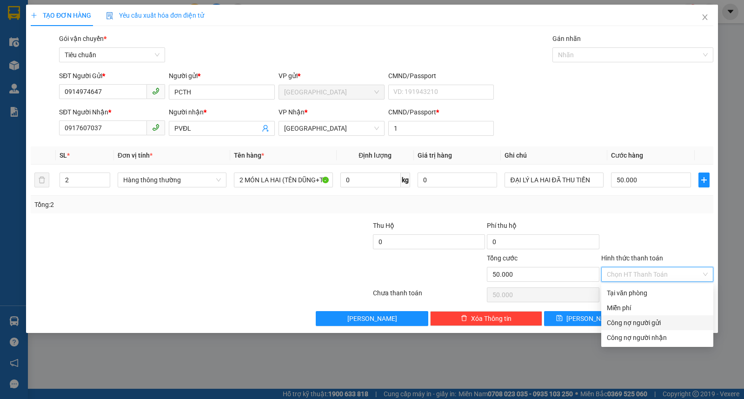
click at [620, 324] on div "Công nợ người gửi" at bounding box center [657, 323] width 101 height 10
type input "0"
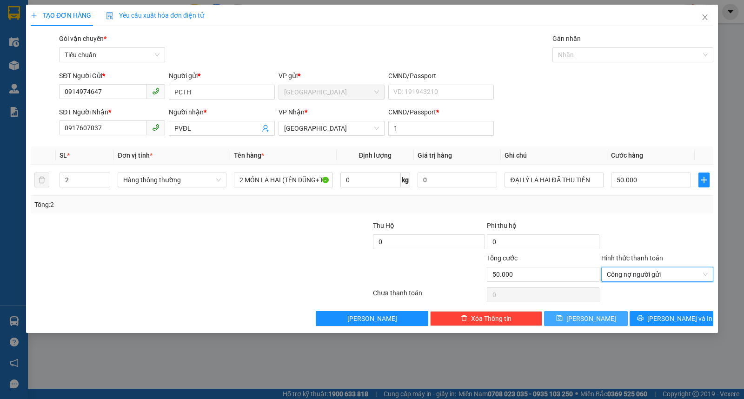
click at [596, 321] on span "[PERSON_NAME]" at bounding box center [591, 318] width 50 height 10
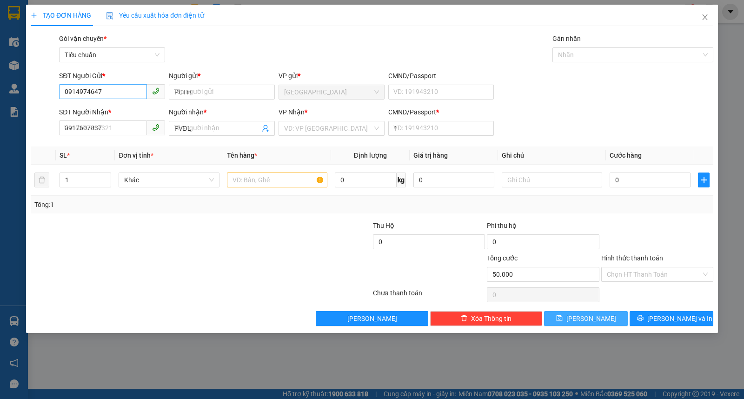
type input "0"
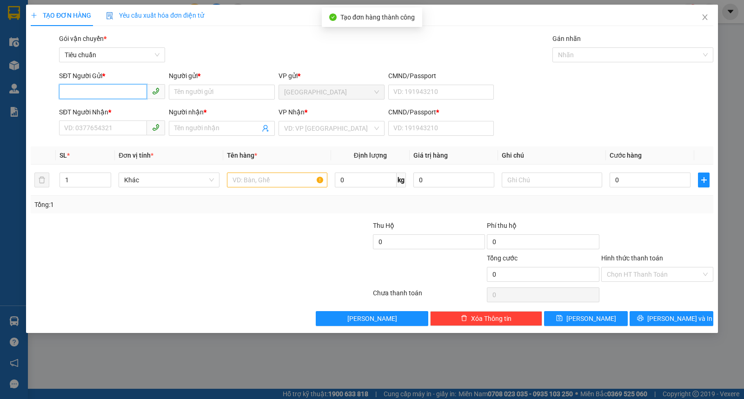
click at [122, 98] on input "SĐT Người Gửi *" at bounding box center [103, 91] width 88 height 15
click at [120, 107] on div "0914974647 - PCTH" at bounding box center [112, 111] width 95 height 10
type input "0914974647"
type input "PCTH"
type input "0917607037"
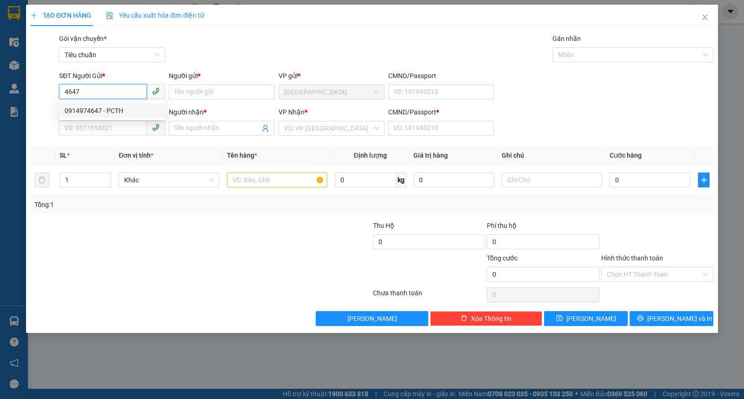
type input "PVĐL"
type input "1"
type input "50.000"
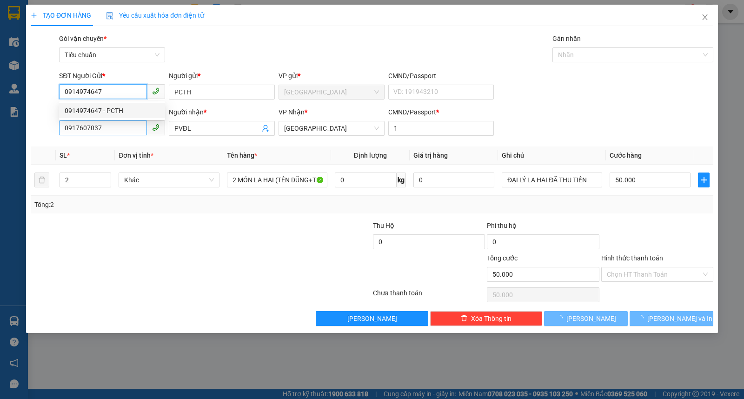
type input "0914974647"
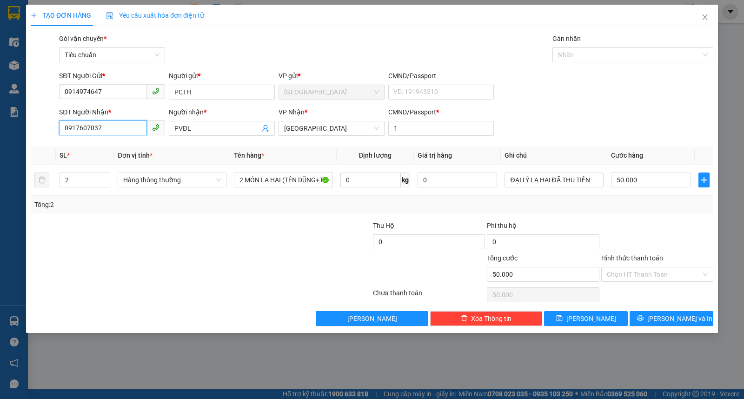
click at [123, 133] on input "0917607037" at bounding box center [103, 127] width 88 height 15
click at [101, 143] on div "0913875938 - PCĐN" at bounding box center [112, 147] width 95 height 10
type input "0913875938"
type input "PCĐN"
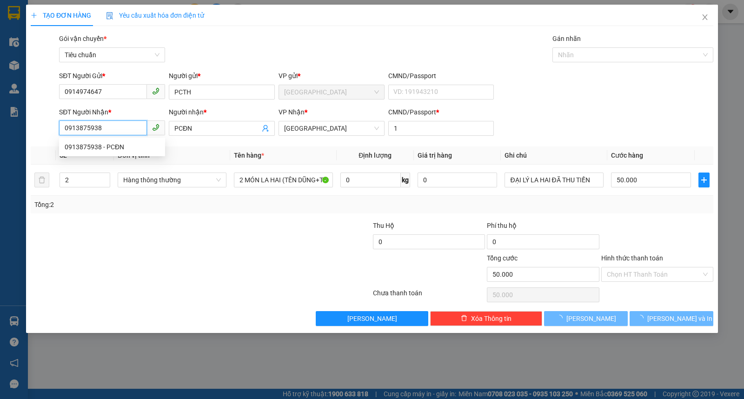
type input "170.000"
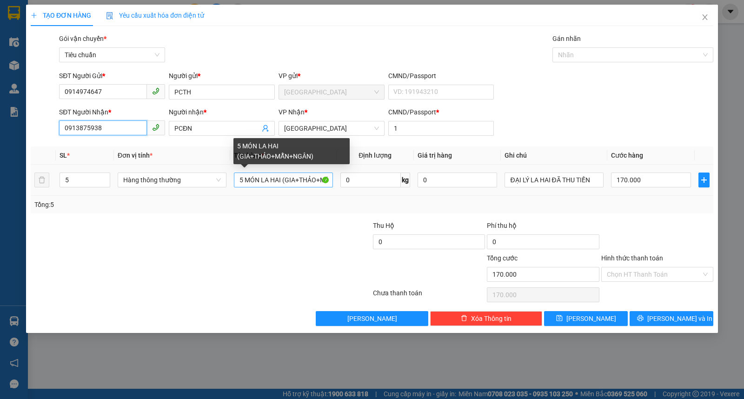
type input "0913875938"
click at [287, 183] on input "5 MÓN LA HAI (GIA+THẢO+MẪN+NGÂN)" at bounding box center [283, 180] width 99 height 15
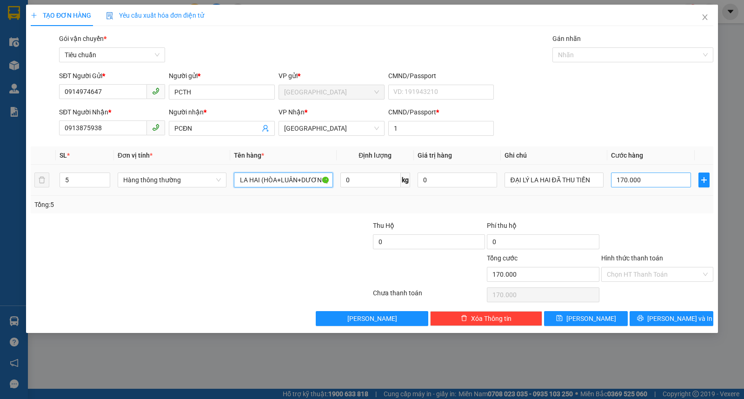
type input "5 MÓN LA HAI (HÒA+LUÂN+DƯƠNG)"
click at [667, 177] on input "170.000" at bounding box center [651, 180] width 80 height 15
type input "1"
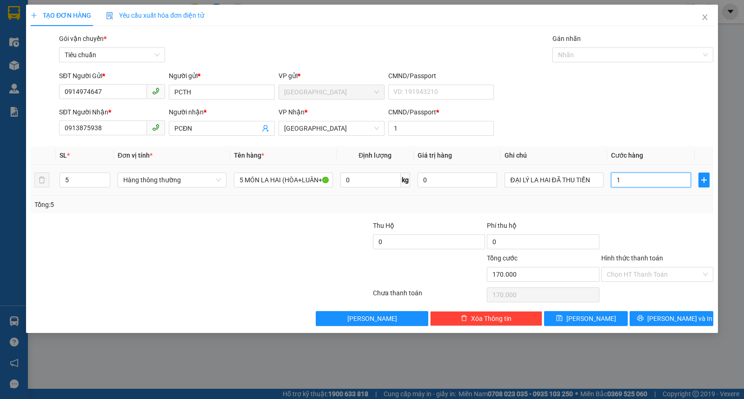
type input "1"
type input "11"
type input "110"
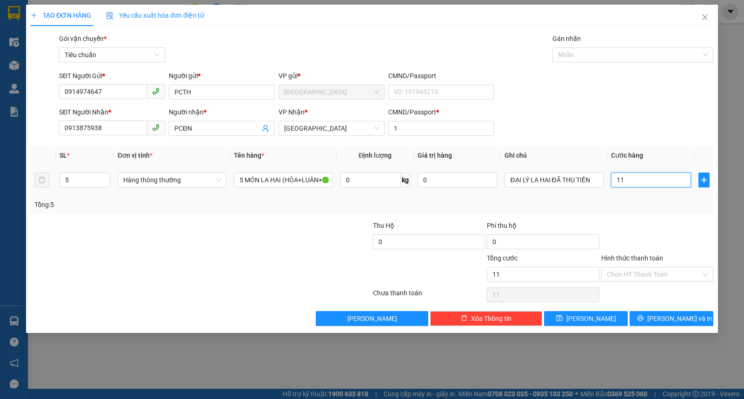
type input "110"
click at [633, 275] on input "Hình thức thanh toán" at bounding box center [654, 274] width 94 height 14
type input "110.000"
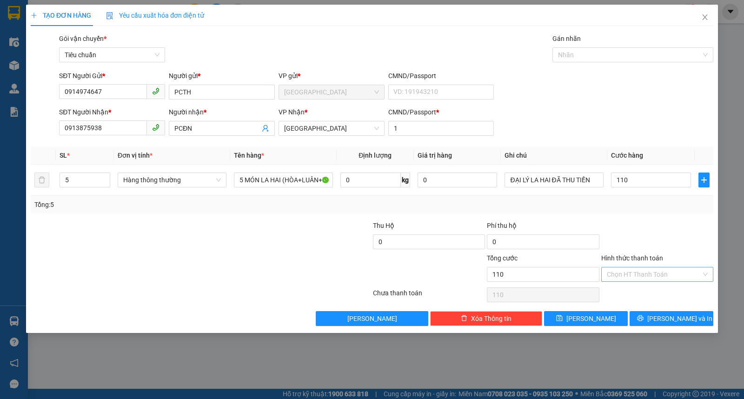
type input "110.000"
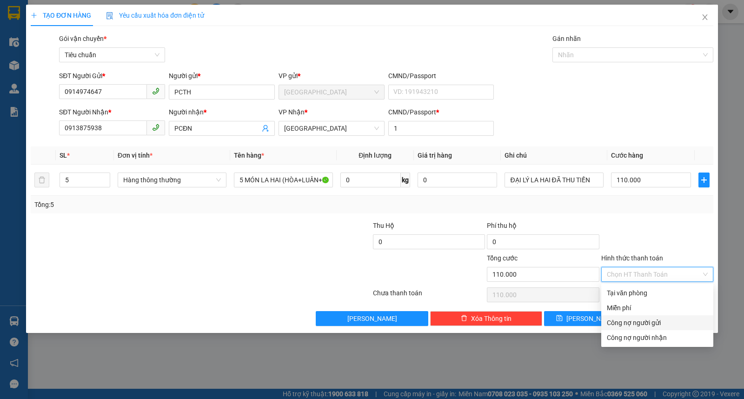
click at [626, 321] on div "Công nợ người gửi" at bounding box center [657, 323] width 101 height 10
type input "0"
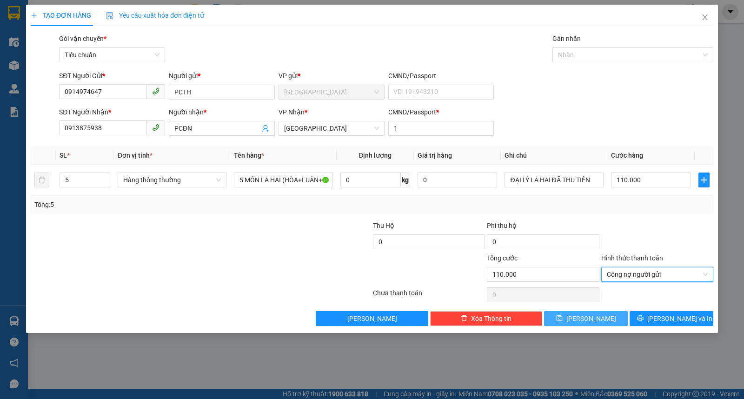
click at [589, 318] on span "[PERSON_NAME]" at bounding box center [591, 318] width 50 height 10
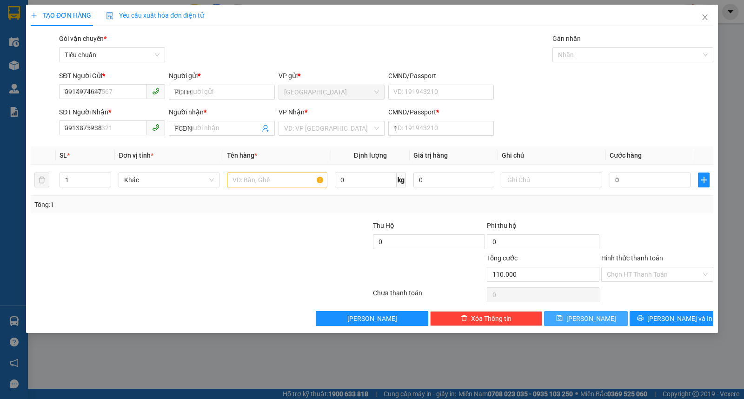
type input "0"
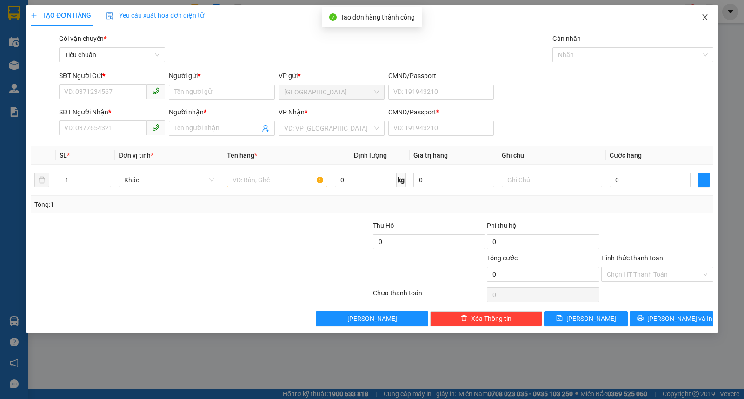
click at [700, 11] on span "Close" at bounding box center [705, 18] width 26 height 26
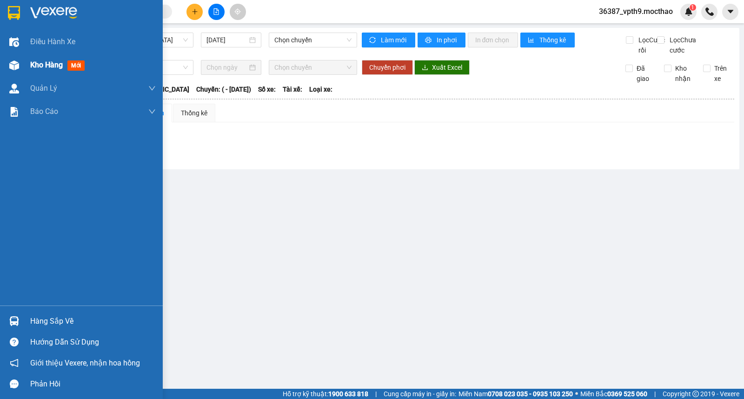
click at [36, 69] on span "Kho hàng" at bounding box center [46, 64] width 33 height 9
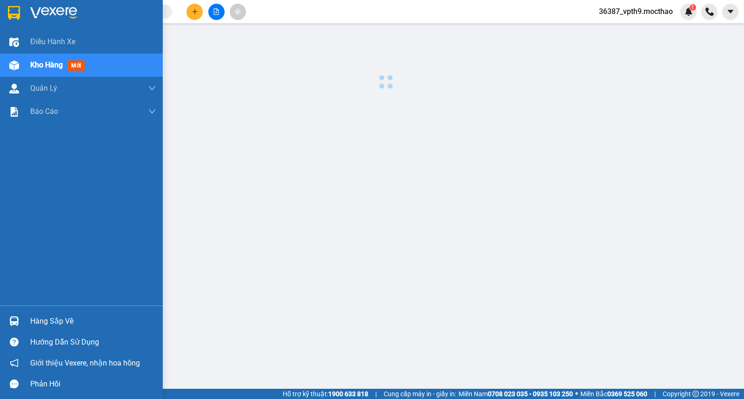
click at [36, 69] on span "Kho hàng" at bounding box center [46, 64] width 33 height 9
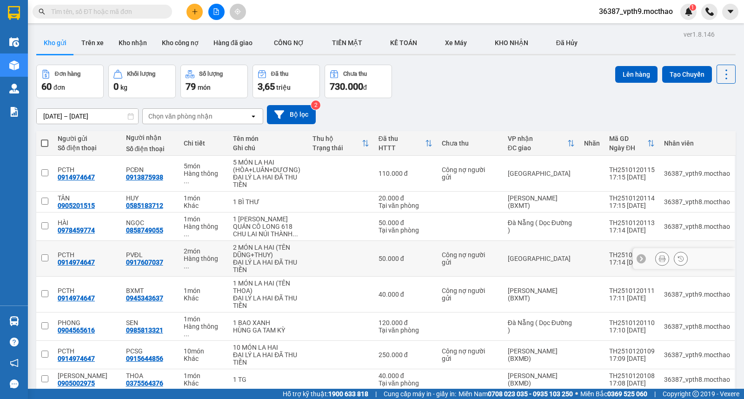
scroll to position [74, 0]
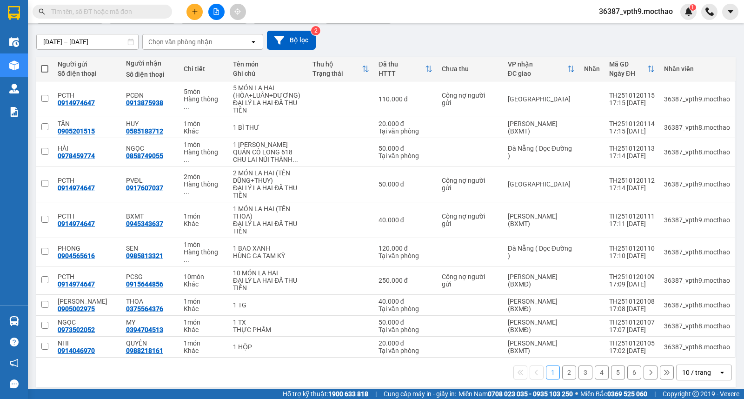
click at [143, 16] on input "text" at bounding box center [106, 12] width 110 height 10
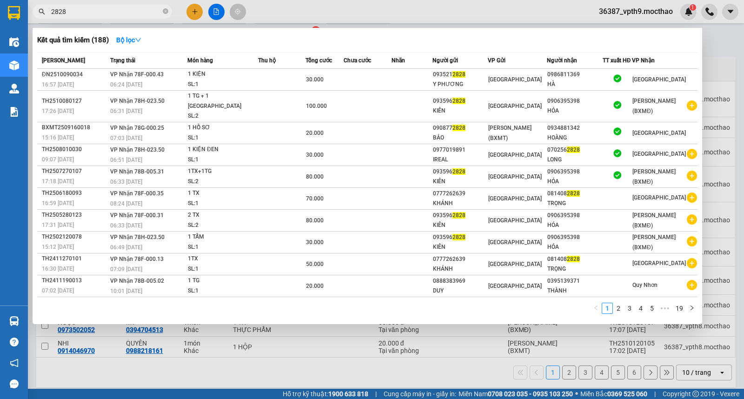
type input "2828"
click at [309, 346] on div at bounding box center [372, 199] width 744 height 399
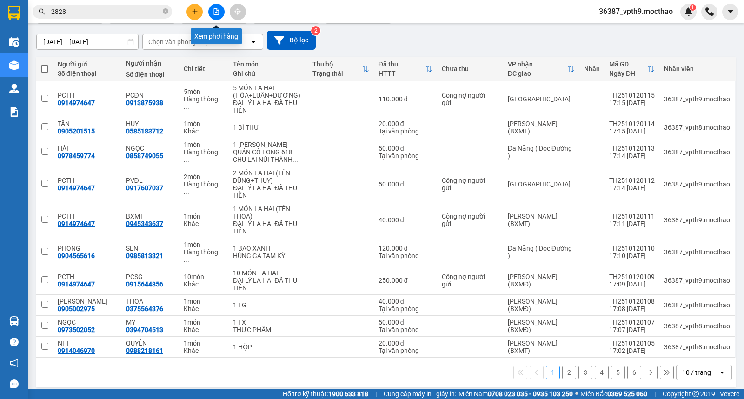
click at [215, 13] on icon "file-add" at bounding box center [216, 11] width 7 height 7
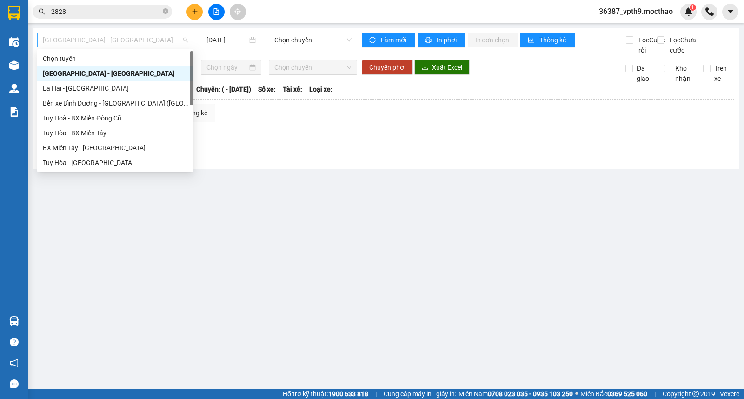
click at [122, 34] on span "[GEOGRAPHIC_DATA] - [GEOGRAPHIC_DATA]" at bounding box center [115, 40] width 145 height 14
type input "Q"
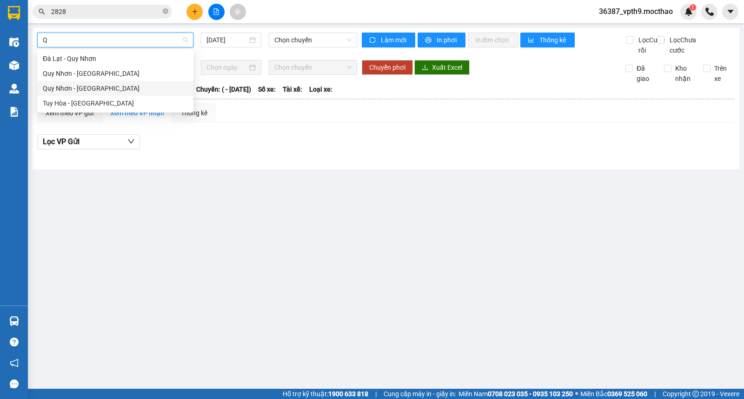
click at [82, 90] on div "Quy Nhơn - [GEOGRAPHIC_DATA]" at bounding box center [115, 88] width 145 height 10
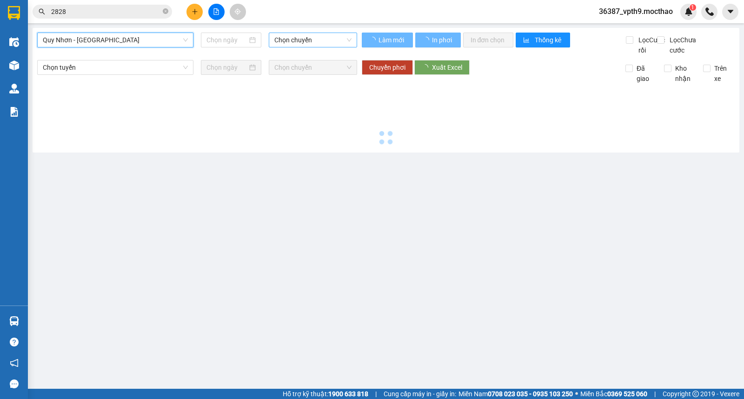
type input "[DATE]"
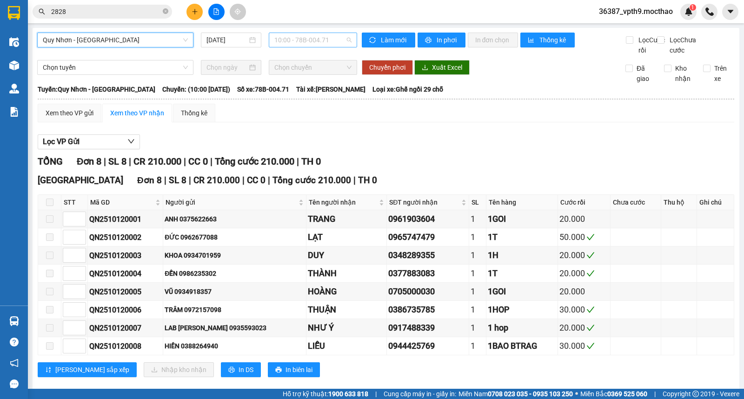
click at [324, 44] on span "10:00 - 78B-004.71" at bounding box center [312, 40] width 77 height 14
click at [317, 91] on div "16:00 - 78B-004.71" at bounding box center [308, 88] width 73 height 10
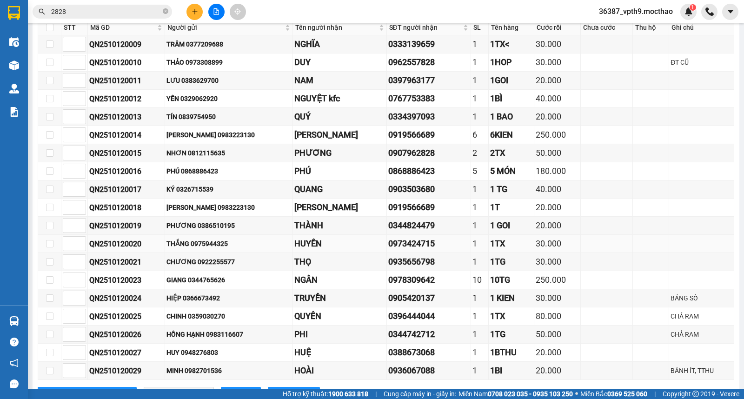
scroll to position [226, 0]
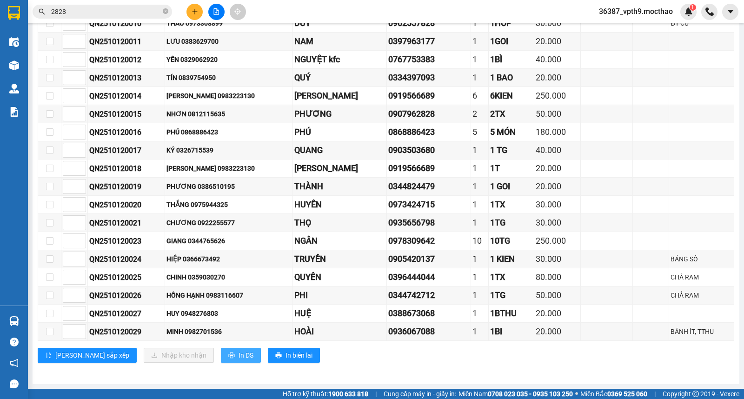
click at [239, 356] on span "In DS" at bounding box center [246, 355] width 15 height 10
click at [557, 354] on div "[PERSON_NAME] sắp xếp Nhập kho nhận In DS In biên lai" at bounding box center [386, 355] width 697 height 15
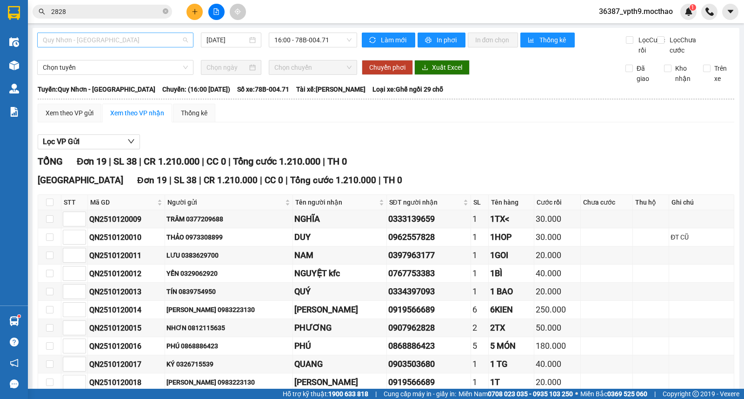
click at [101, 40] on span "Quy Nhơn - [GEOGRAPHIC_DATA]" at bounding box center [115, 40] width 145 height 14
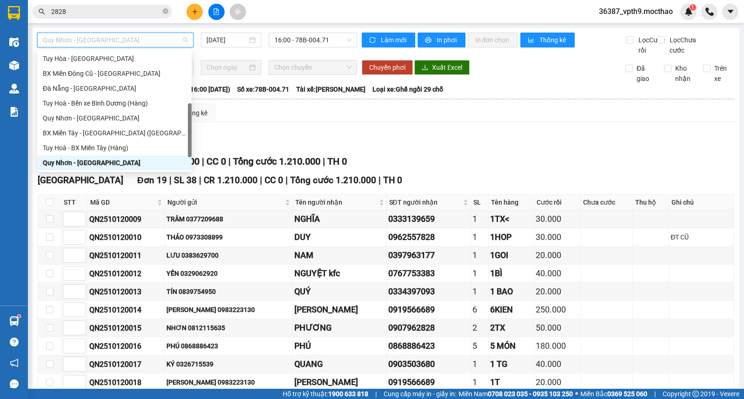
type input "M"
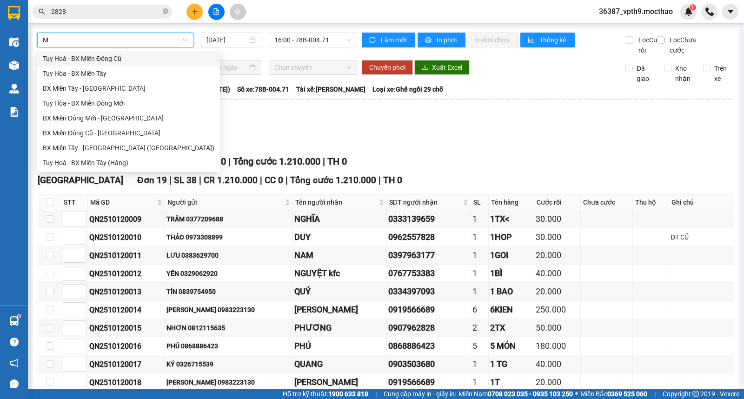
scroll to position [0, 0]
click at [101, 92] on div "BX Miền Tây - [GEOGRAPHIC_DATA]" at bounding box center [129, 88] width 172 height 10
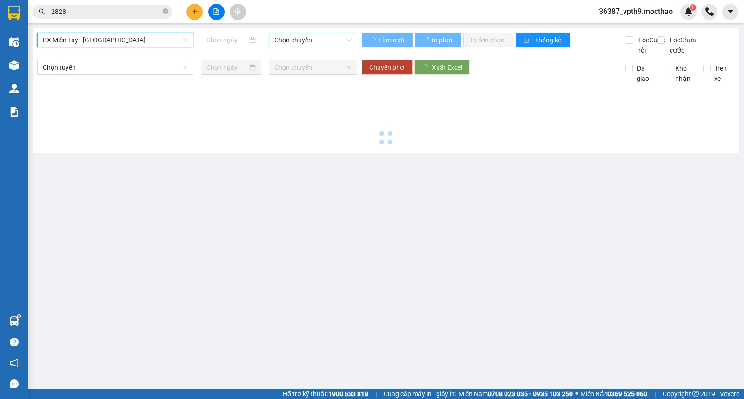
type input "[DATE]"
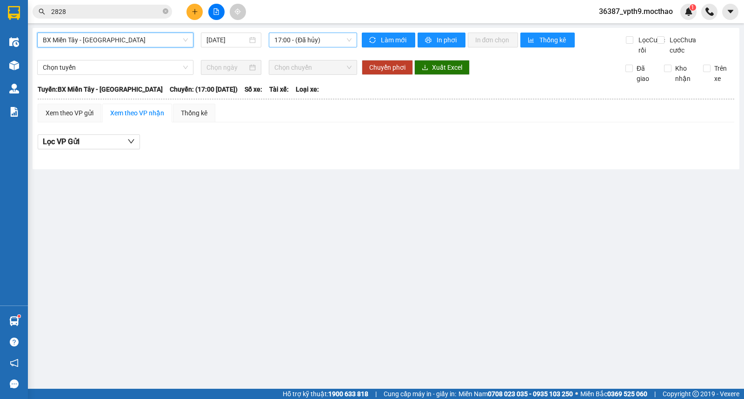
click at [294, 38] on span "17:00 - (Đã hủy)" at bounding box center [312, 40] width 77 height 14
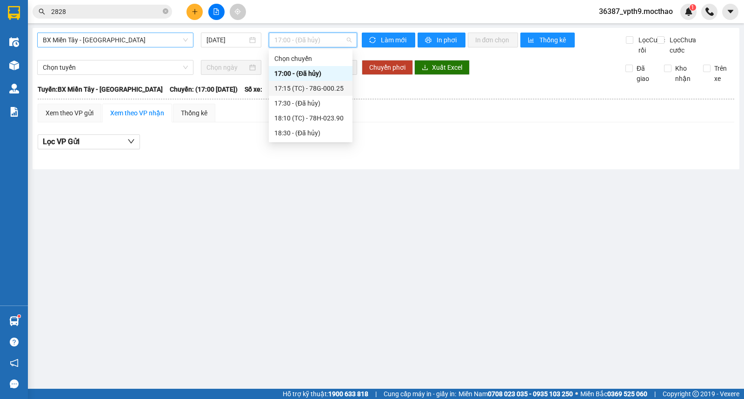
click at [331, 90] on div "17:15 (TC) - 78G-000.25" at bounding box center [310, 88] width 73 height 10
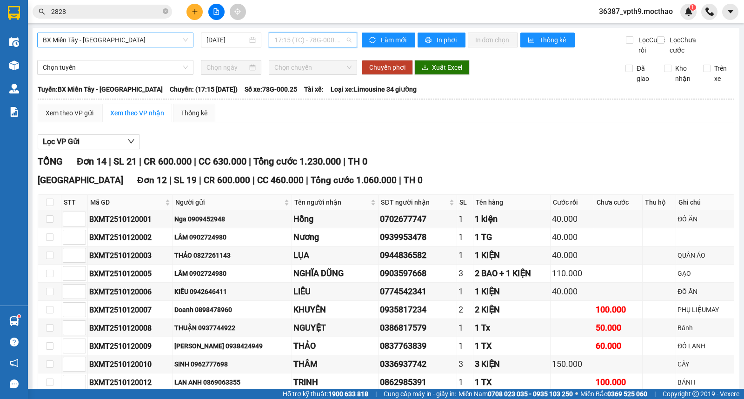
click at [320, 44] on span "17:15 (TC) - 78G-000.25" at bounding box center [312, 40] width 77 height 14
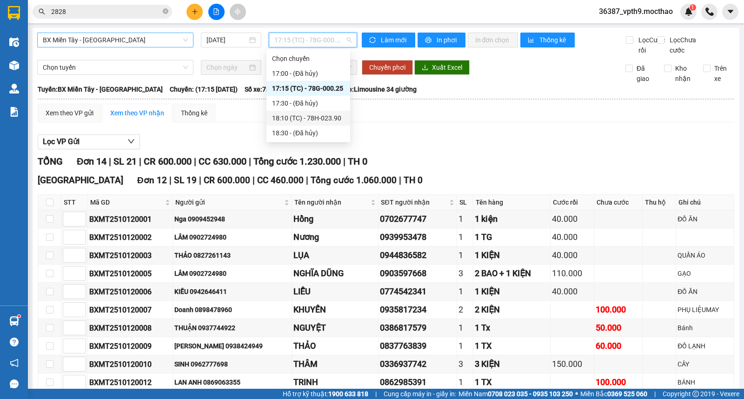
click at [315, 118] on div "18:10 (TC) - 78H-023.90" at bounding box center [308, 118] width 73 height 10
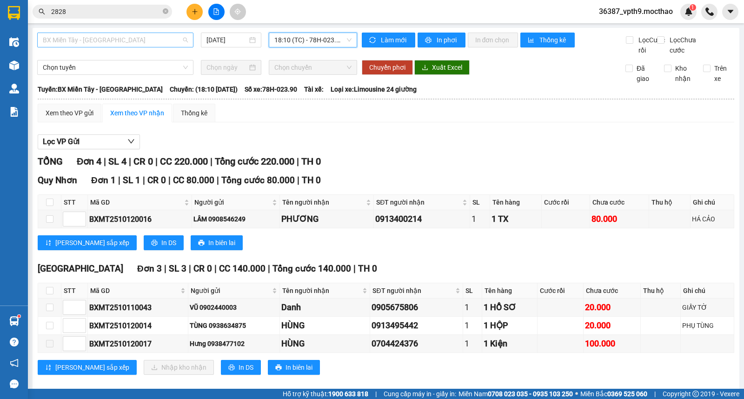
click at [150, 45] on span "BX Miền Tây - [GEOGRAPHIC_DATA]" at bounding box center [115, 40] width 145 height 14
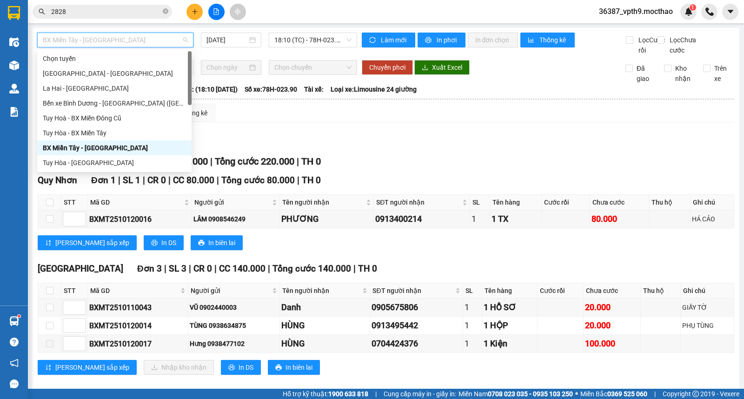
type input "M"
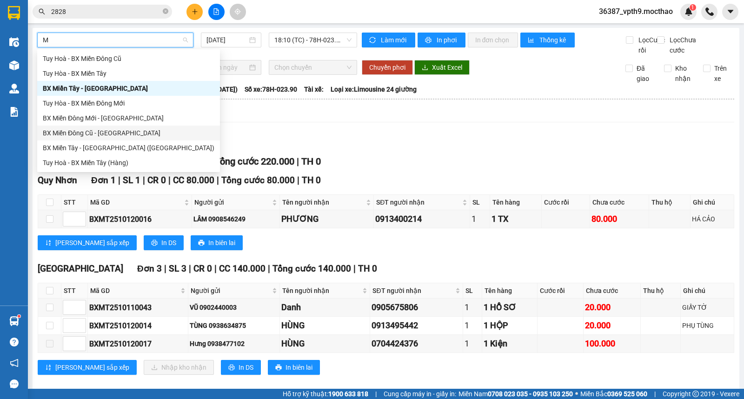
click at [104, 129] on div "BX Miền Đông Cũ - [GEOGRAPHIC_DATA]" at bounding box center [129, 133] width 172 height 10
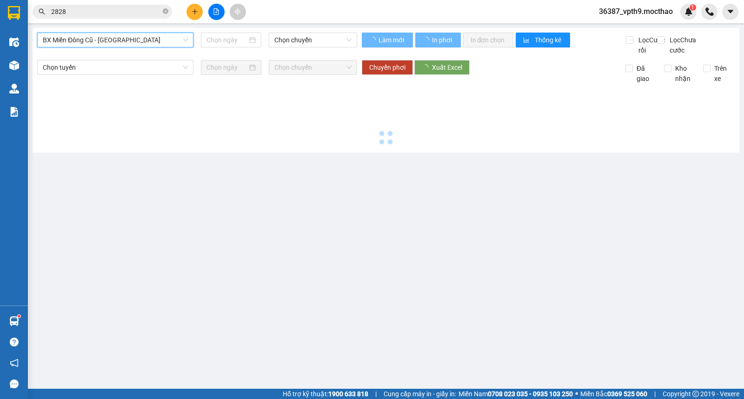
type input "[DATE]"
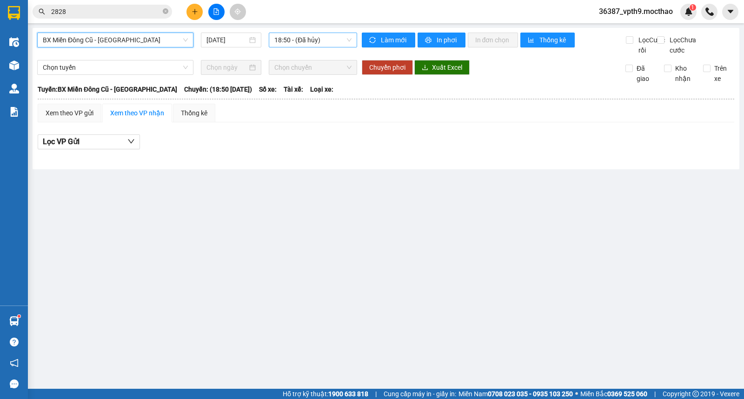
click at [321, 40] on span "18:50 - (Đã hủy)" at bounding box center [312, 40] width 77 height 14
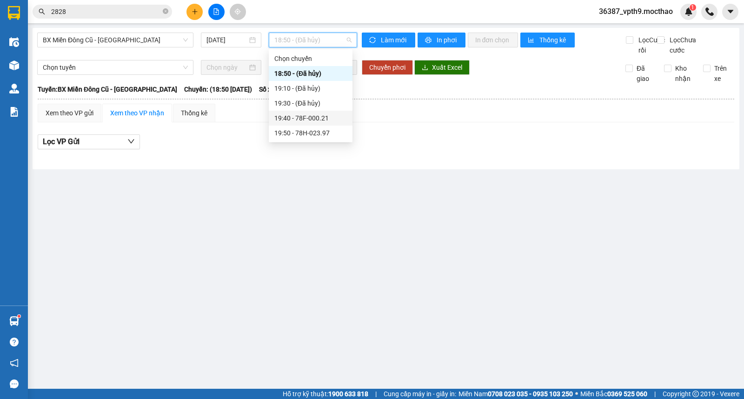
click at [315, 113] on div "19:40 - 78F-000.21" at bounding box center [310, 118] width 73 height 10
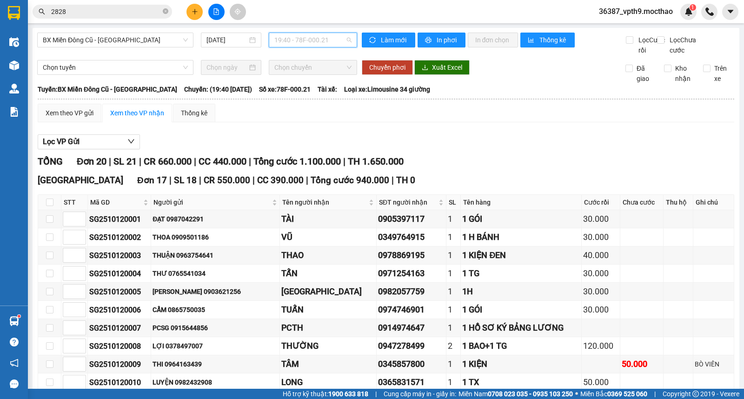
click at [345, 38] on span "19:40 - 78F-000.21" at bounding box center [312, 40] width 77 height 14
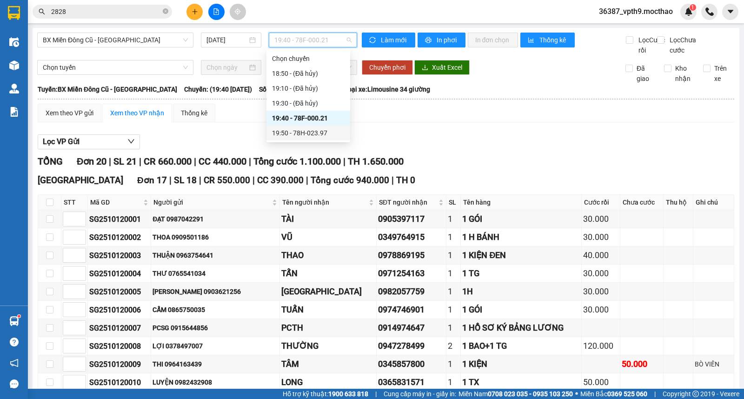
click at [313, 130] on div "19:50 - 78H-023.97" at bounding box center [308, 133] width 73 height 10
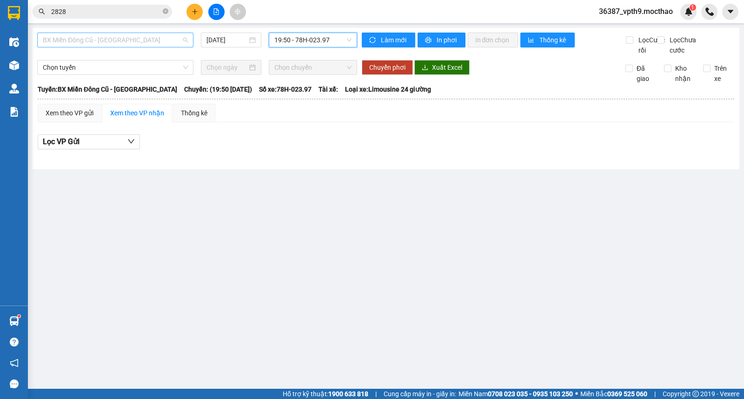
click at [170, 39] on span "BX Miền Đông Cũ - [GEOGRAPHIC_DATA]" at bounding box center [115, 40] width 145 height 14
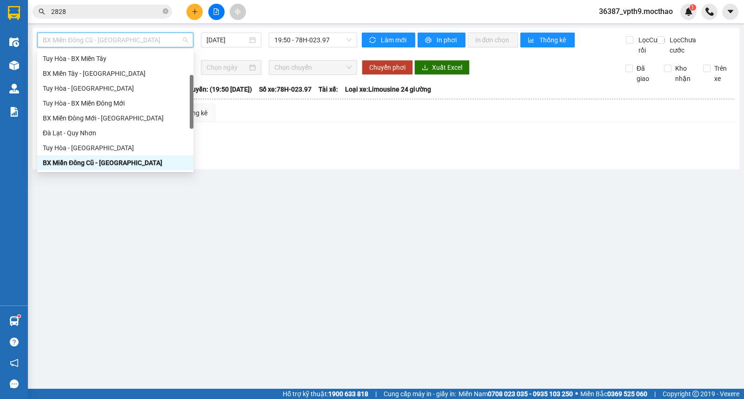
type input "D"
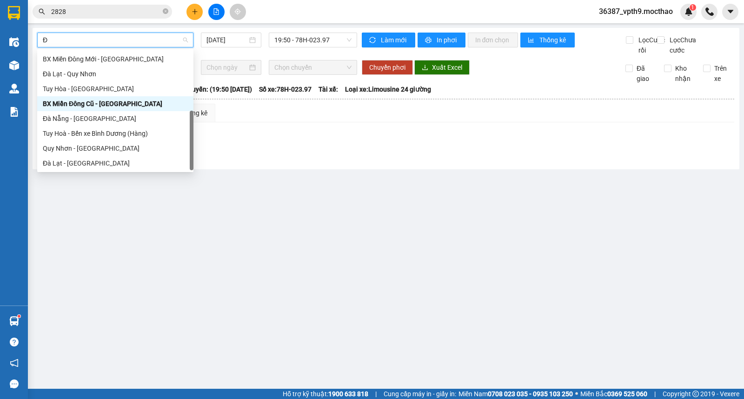
type input "ĐA"
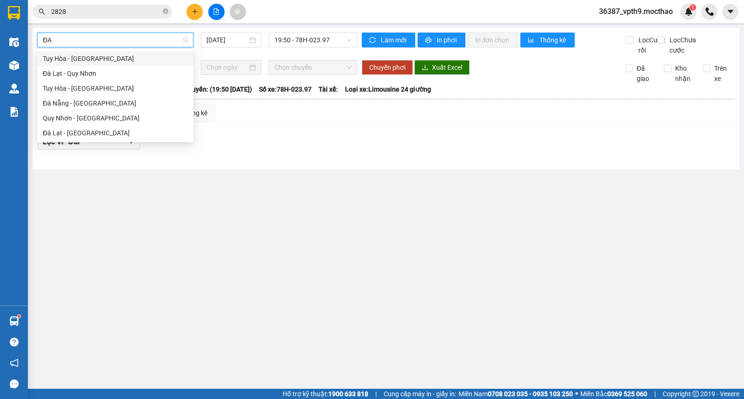
scroll to position [0, 0]
click at [79, 101] on div "Đà Nẵng - [GEOGRAPHIC_DATA]" at bounding box center [115, 103] width 145 height 10
type input "[DATE]"
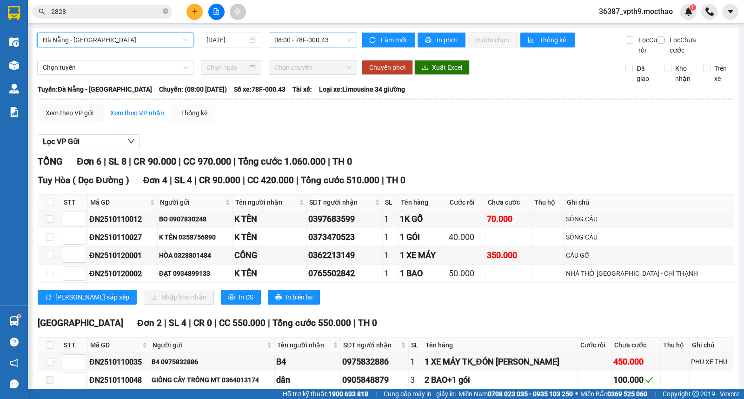
click at [312, 36] on span "08:00 - 78F-000.43" at bounding box center [312, 40] width 77 height 14
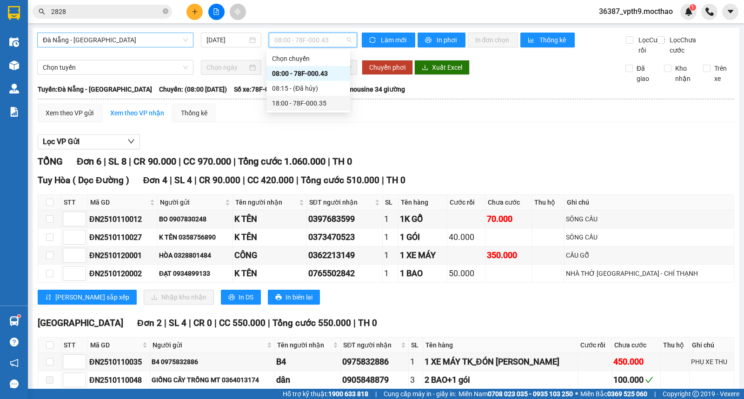
click at [312, 102] on div "18:00 - 78F-000.35" at bounding box center [308, 103] width 73 height 10
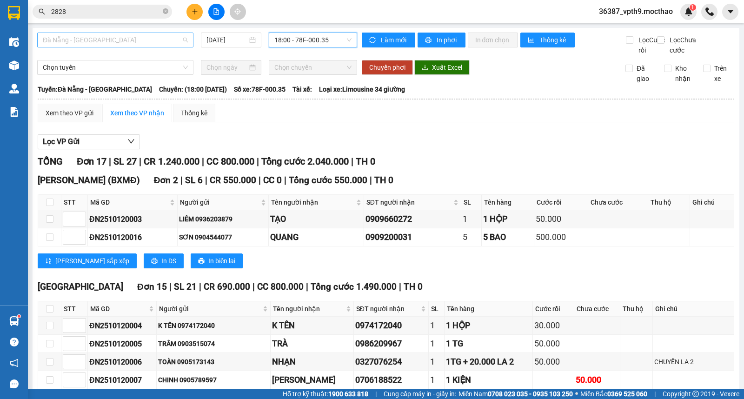
click at [86, 39] on span "Đà Nẵng - [GEOGRAPHIC_DATA]" at bounding box center [115, 40] width 145 height 14
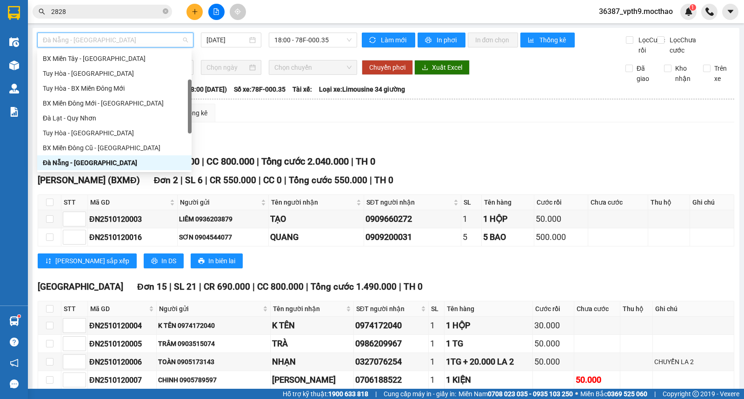
type input "Q"
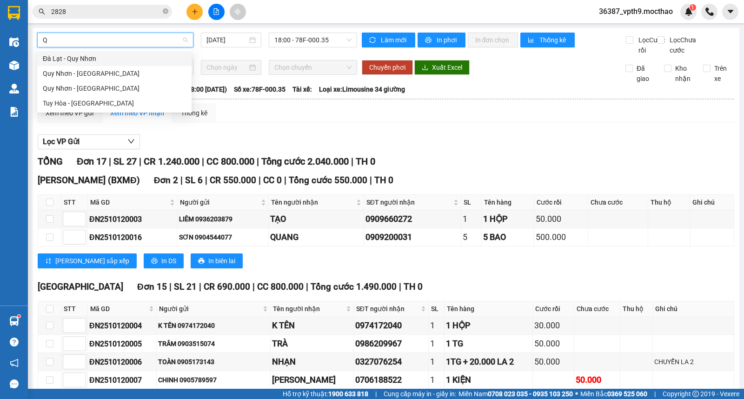
scroll to position [0, 0]
click at [87, 61] on div "Đà Lạt - Quy Nhơn" at bounding box center [114, 58] width 143 height 10
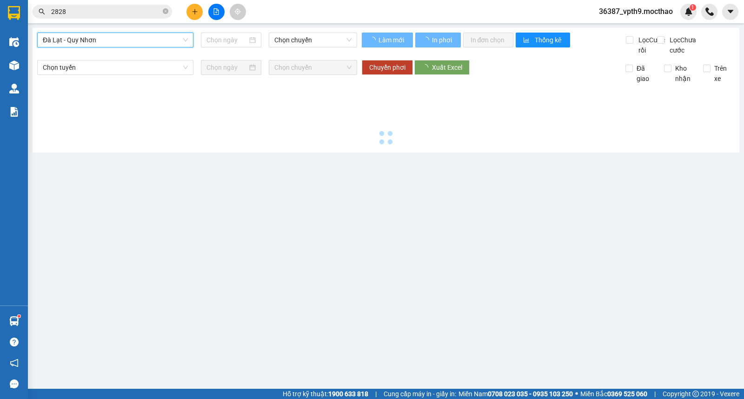
type input "[DATE]"
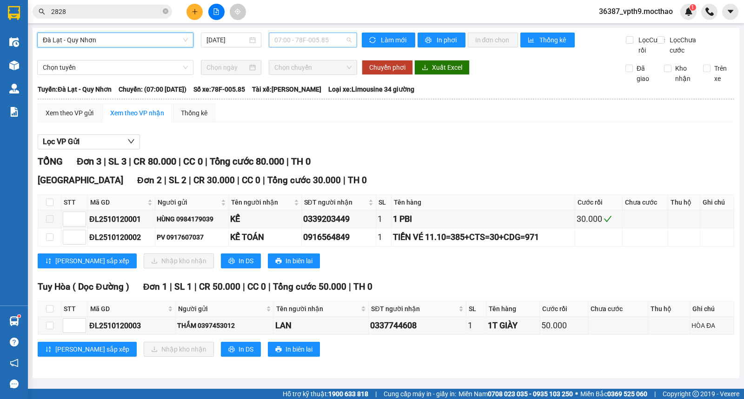
click at [333, 40] on span "07:00 - 78F-005.85" at bounding box center [312, 40] width 77 height 14
click at [303, 88] on div "18:00 - 78F-005.29" at bounding box center [308, 88] width 73 height 10
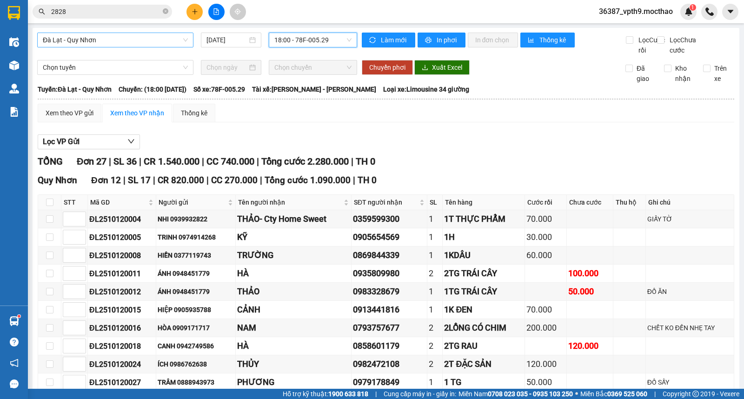
click at [140, 39] on span "Đà Lạt - Quy Nhơn" at bounding box center [115, 40] width 145 height 14
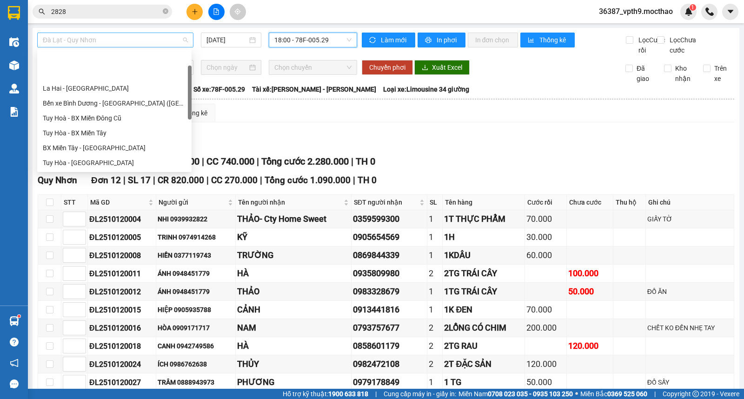
scroll to position [44, 0]
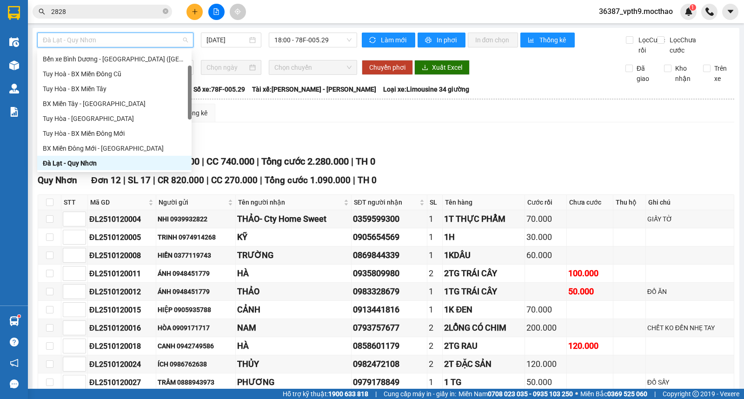
type input "Q"
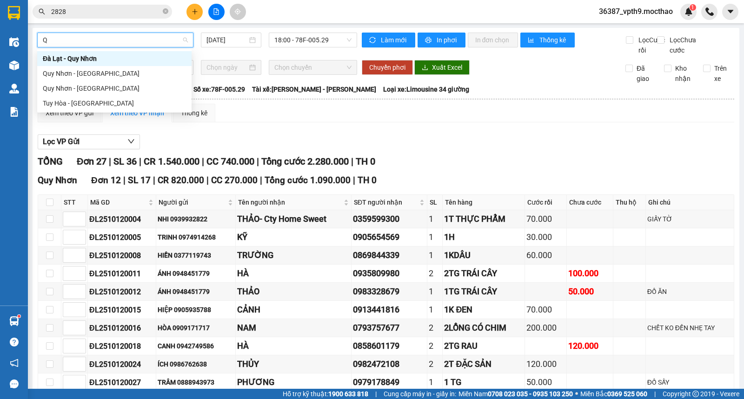
scroll to position [0, 0]
click at [91, 88] on div "Quy Nhơn - [GEOGRAPHIC_DATA]" at bounding box center [114, 88] width 143 height 10
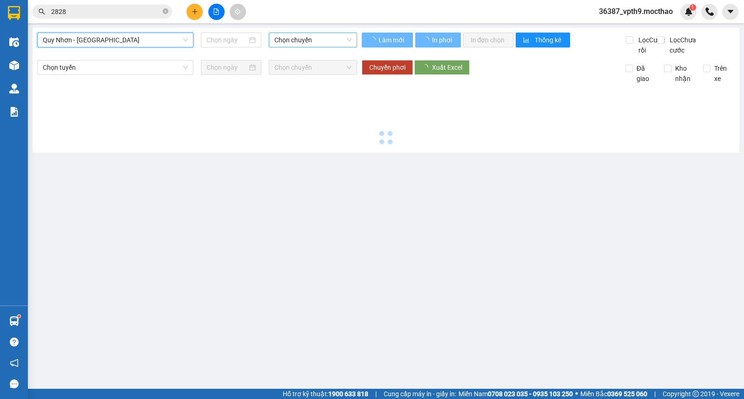
type input "[DATE]"
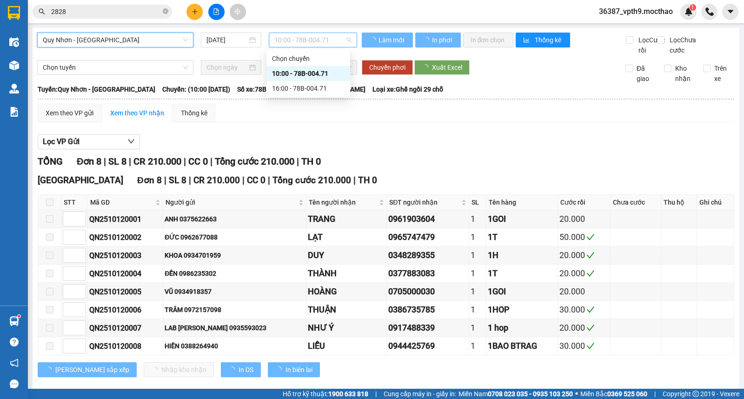
click at [326, 39] on span "10:00 - 78B-004.71" at bounding box center [312, 40] width 77 height 14
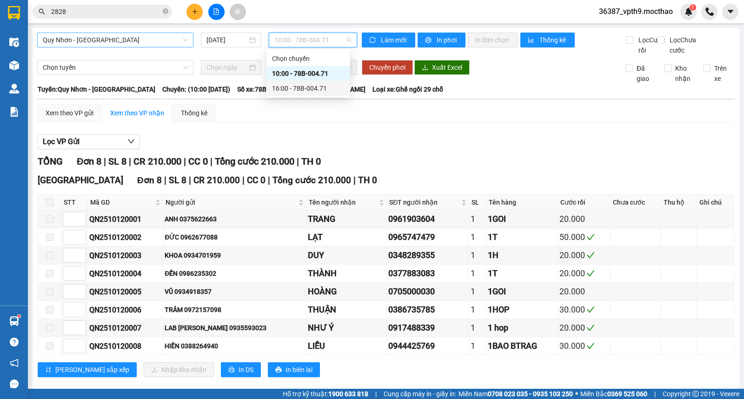
click at [319, 89] on div "16:00 - 78B-004.71" at bounding box center [308, 88] width 73 height 10
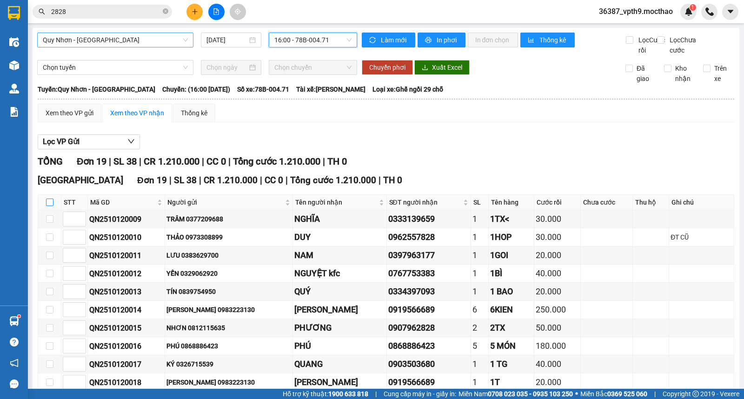
click at [52, 206] on input "checkbox" at bounding box center [49, 202] width 7 height 7
checkbox input "true"
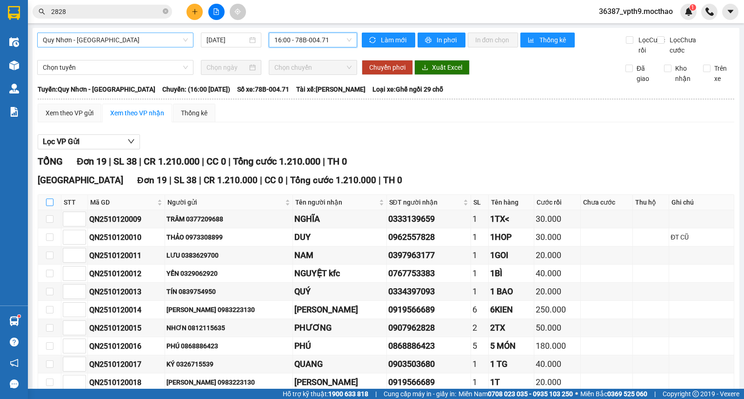
checkbox input "true"
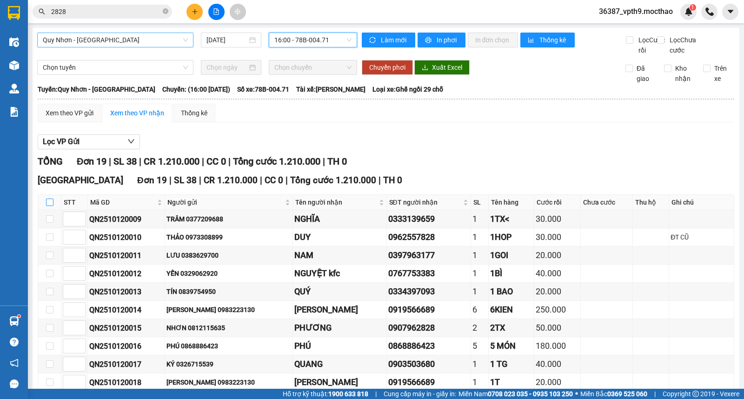
checkbox input "true"
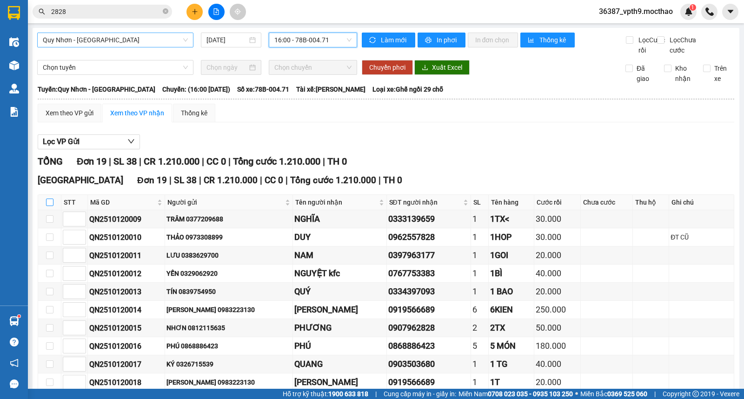
checkbox input "true"
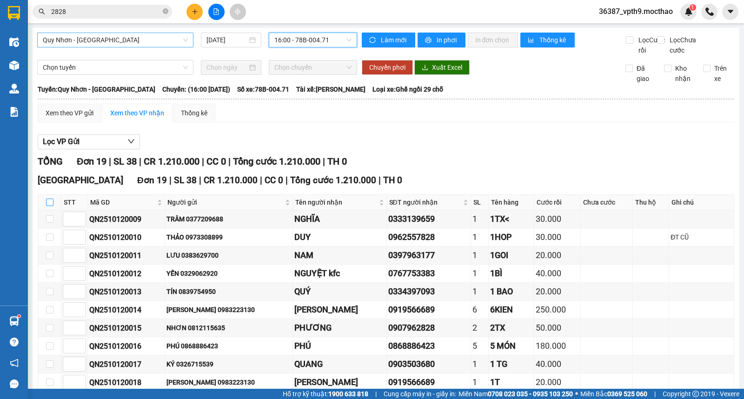
checkbox input "true"
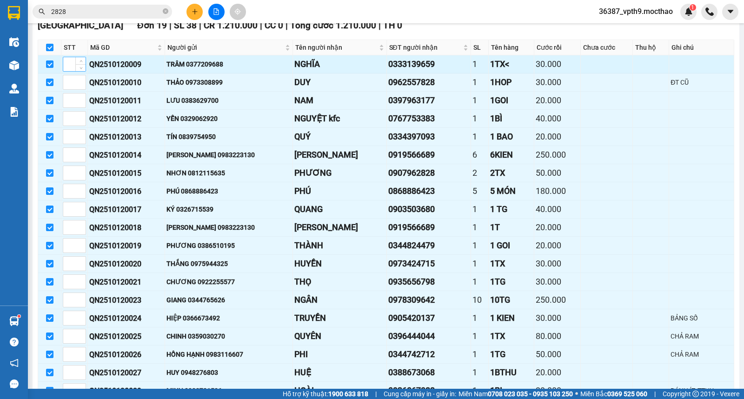
scroll to position [226, 0]
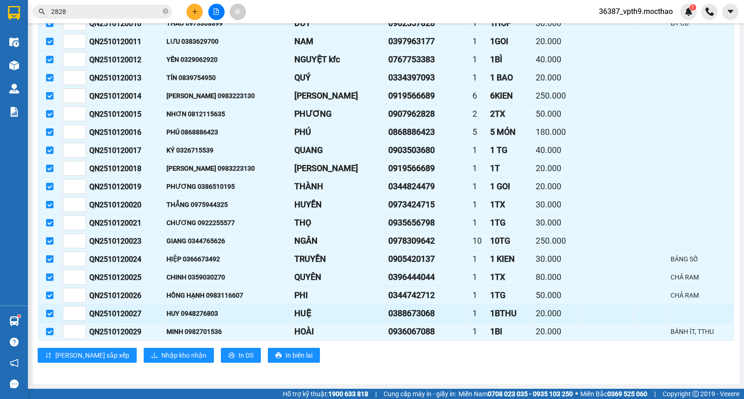
click at [52, 311] on input "checkbox" at bounding box center [49, 313] width 7 height 7
checkbox input "false"
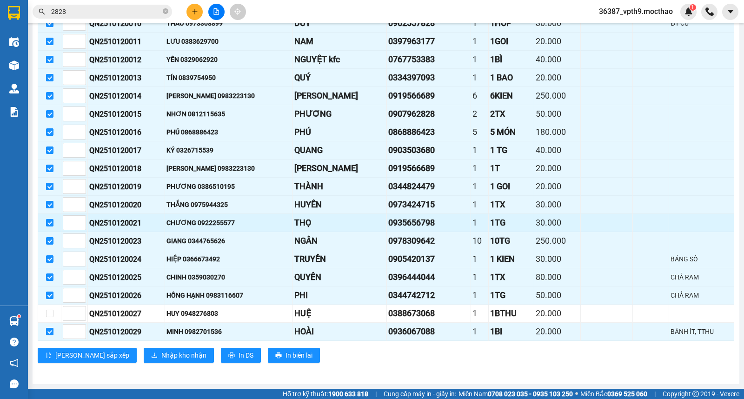
click at [49, 224] on input "checkbox" at bounding box center [49, 222] width 7 height 7
checkbox input "false"
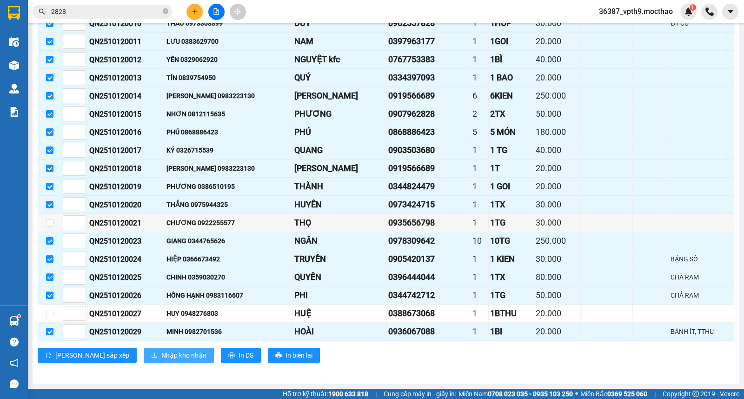
click at [161, 357] on span "Nhập kho nhận" at bounding box center [183, 355] width 45 height 10
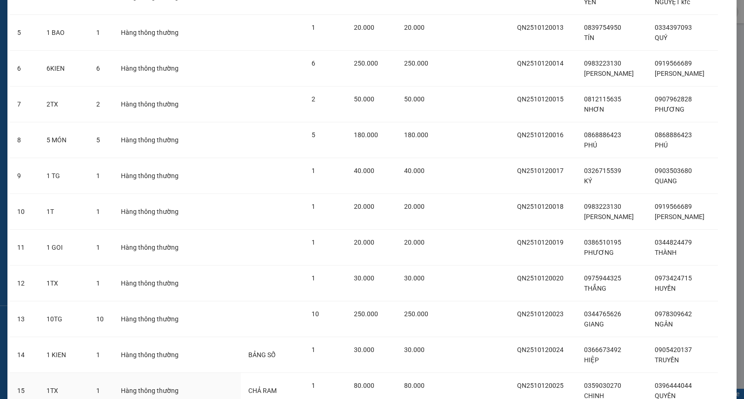
scroll to position [356, 0]
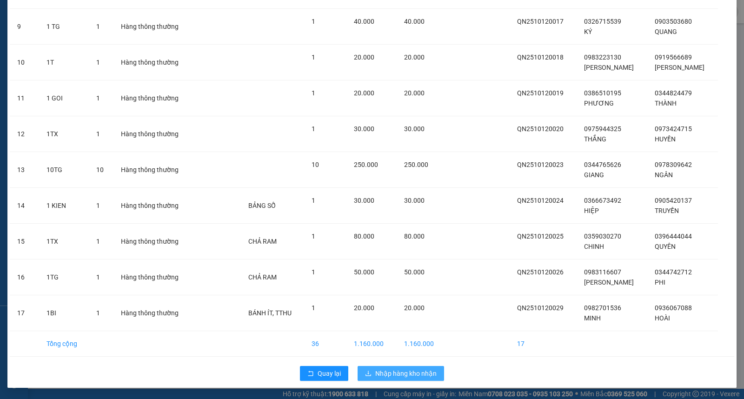
click at [408, 373] on span "Nhập hàng kho nhận" at bounding box center [405, 373] width 61 height 10
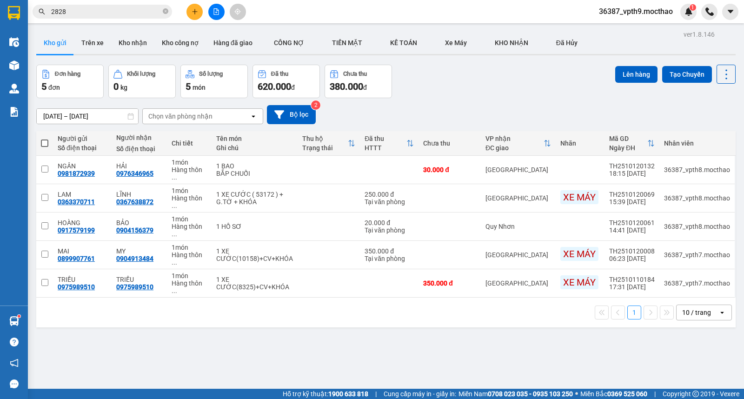
drag, startPoint x: 164, startPoint y: 8, endPoint x: 160, endPoint y: 14, distance: 7.4
click at [160, 14] on span "2828" at bounding box center [103, 12] width 140 height 14
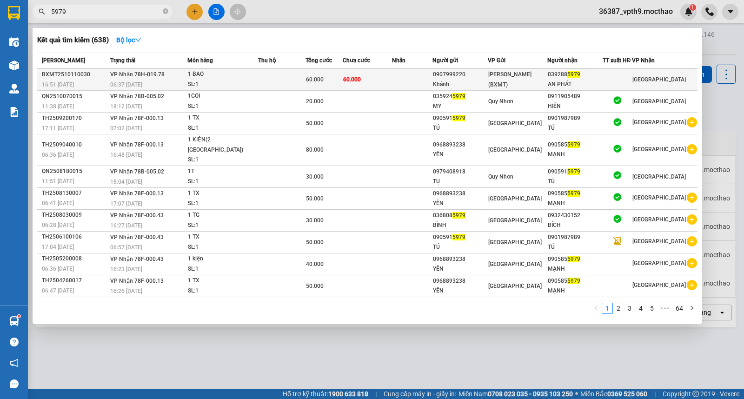
type input "5979"
click at [602, 72] on div "039288 5979" at bounding box center [575, 75] width 54 height 10
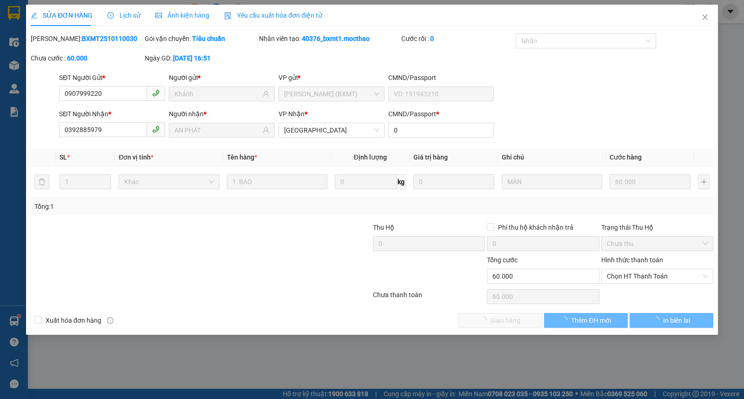
type input "0907999220"
type input "Khánh"
type input "0392885979"
type input "AN PHÁT"
type input "0"
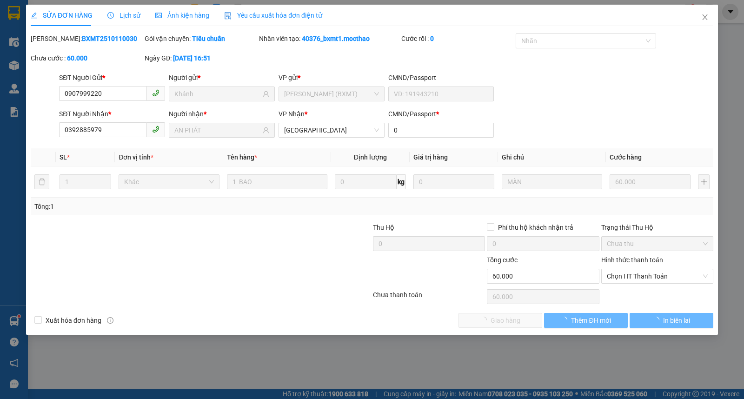
type input "0"
type input "60.000"
click at [646, 277] on span "Chọn HT Thanh Toán" at bounding box center [657, 276] width 101 height 14
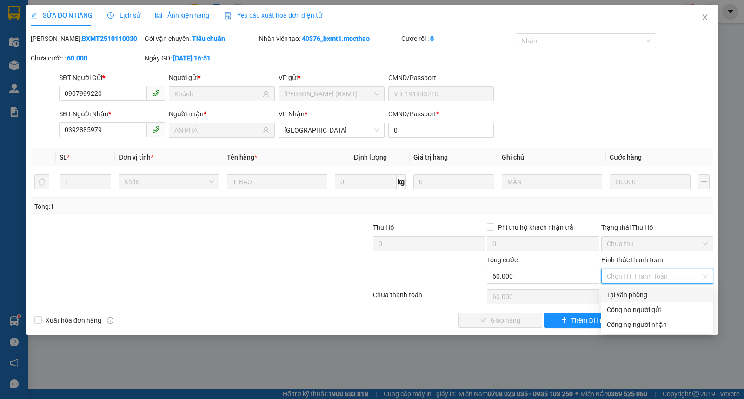
drag, startPoint x: 631, startPoint y: 293, endPoint x: 601, endPoint y: 297, distance: 29.5
click at [629, 294] on div "Tại văn phòng" at bounding box center [657, 295] width 101 height 10
type input "0"
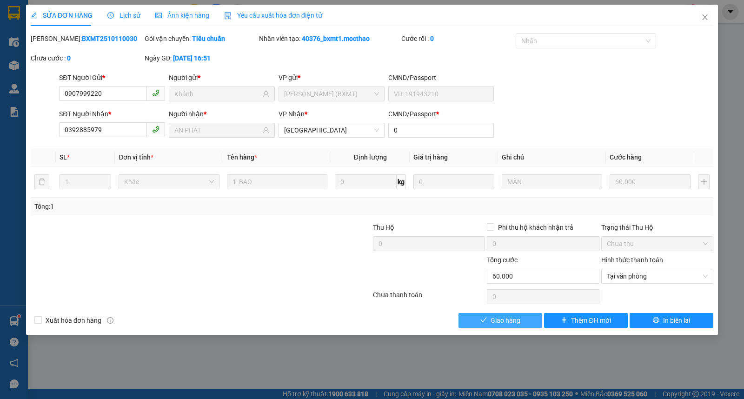
click at [510, 321] on span "Giao hàng" at bounding box center [506, 320] width 30 height 10
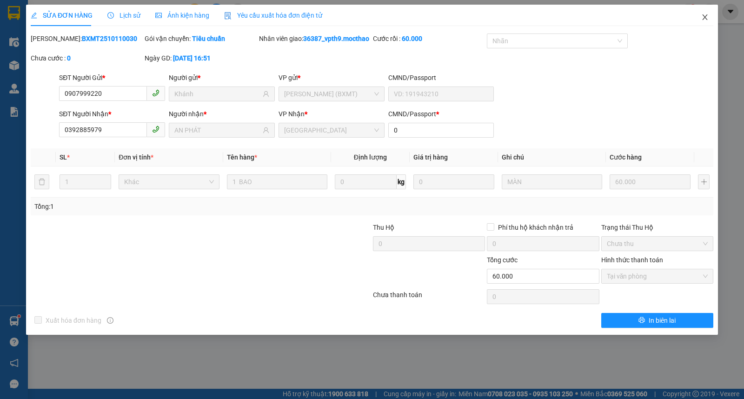
click at [698, 13] on span "Close" at bounding box center [705, 18] width 26 height 26
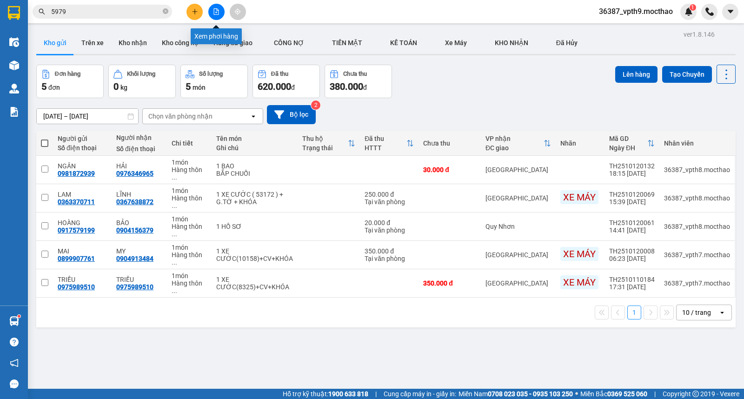
click at [219, 8] on icon "file-add" at bounding box center [216, 11] width 7 height 7
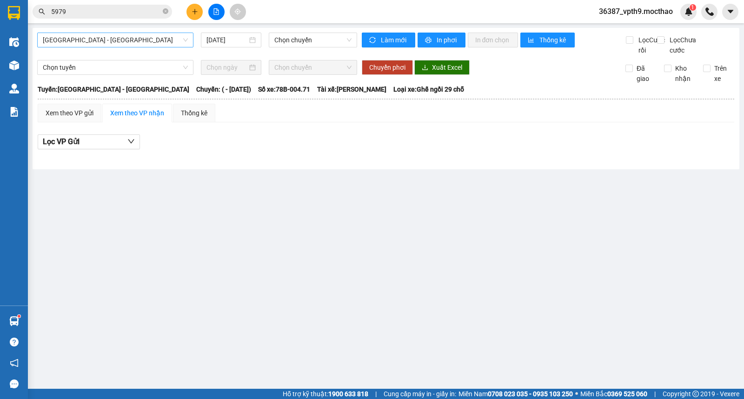
click at [89, 45] on span "[GEOGRAPHIC_DATA] - [GEOGRAPHIC_DATA]" at bounding box center [115, 40] width 145 height 14
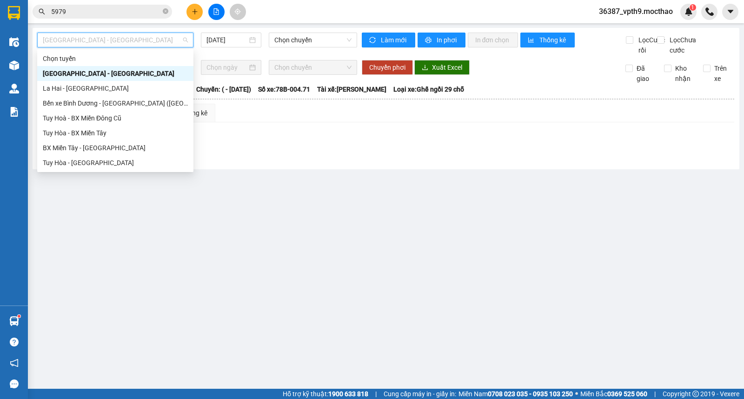
type input "M"
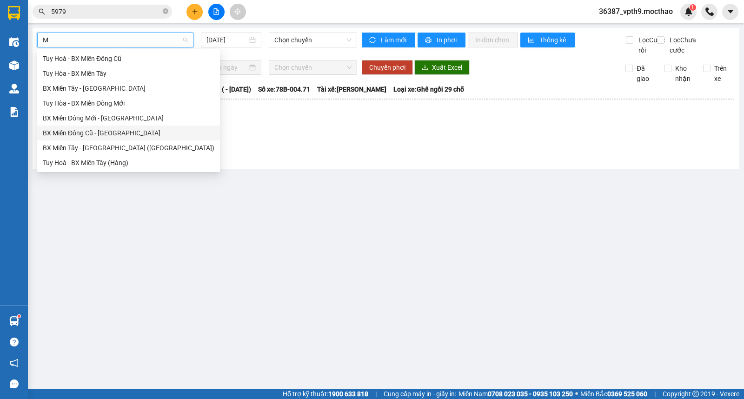
click at [111, 137] on div "BX Miền Đông Cũ - [GEOGRAPHIC_DATA]" at bounding box center [129, 133] width 172 height 10
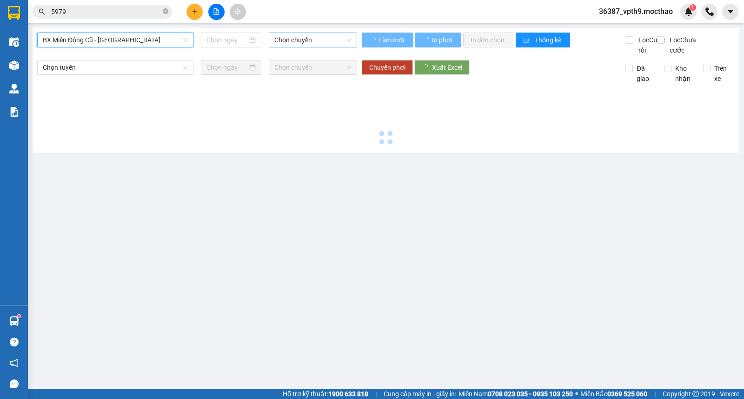
type input "[DATE]"
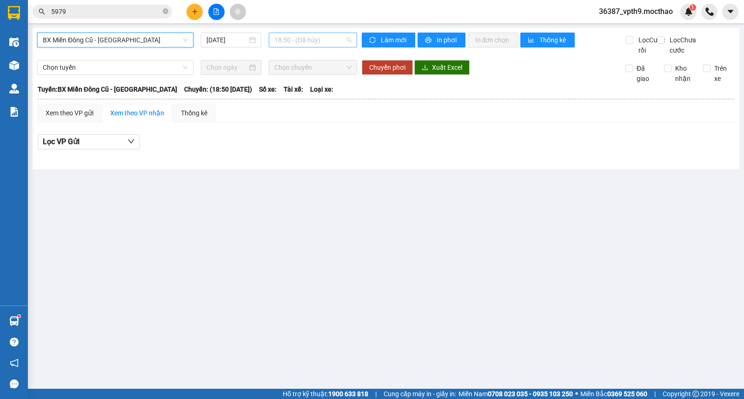
click at [299, 41] on span "18:50 - (Đã hủy)" at bounding box center [312, 40] width 77 height 14
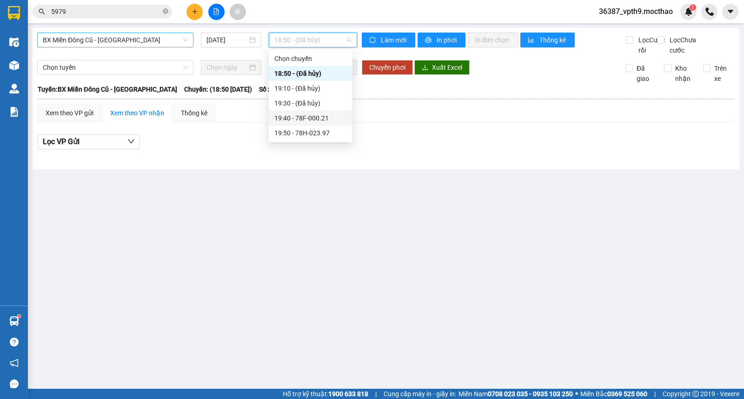
click at [318, 124] on div "19:40 - 78F-000.21" at bounding box center [311, 118] width 84 height 15
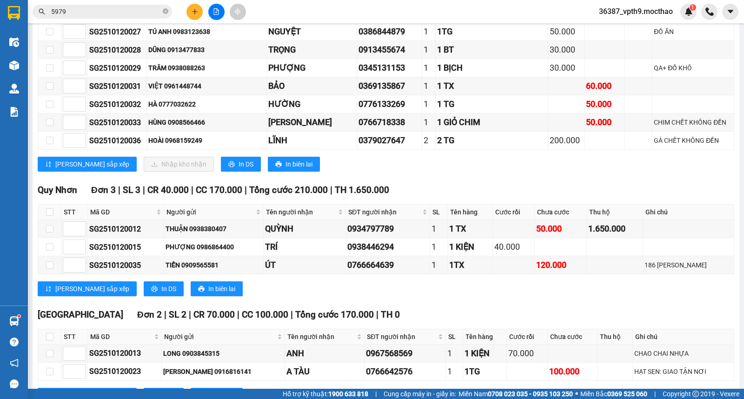
scroll to position [712, 0]
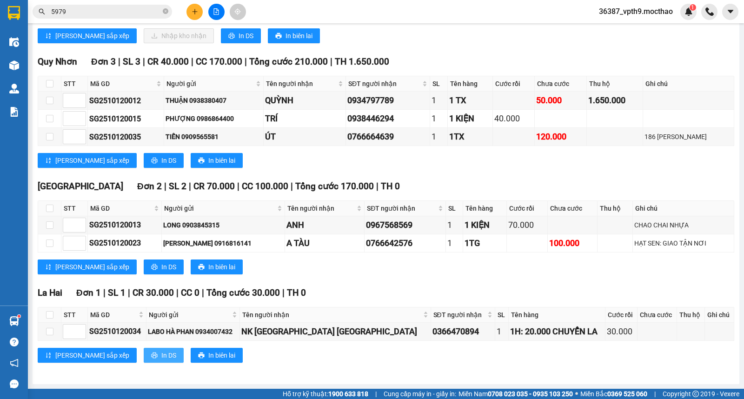
click at [161, 356] on span "In DS" at bounding box center [168, 355] width 15 height 10
click at [509, 292] on div "La Hai Đơn 1 | SL 1 | CR 30.000 | CC 0 | Tổng cước 30.000 | TH 0" at bounding box center [386, 293] width 697 height 14
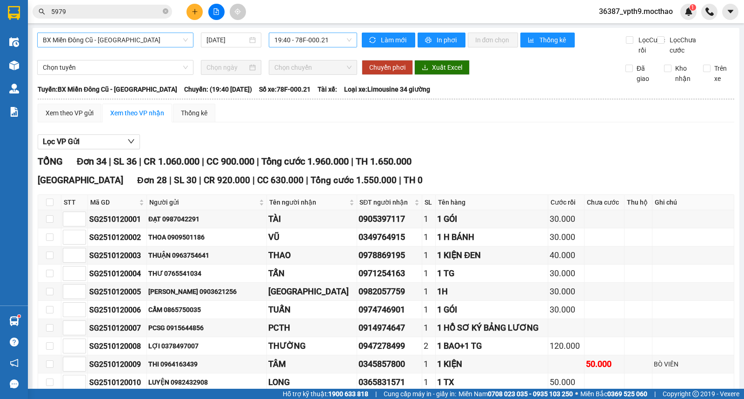
click at [305, 43] on span "19:40 - 78F-000.21" at bounding box center [312, 40] width 77 height 14
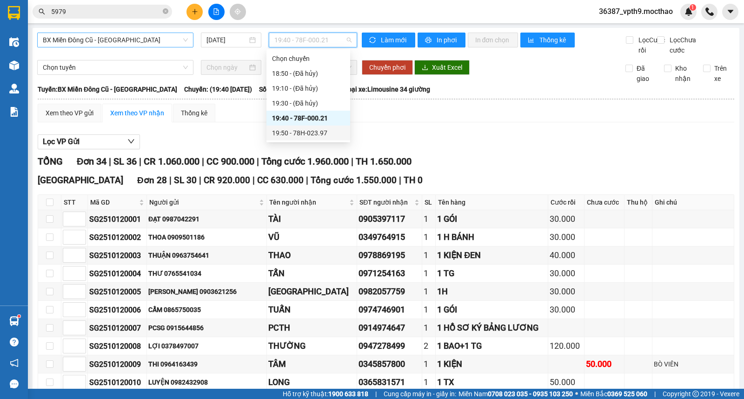
click at [321, 133] on div "19:50 - 78H-023.97" at bounding box center [308, 133] width 73 height 10
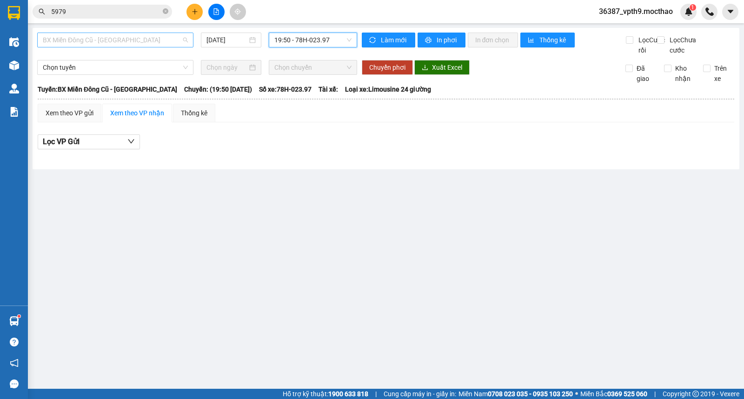
click at [171, 38] on span "BX Miền Đông Cũ - [GEOGRAPHIC_DATA]" at bounding box center [115, 40] width 145 height 14
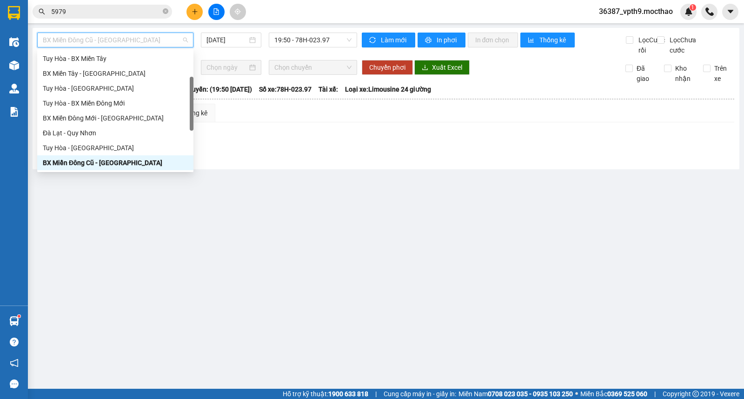
type input "M"
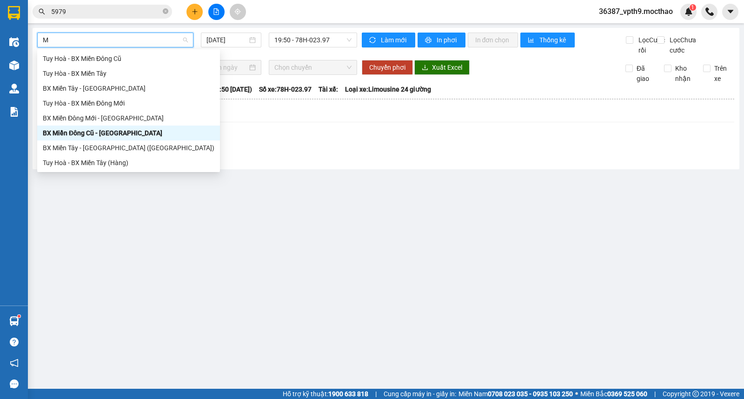
scroll to position [0, 0]
click at [101, 85] on div "BX Miền Tây - [GEOGRAPHIC_DATA]" at bounding box center [129, 88] width 172 height 10
type input "[DATE]"
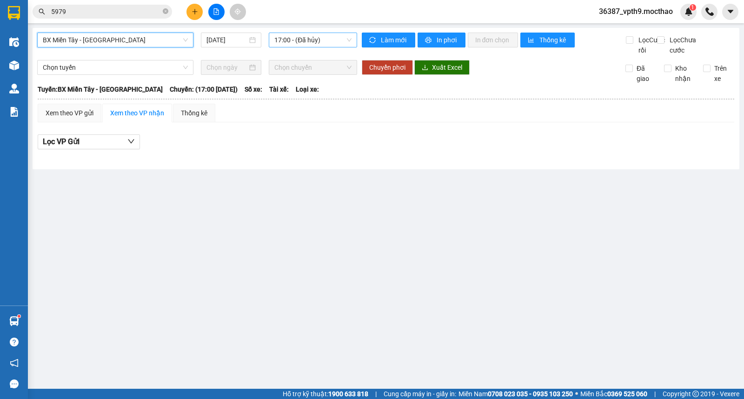
click at [309, 44] on span "17:00 - (Đã hủy)" at bounding box center [312, 40] width 77 height 14
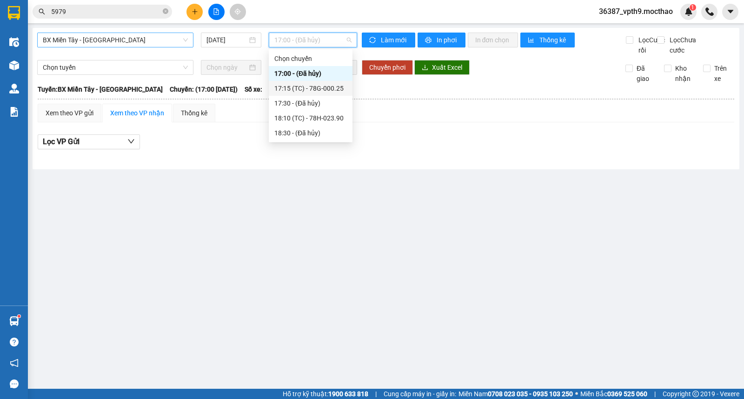
click at [328, 93] on div "17:15 (TC) - 78G-000.25" at bounding box center [311, 88] width 84 height 15
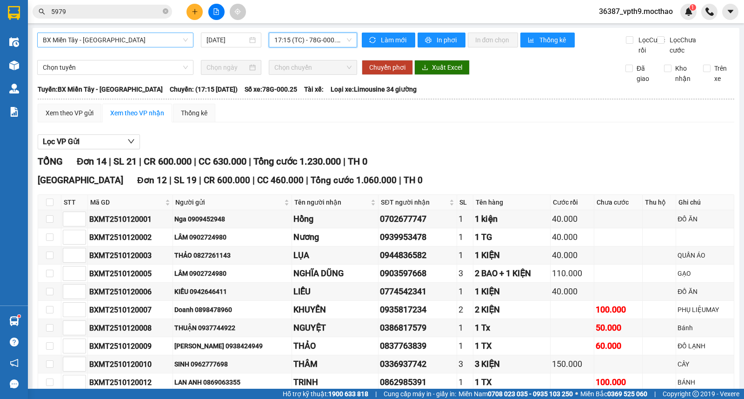
click at [334, 33] on span "17:15 (TC) - 78G-000.25" at bounding box center [312, 40] width 77 height 14
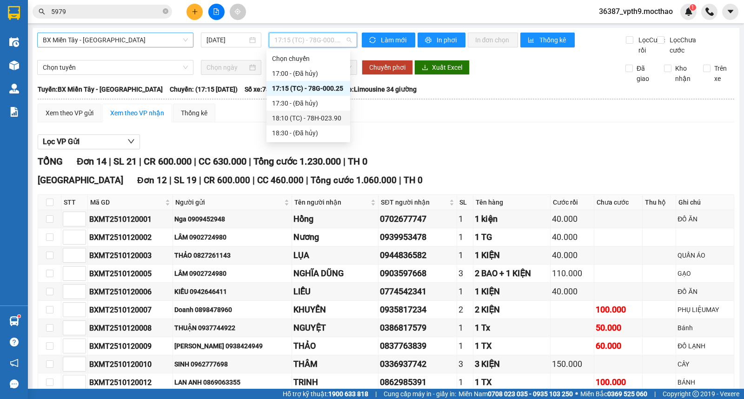
click at [312, 122] on div "18:10 (TC) - 78H-023.90" at bounding box center [308, 118] width 73 height 10
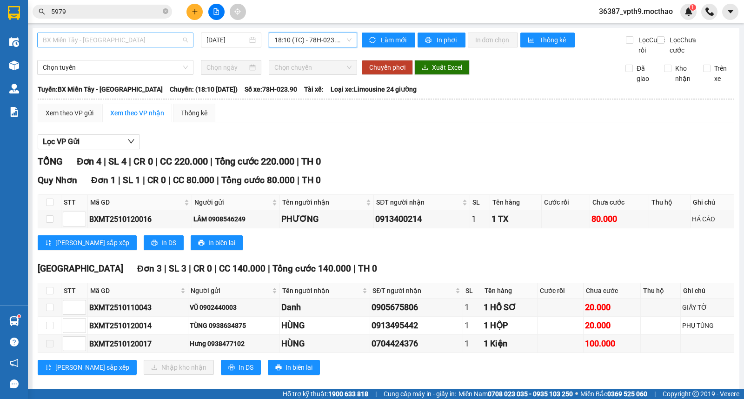
click at [140, 34] on span "BX Miền Tây - [GEOGRAPHIC_DATA]" at bounding box center [115, 40] width 145 height 14
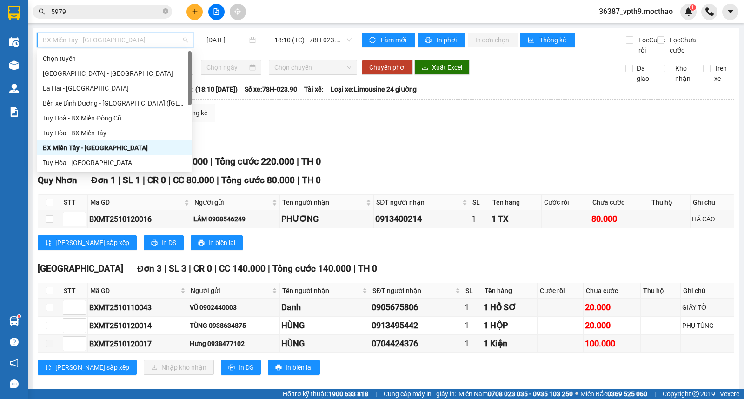
type input "D"
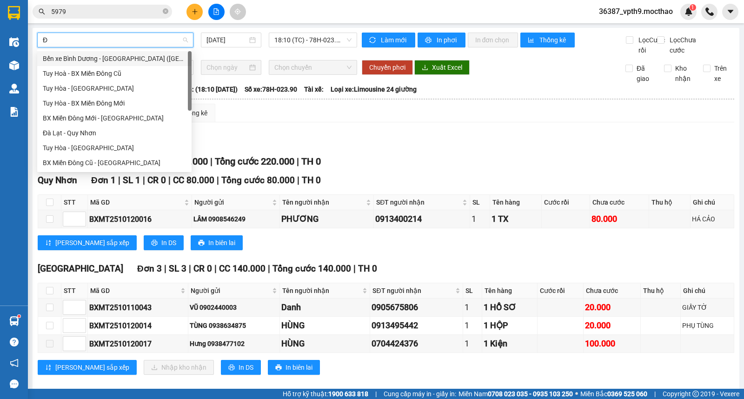
type input "ĐA"
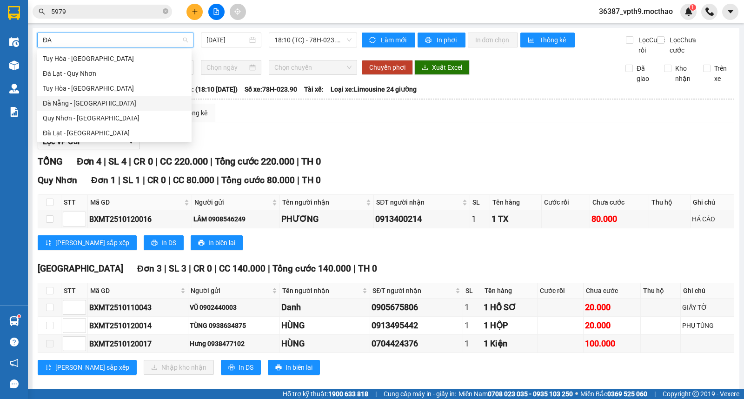
drag, startPoint x: 76, startPoint y: 104, endPoint x: 319, endPoint y: 42, distance: 250.5
click at [80, 104] on div "Đà Nẵng - [GEOGRAPHIC_DATA]" at bounding box center [114, 103] width 143 height 10
type input "[DATE]"
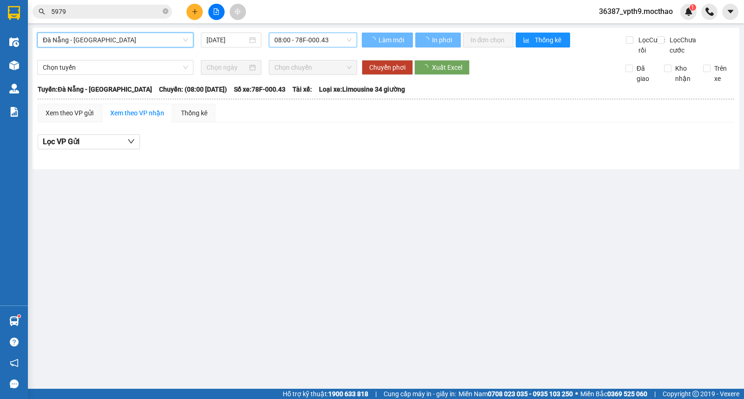
click at [325, 40] on span "08:00 - 78F-000.43" at bounding box center [312, 40] width 77 height 14
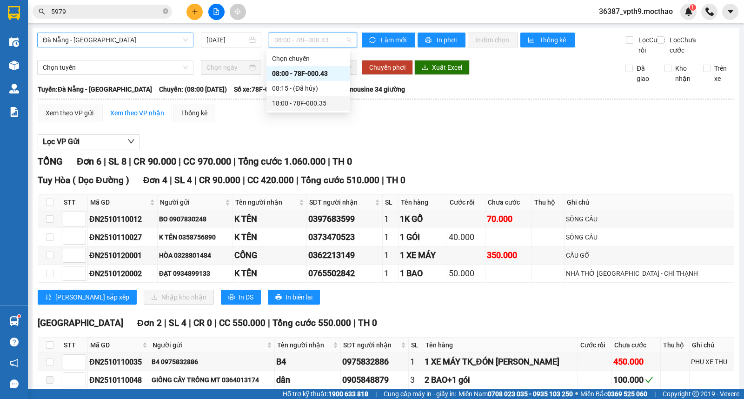
click at [316, 103] on div "18:00 - 78F-000.35" at bounding box center [308, 103] width 73 height 10
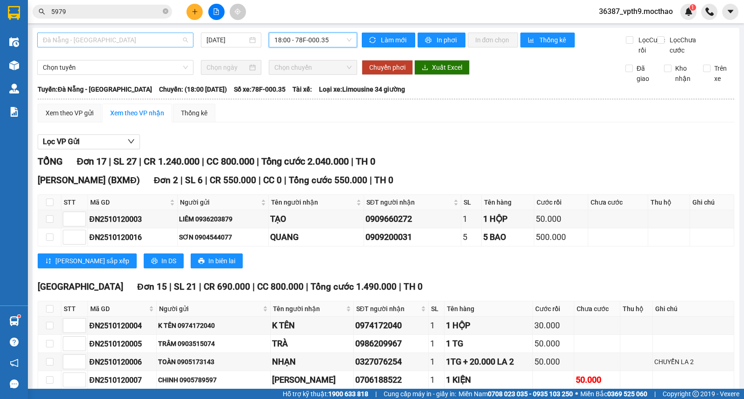
scroll to position [89, 0]
click at [153, 37] on span "Đà Nẵng - [GEOGRAPHIC_DATA]" at bounding box center [115, 40] width 145 height 14
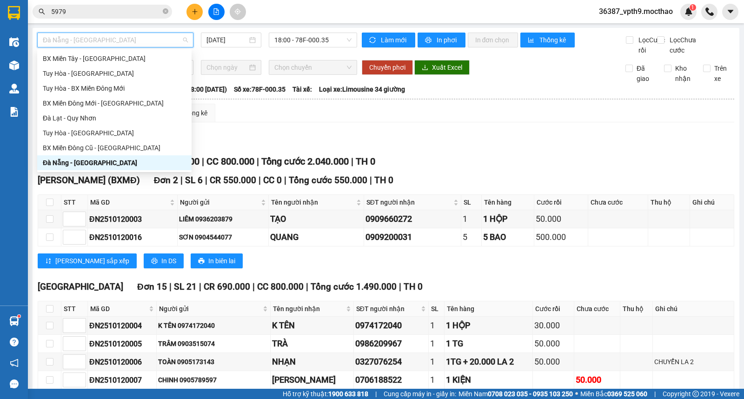
type input "Q"
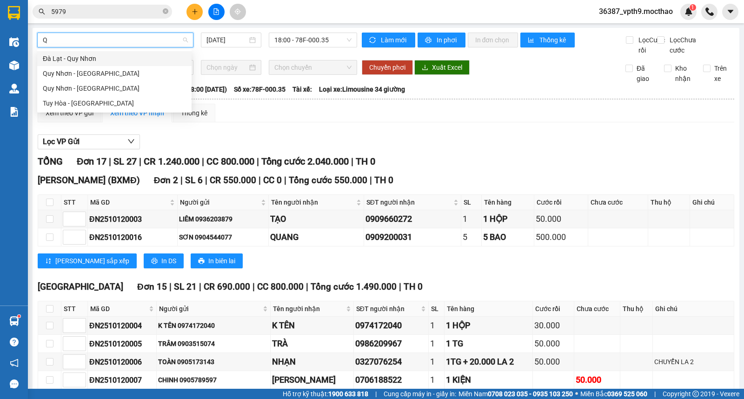
scroll to position [0, 0]
drag, startPoint x: 73, startPoint y: 61, endPoint x: 272, endPoint y: 65, distance: 198.6
click at [74, 61] on div "Đà Lạt - Quy Nhơn" at bounding box center [114, 58] width 143 height 10
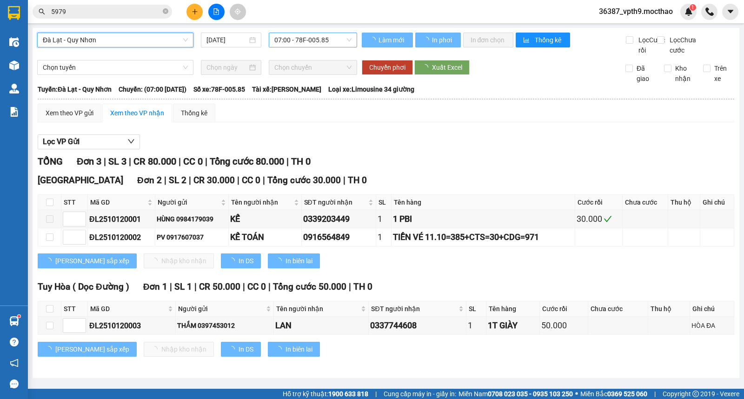
click at [332, 34] on span "07:00 - 78F-005.85" at bounding box center [312, 40] width 77 height 14
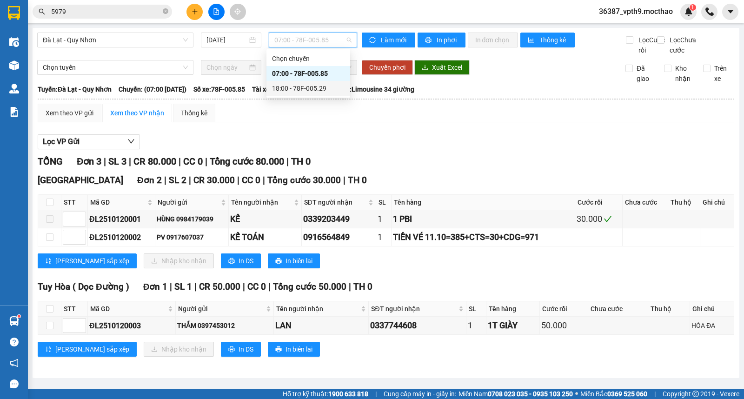
click at [315, 90] on div "18:00 - 78F-005.29" at bounding box center [308, 88] width 73 height 10
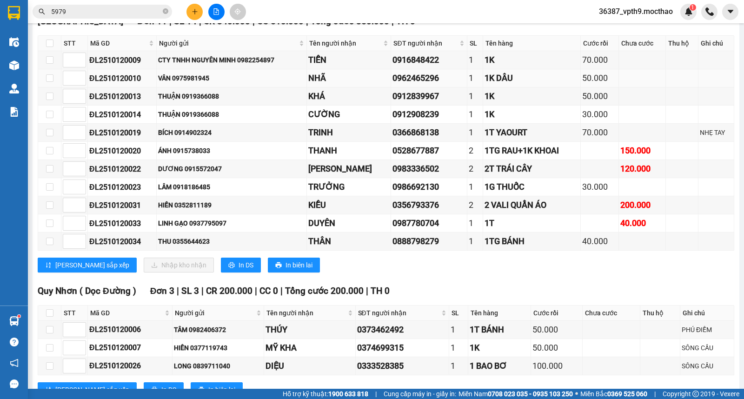
scroll to position [639, 0]
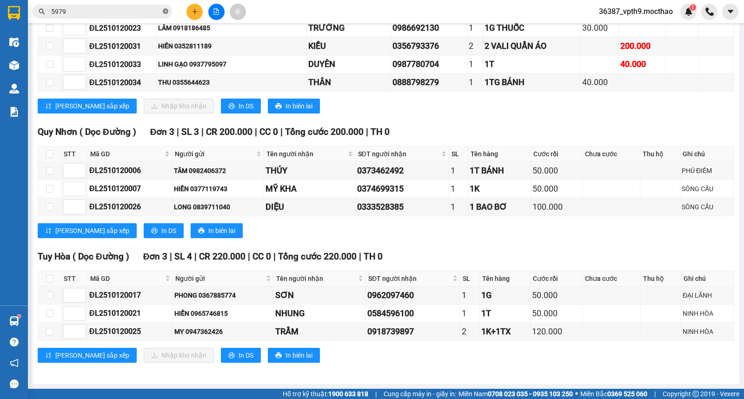
click at [164, 9] on icon "close-circle" at bounding box center [166, 11] width 6 height 6
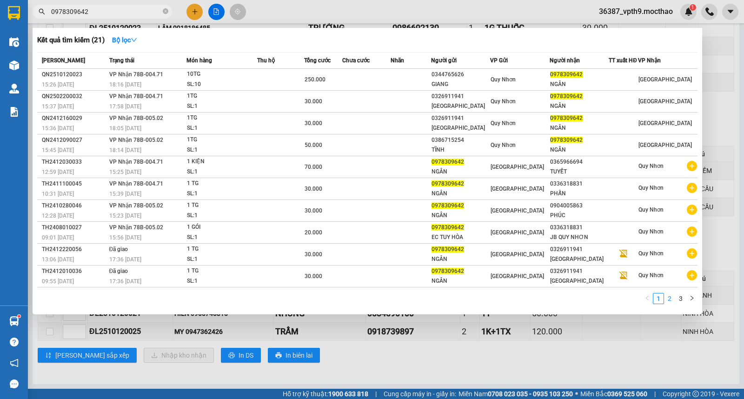
click at [671, 302] on link "2" at bounding box center [670, 298] width 10 height 10
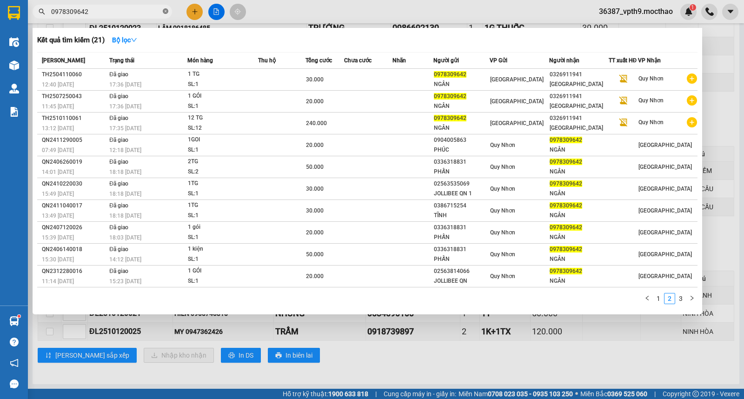
click at [165, 11] on icon "close-circle" at bounding box center [166, 11] width 6 height 6
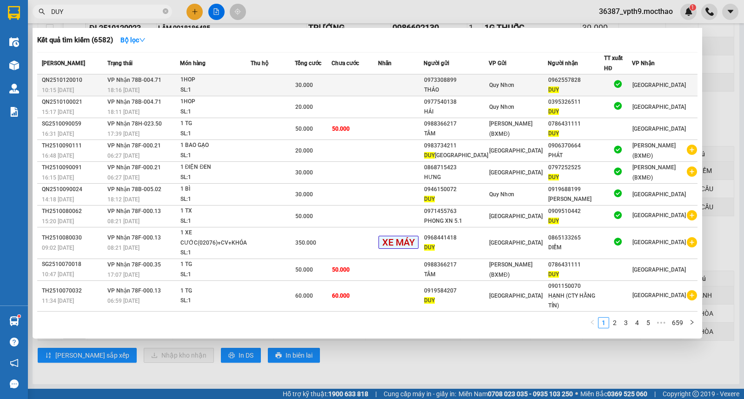
click at [590, 75] on div "0962557828" at bounding box center [575, 80] width 55 height 10
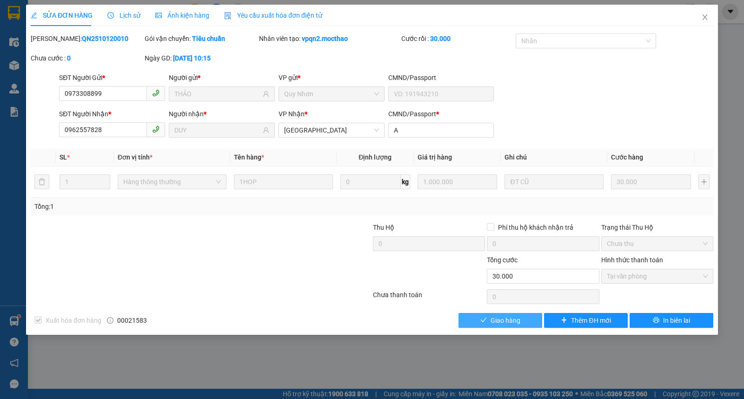
click at [517, 318] on span "Giao hàng" at bounding box center [506, 320] width 30 height 10
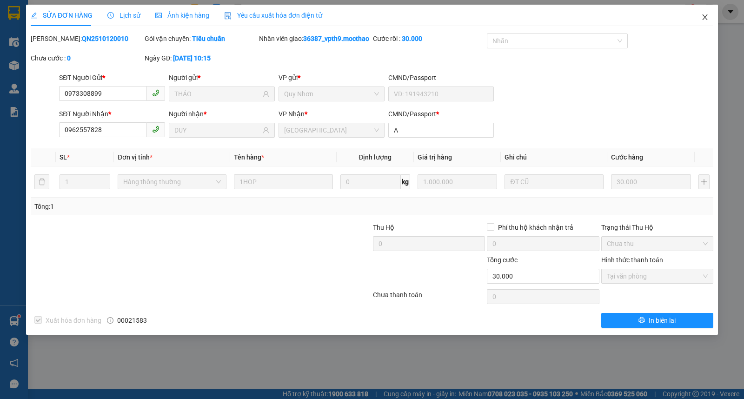
click at [701, 20] on icon "close" at bounding box center [704, 16] width 7 height 7
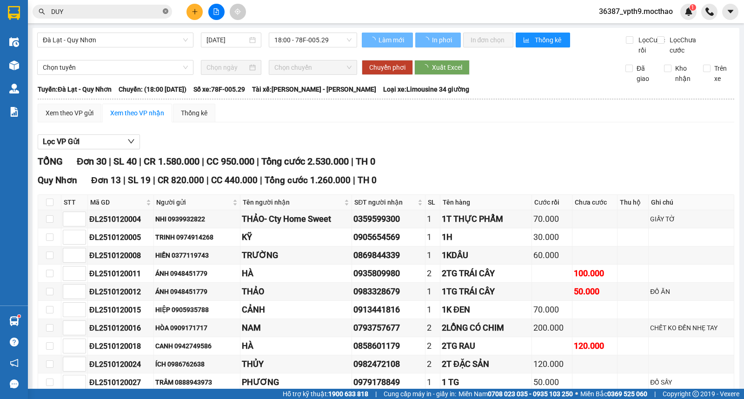
click at [164, 12] on icon "close-circle" at bounding box center [166, 11] width 6 height 6
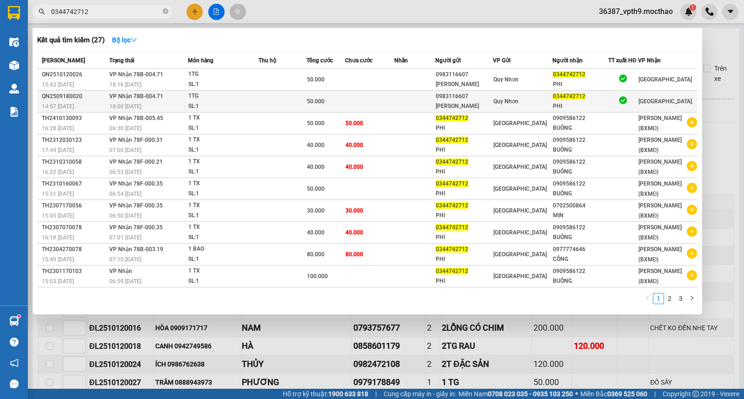
click at [457, 109] on div "[PERSON_NAME]" at bounding box center [464, 106] width 57 height 10
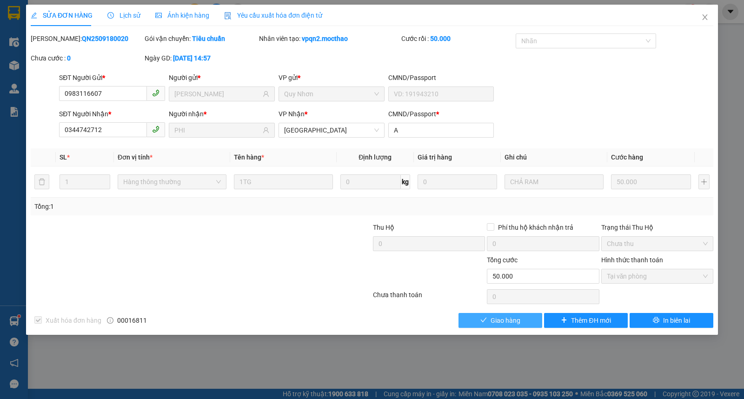
click at [486, 320] on icon "check" at bounding box center [483, 320] width 7 height 7
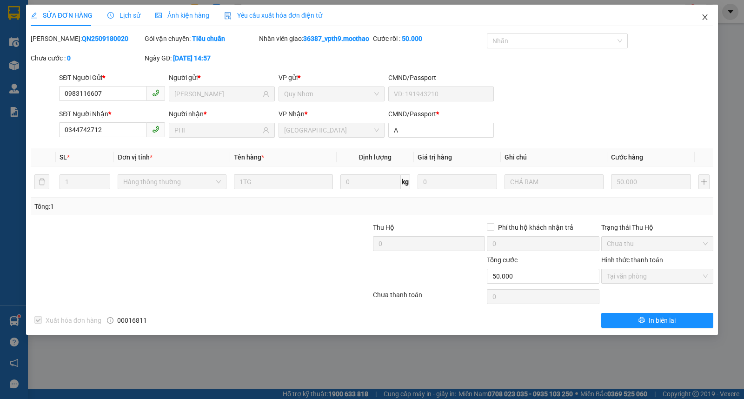
click at [705, 15] on icon "close" at bounding box center [704, 16] width 7 height 7
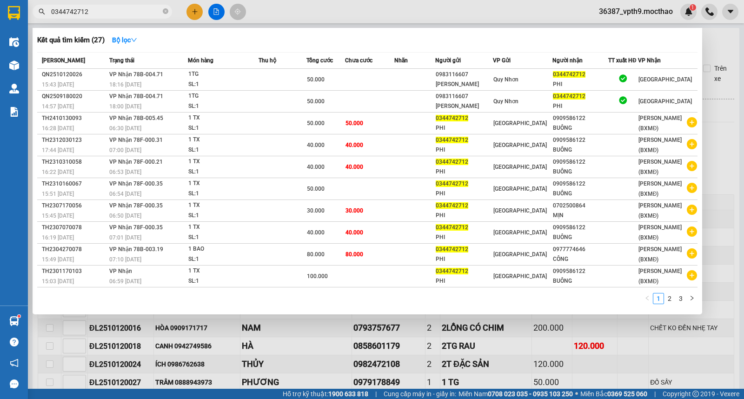
click at [117, 11] on input "0344742712" at bounding box center [106, 12] width 110 height 10
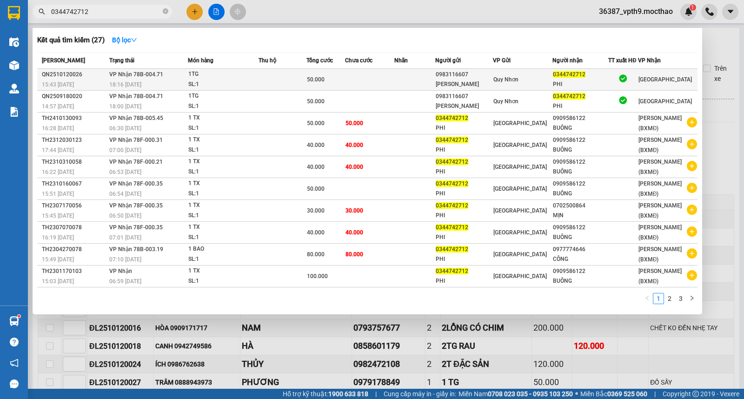
click at [512, 72] on td "Quy Nhơn" at bounding box center [523, 80] width 60 height 22
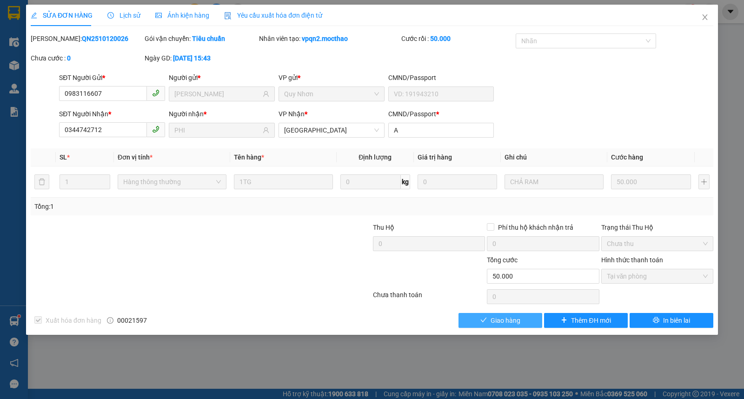
click at [501, 319] on span "Giao hàng" at bounding box center [506, 320] width 30 height 10
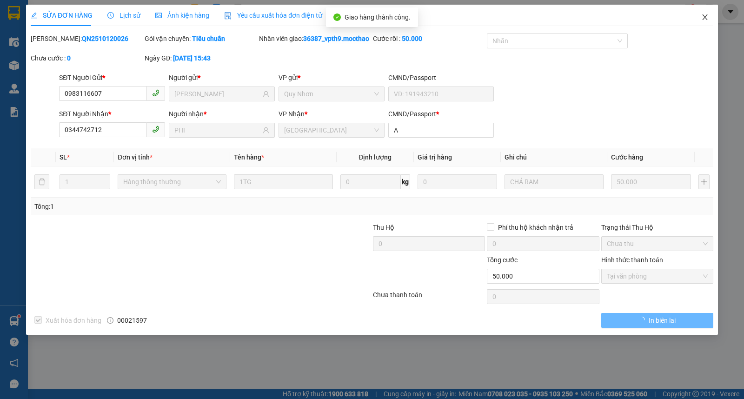
click at [706, 15] on icon "close" at bounding box center [704, 16] width 7 height 7
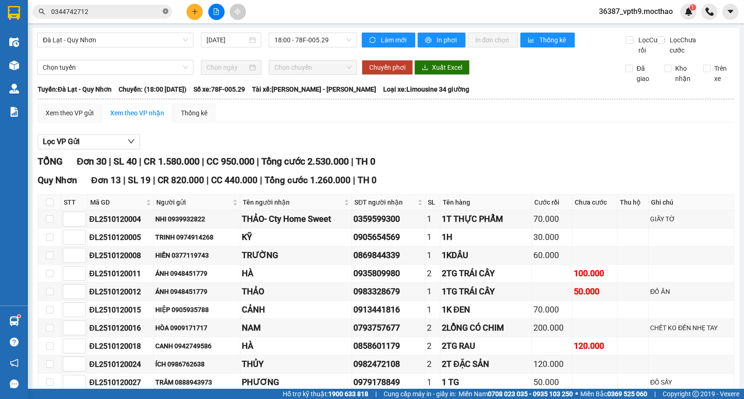
click at [166, 11] on icon "close-circle" at bounding box center [166, 11] width 6 height 6
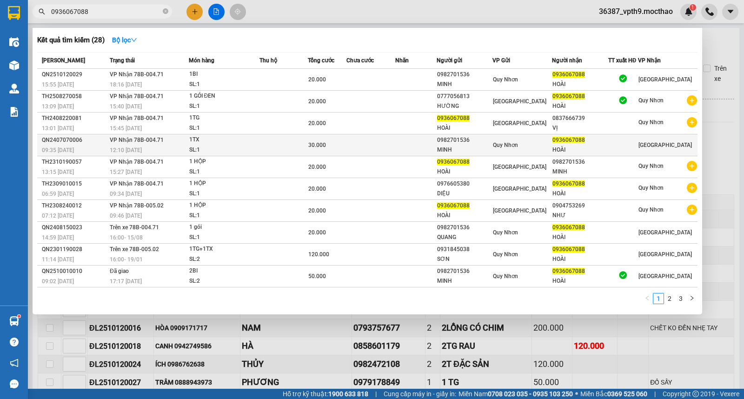
click at [603, 147] on div "HOÀI" at bounding box center [580, 150] width 55 height 10
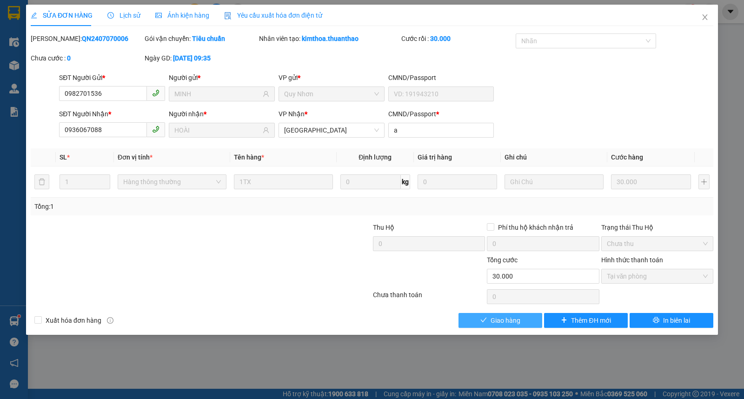
click at [508, 323] on span "Giao hàng" at bounding box center [506, 320] width 30 height 10
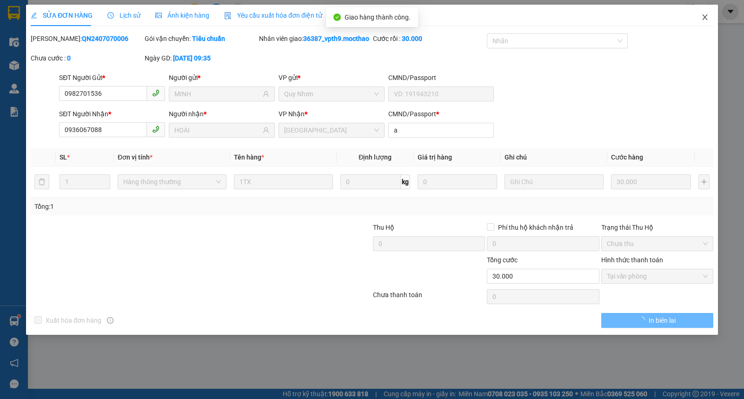
click at [699, 19] on span "Close" at bounding box center [705, 18] width 26 height 26
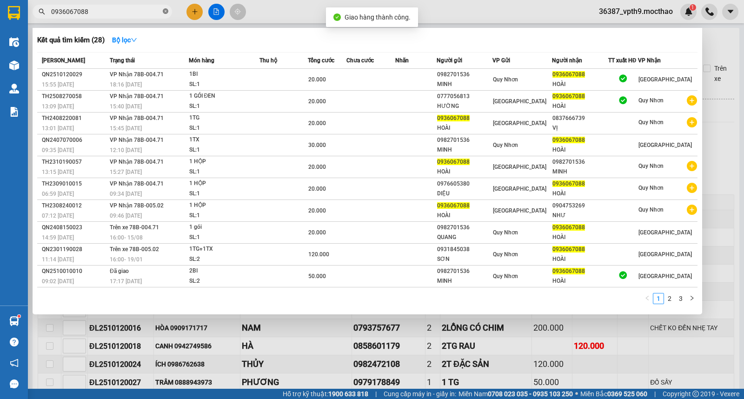
click at [167, 12] on icon "close-circle" at bounding box center [166, 11] width 6 height 6
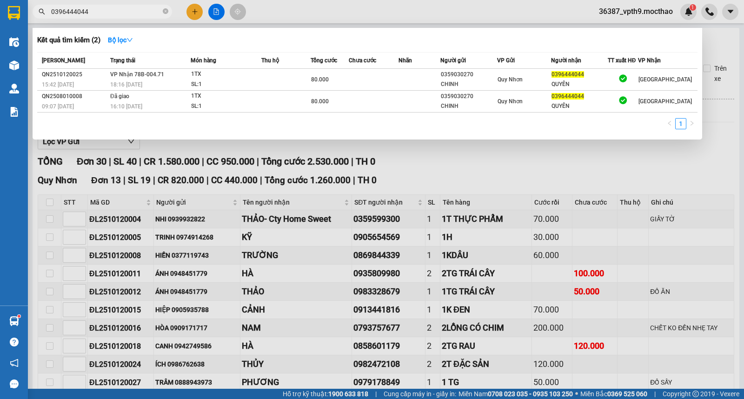
click at [515, 180] on div at bounding box center [372, 199] width 744 height 399
